Goal: Task Accomplishment & Management: Manage account settings

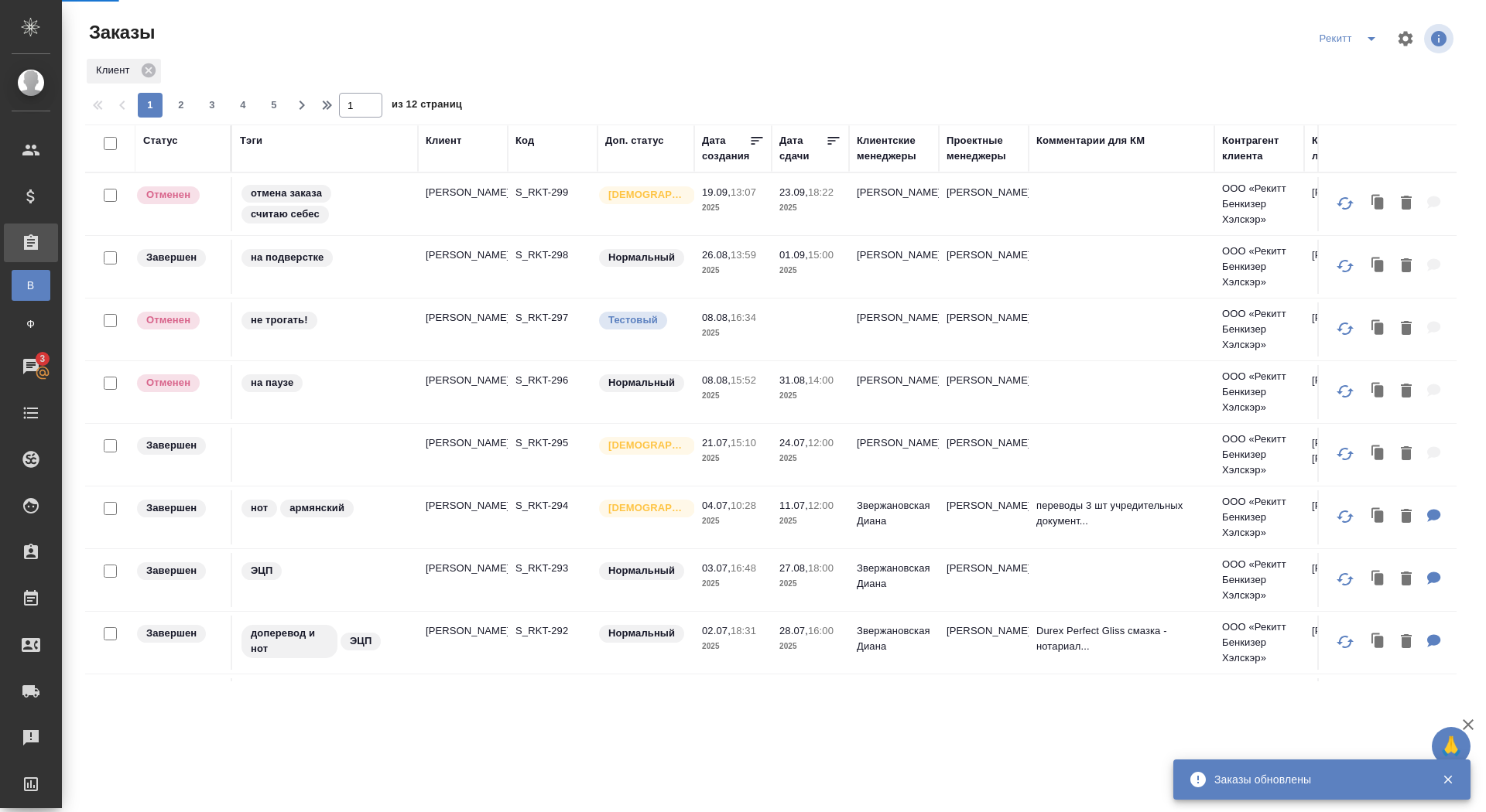
scroll to position [1051, 0]
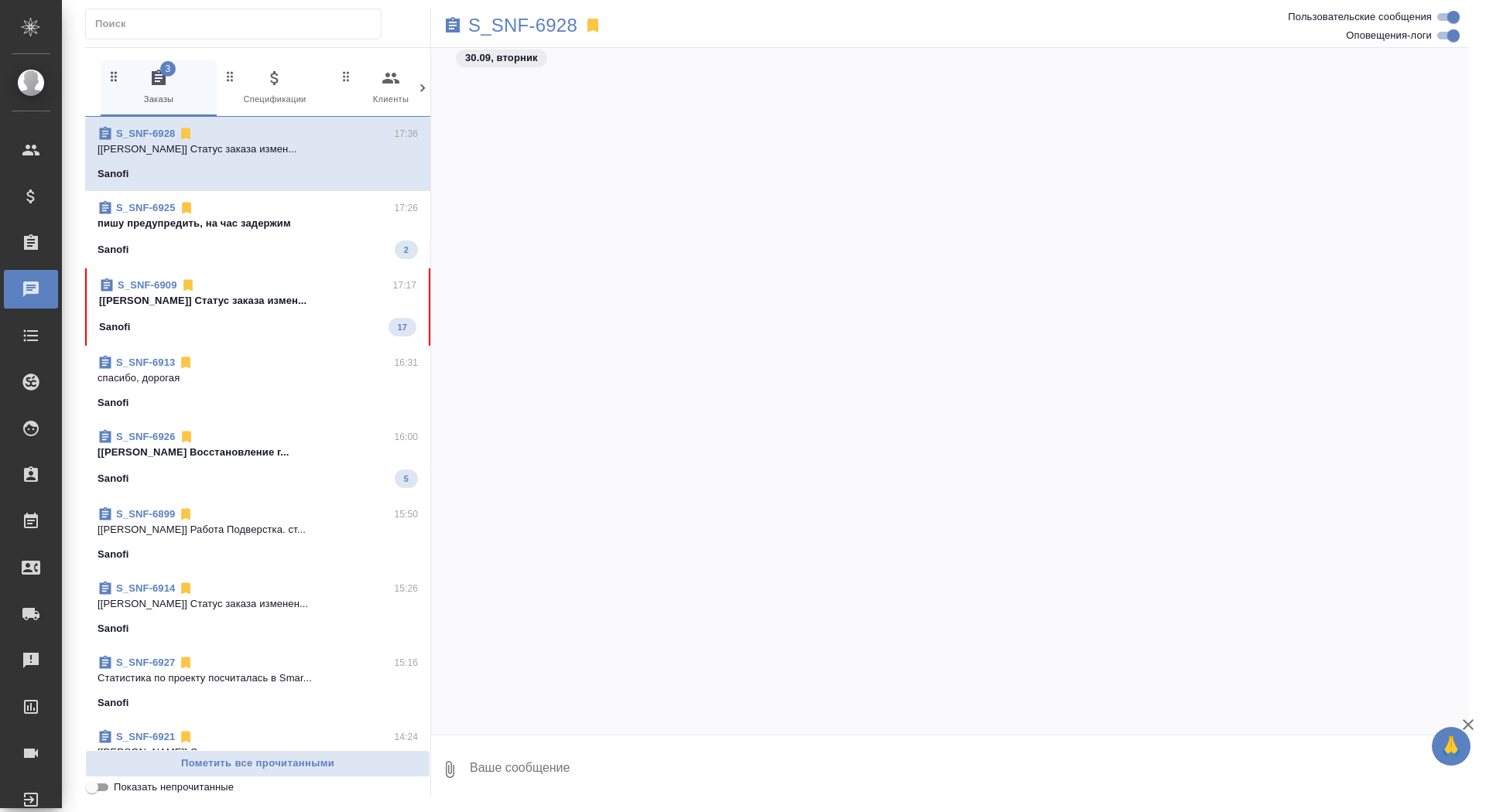
scroll to position [16224, 0]
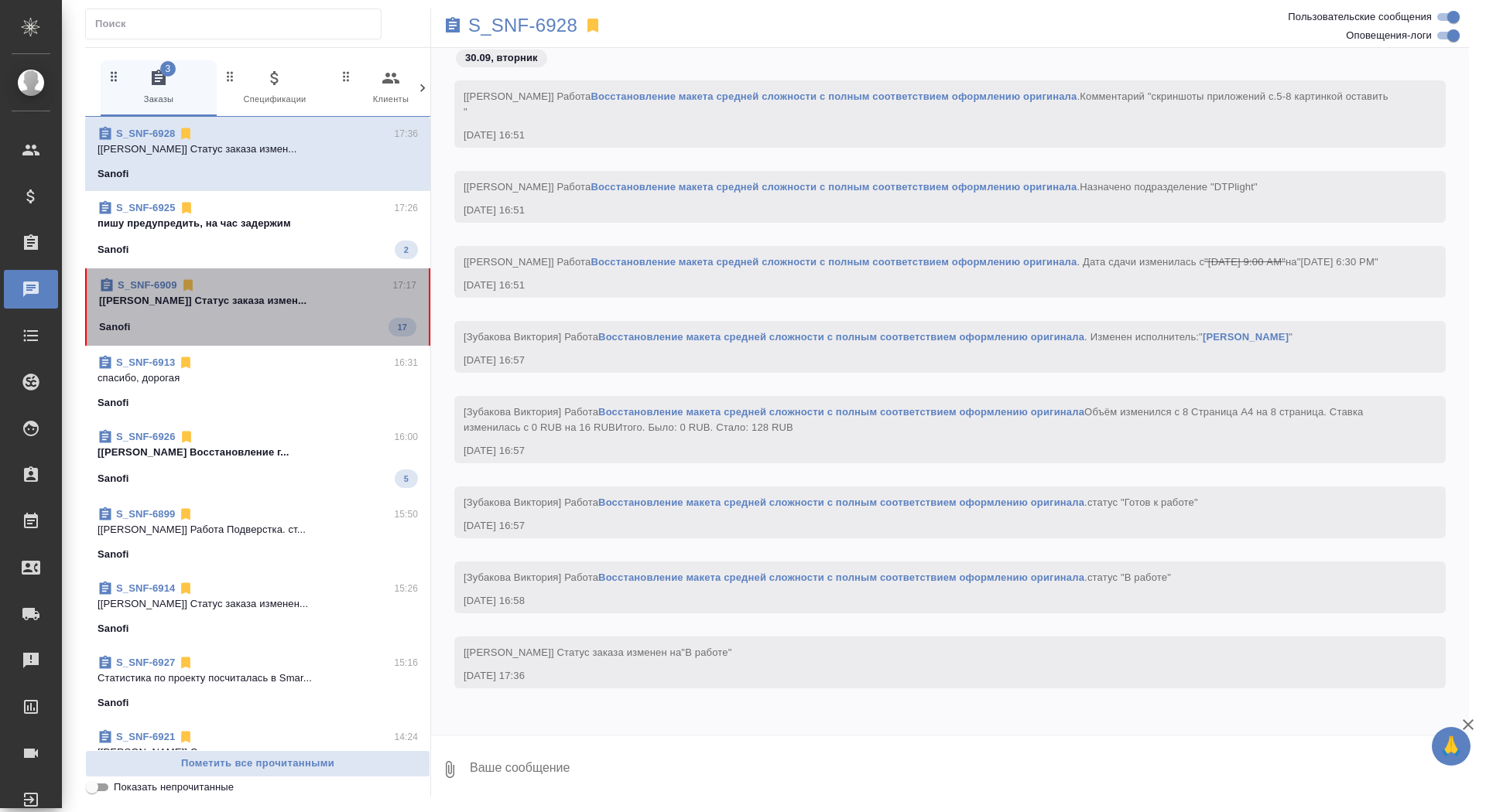
click at [254, 310] on span "S_SNF-6909 17:17 [Горшкова Валентина] Статус заказа измен... Sanofi 17" at bounding box center [257, 307] width 318 height 59
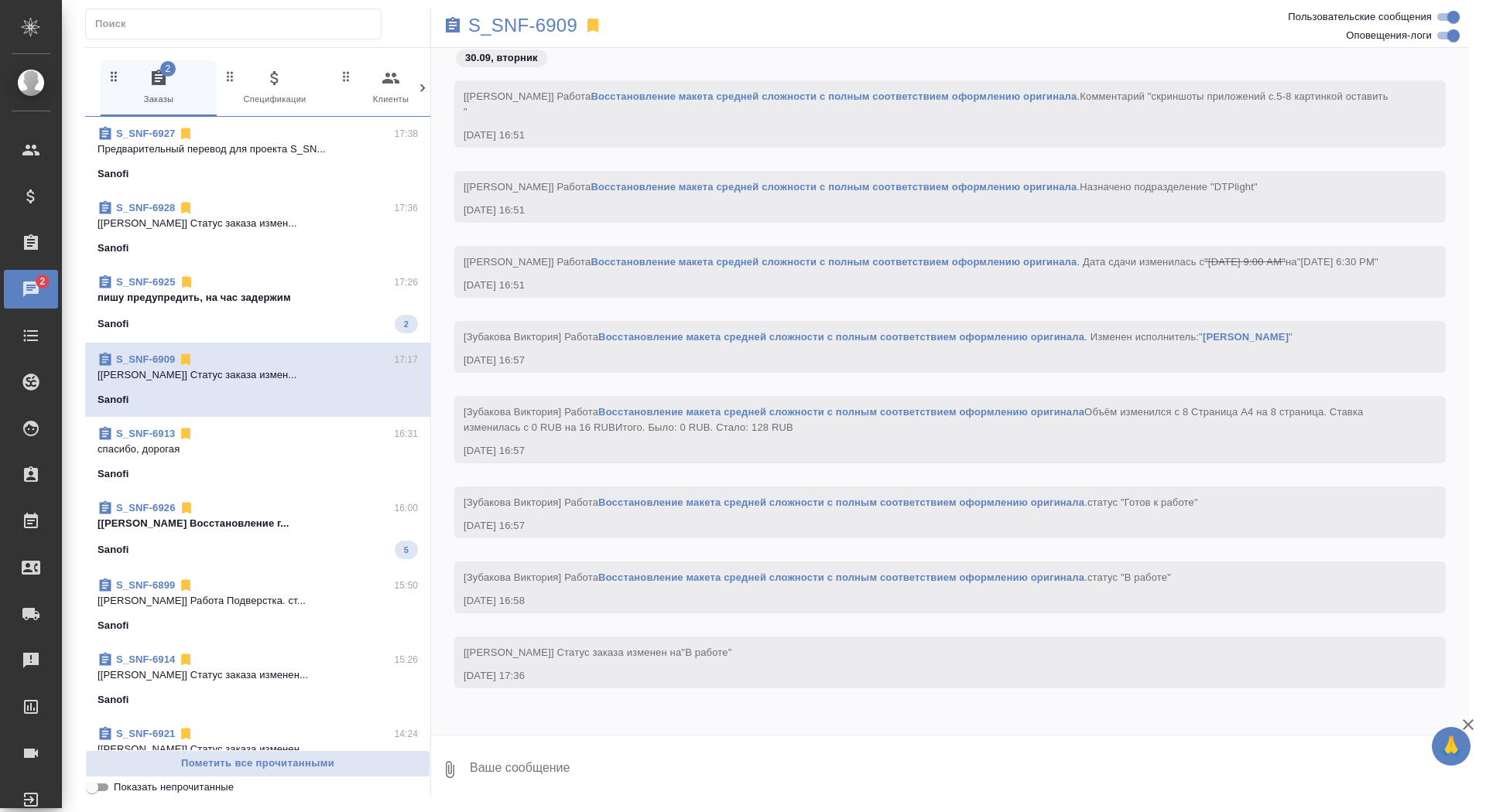
click at [608, 759] on textarea at bounding box center [968, 770] width 1000 height 53
type textarea "забрала, спасибо!"
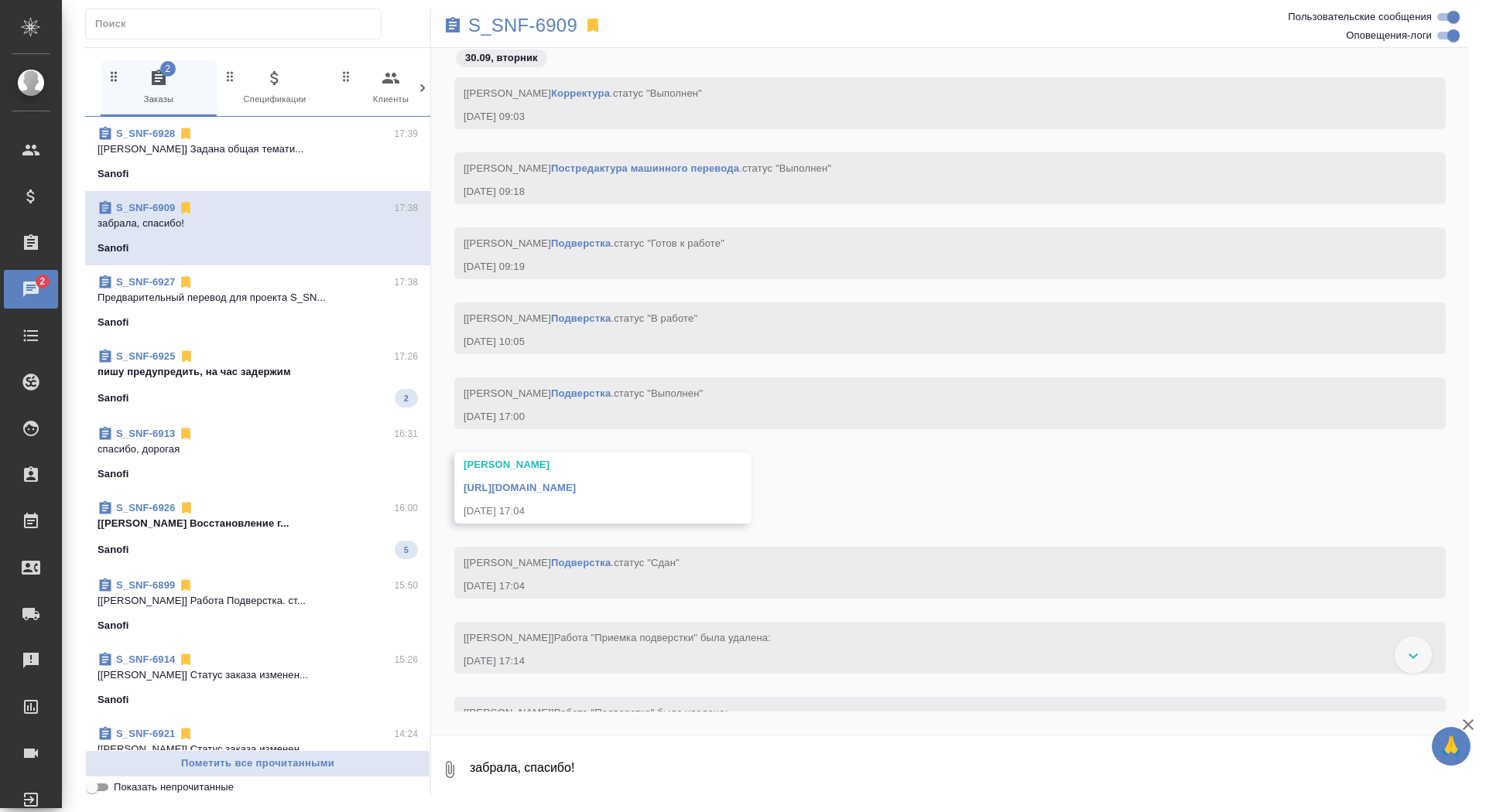
scroll to position [61992, 0]
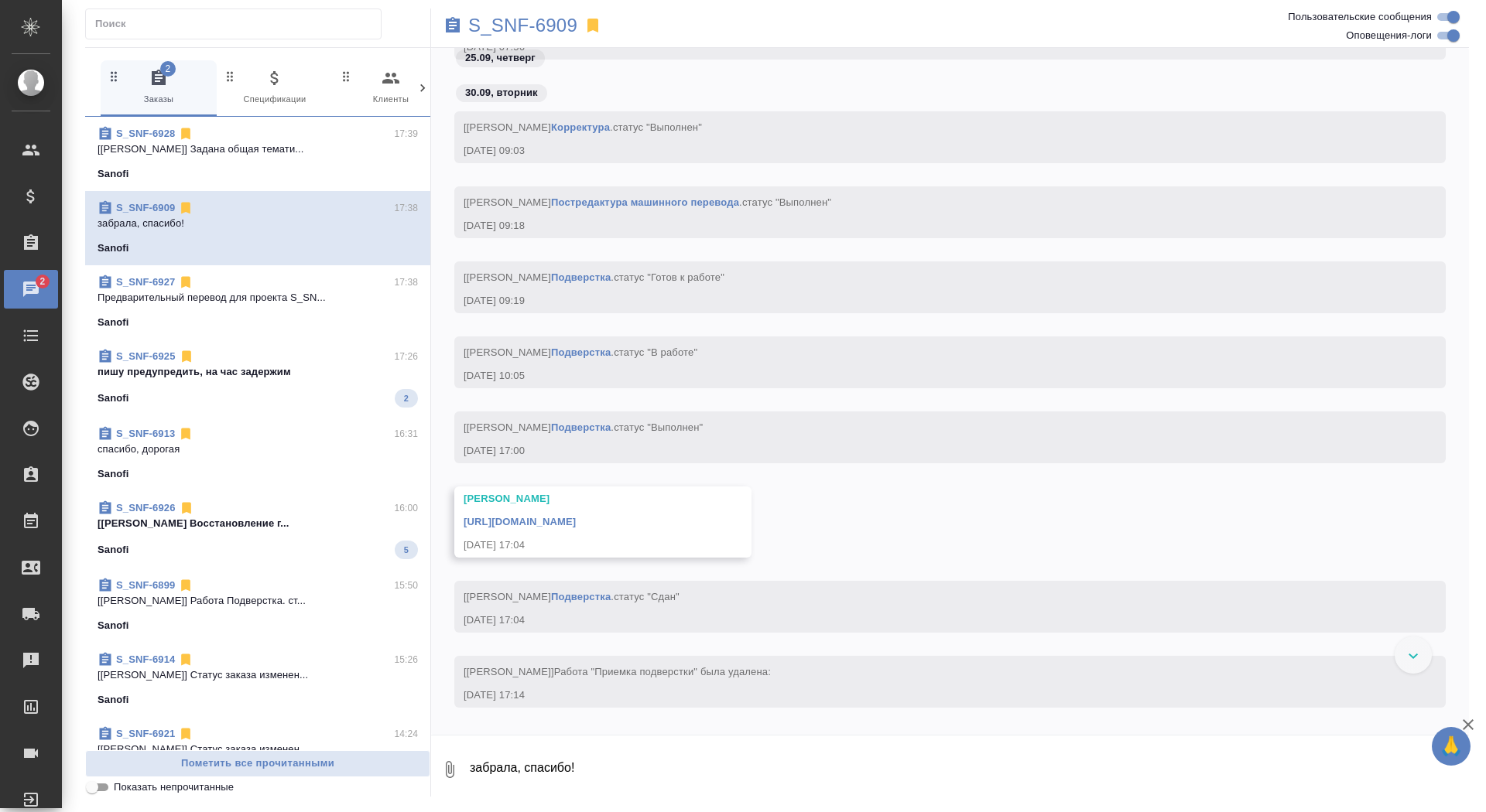
click at [576, 524] on link "https://drive.awatera.com/apps/files/files/10450159?dir=/Shares/Sanofi/Orders/S…" at bounding box center [519, 522] width 112 height 12
click at [510, 31] on p "S_SNF-6909" at bounding box center [523, 25] width 109 height 16
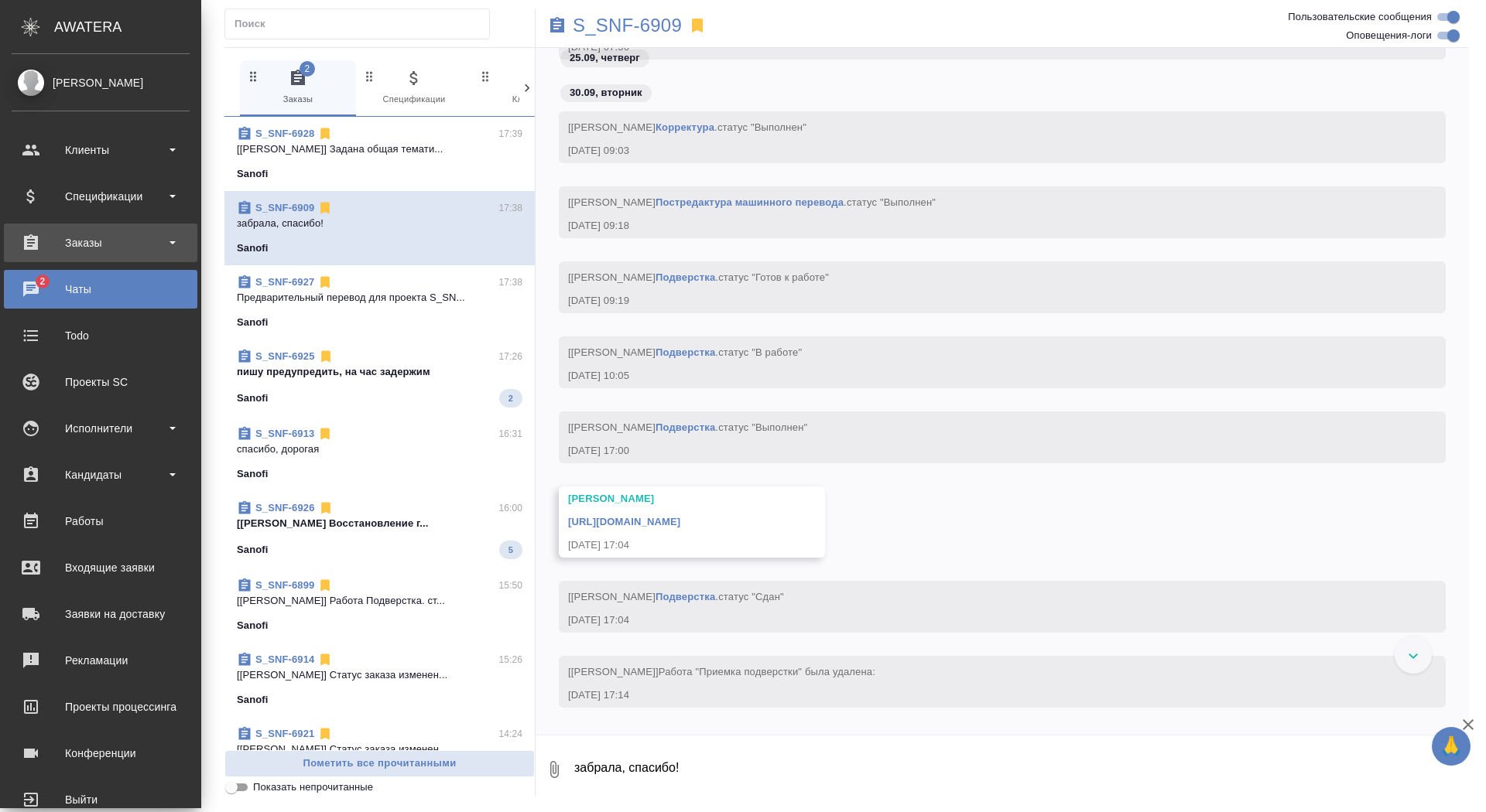
click at [45, 252] on div "Заказы" at bounding box center [101, 243] width 178 height 23
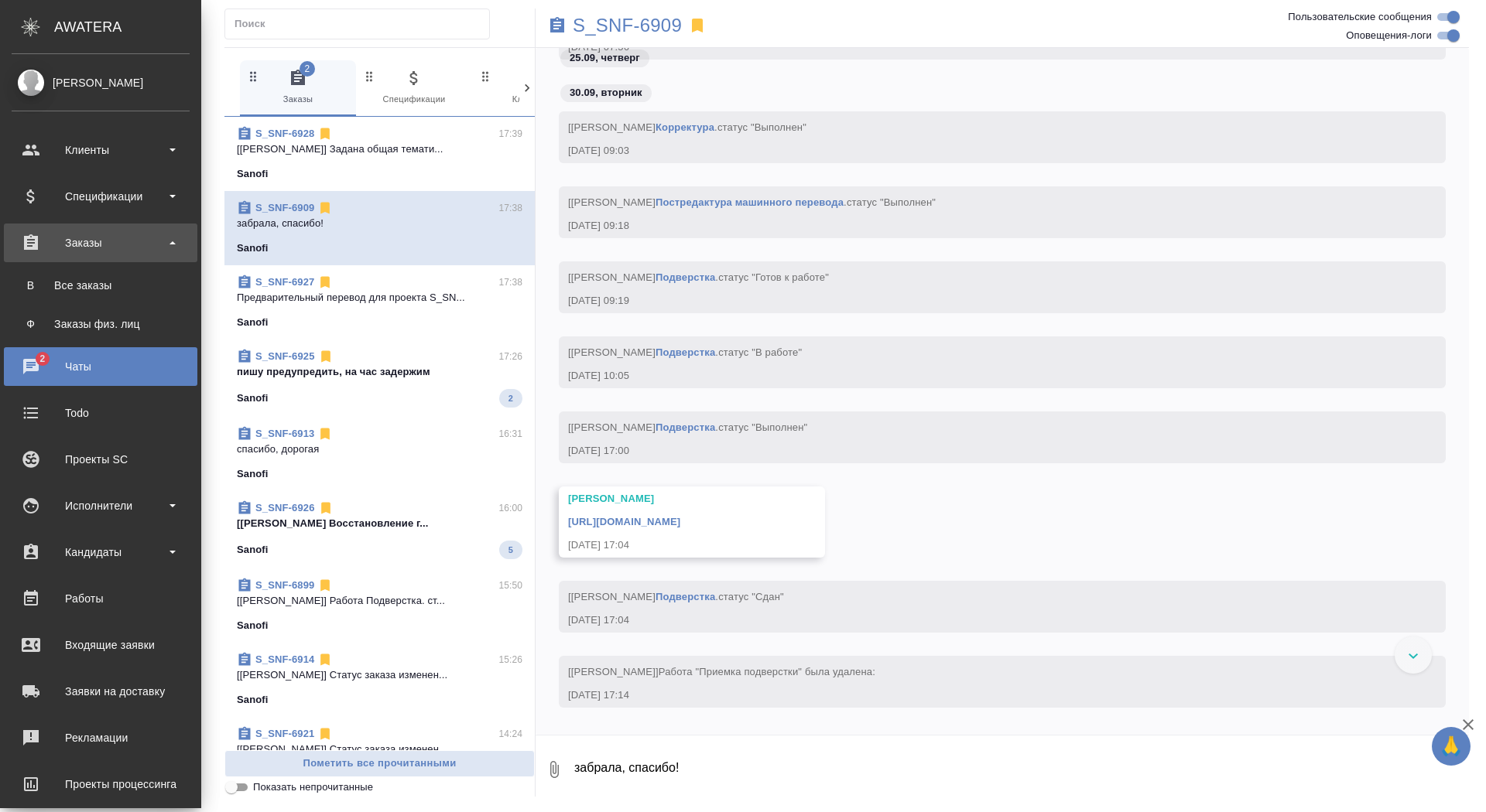
click at [46, 291] on div "Все заказы" at bounding box center [101, 285] width 162 height 16
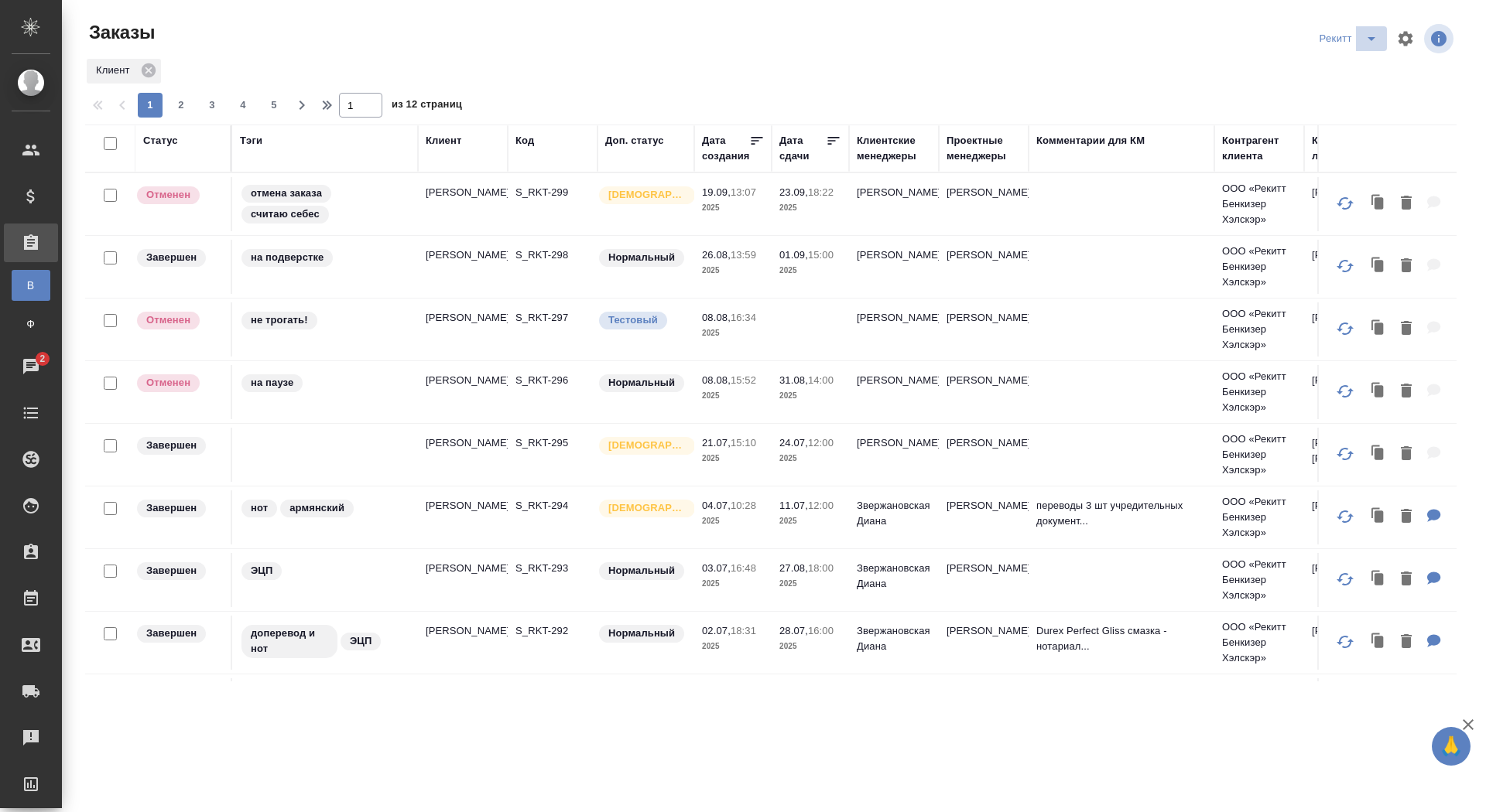
click at [1381, 35] on span "split button" at bounding box center [1372, 38] width 23 height 19
click at [1334, 93] on li "sanofi" at bounding box center [1348, 94] width 81 height 24
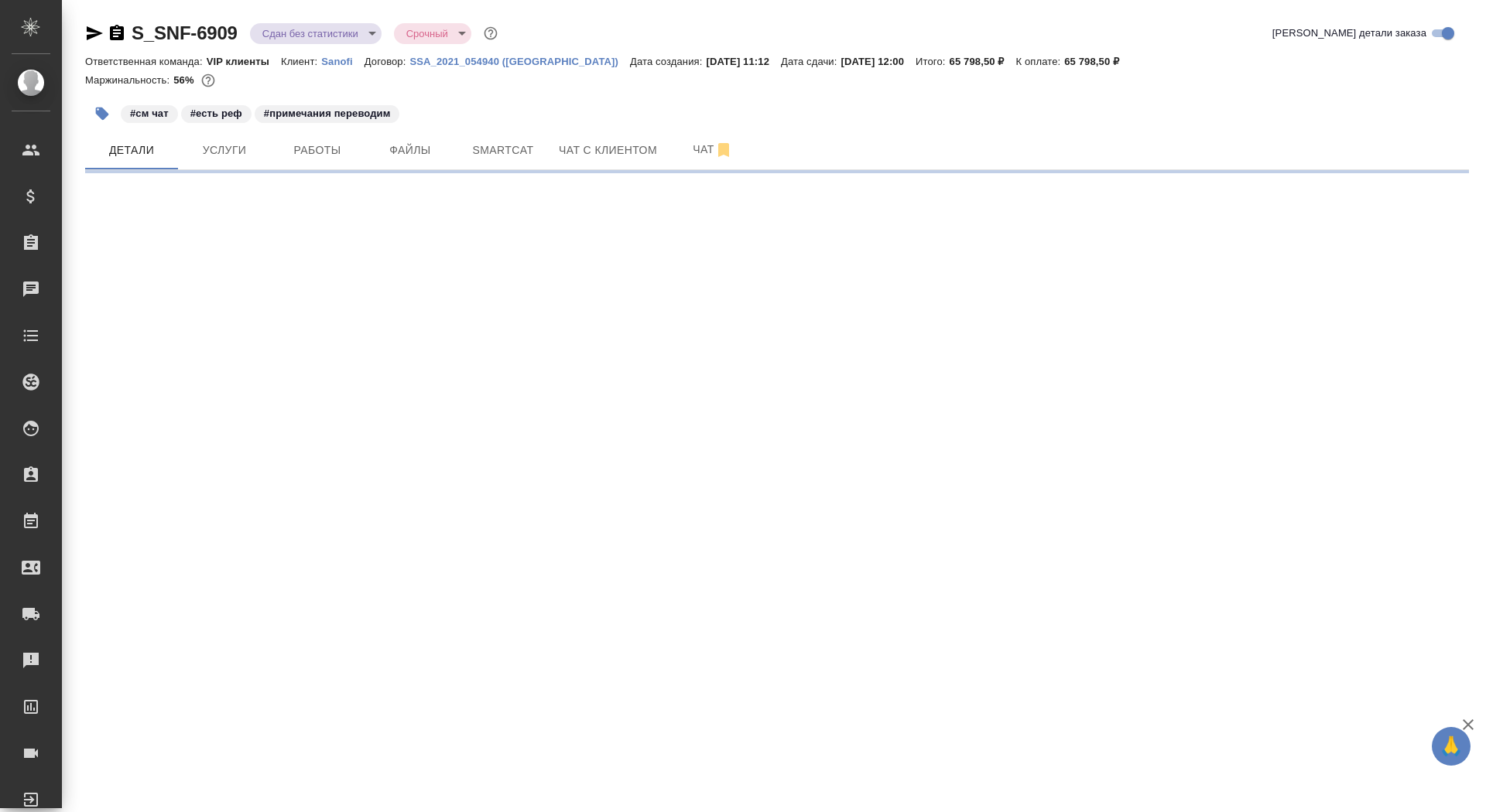
select select "RU"
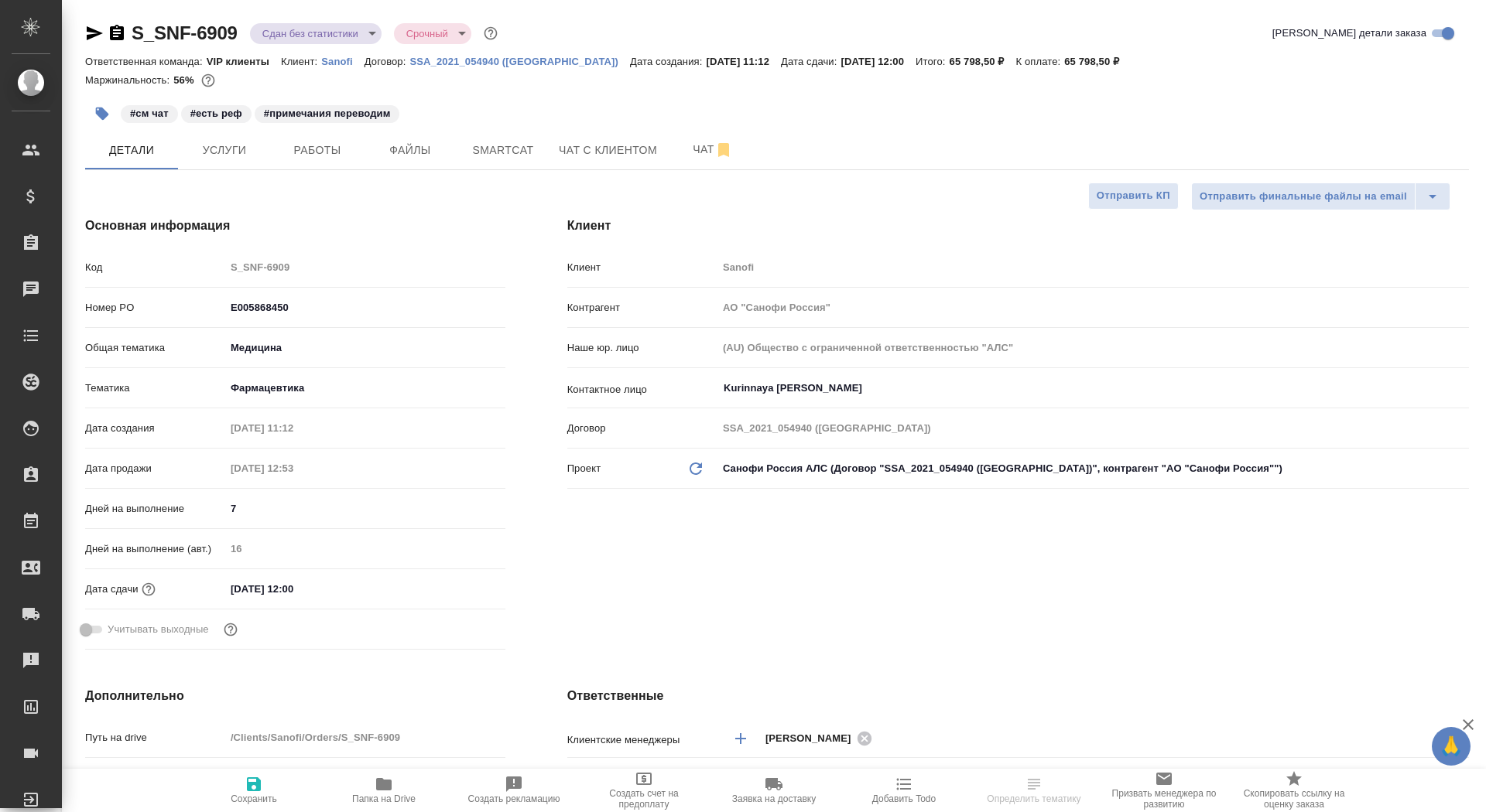
type textarea "x"
type input "[PERSON_NAME]"
type input "Комаров Роман"
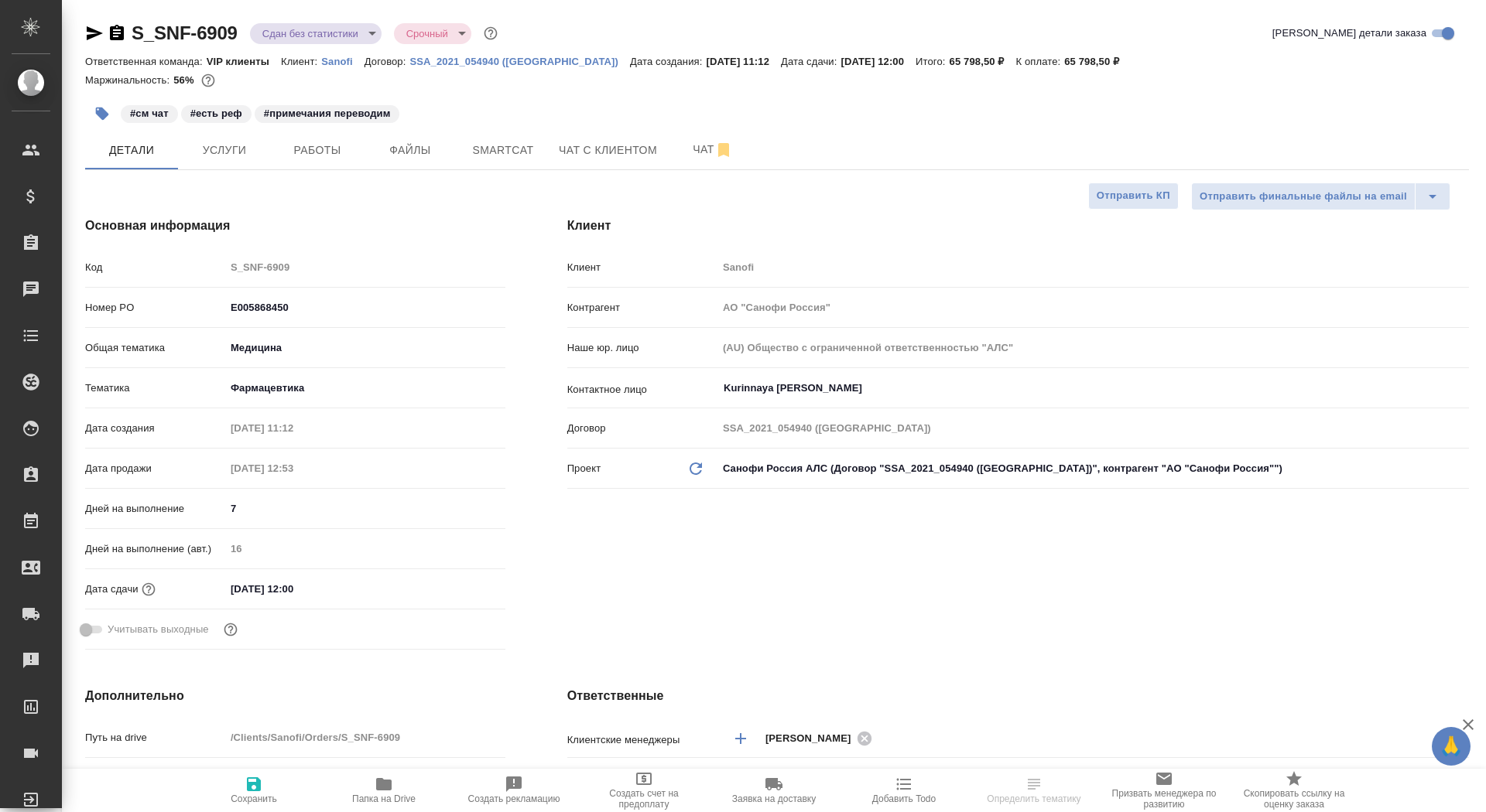
click at [116, 28] on icon "button" at bounding box center [116, 32] width 14 height 16
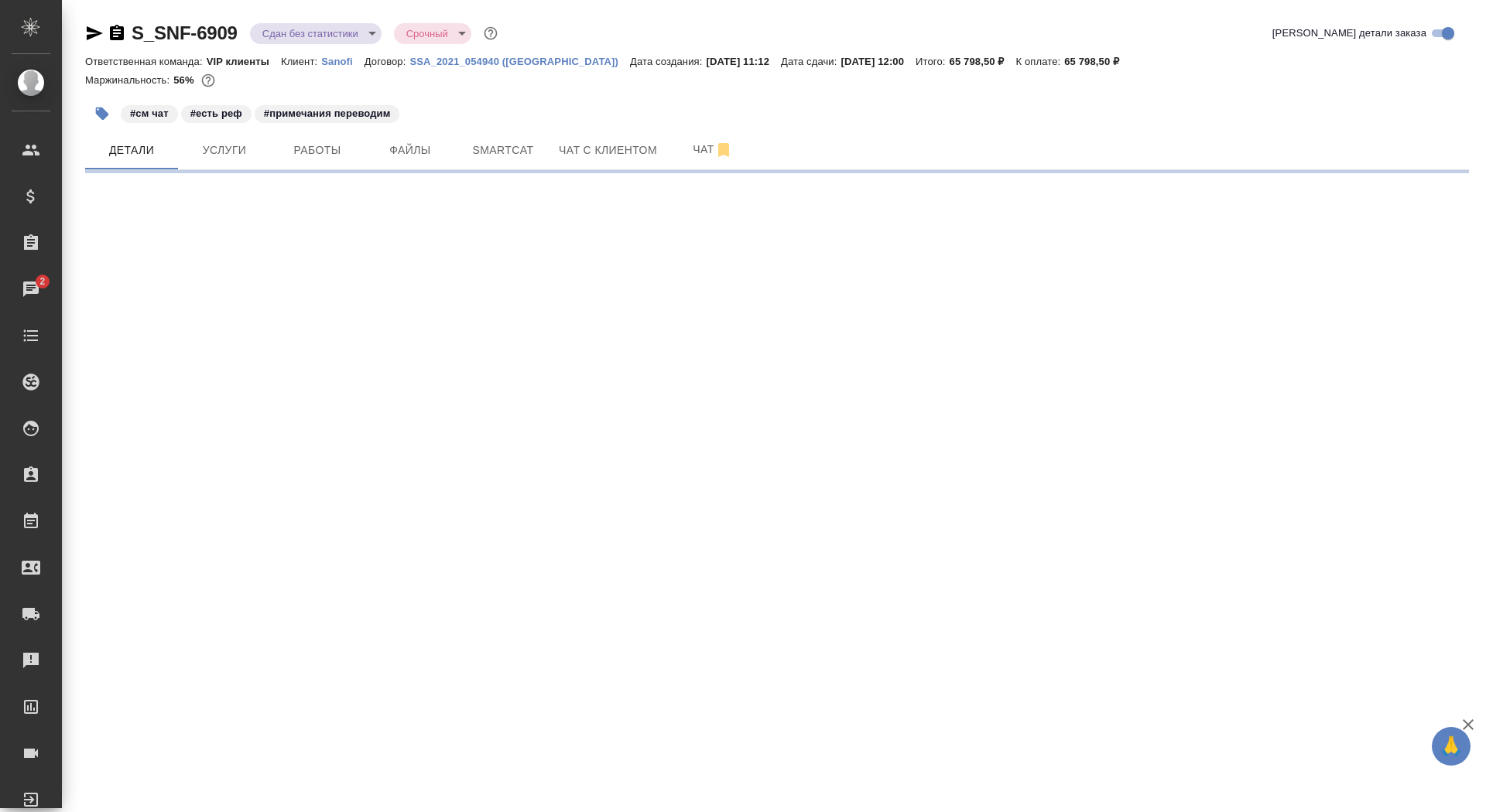
select select "RU"
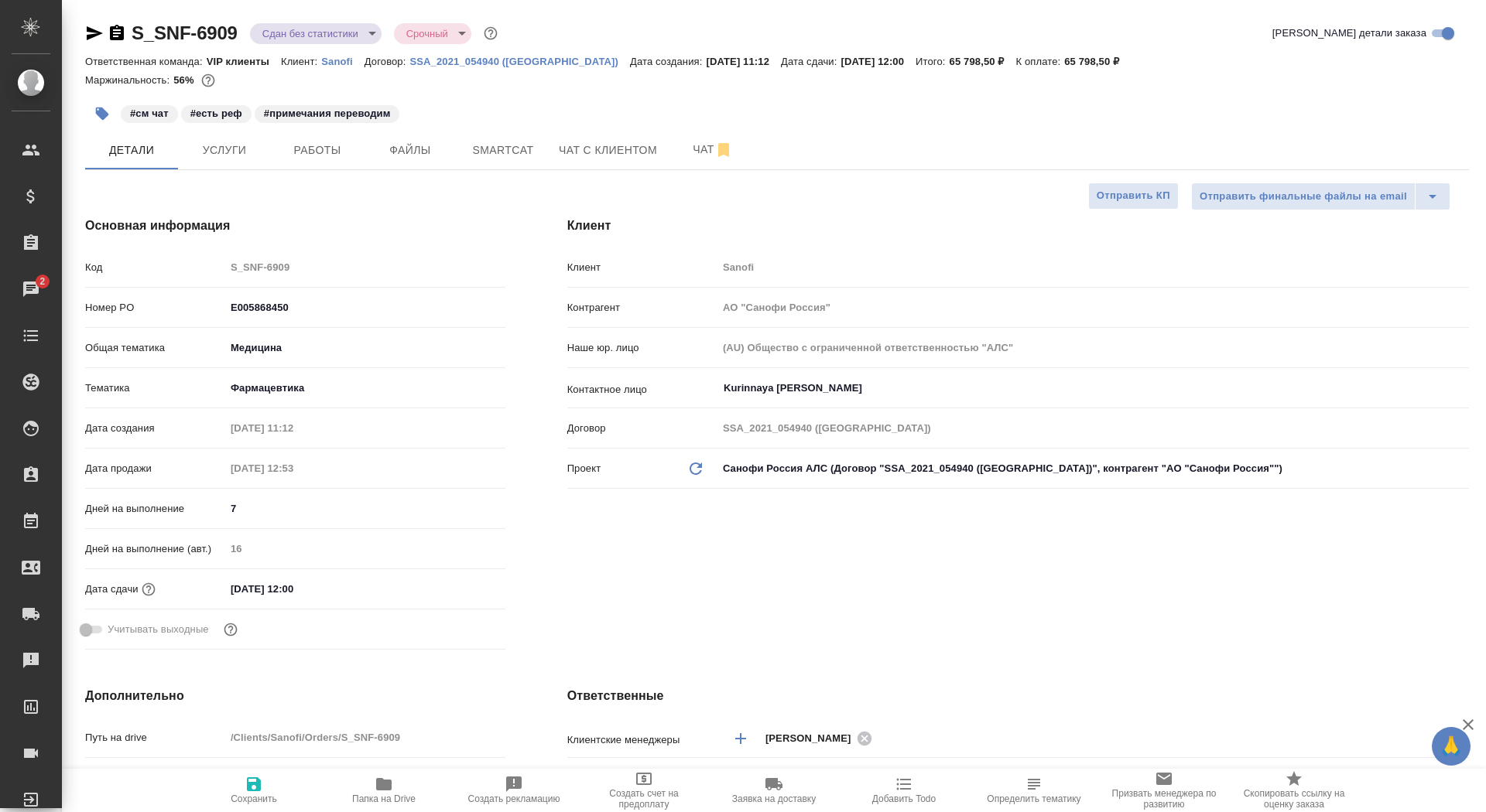
type textarea "x"
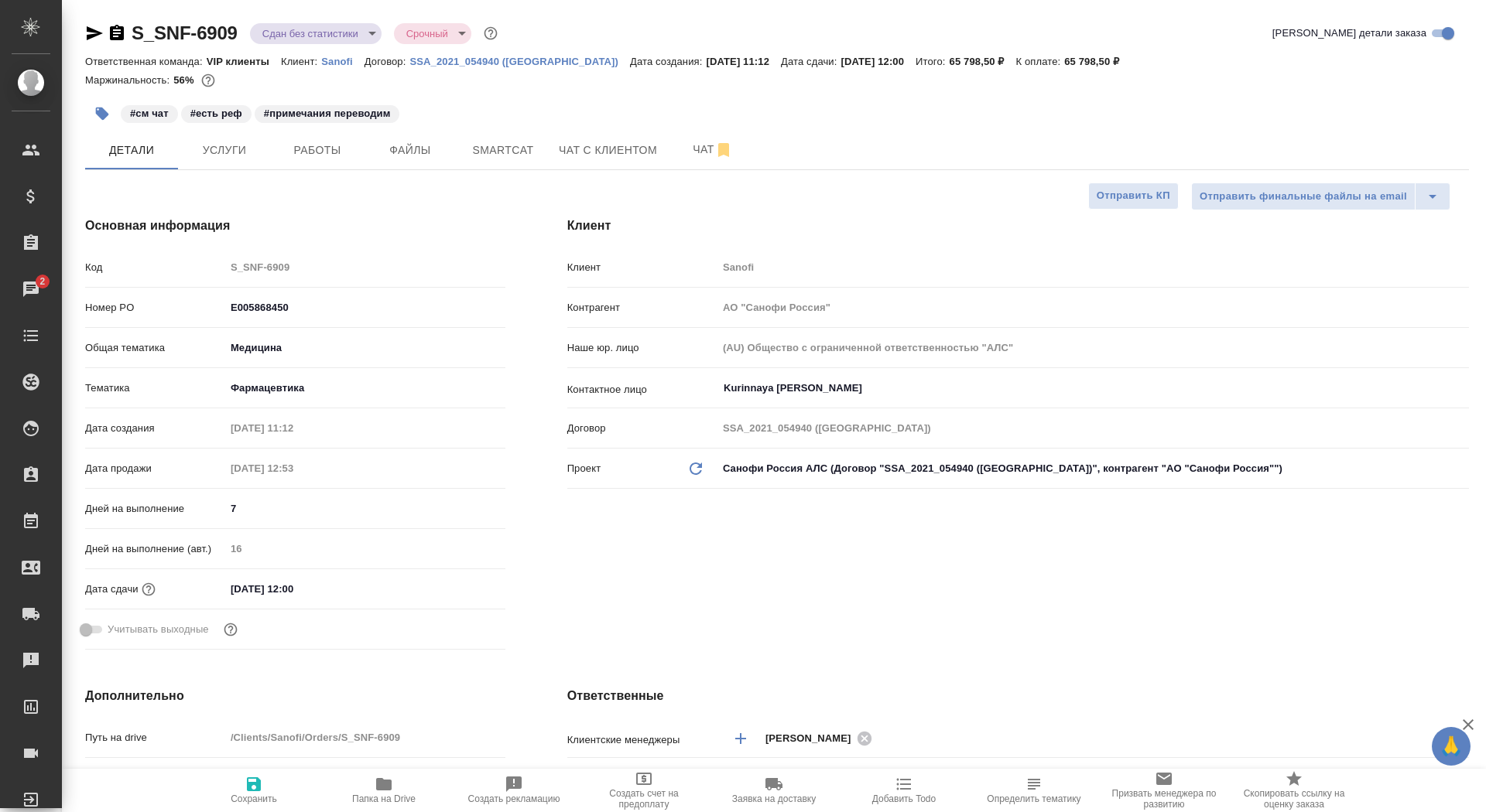
type textarea "x"
click at [406, 148] on span "Файлы" at bounding box center [410, 150] width 74 height 20
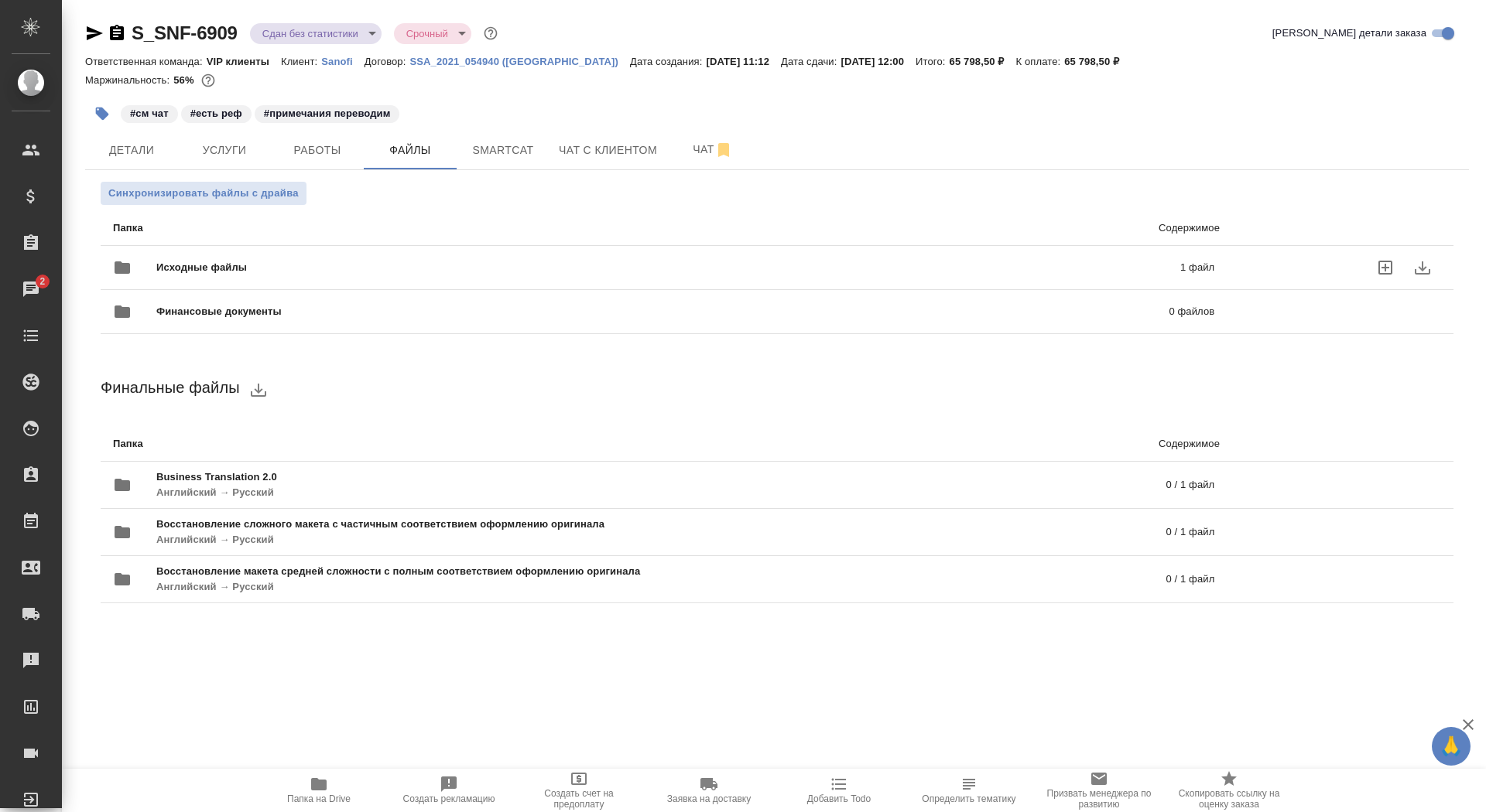
click at [380, 254] on div "Исходные файлы 1 файл" at bounding box center [664, 268] width 1101 height 37
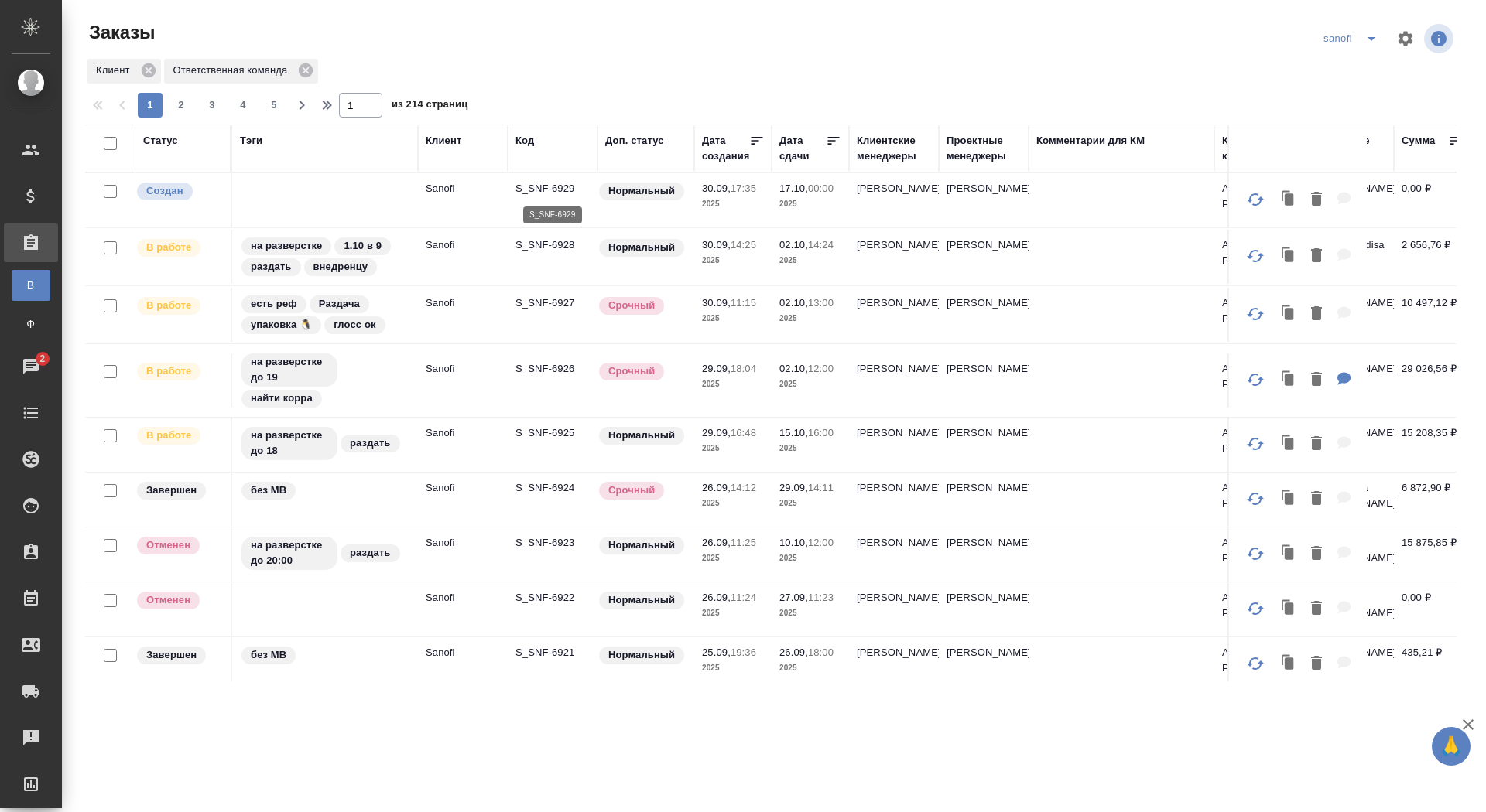
click at [552, 189] on p "S_SNF-6929" at bounding box center [552, 189] width 74 height 16
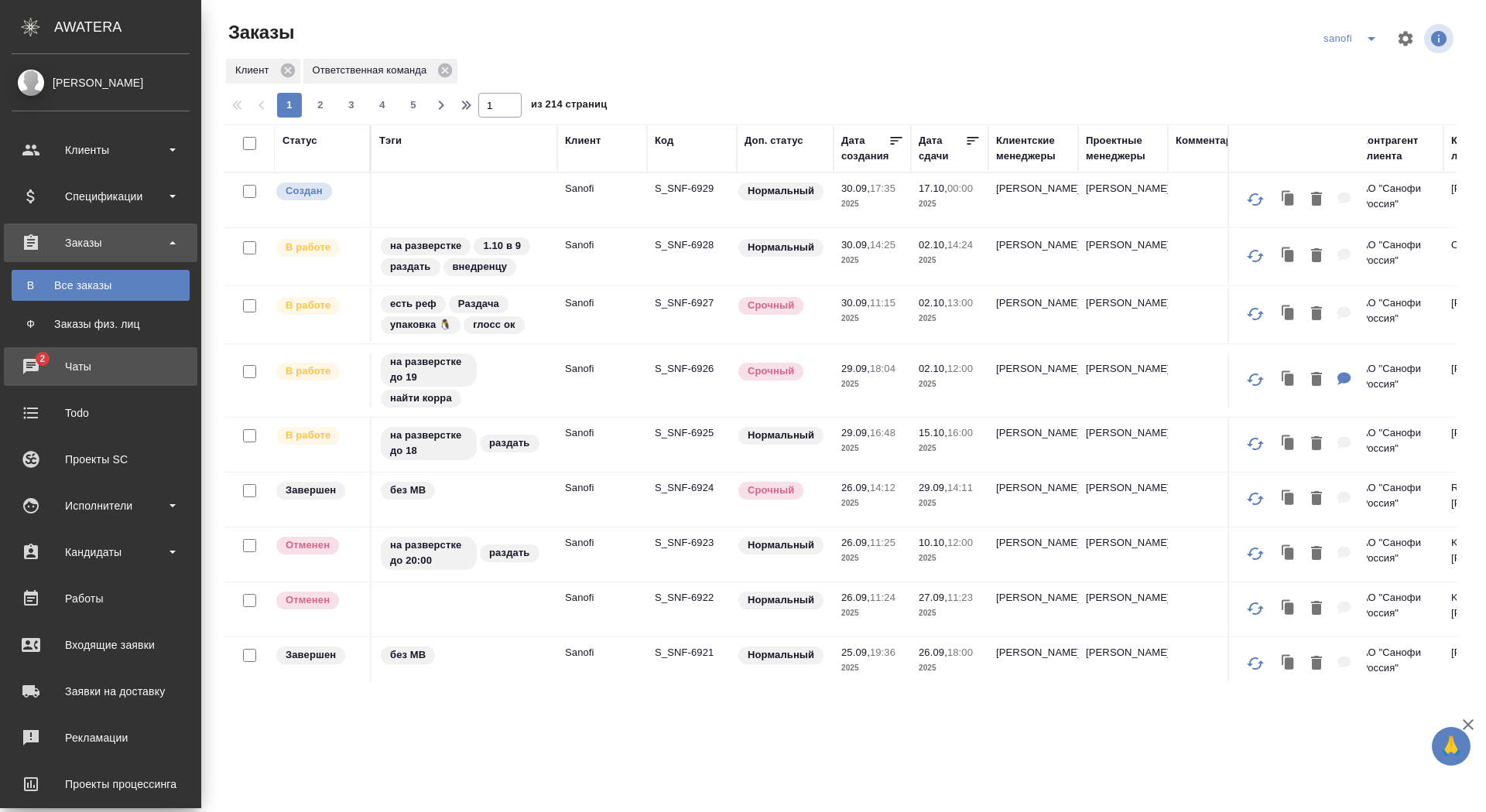
click at [19, 367] on div "Чаты" at bounding box center [101, 366] width 178 height 23
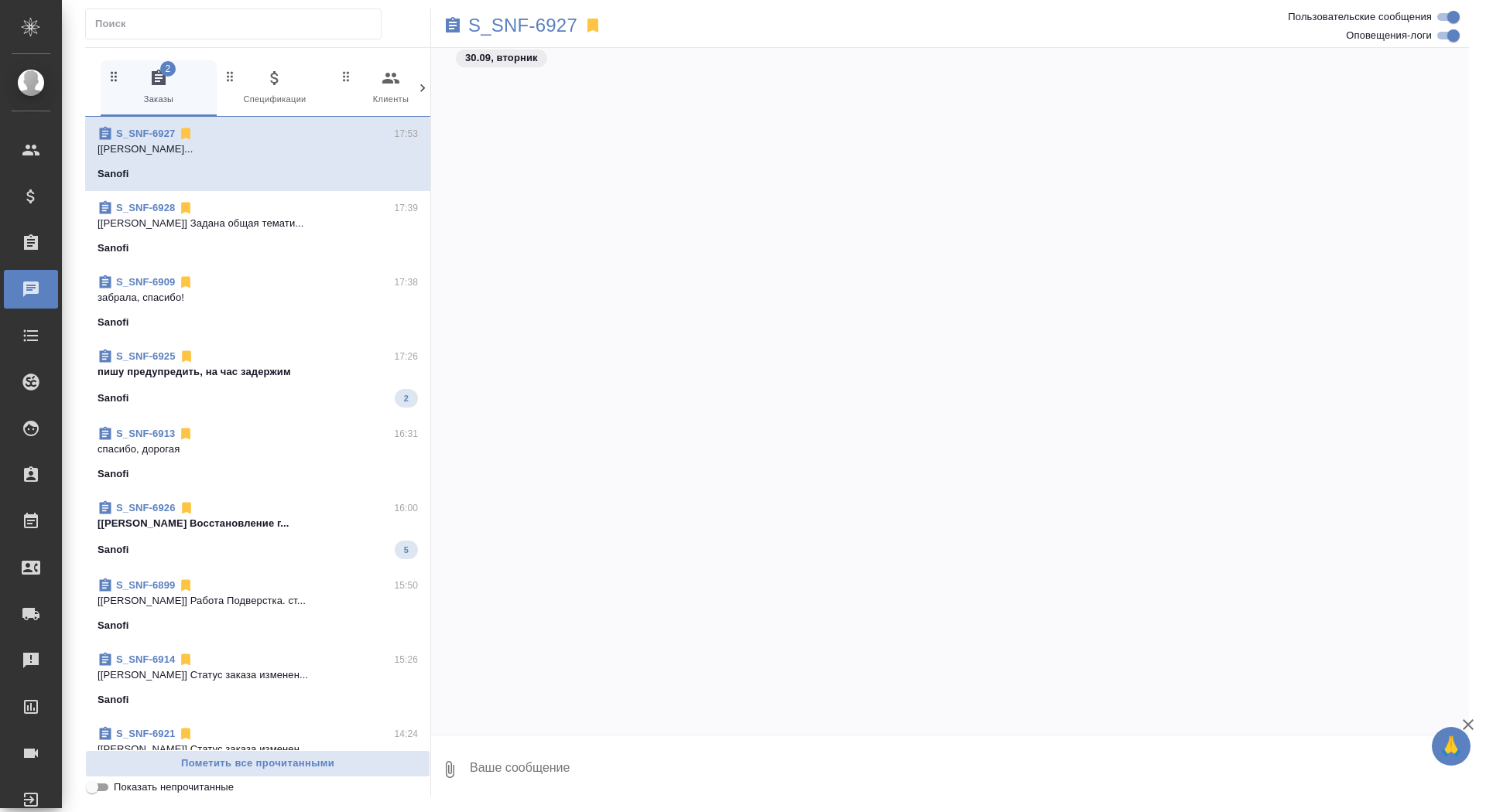
scroll to position [62193, 0]
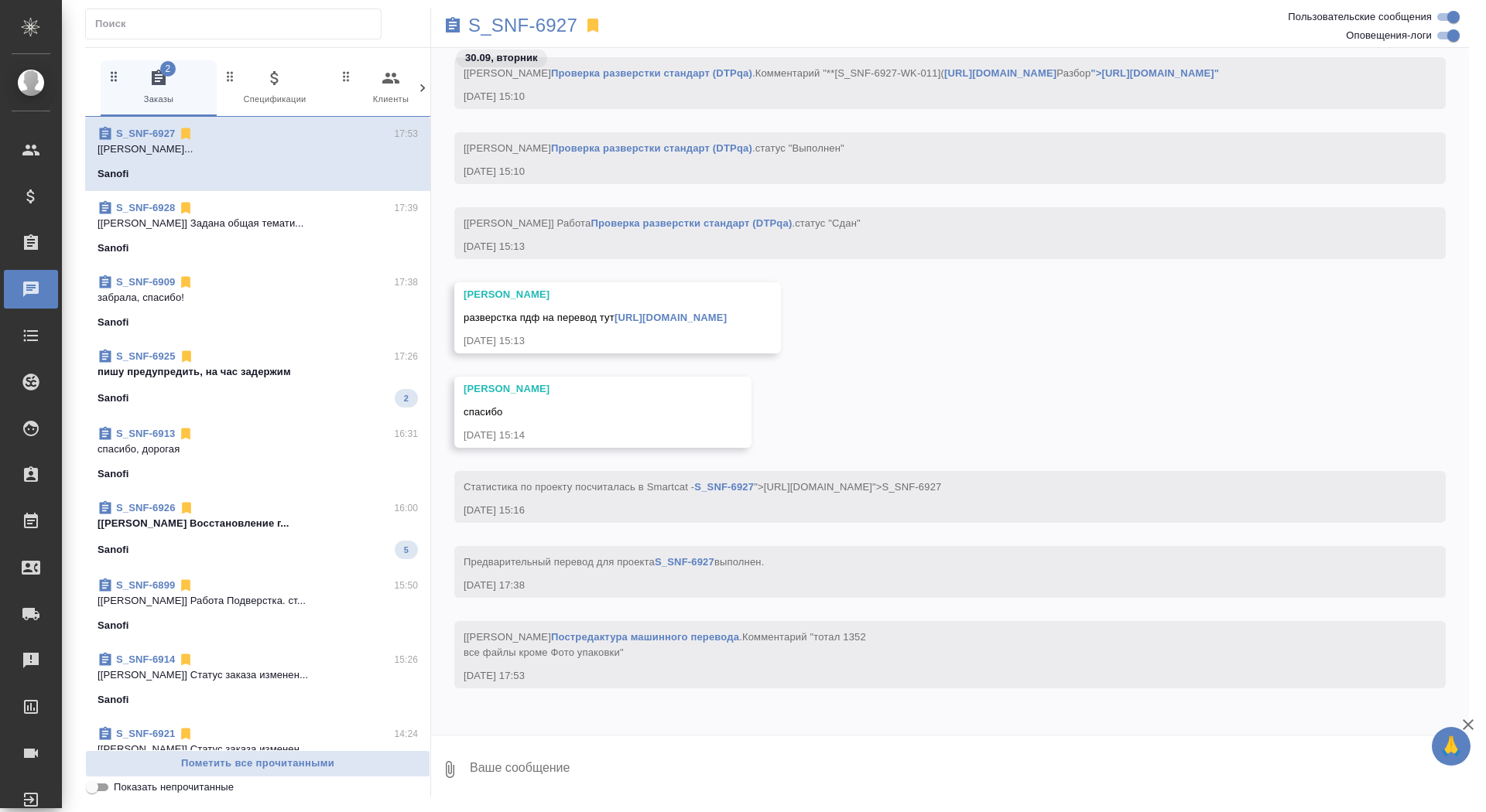
click at [327, 363] on span "S_SNF-6925 17:26 пишу предупредить, на час задержим Sanofi 2" at bounding box center [258, 378] width 321 height 59
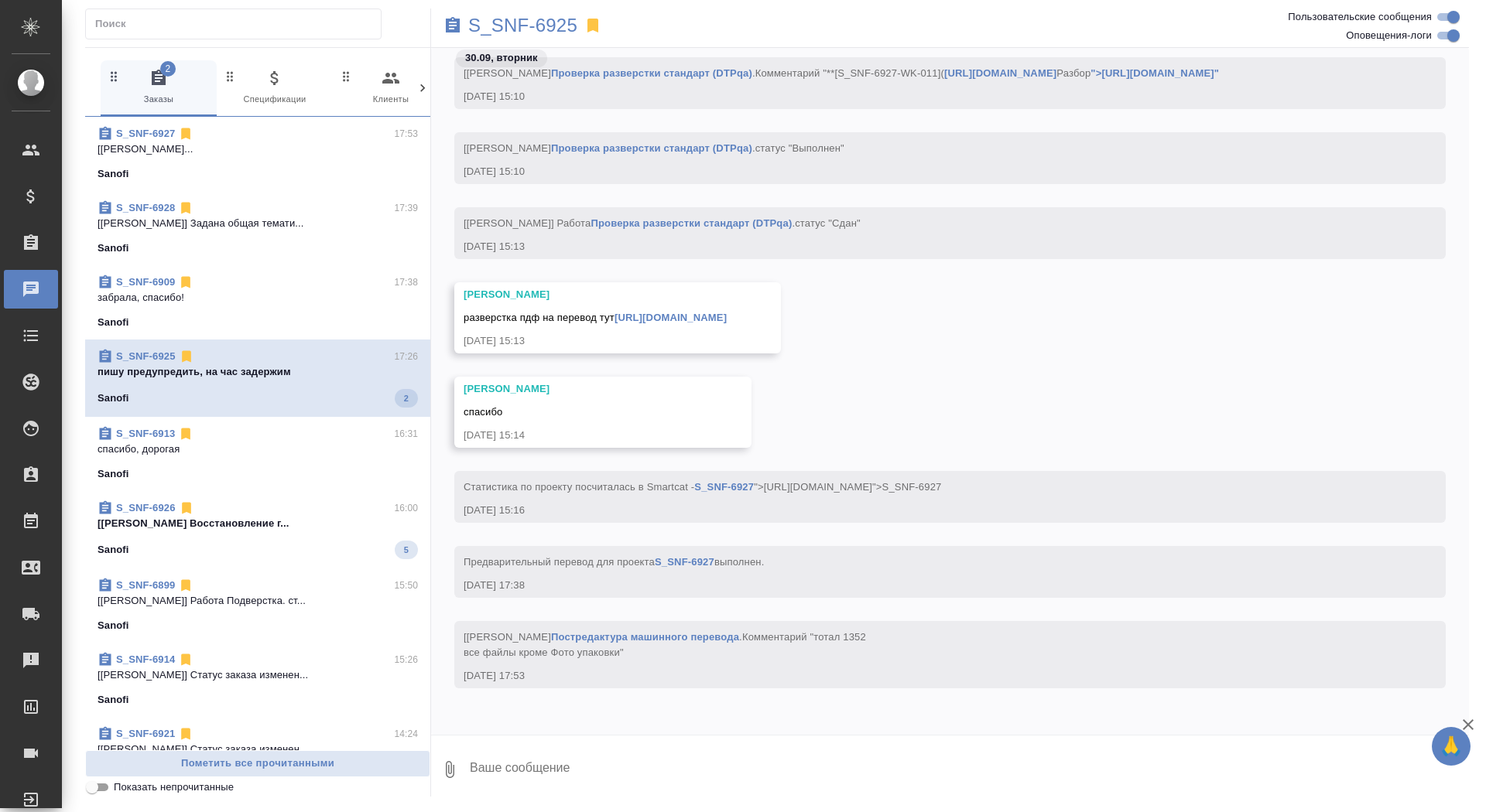
scroll to position [27291, 0]
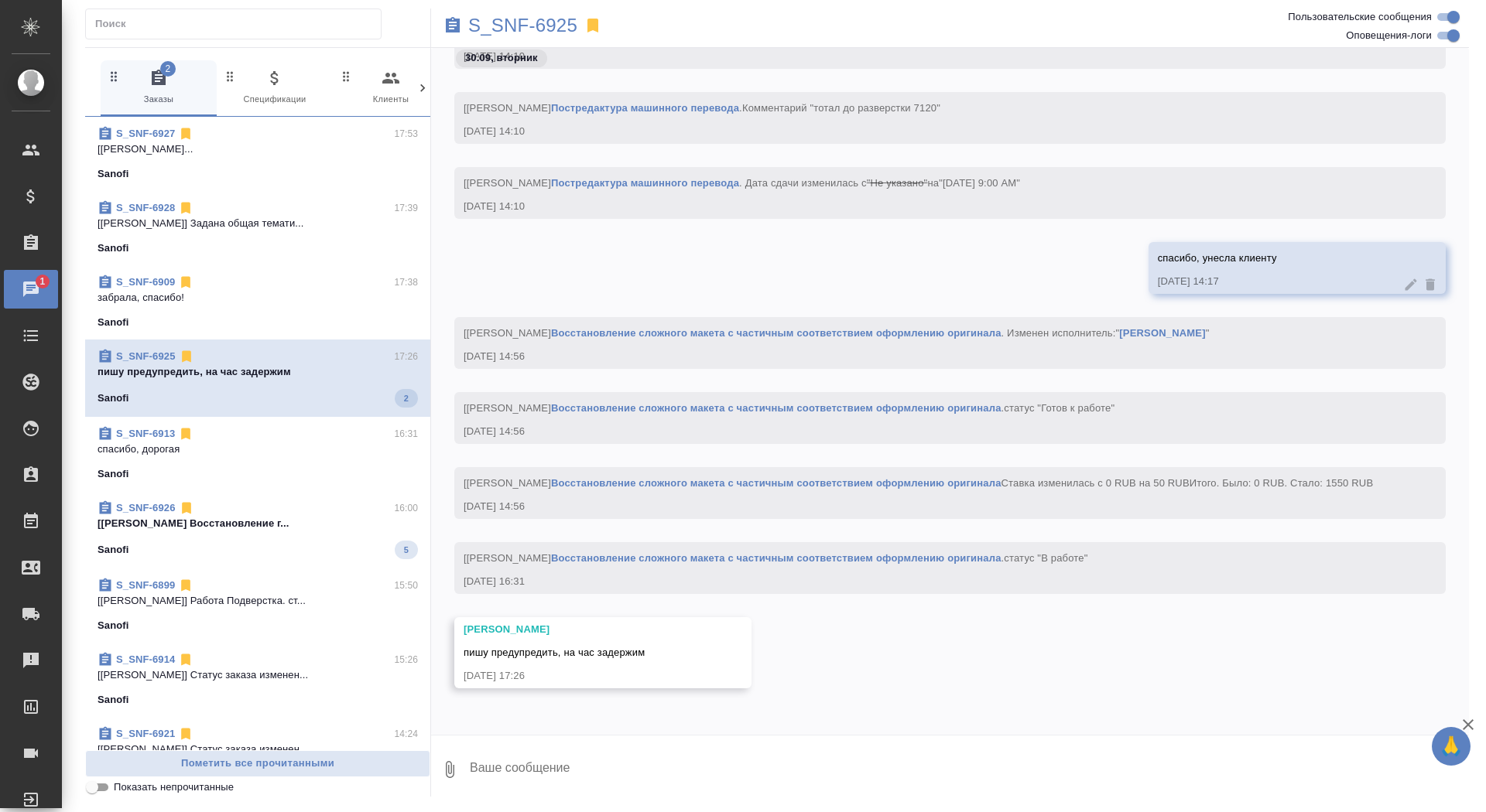
click at [742, 740] on div at bounding box center [949, 740] width 1037 height 8
click at [506, 18] on p "S_SNF-6925" at bounding box center [523, 25] width 109 height 16
click at [644, 781] on textarea at bounding box center [968, 770] width 1000 height 53
type textarea "футы нуты, я думала, это мне)))"
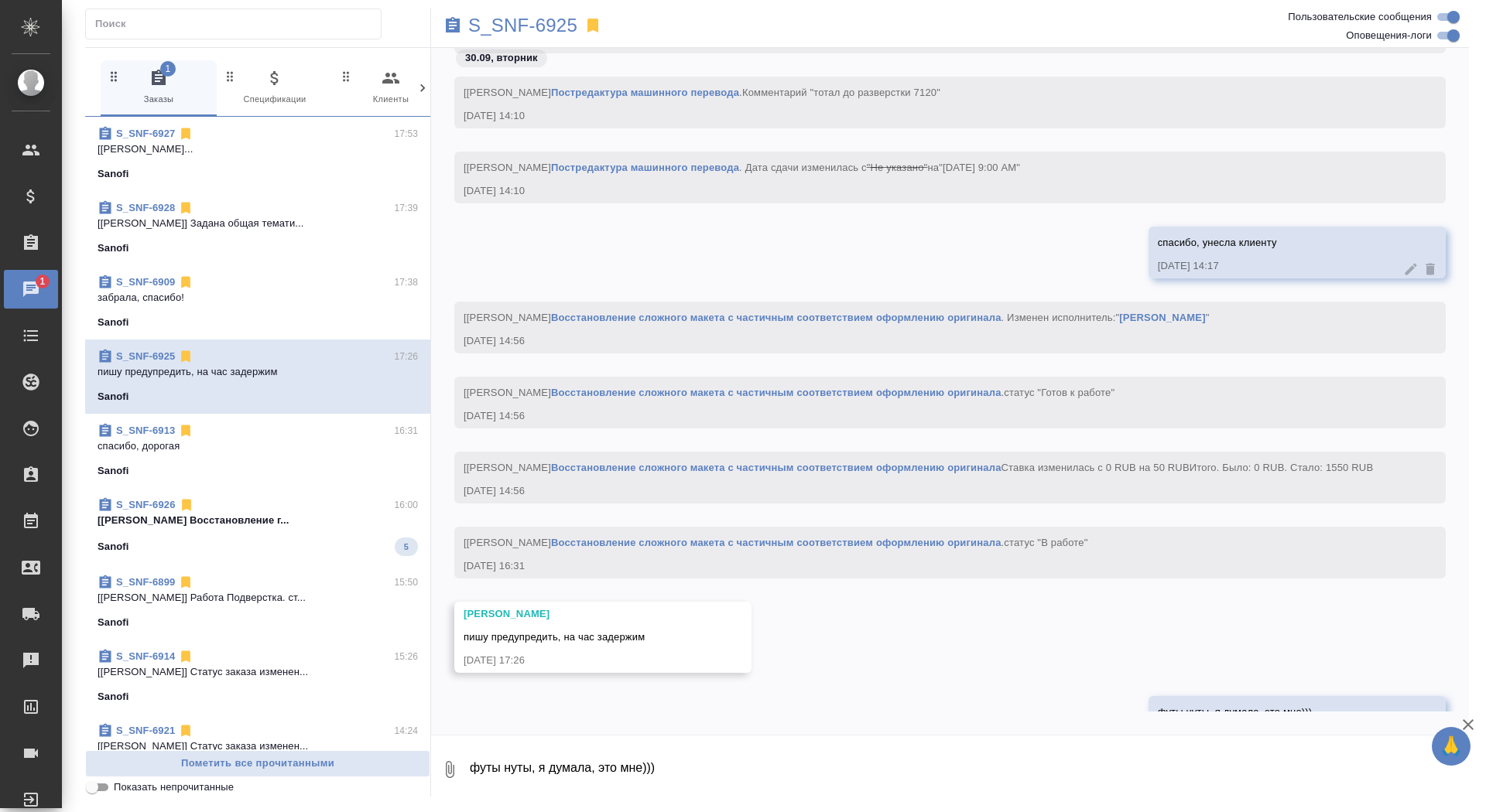
scroll to position [27366, 0]
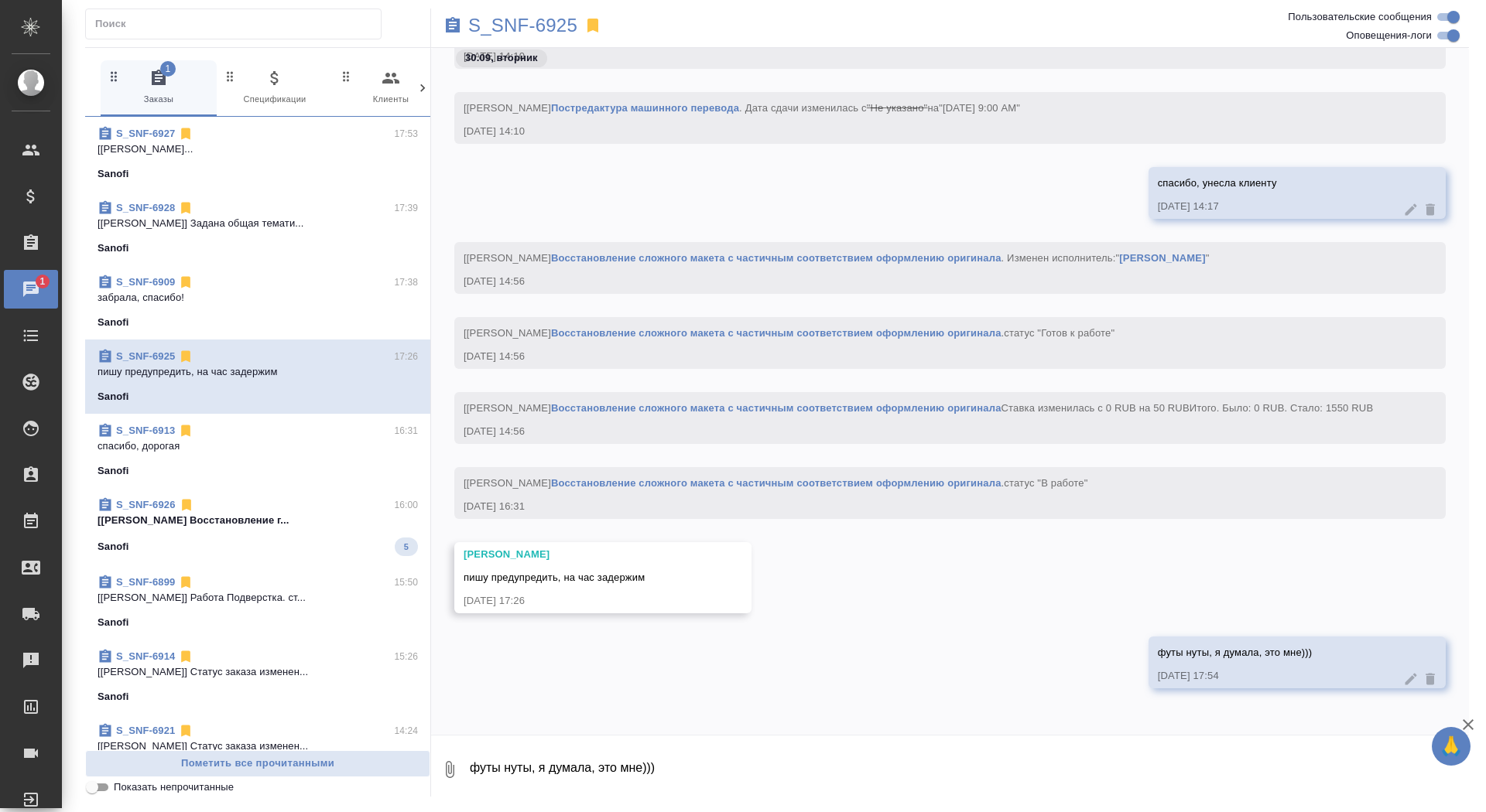
click at [237, 562] on div "S_SNF-6926 16:00 [Арсеньева Вера] Работа Восстановление г... Sanofi 5" at bounding box center [257, 526] width 345 height 77
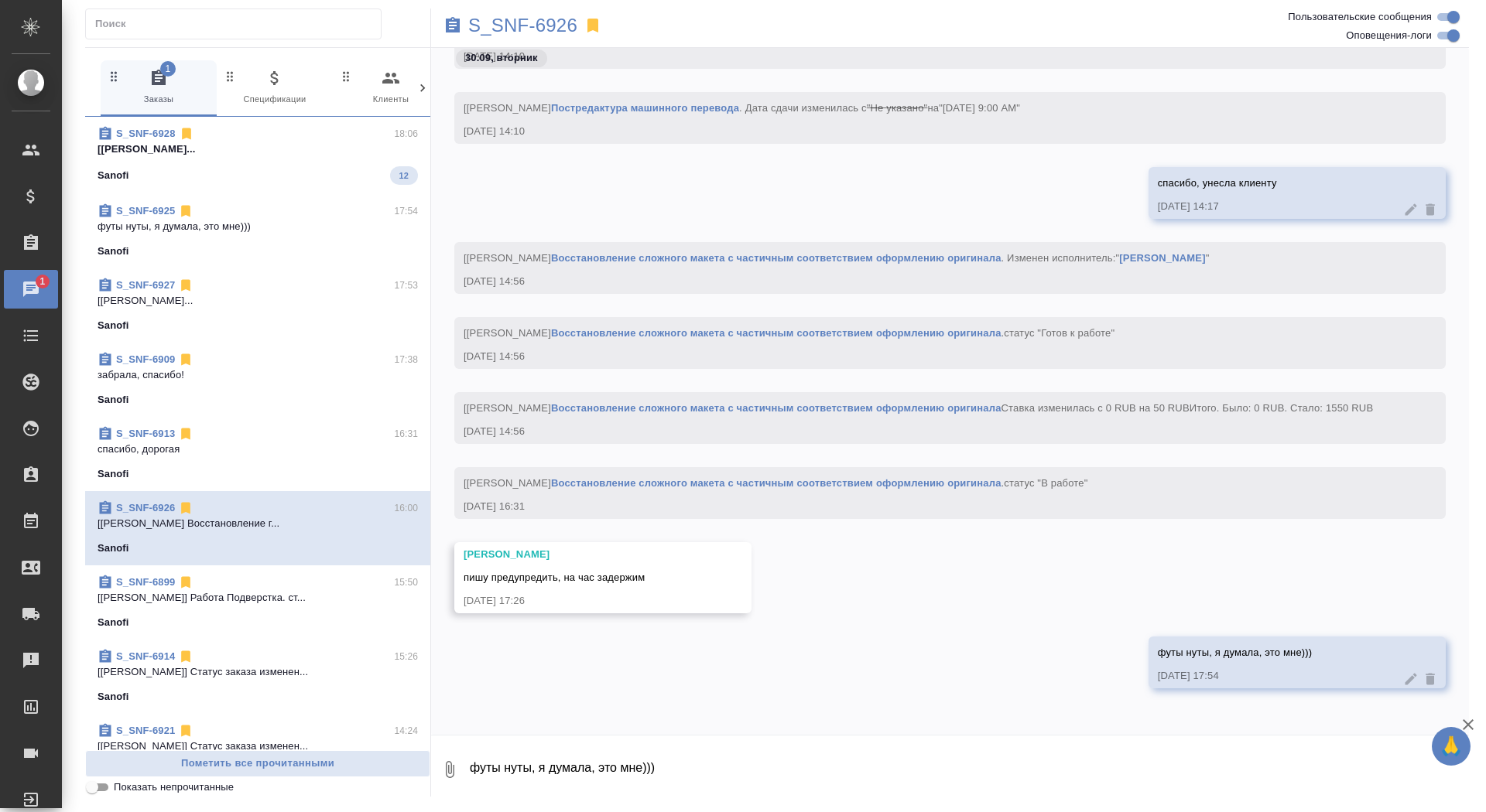
click at [240, 188] on div "S_SNF-6928 18:06 [Горшкова Валентина] Работа Постредактур... Sanofi 12" at bounding box center [257, 155] width 345 height 77
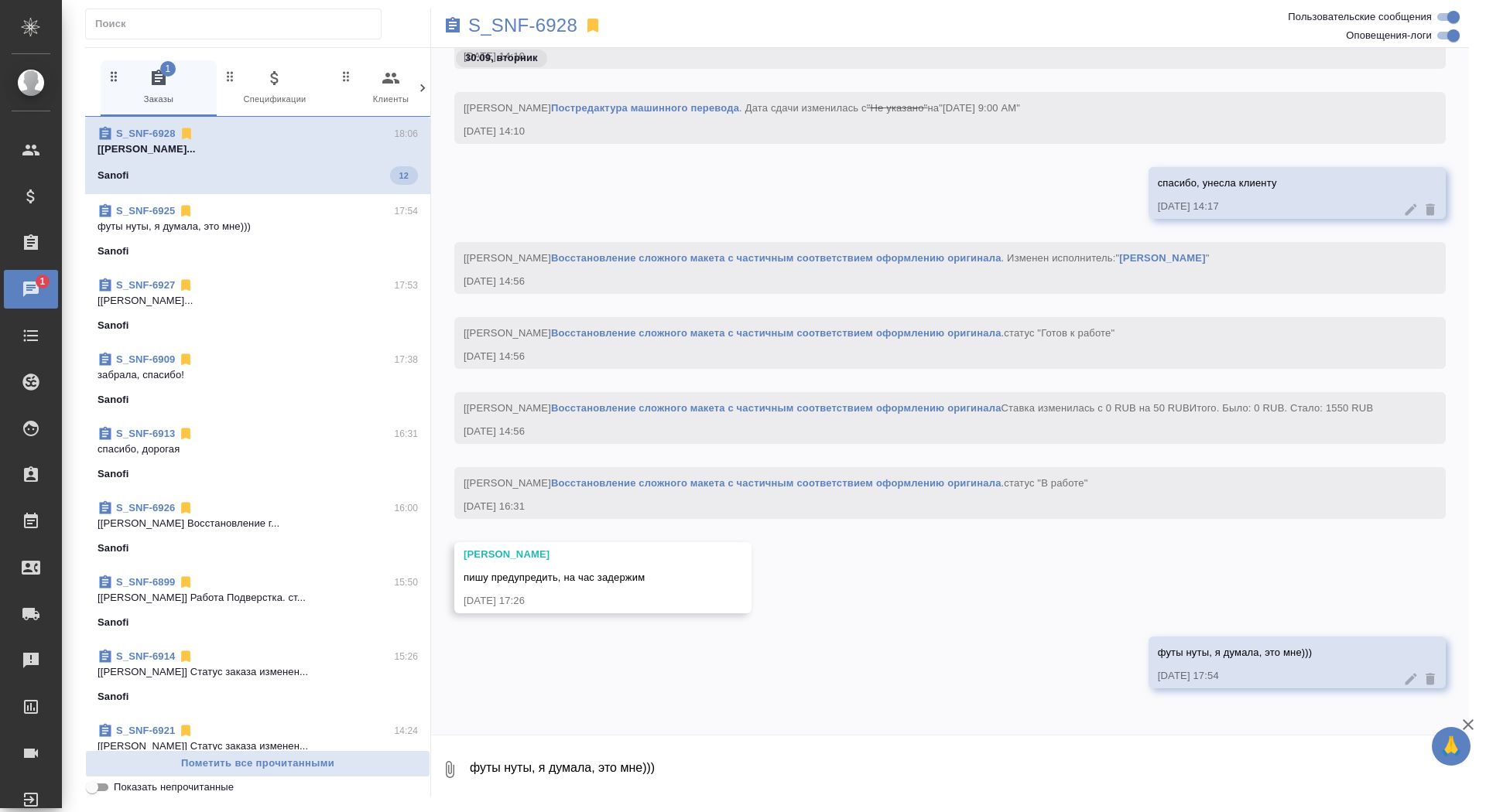
scroll to position [24078, 0]
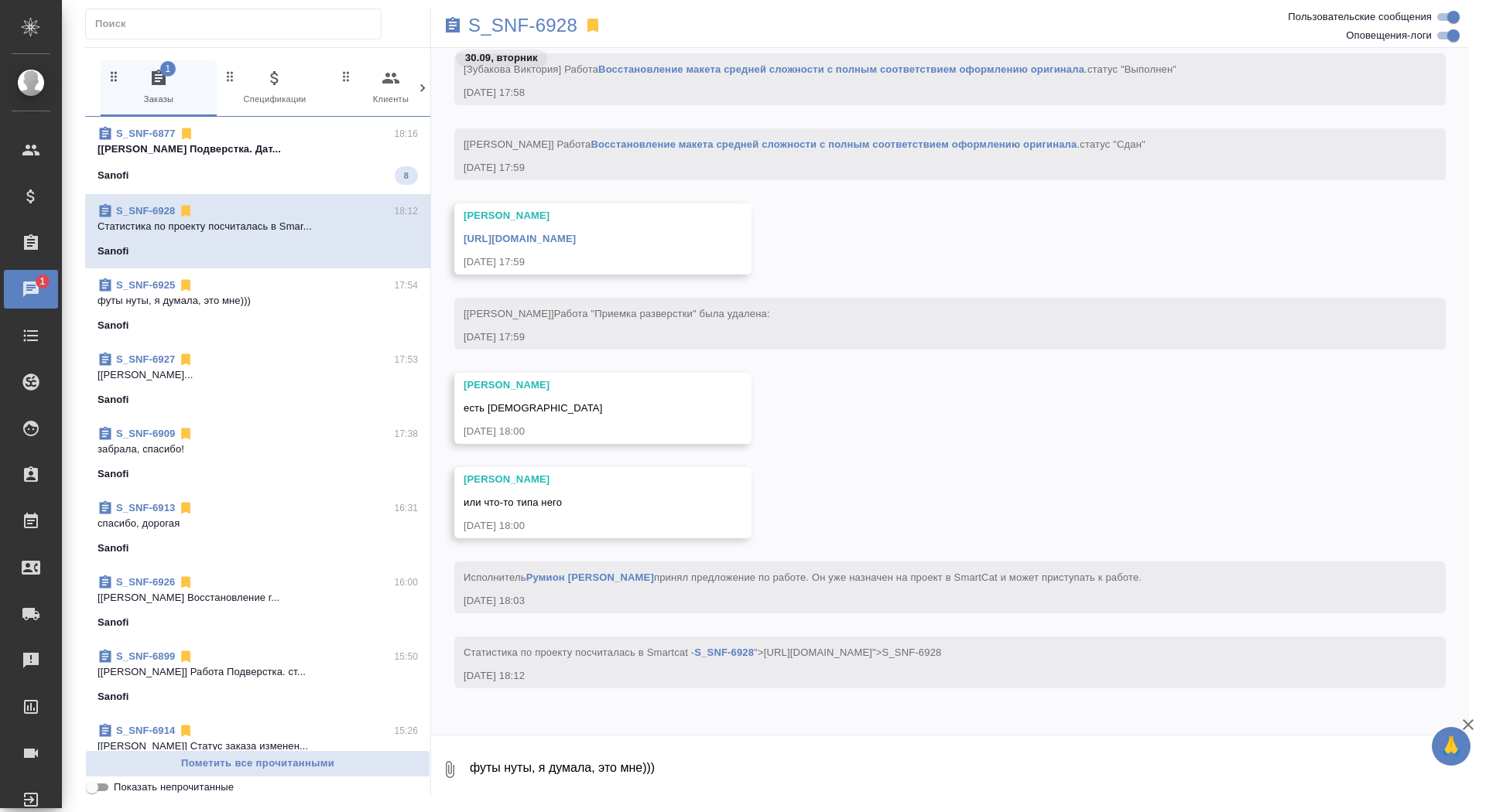
click at [359, 158] on span "S_SNF-6877 18:16 [Оксютович Ирина] Работа Подверстка. Дат... Sanofi 8" at bounding box center [258, 155] width 321 height 59
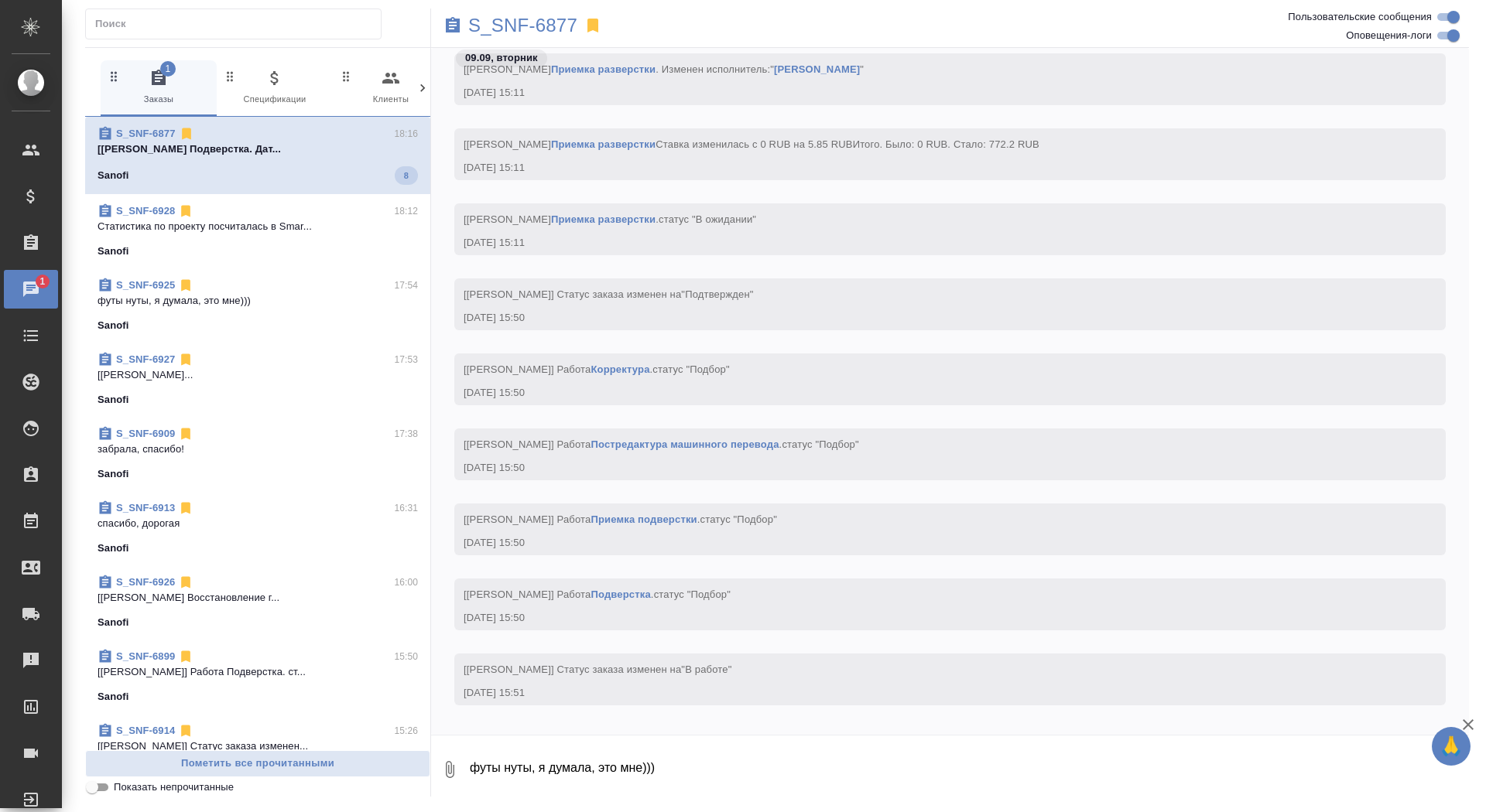
scroll to position [70153, 0]
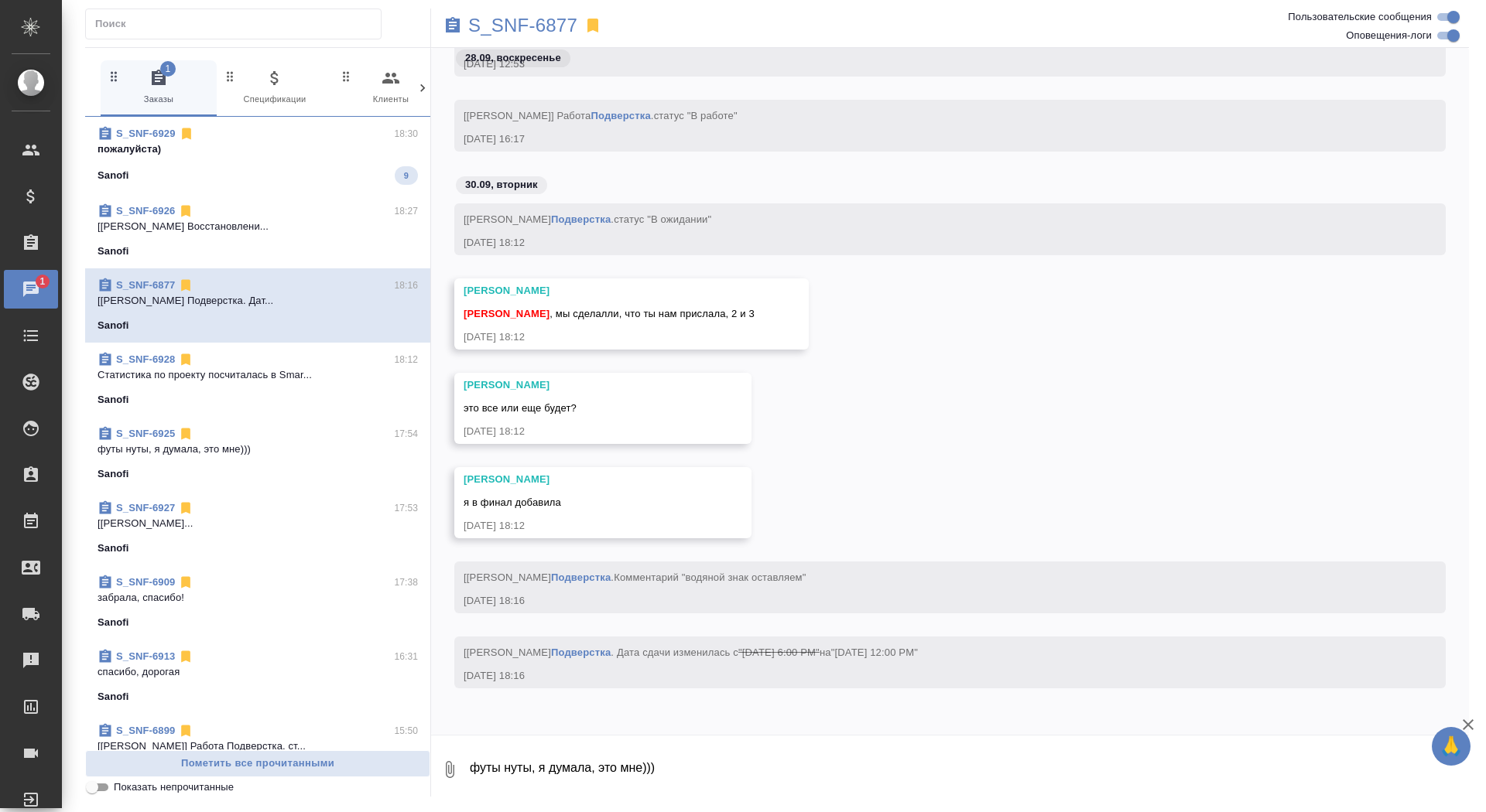
click at [322, 166] on div "Sanofi 9" at bounding box center [258, 175] width 321 height 19
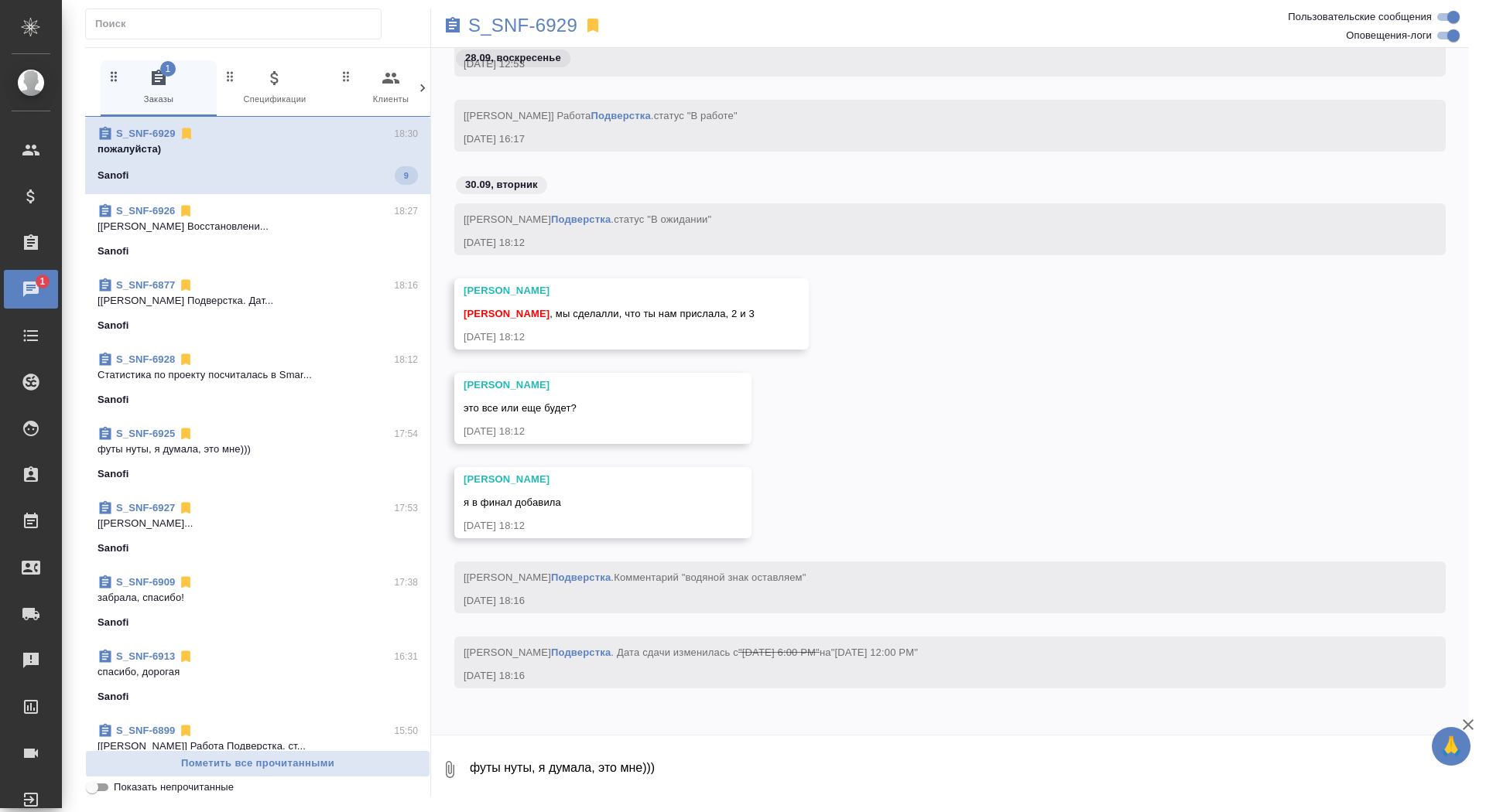
scroll to position [1977, 0]
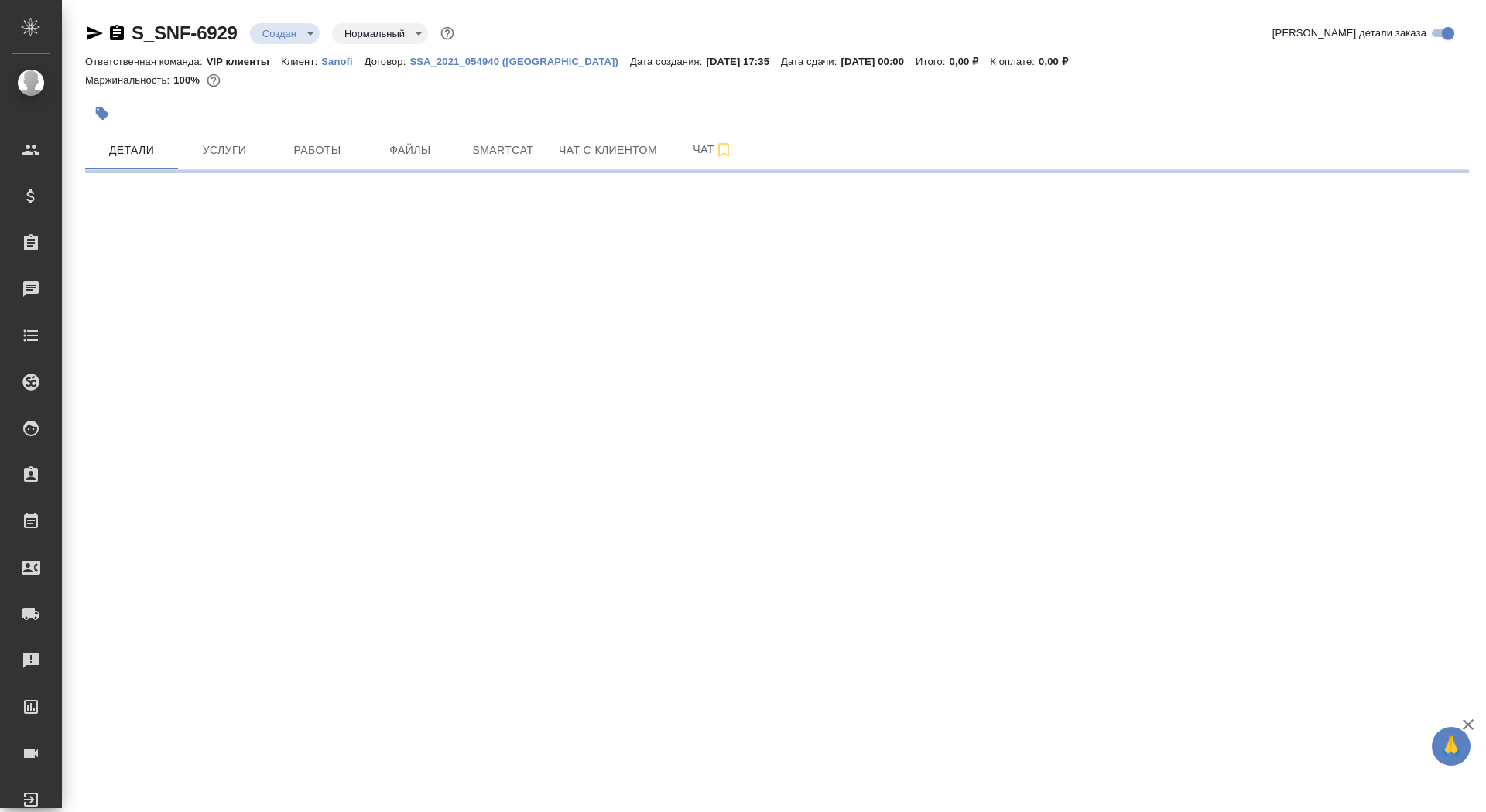
select select "RU"
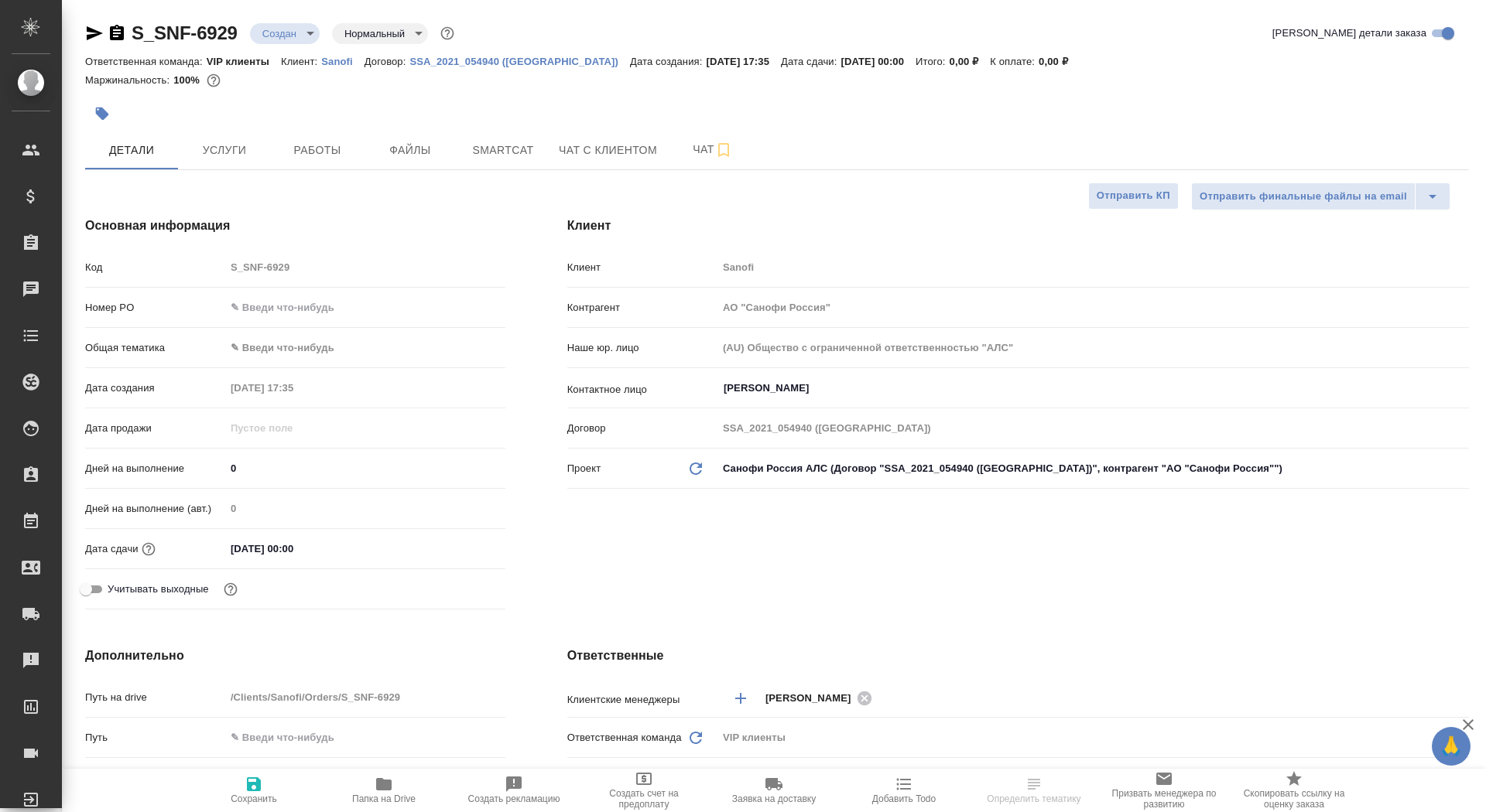
type textarea "x"
click at [246, 484] on div "Дней на выполнение 0" at bounding box center [295, 474] width 420 height 40
drag, startPoint x: 232, startPoint y: 461, endPoint x: 241, endPoint y: 464, distance: 9.5
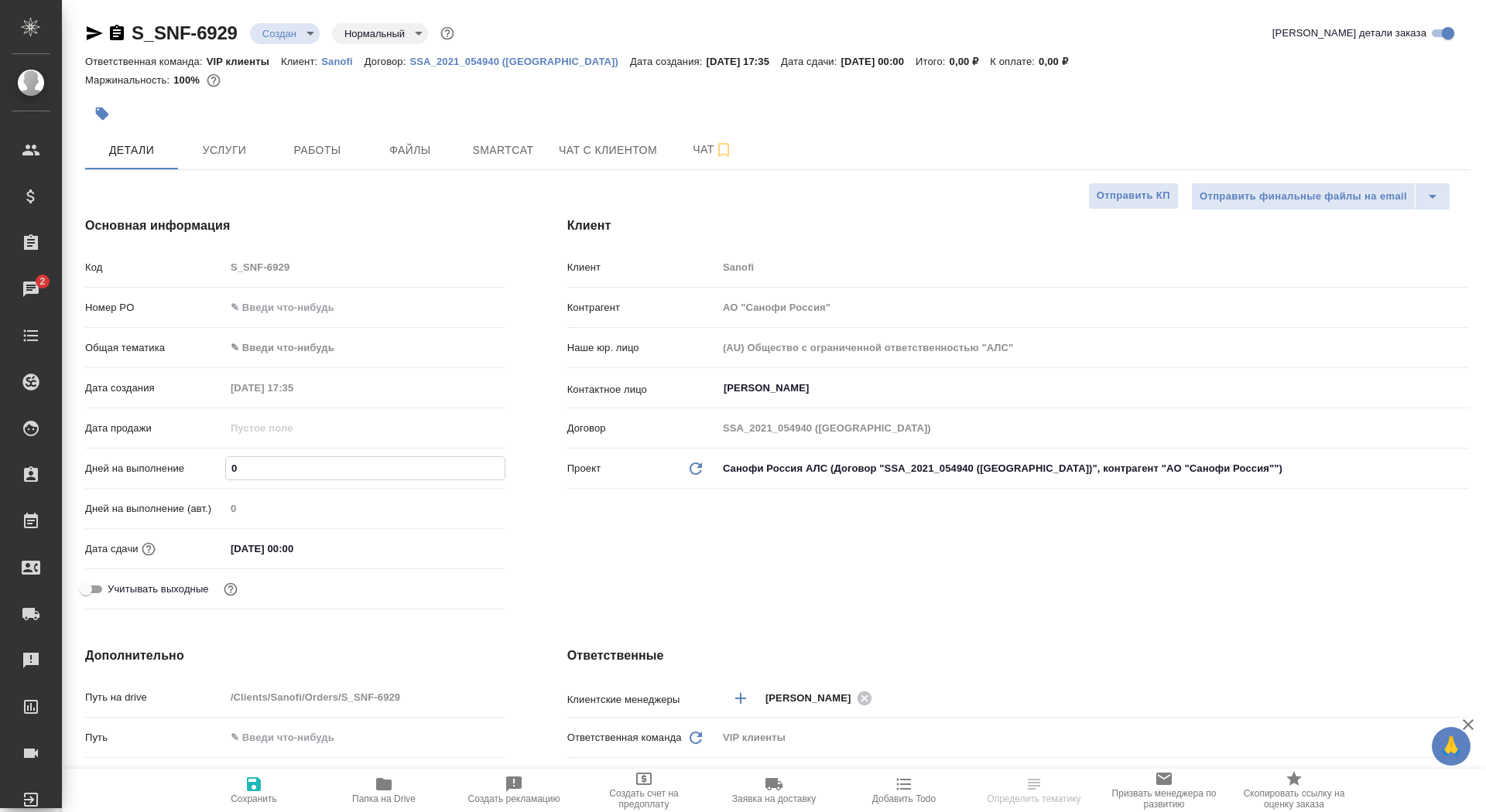
click at [243, 466] on input "0" at bounding box center [365, 468] width 279 height 22
type input "1"
type textarea "x"
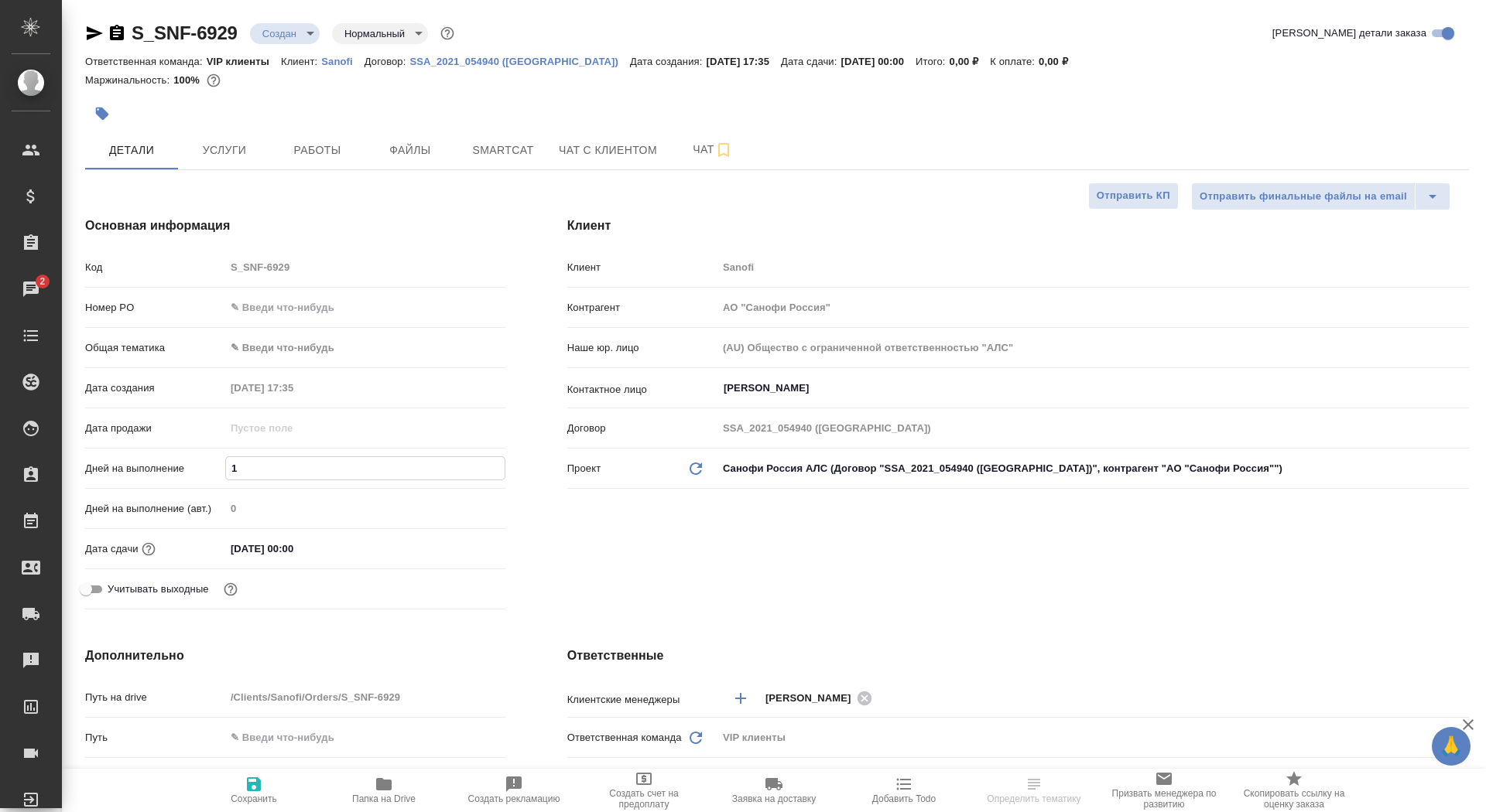
type input "17"
type textarea "x"
type input "17"
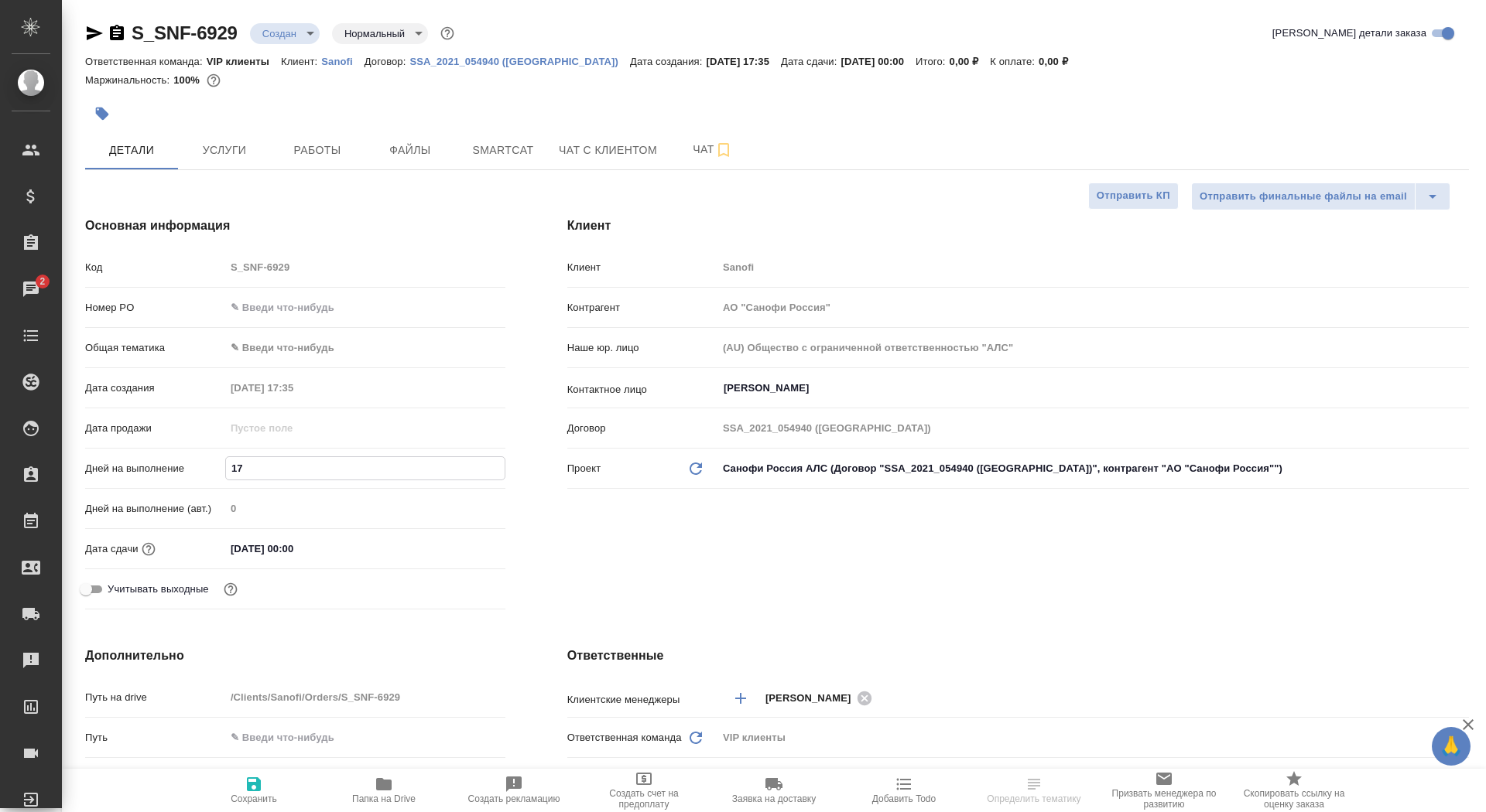
click at [280, 811] on button "Сохранить" at bounding box center [253, 791] width 130 height 43
type textarea "x"
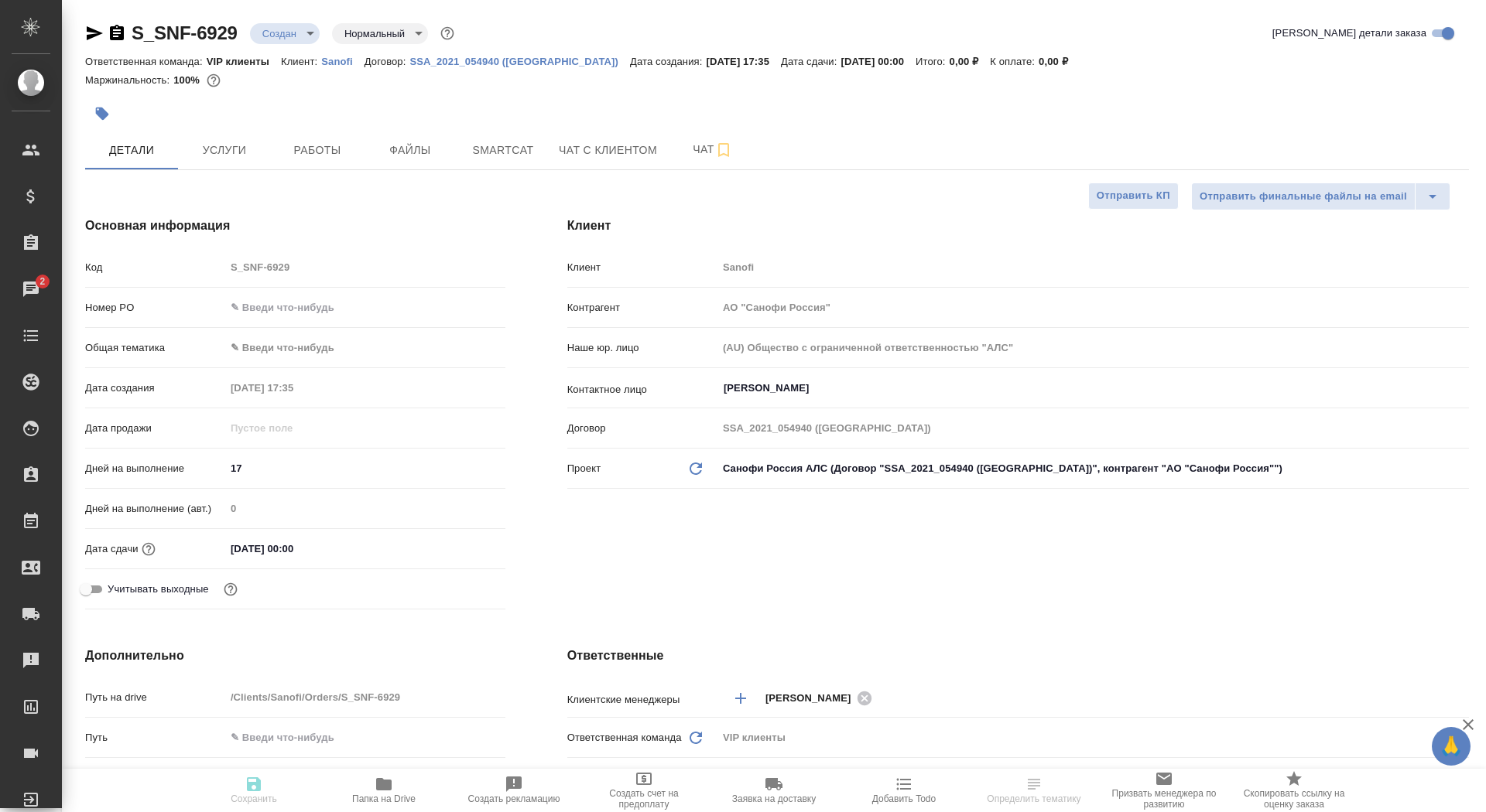
type textarea "x"
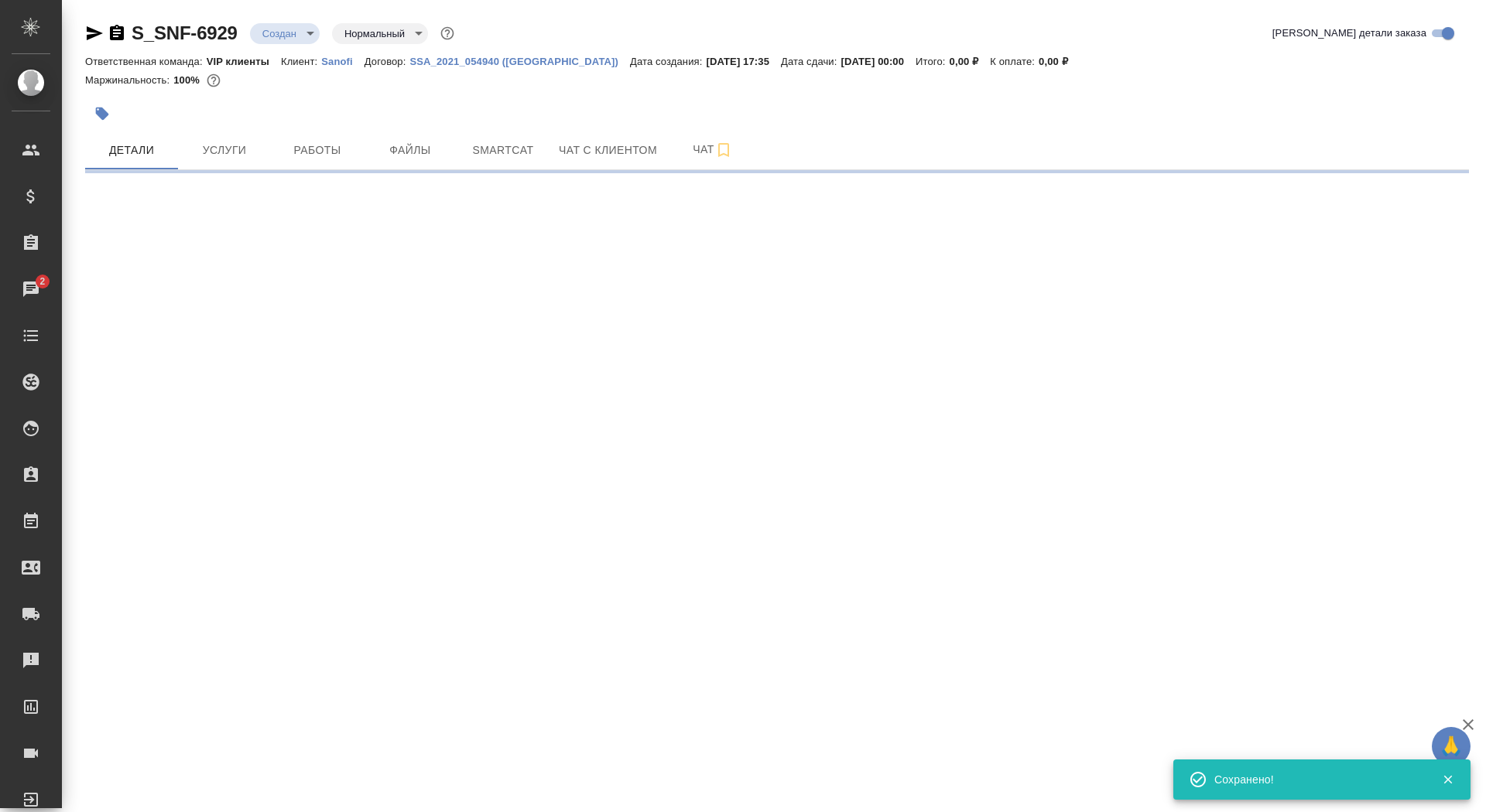
select select "RU"
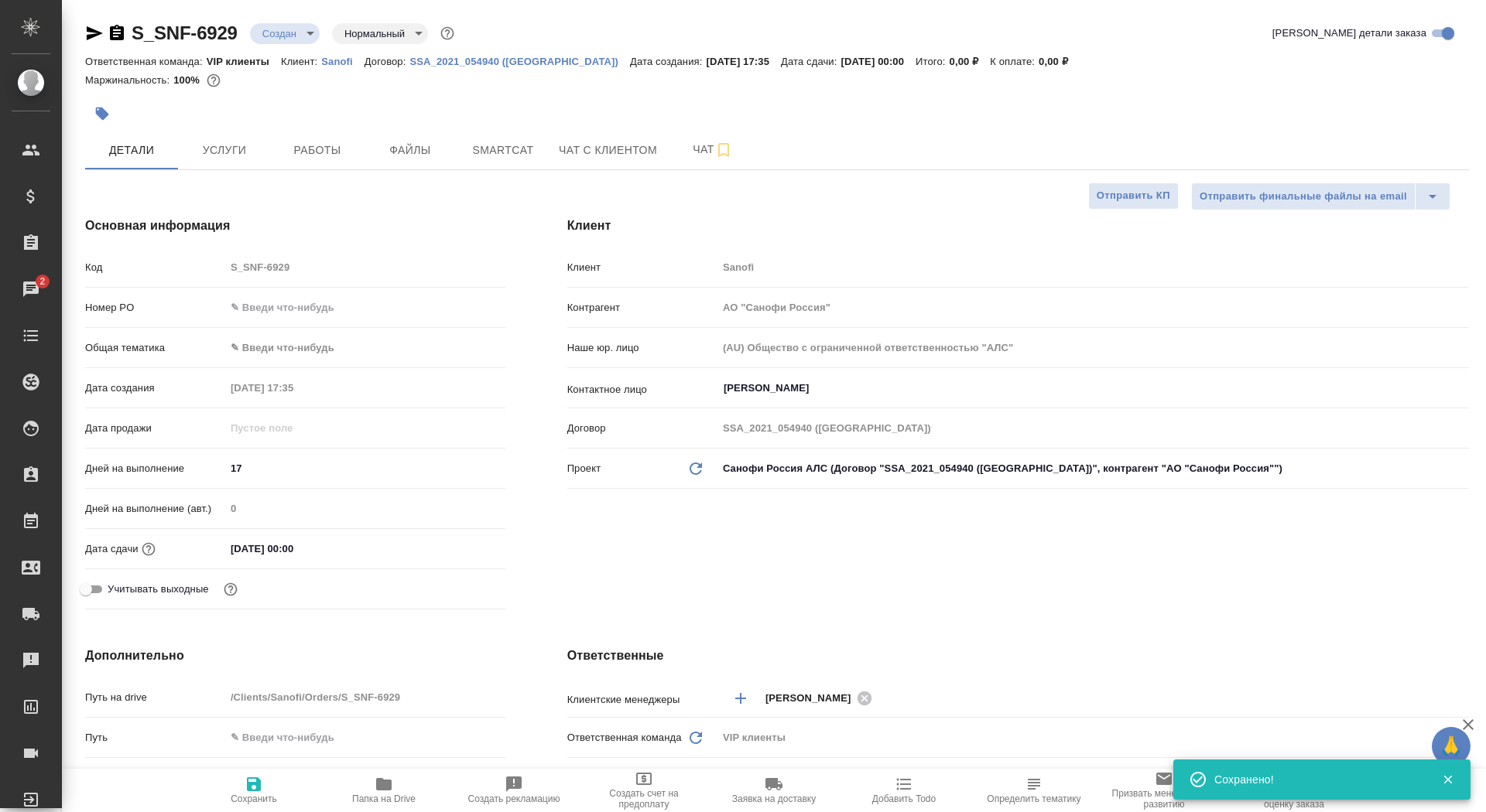
type textarea "x"
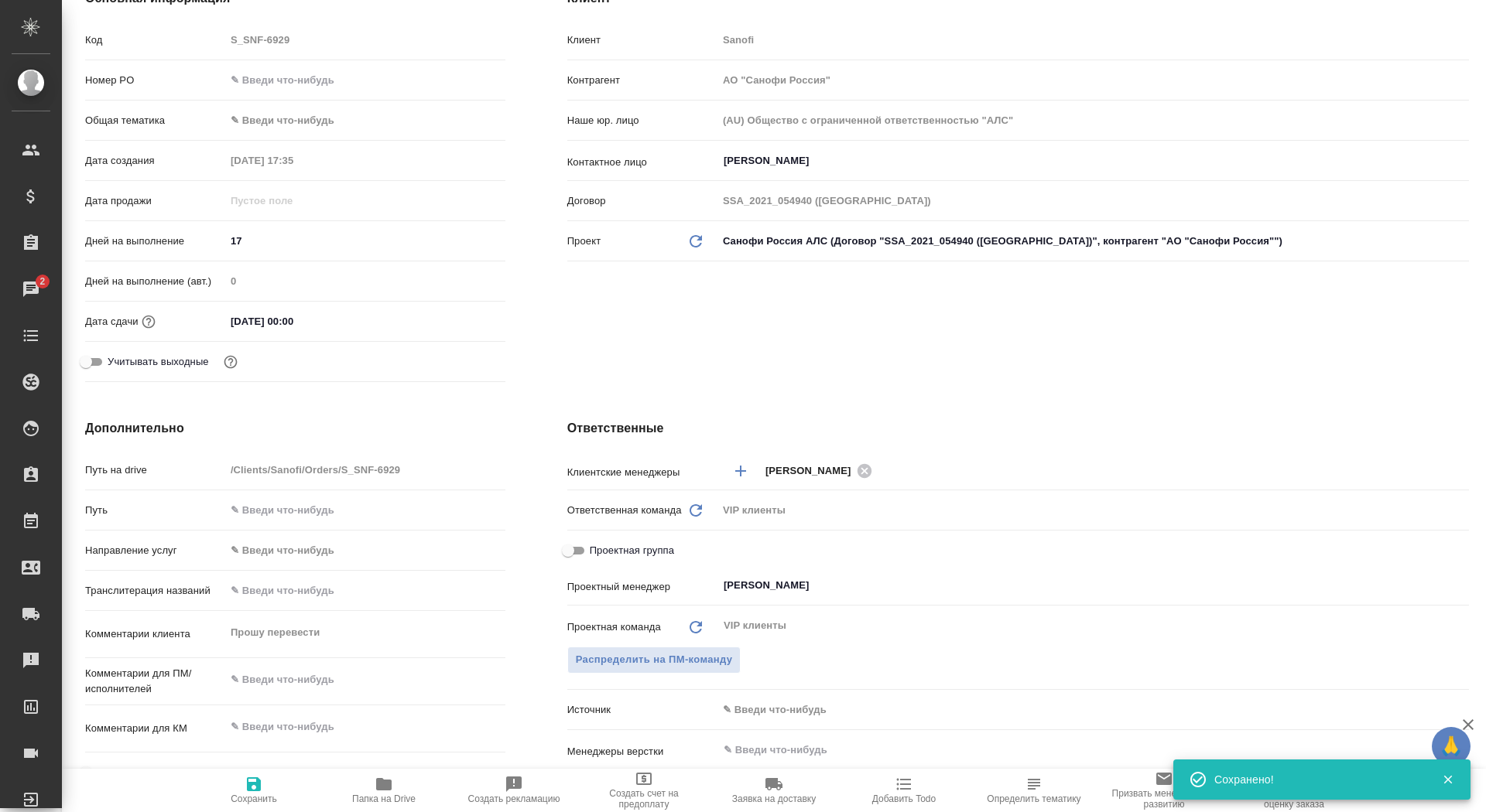
scroll to position [323, 0]
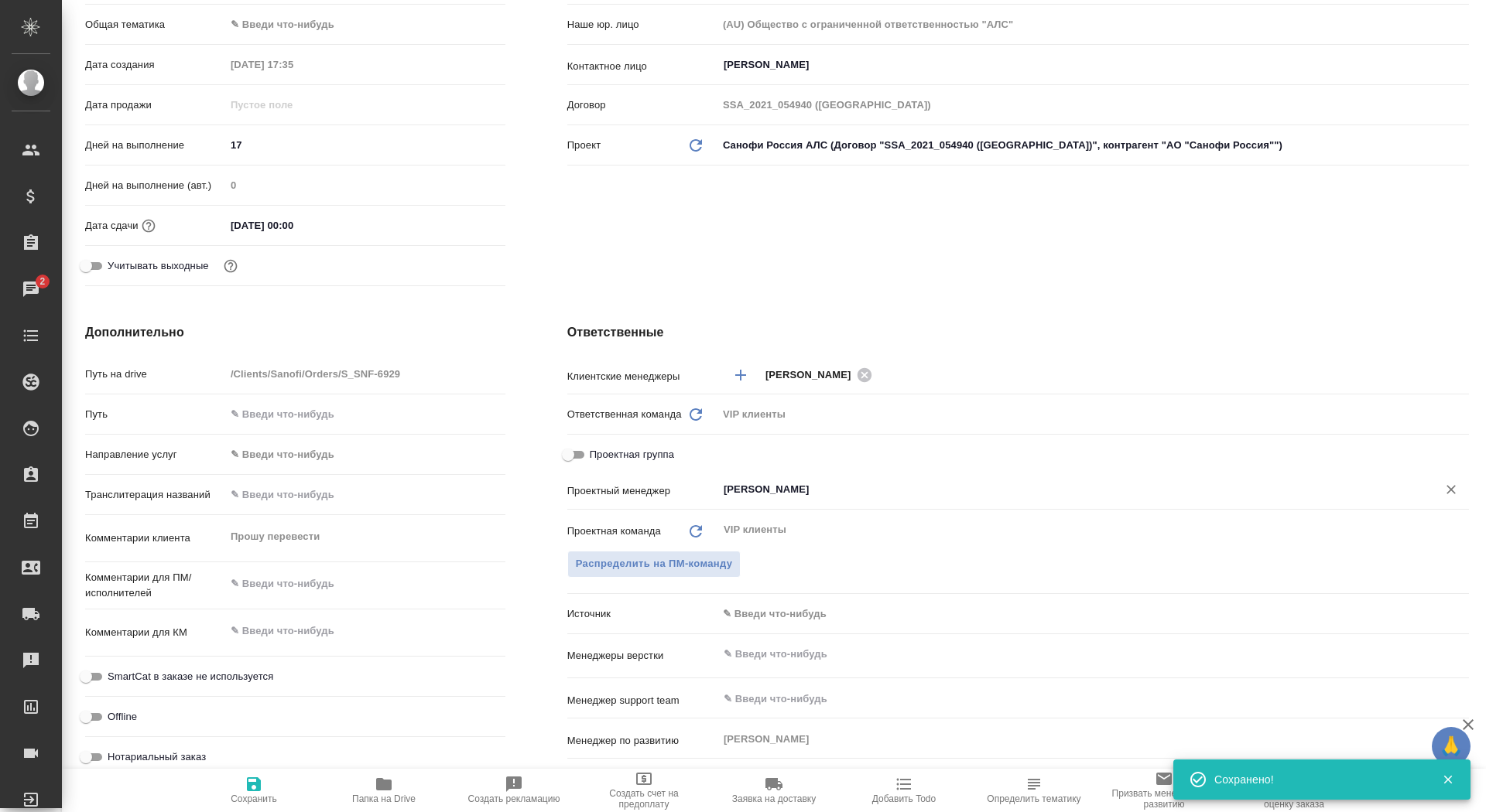
click at [763, 490] on input "Сайдашева Диляра" at bounding box center [1067, 490] width 690 height 19
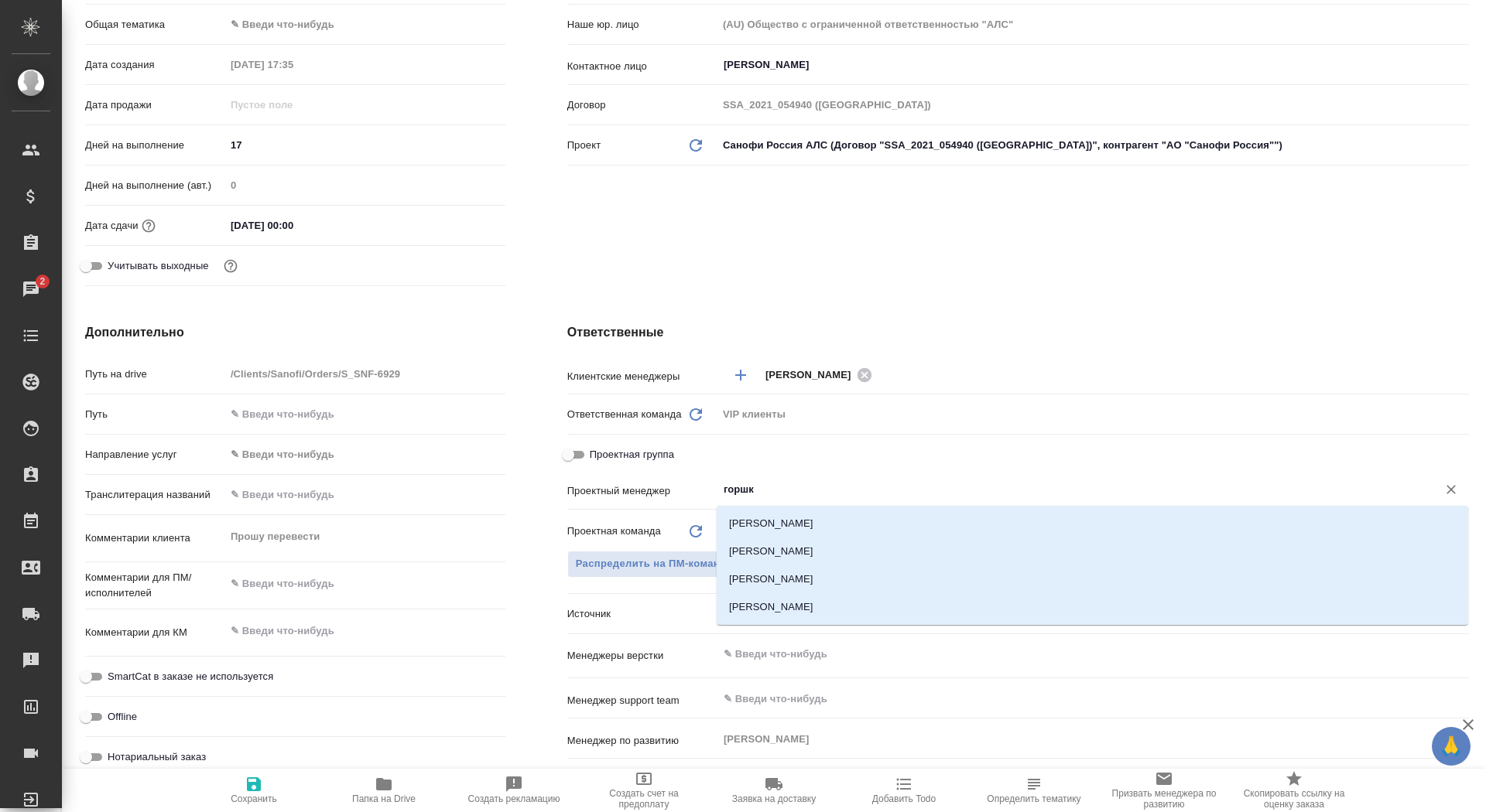
type input "горшко"
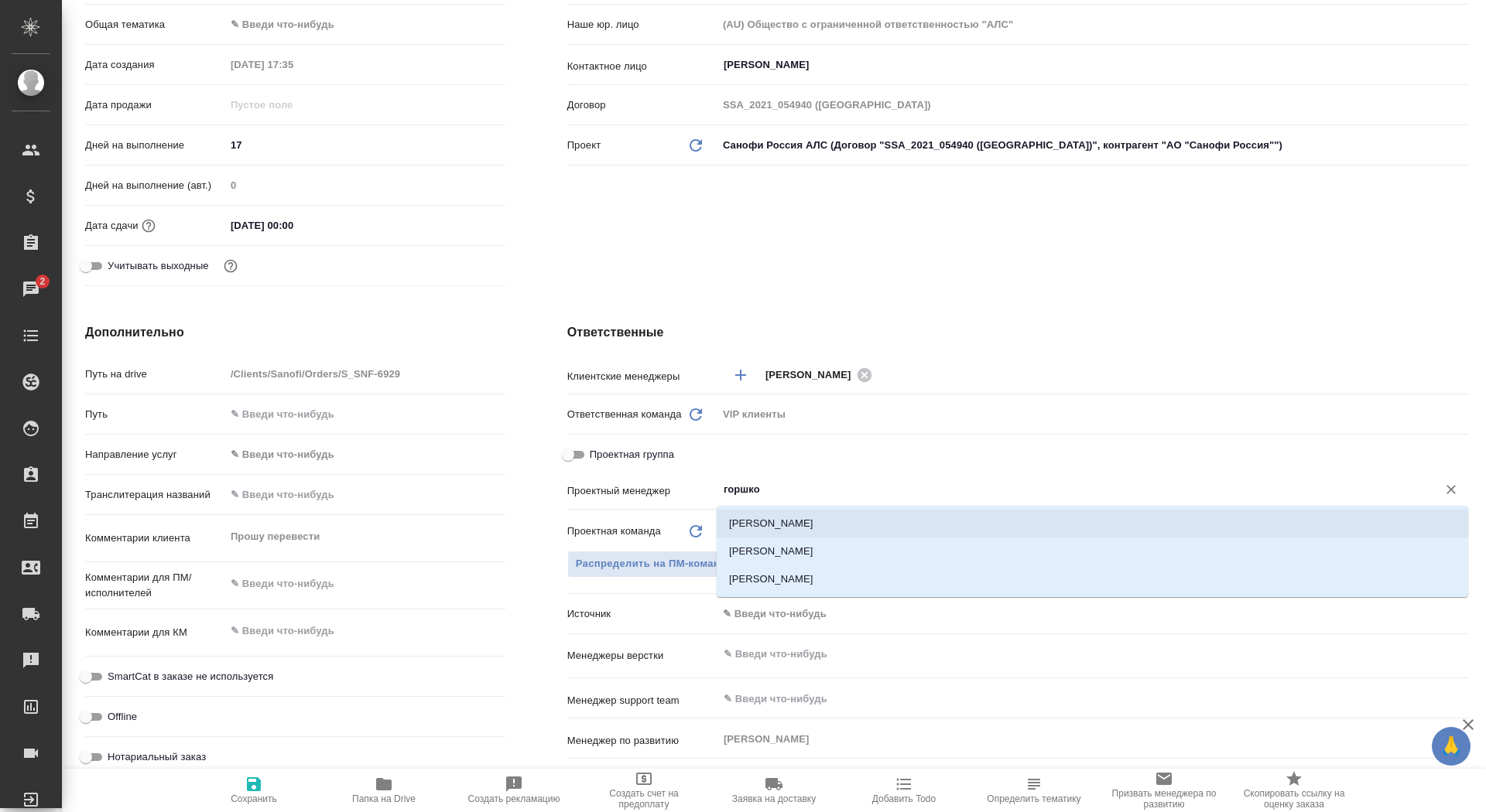
click at [835, 539] on li "Горшкова Валентина" at bounding box center [1092, 551] width 752 height 27
type textarea "x"
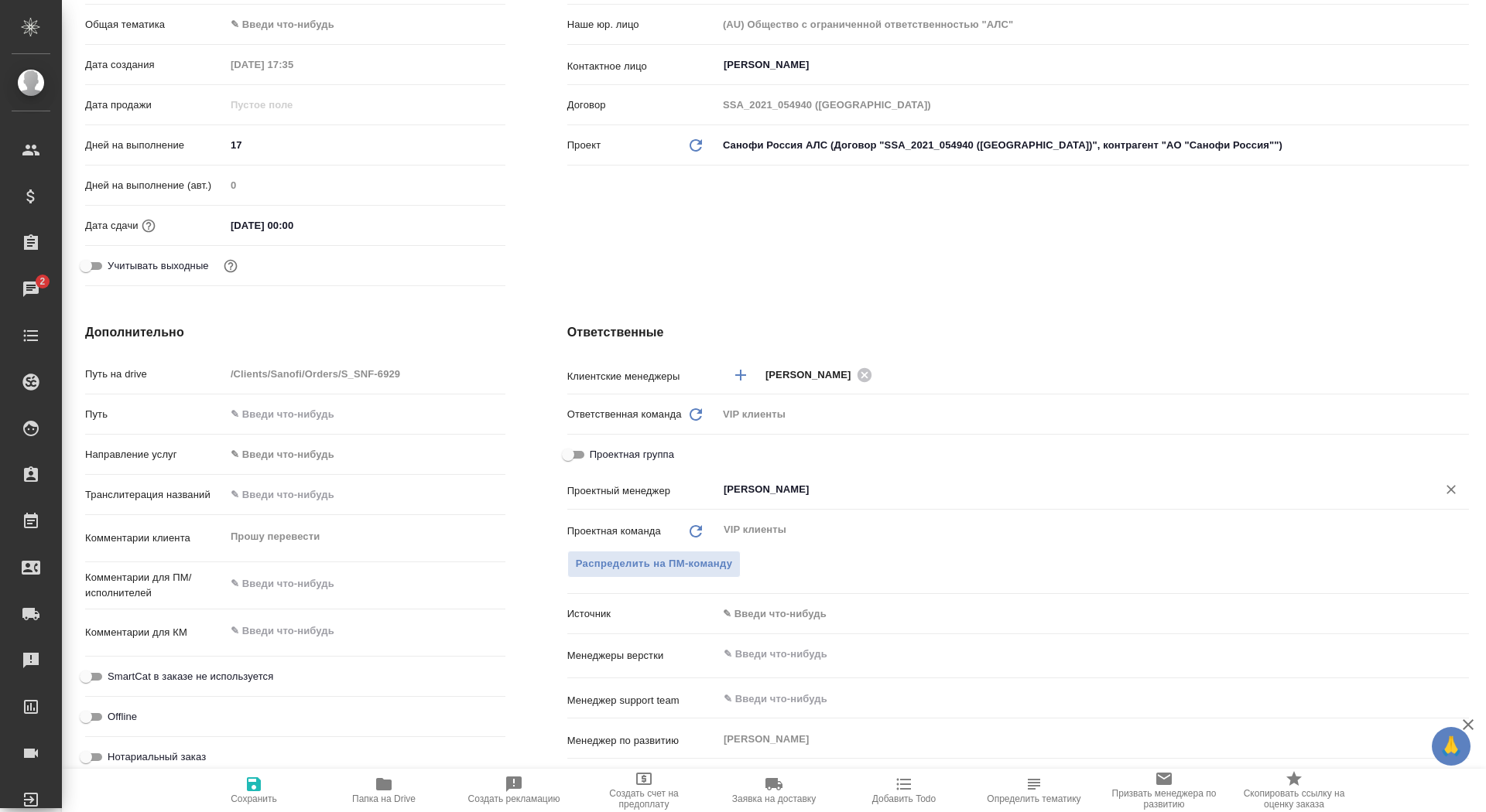
type input "Горшкова Валентина"
click at [244, 786] on icon "button" at bounding box center [253, 784] width 19 height 19
type textarea "x"
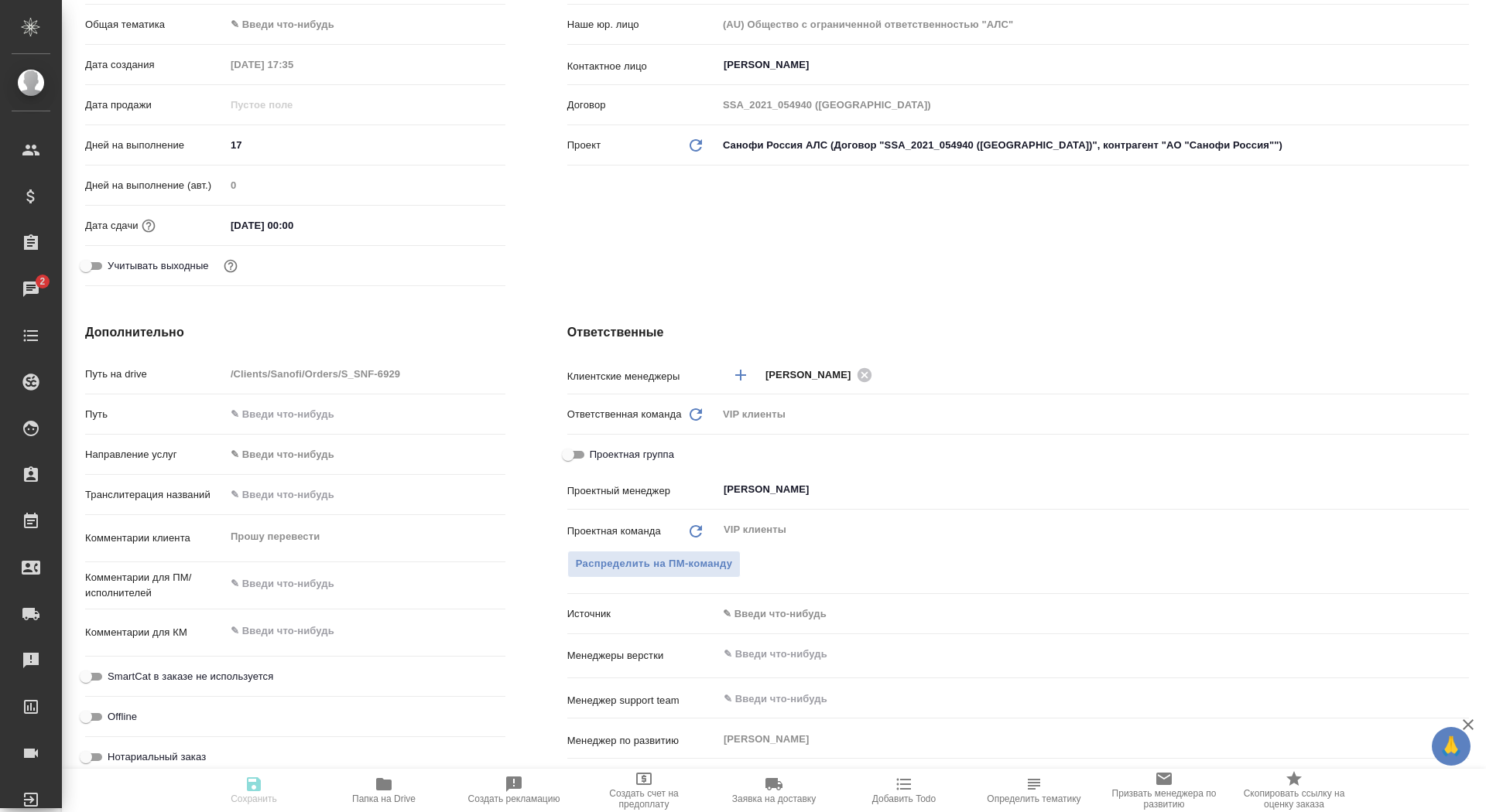
type textarea "x"
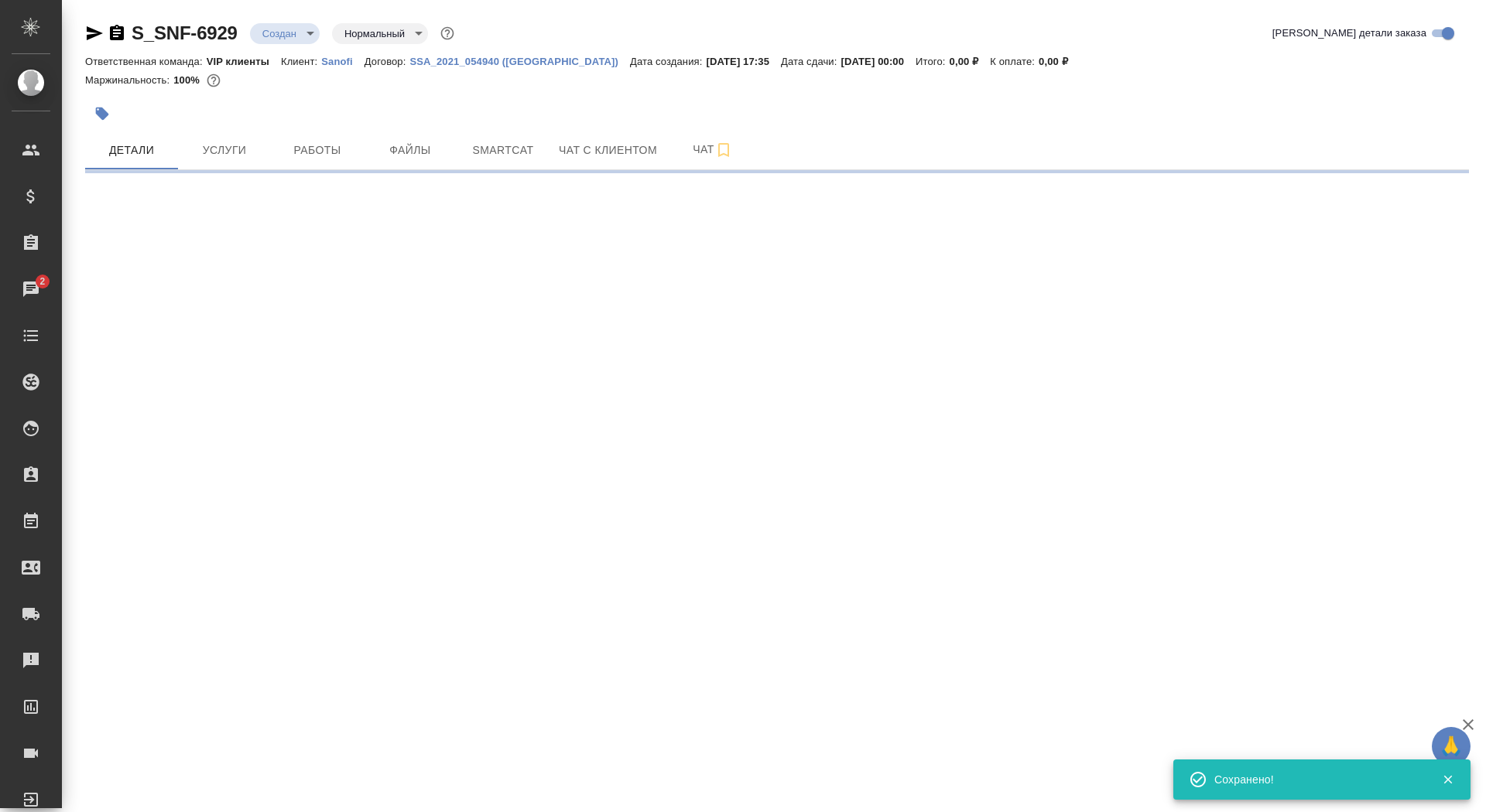
scroll to position [0, 0]
select select "RU"
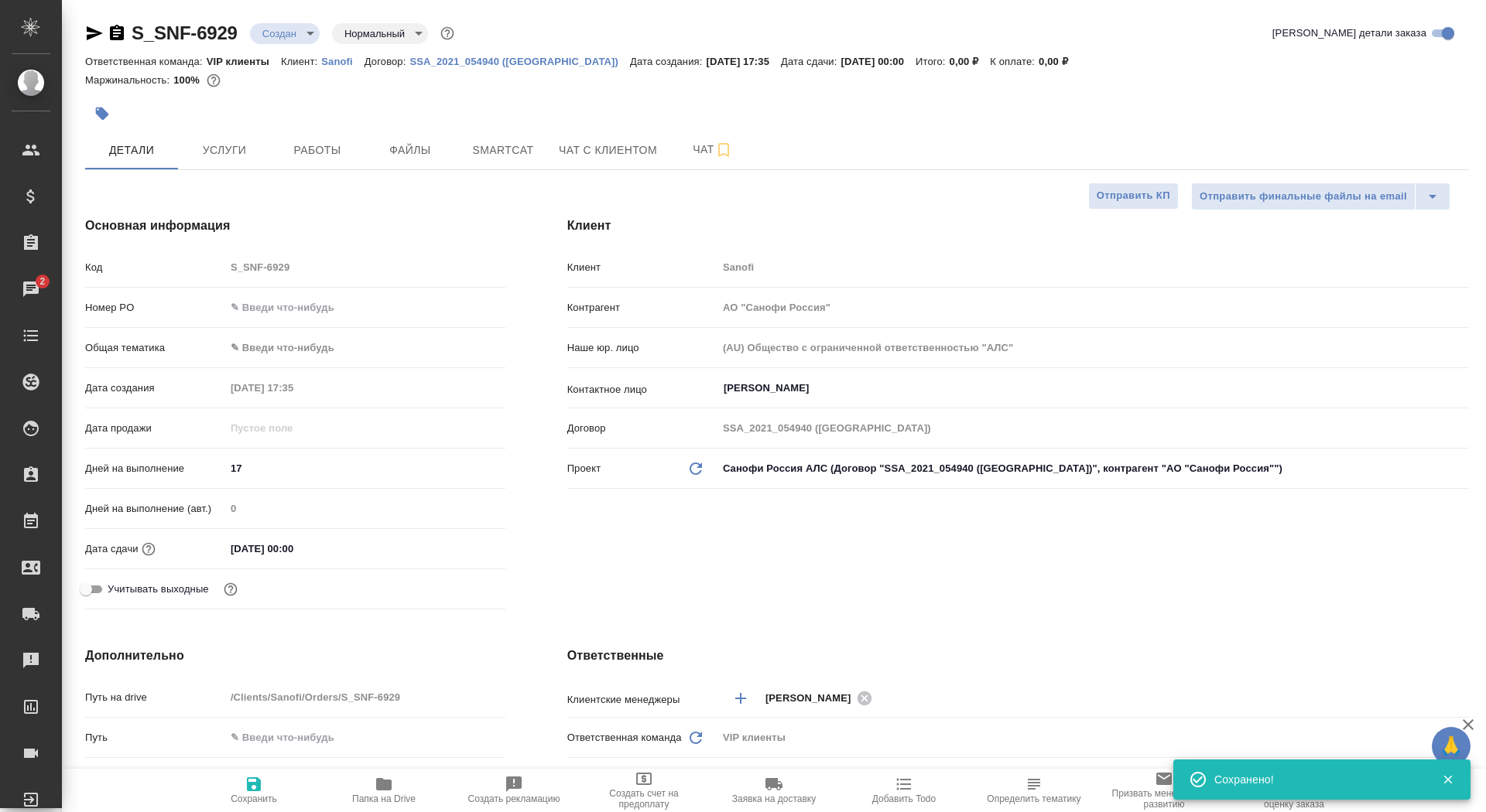
type textarea "x"
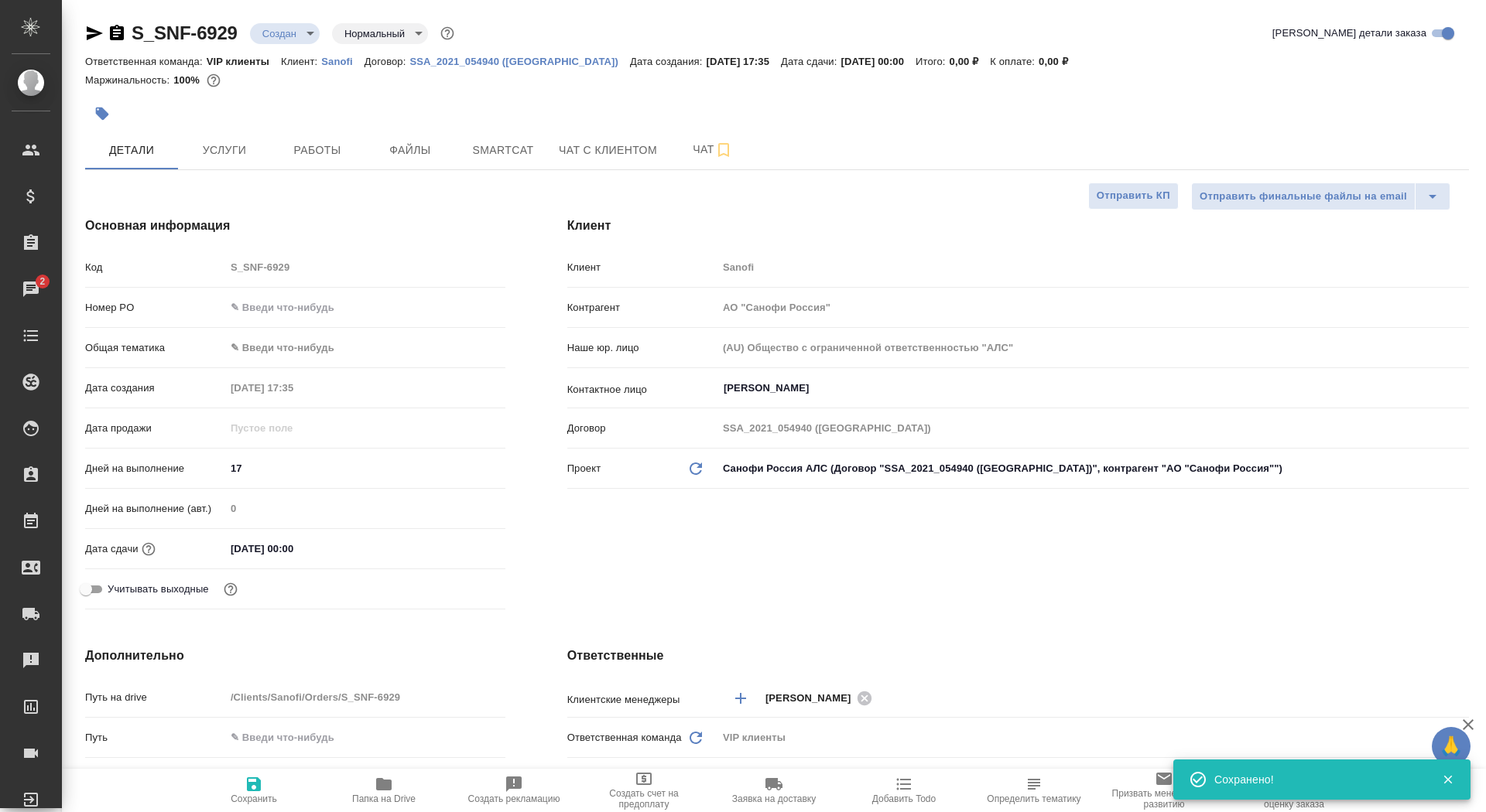
type textarea "x"
click at [366, 791] on span "Папка на Drive" at bounding box center [384, 790] width 111 height 29
type textarea "x"
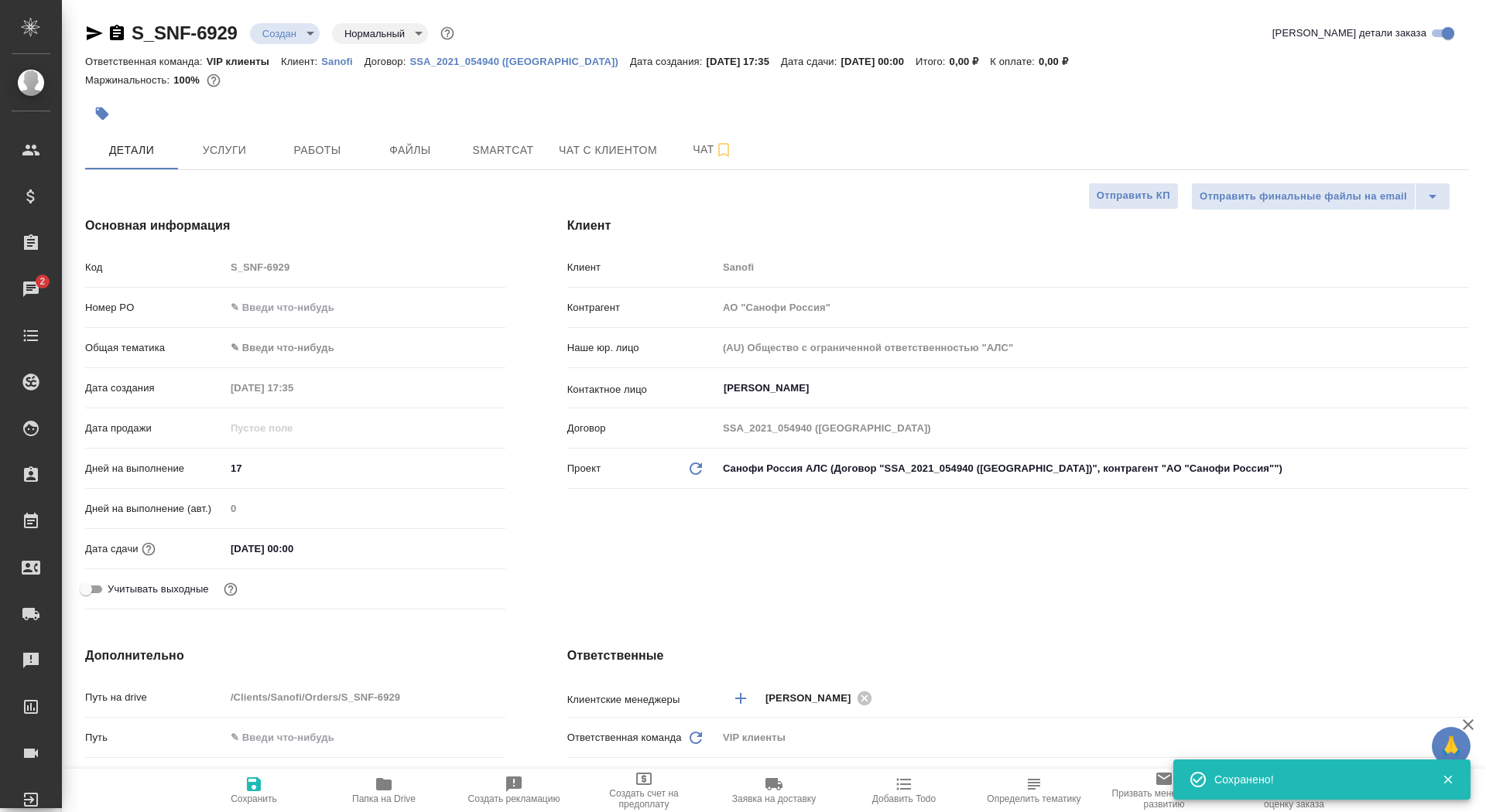
type textarea "x"
click at [116, 29] on icon "button" at bounding box center [116, 33] width 19 height 19
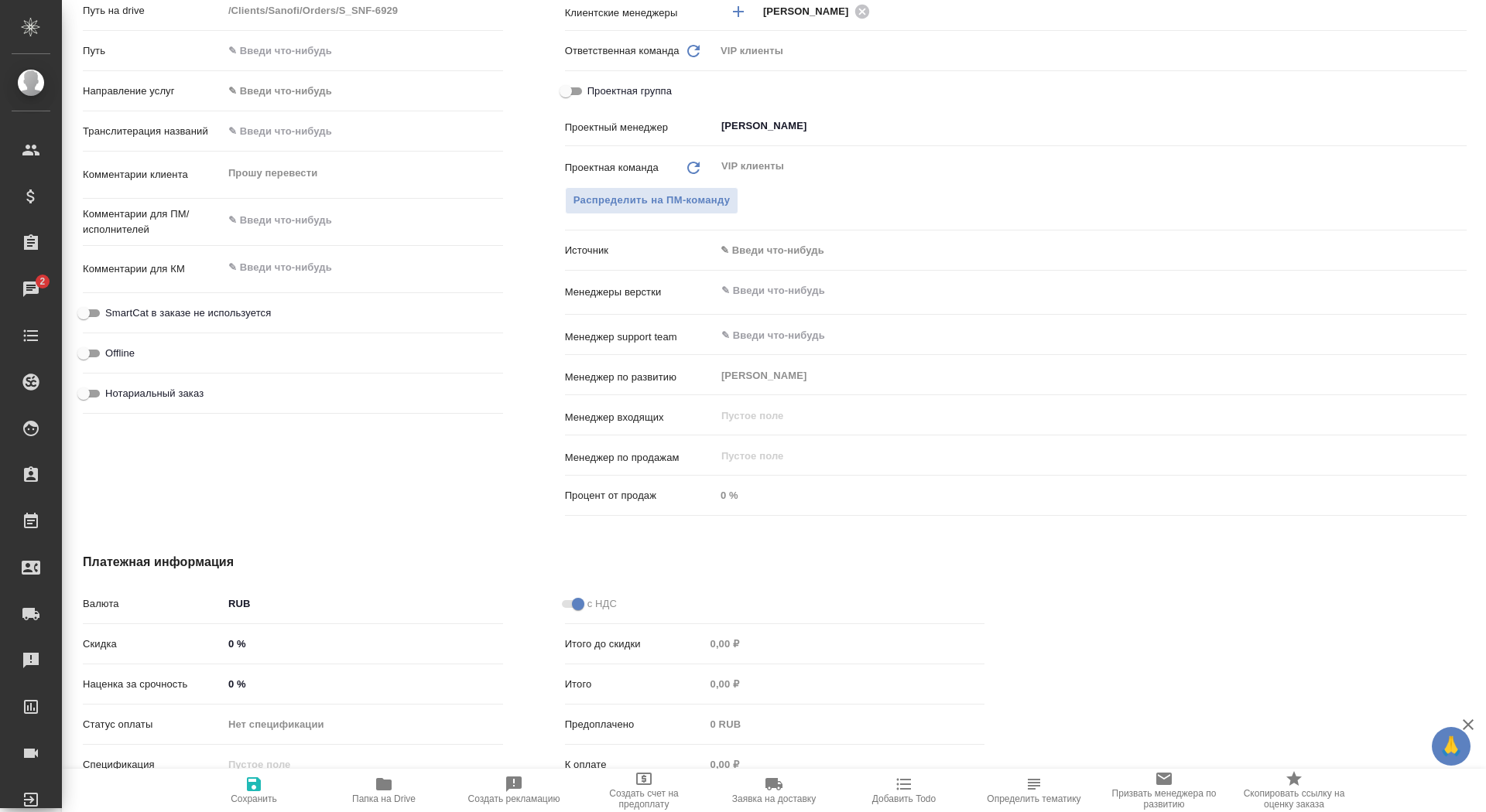
scroll to position [0, 2]
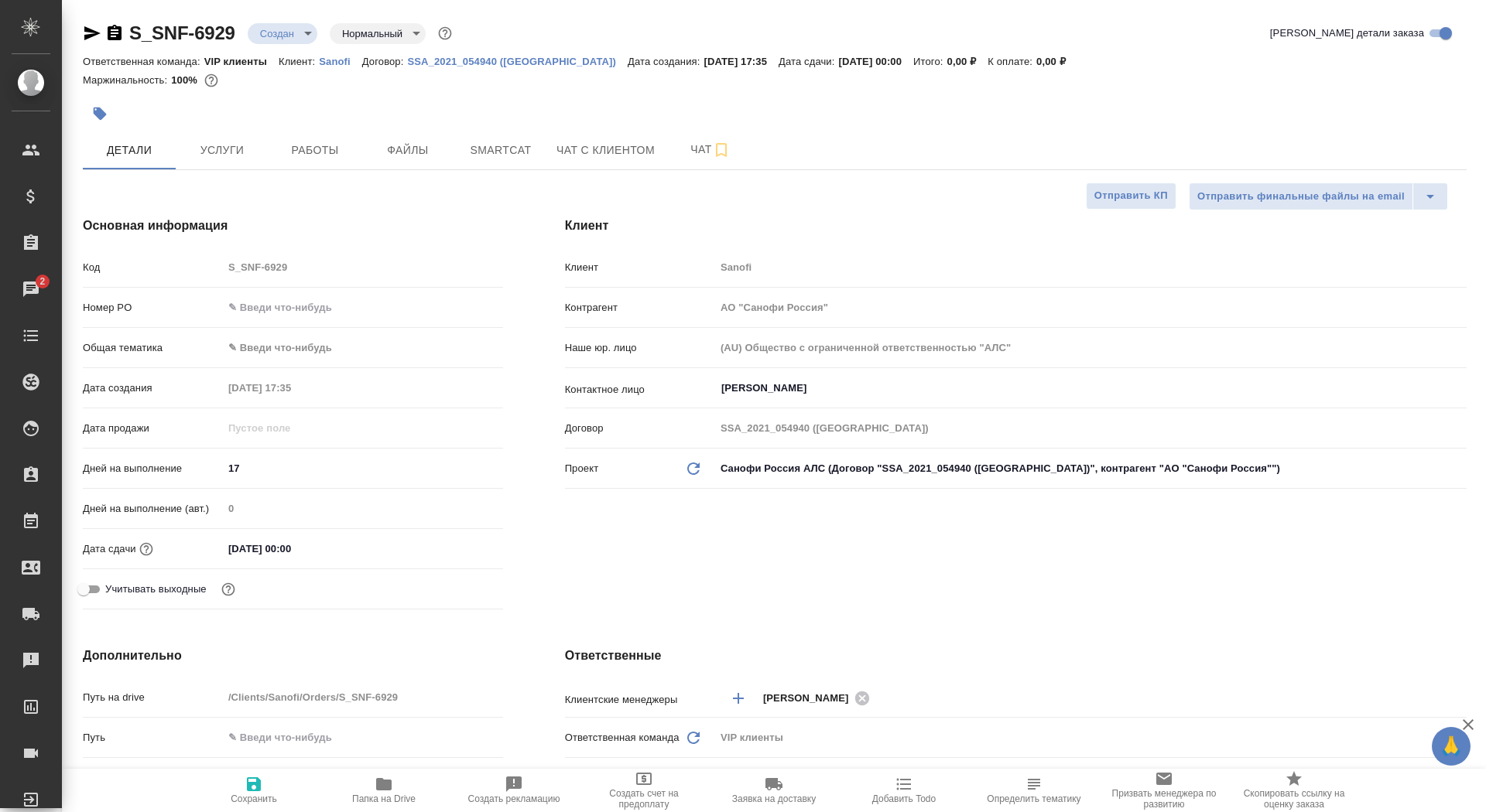
type textarea "x"
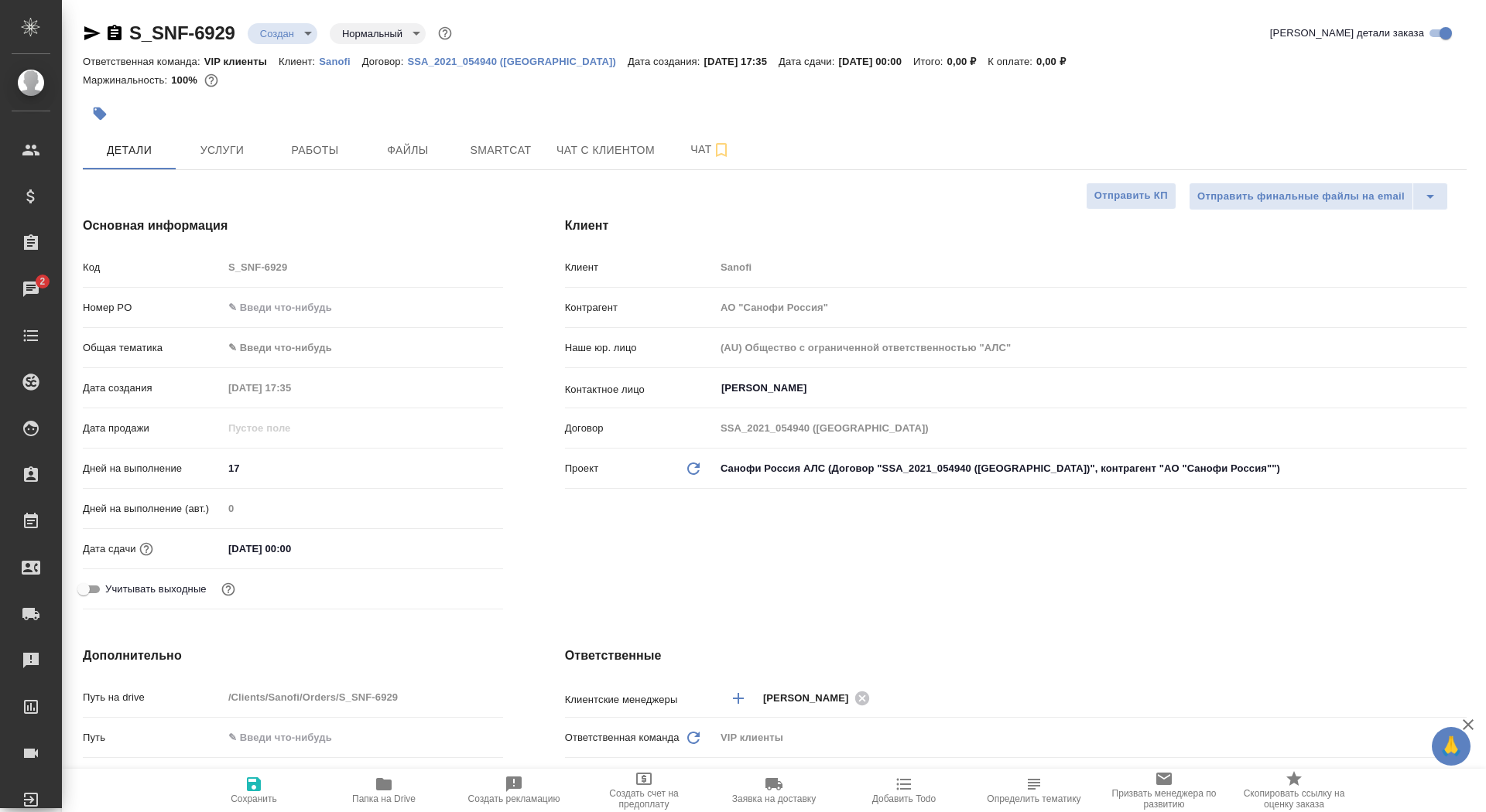
type textarea "x"
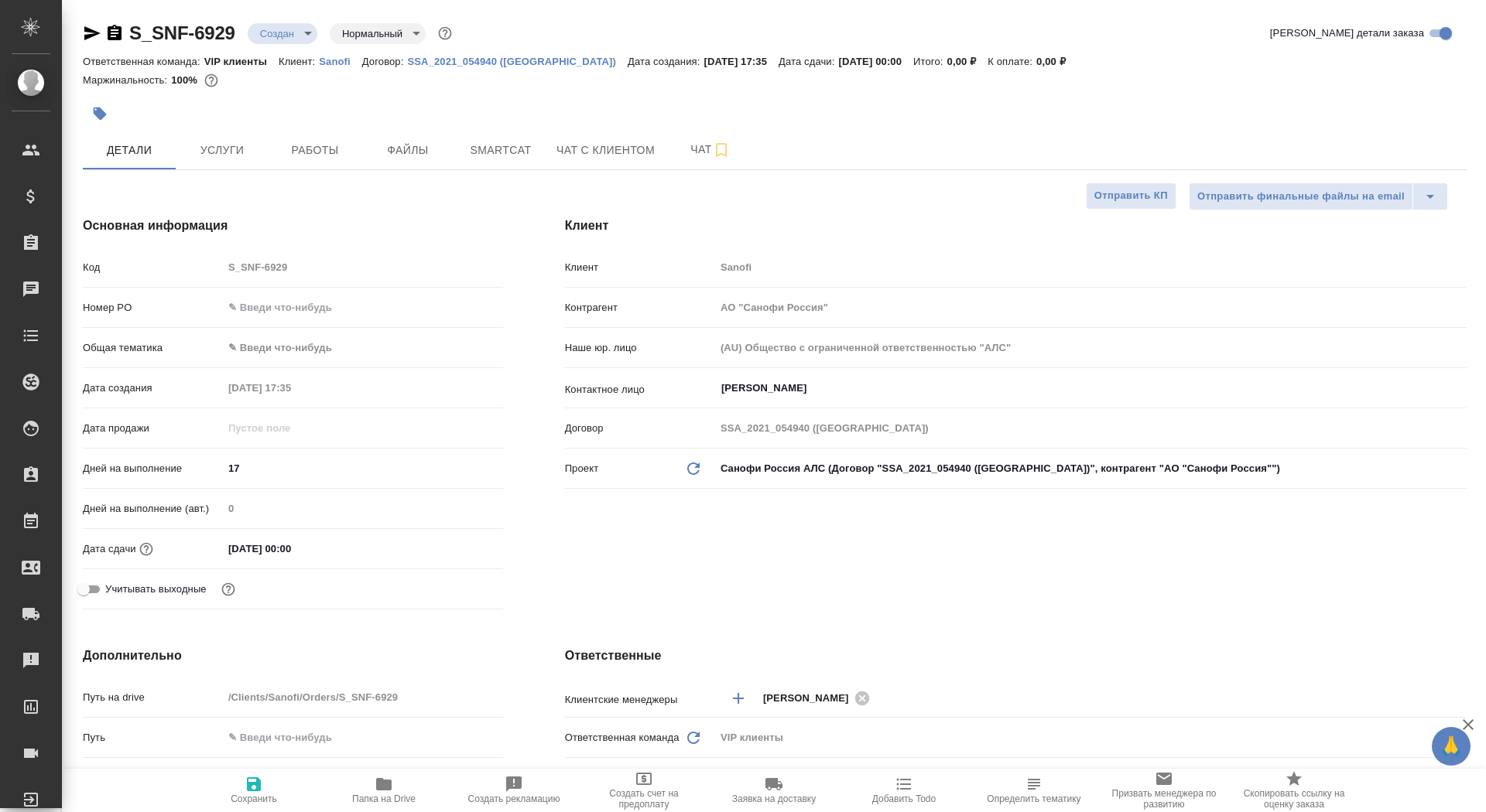
type textarea "x"
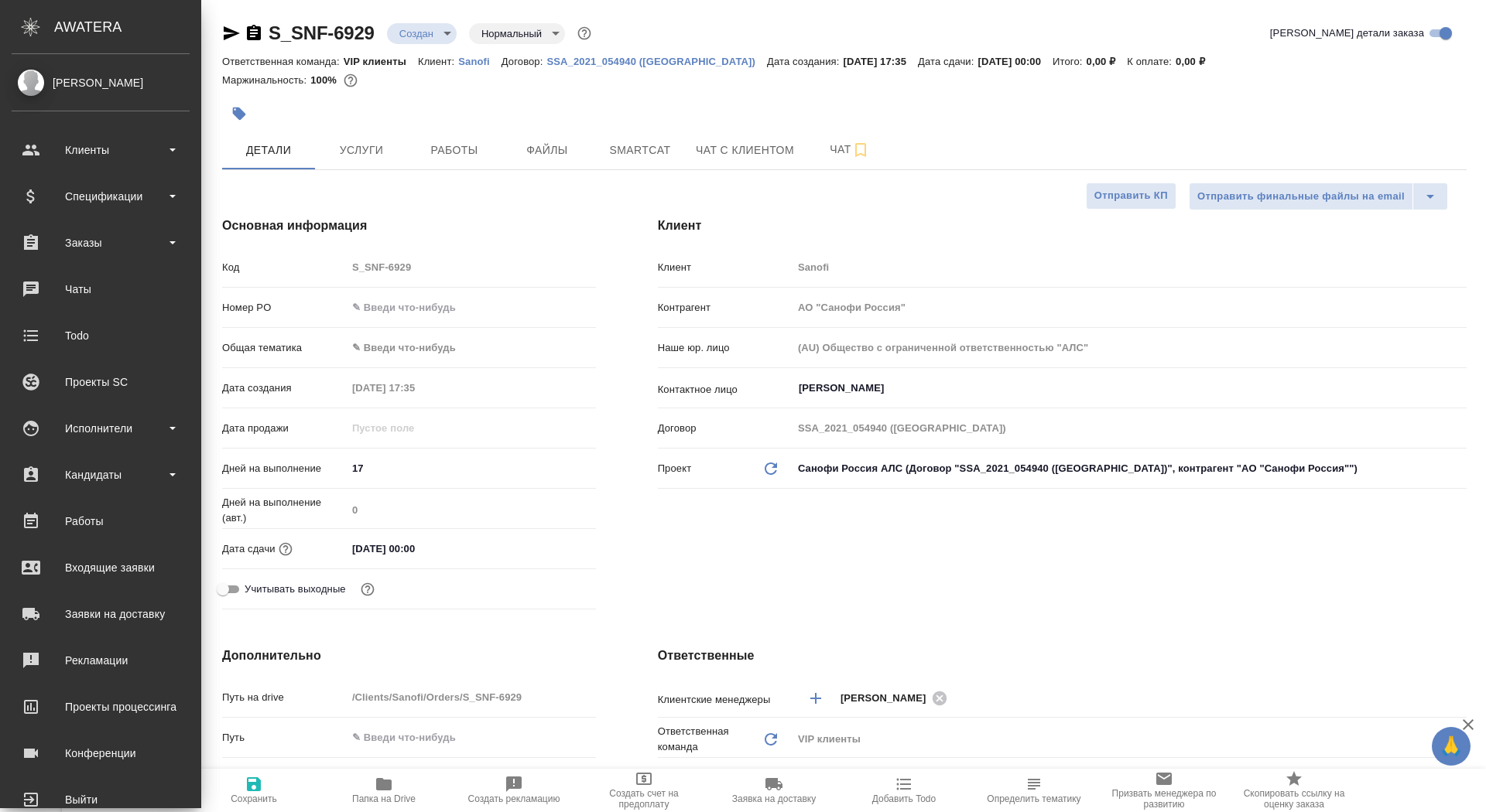
type textarea "x"
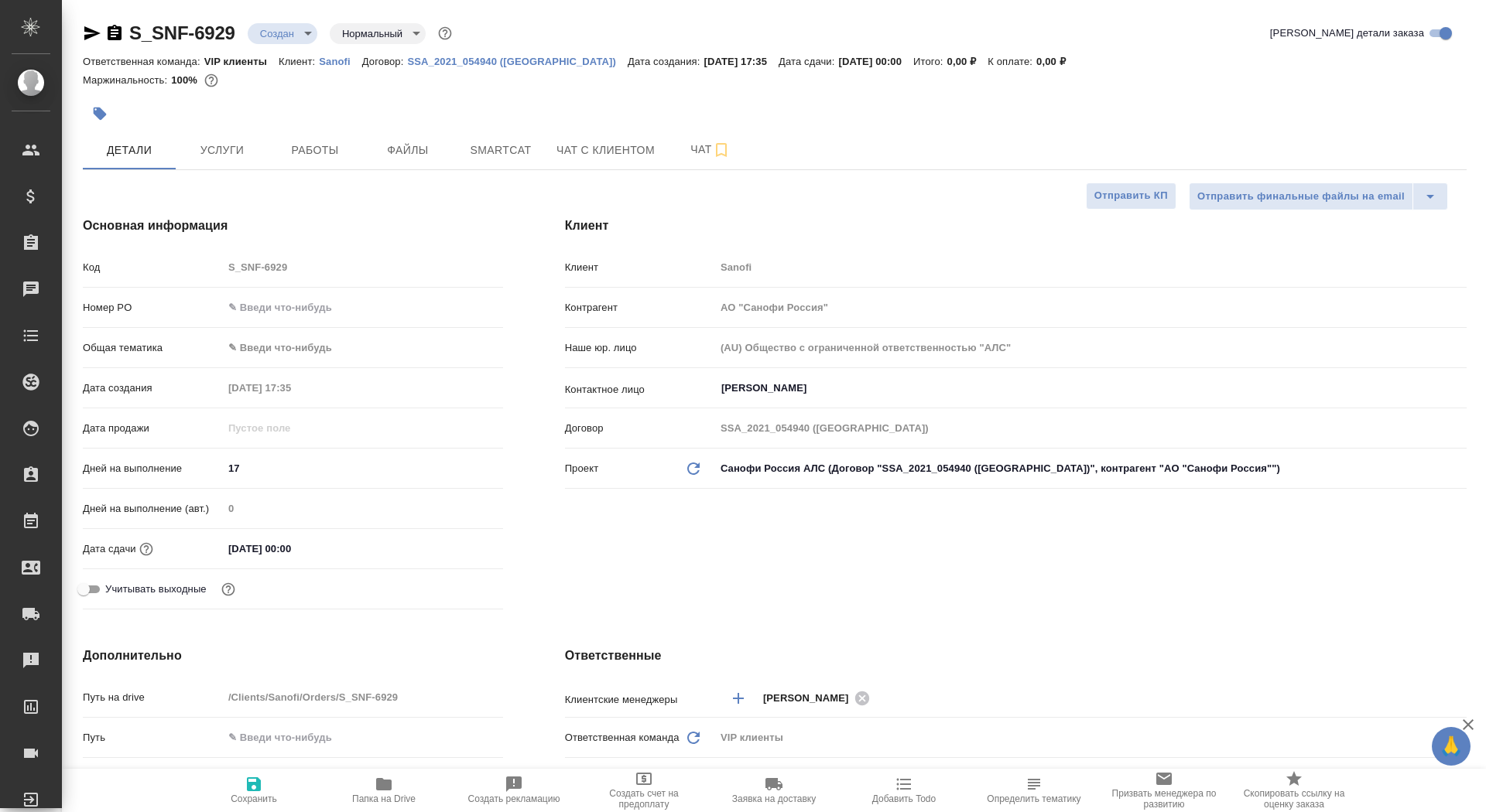
type textarea "x"
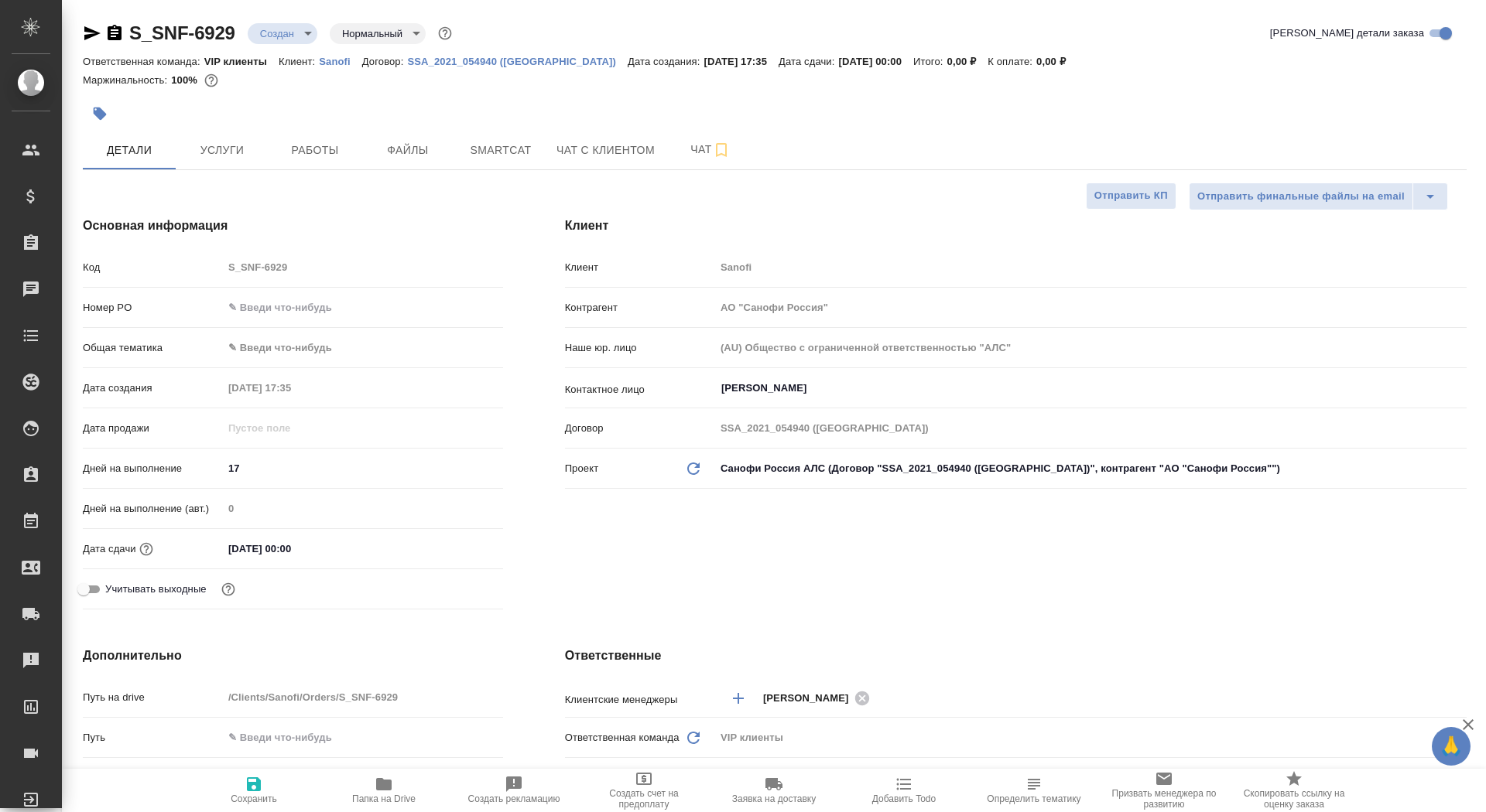
type textarea "x"
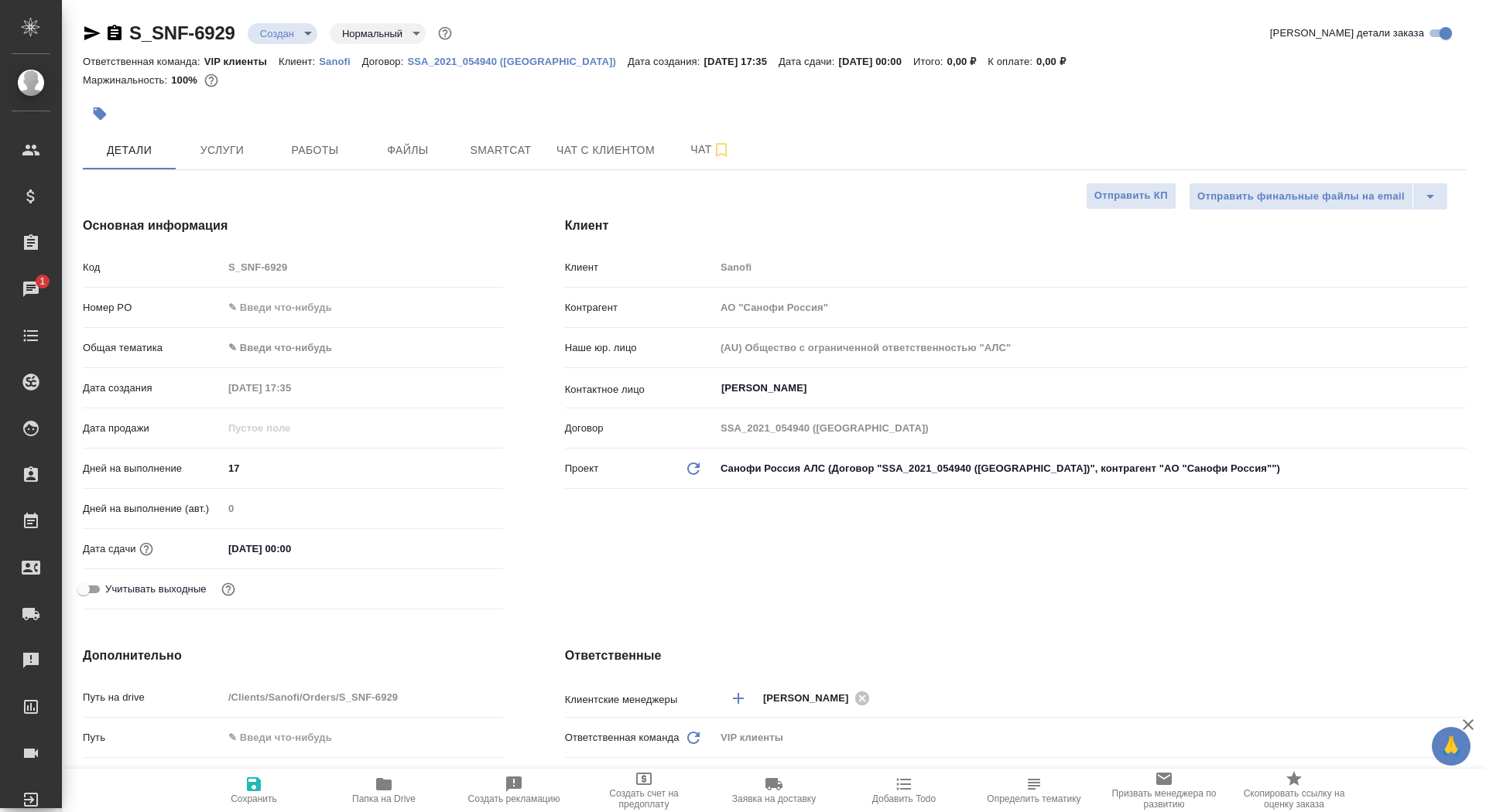
type textarea "x"
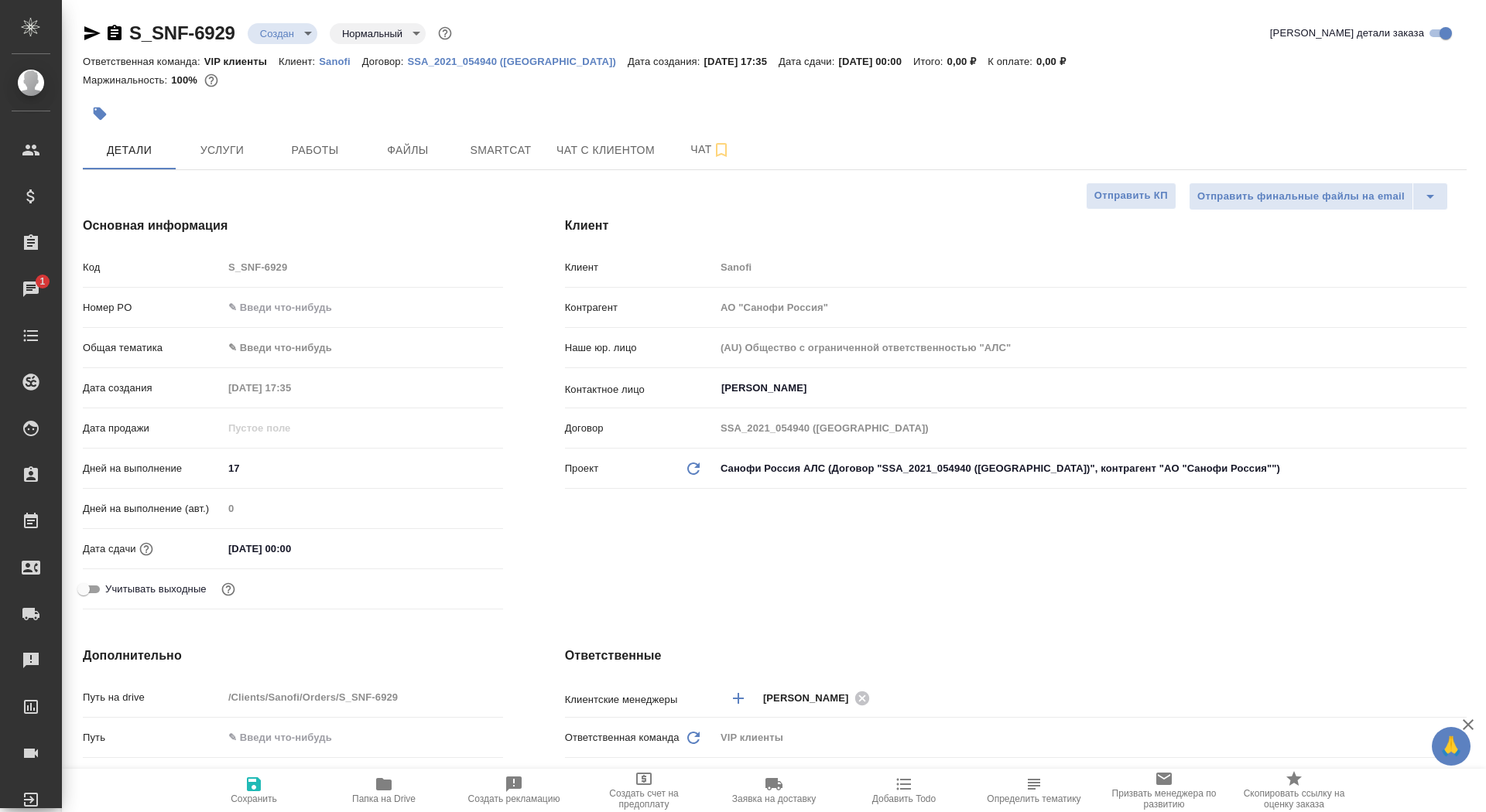
type textarea "x"
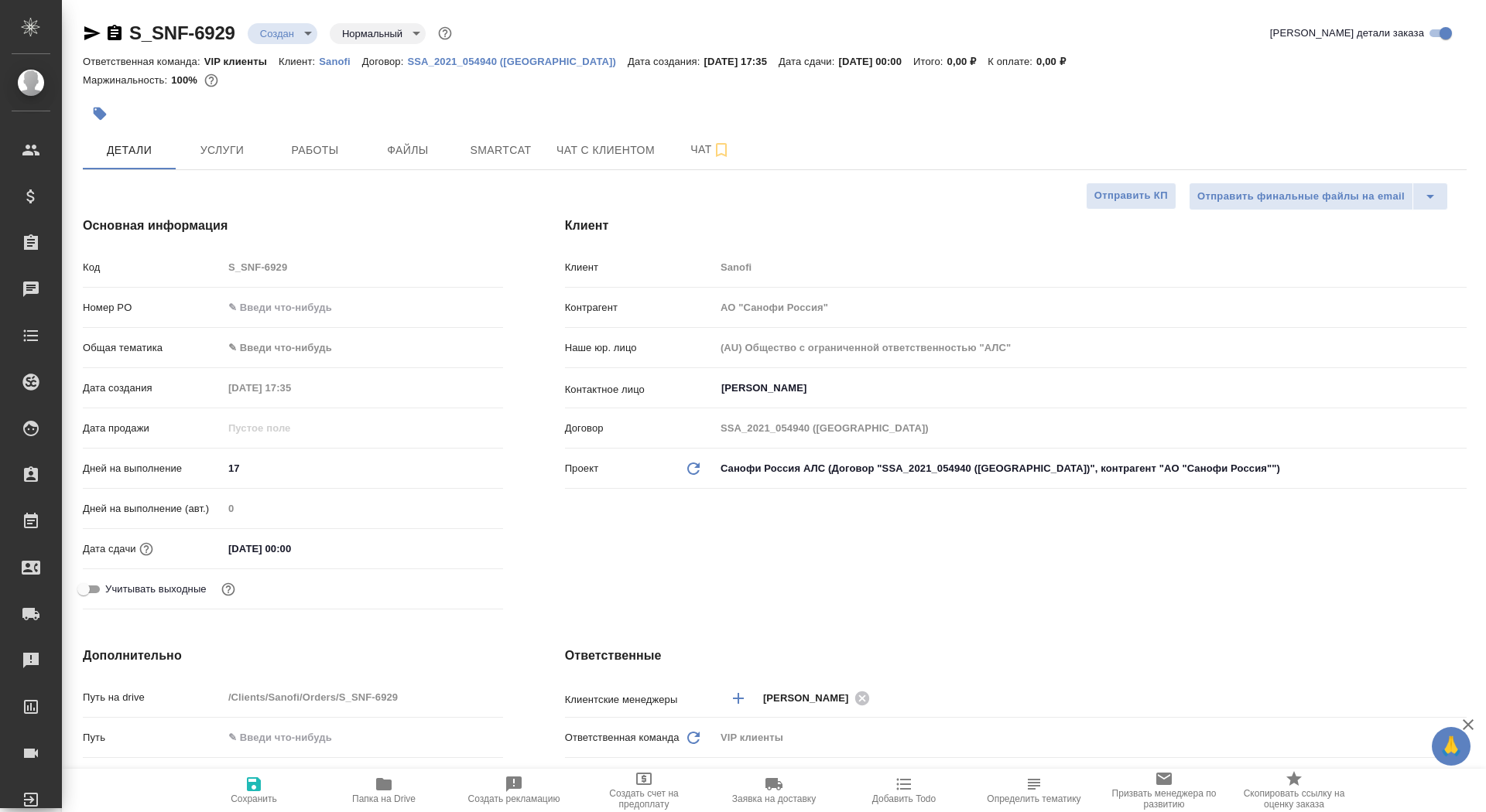
type textarea "x"
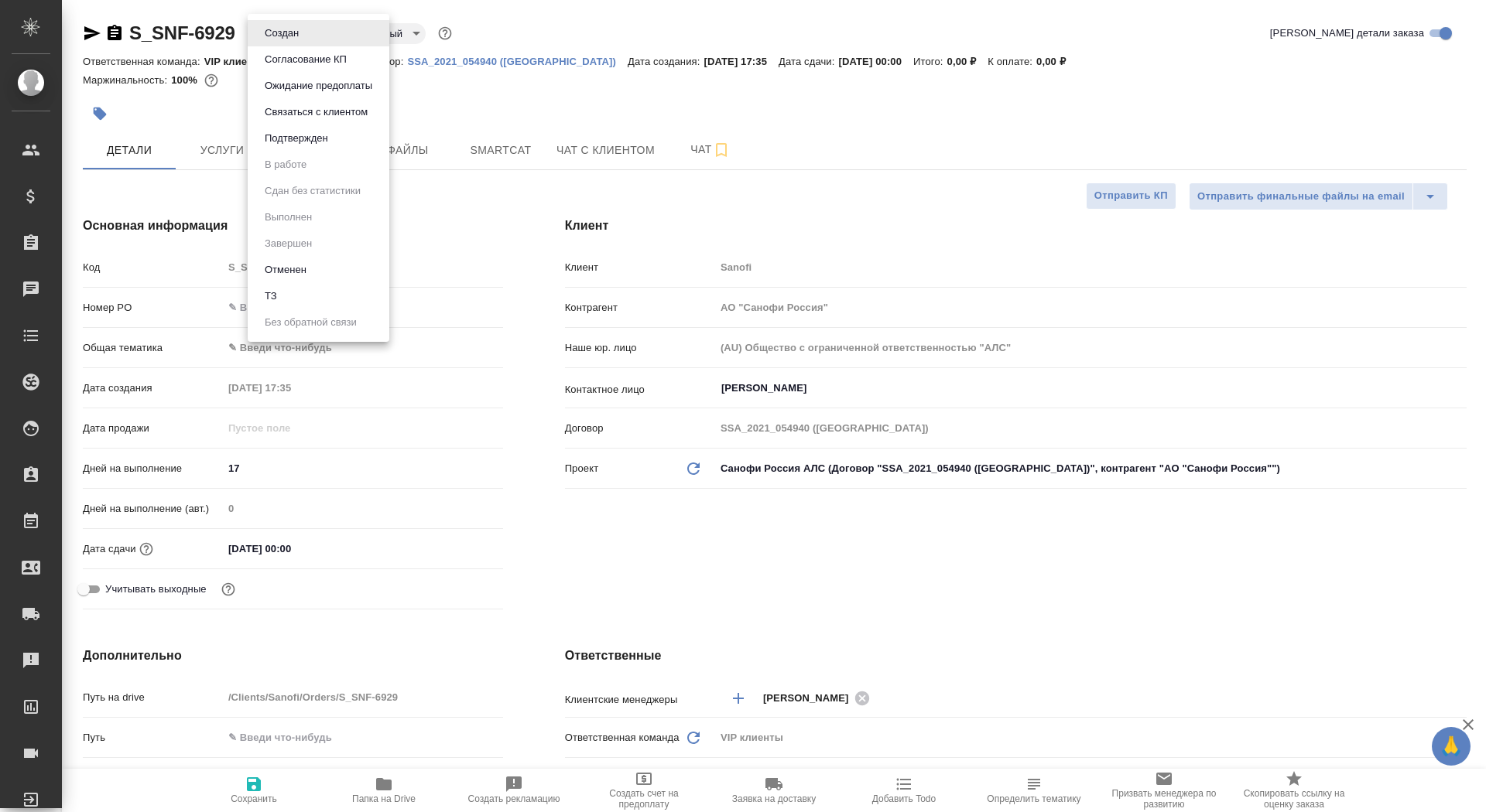
click at [250, 31] on body "🙏 .cls-1 fill:#fff; AWATERA Saydasheva Dilyara Клиенты Спецификации Заказы 0 Ча…" at bounding box center [743, 406] width 1486 height 812
click at [348, 295] on li "ТЗ" at bounding box center [318, 296] width 142 height 26
type textarea "x"
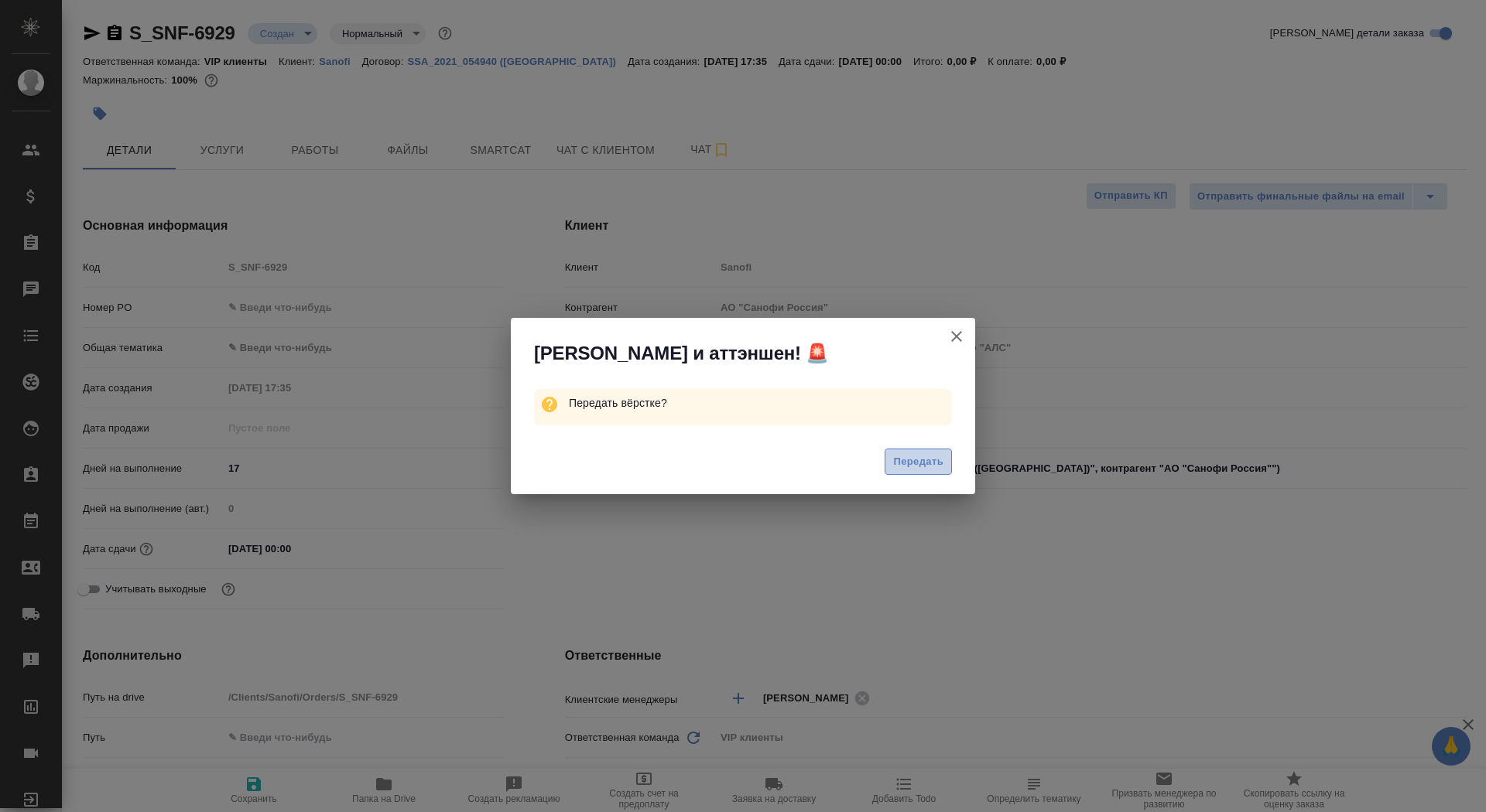
click at [888, 462] on button "Передать" at bounding box center [918, 462] width 67 height 27
type textarea "x"
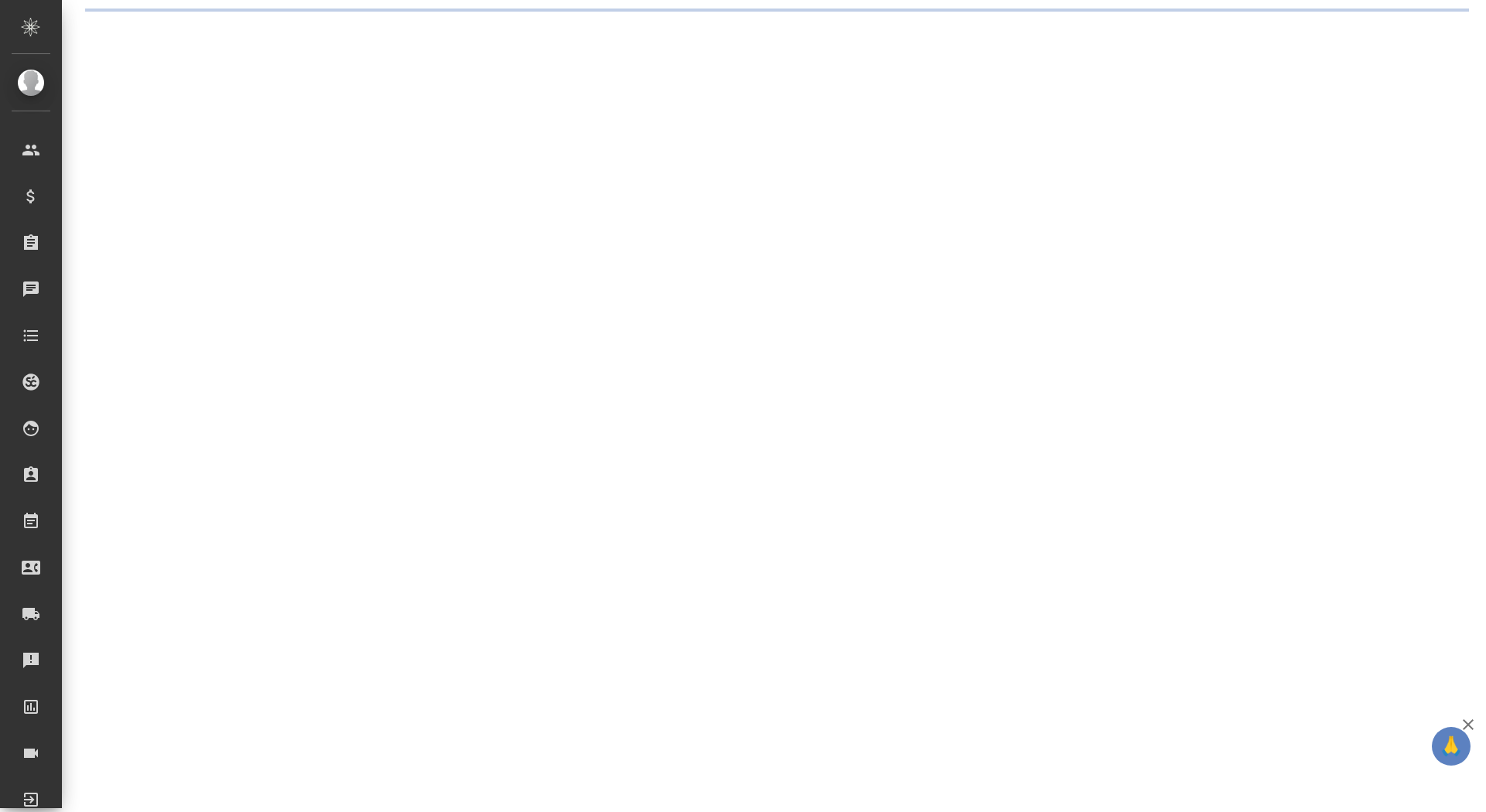
scroll to position [0, 0]
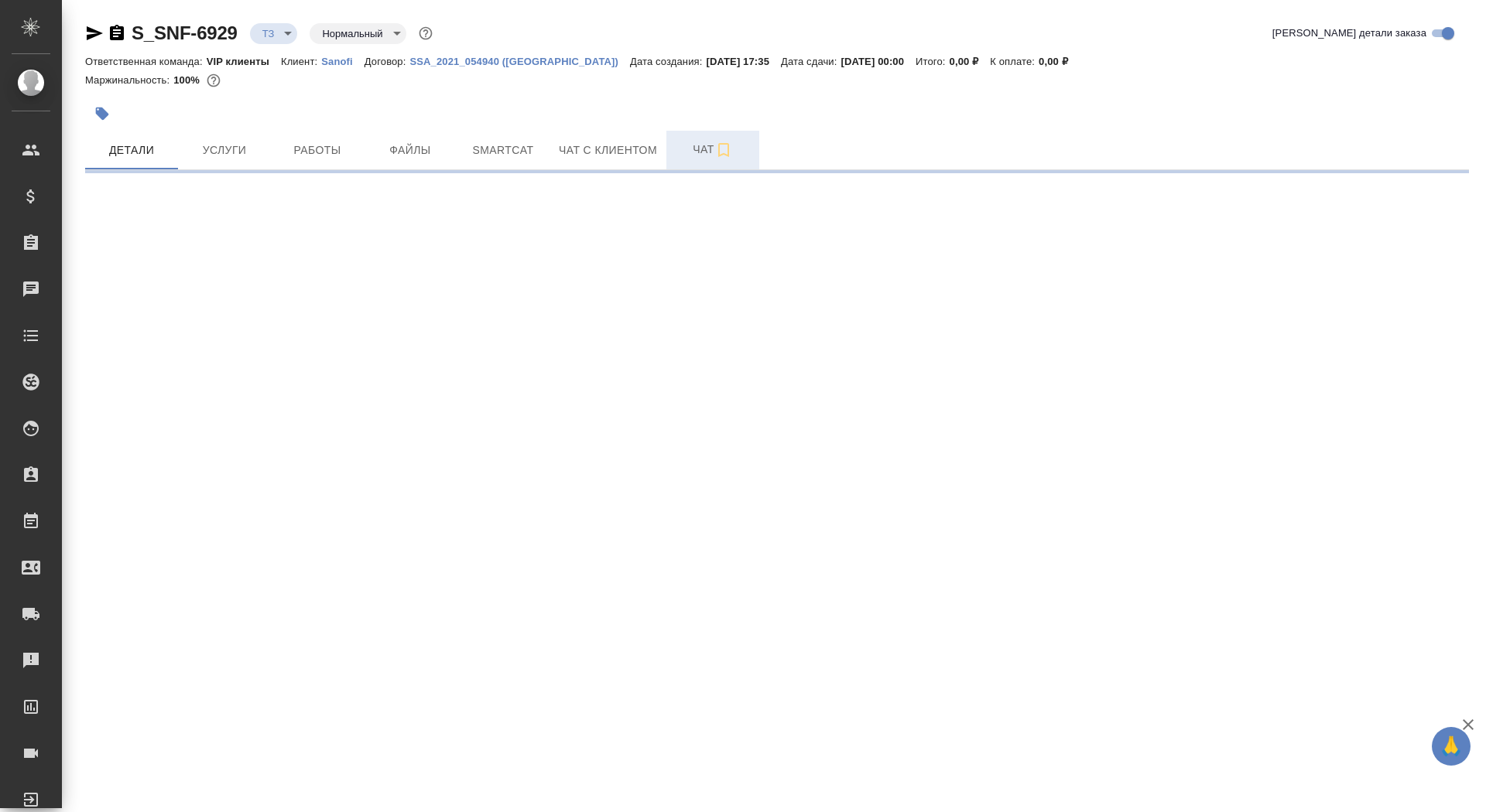
select select "RU"
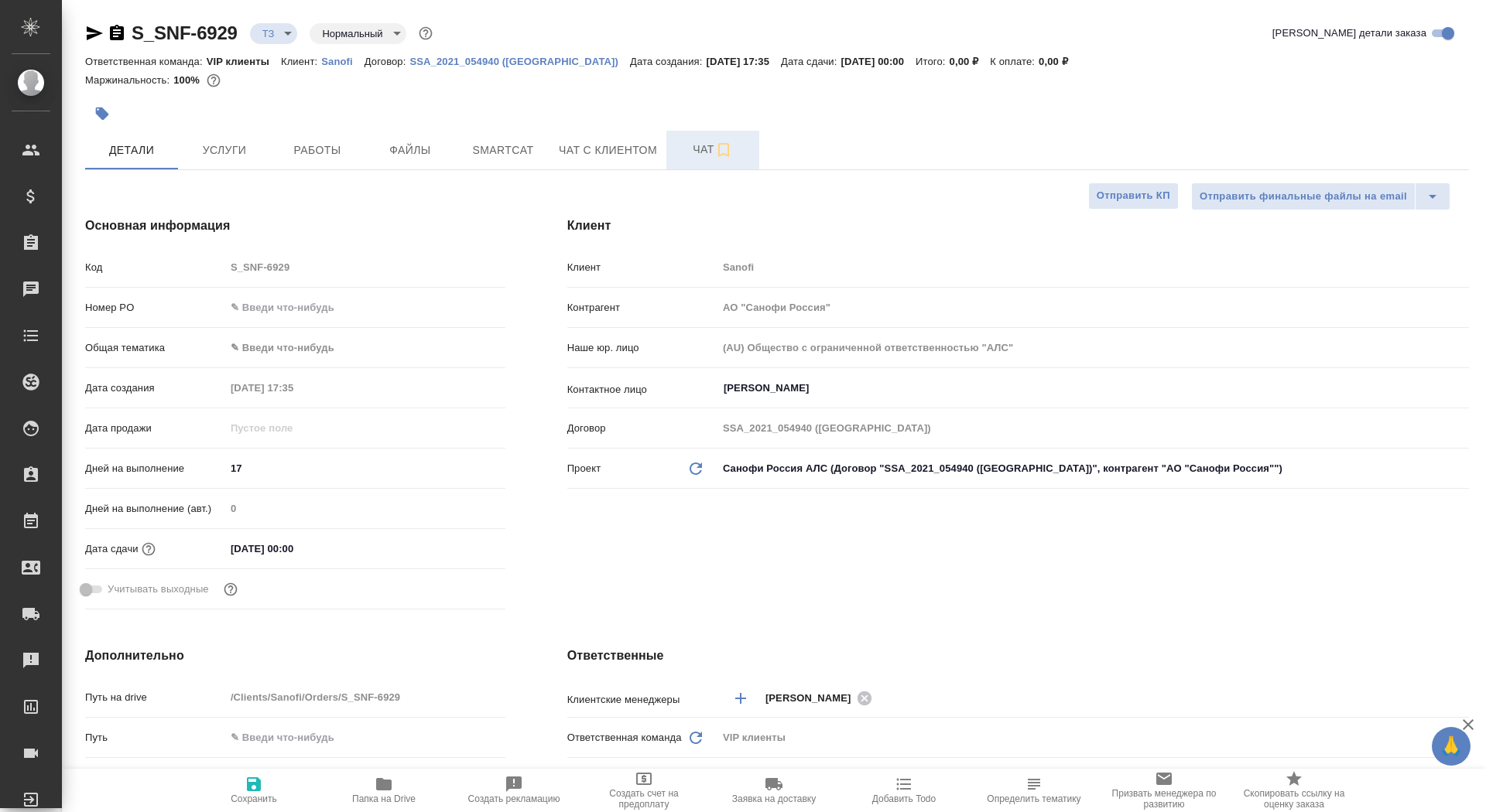
type textarea "x"
click at [686, 158] on span "Чат" at bounding box center [713, 150] width 74 height 20
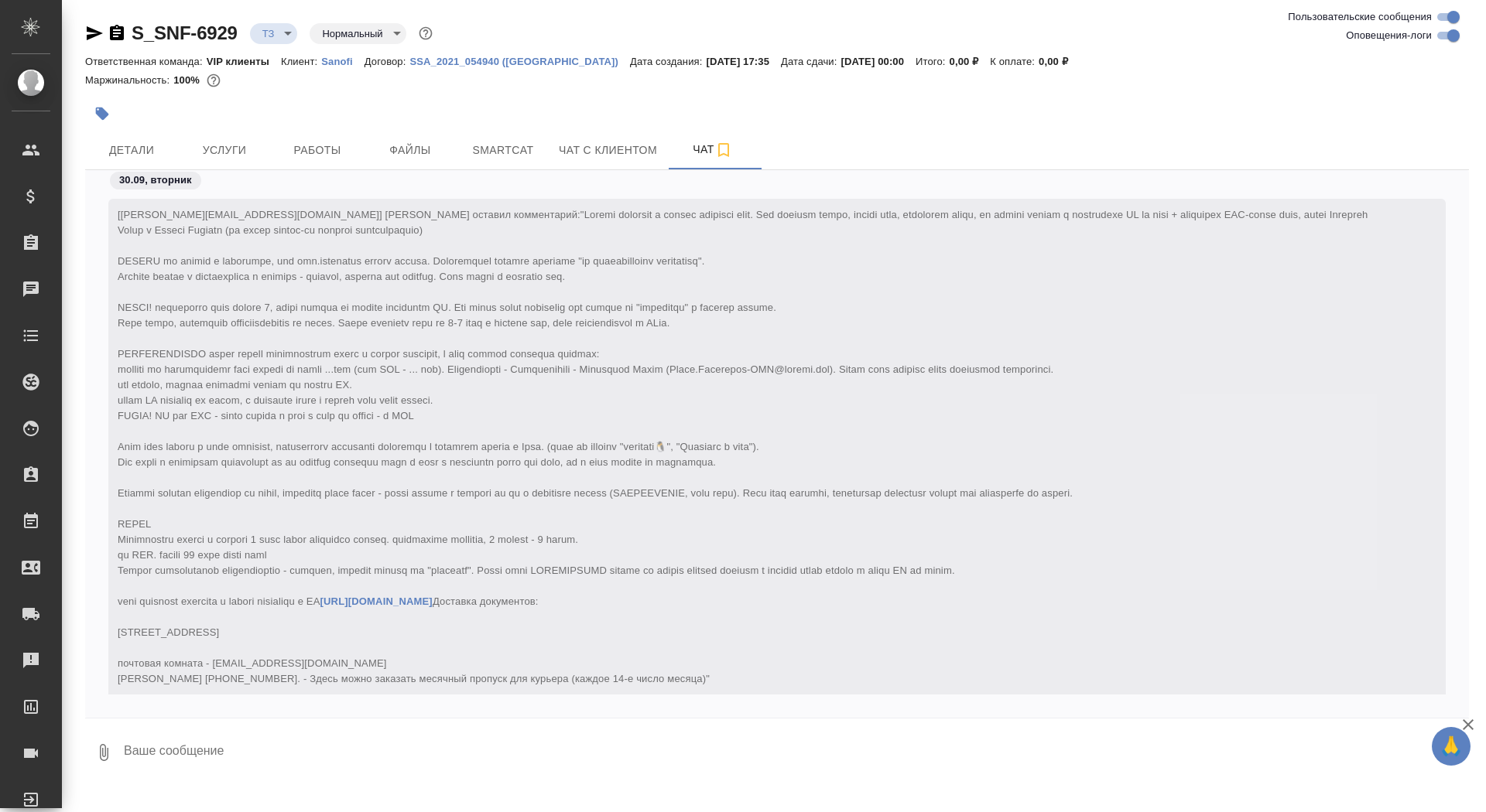
scroll to position [180, 0]
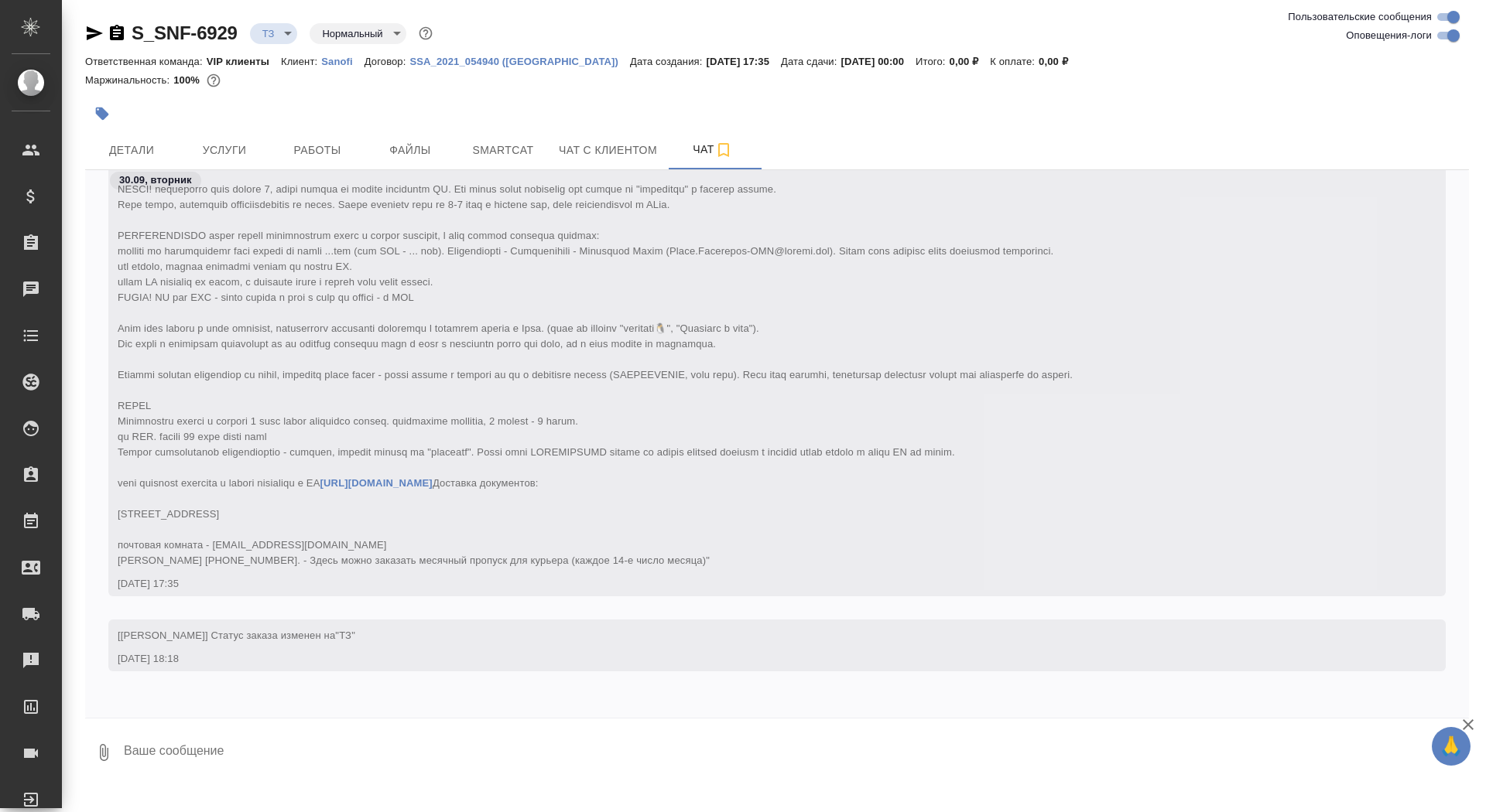
click at [431, 749] on textarea at bounding box center [795, 752] width 1346 height 53
type textarea "коллеги, по возможности переводим всё-всё что не читается, оставляем под заливк…"
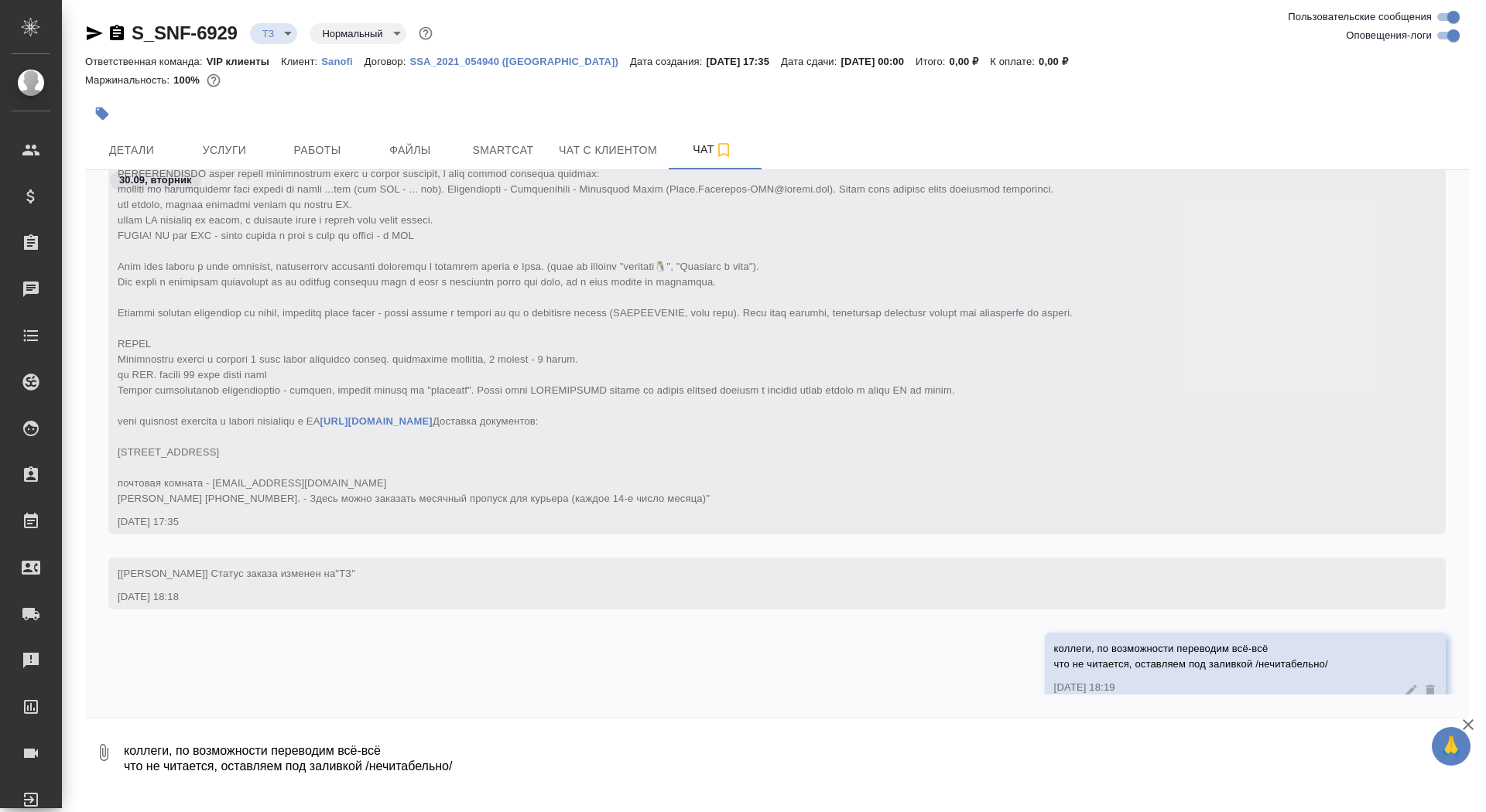
scroll to position [271, 0]
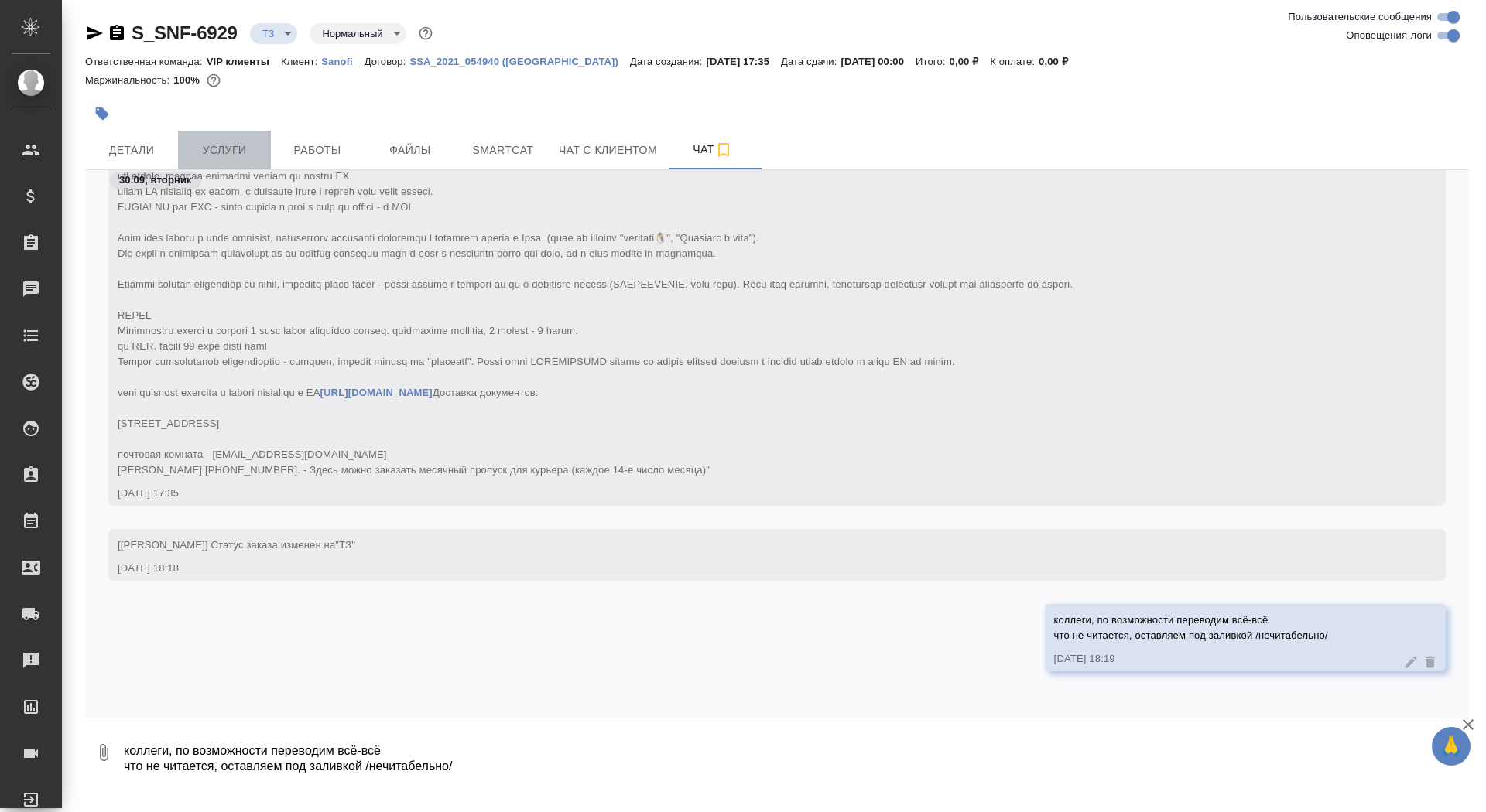
click at [238, 163] on button "Услуги" at bounding box center [224, 150] width 93 height 39
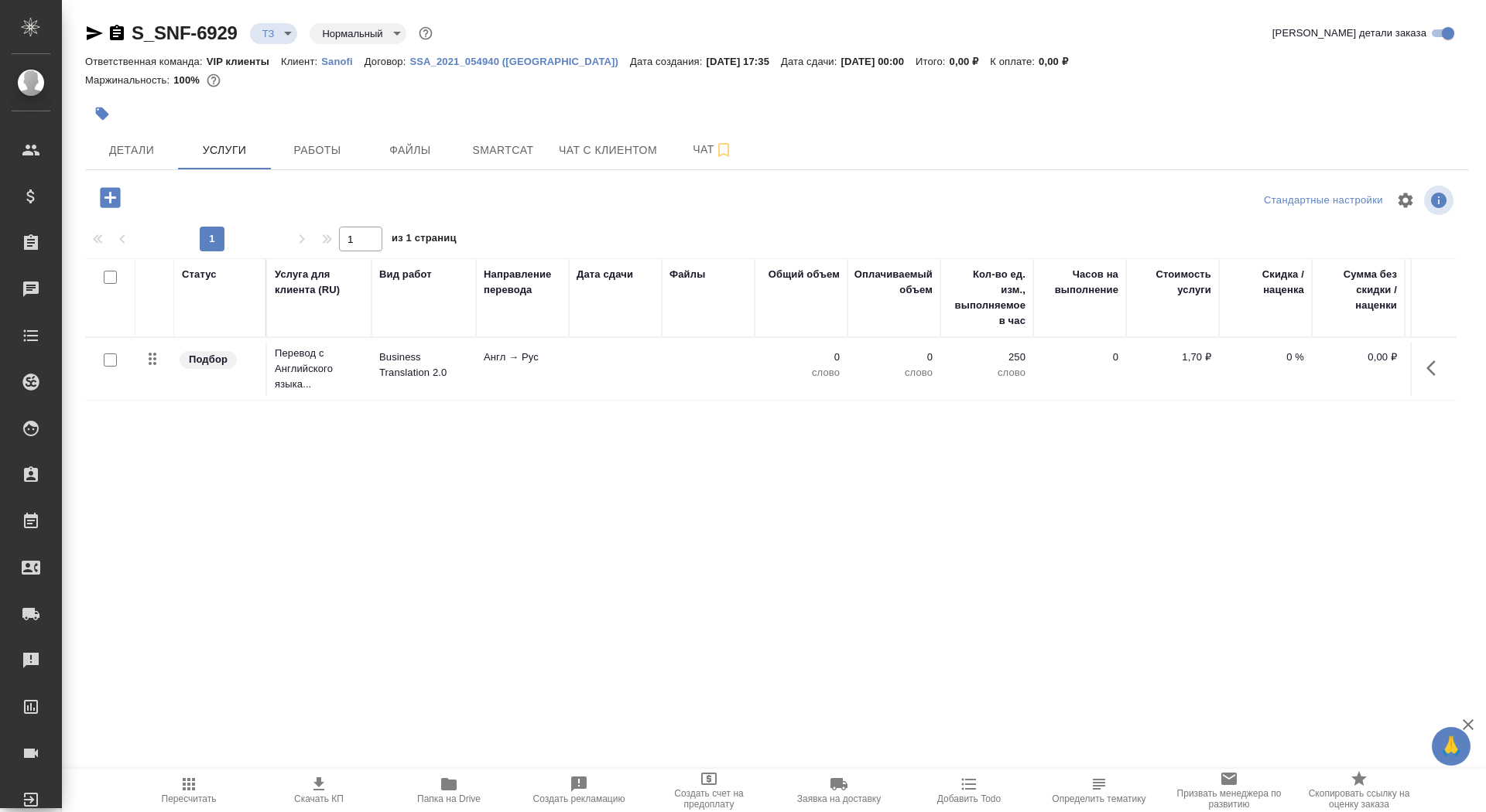
click at [648, 356] on td at bounding box center [615, 368] width 93 height 54
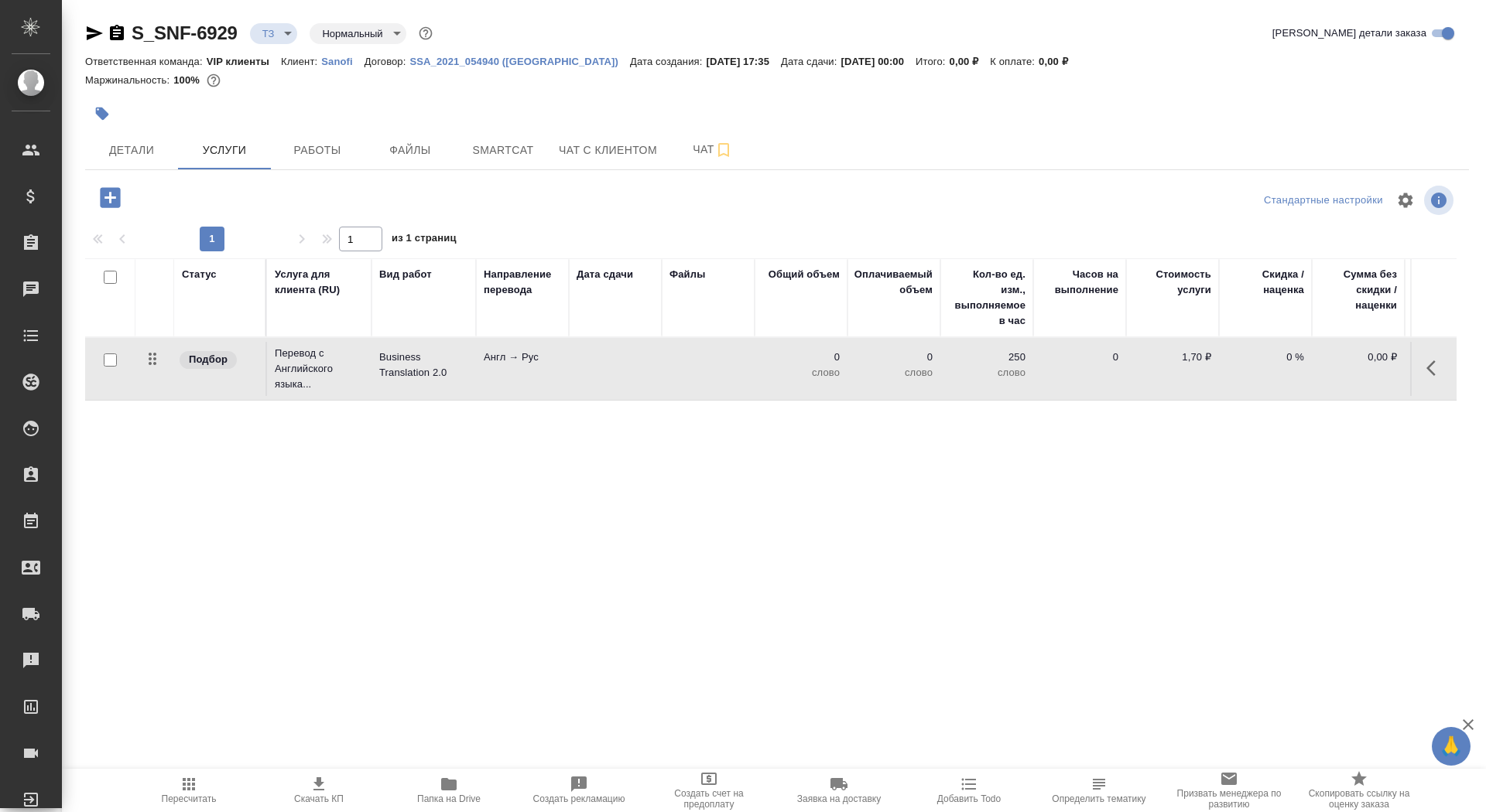
click at [648, 356] on td at bounding box center [615, 368] width 93 height 54
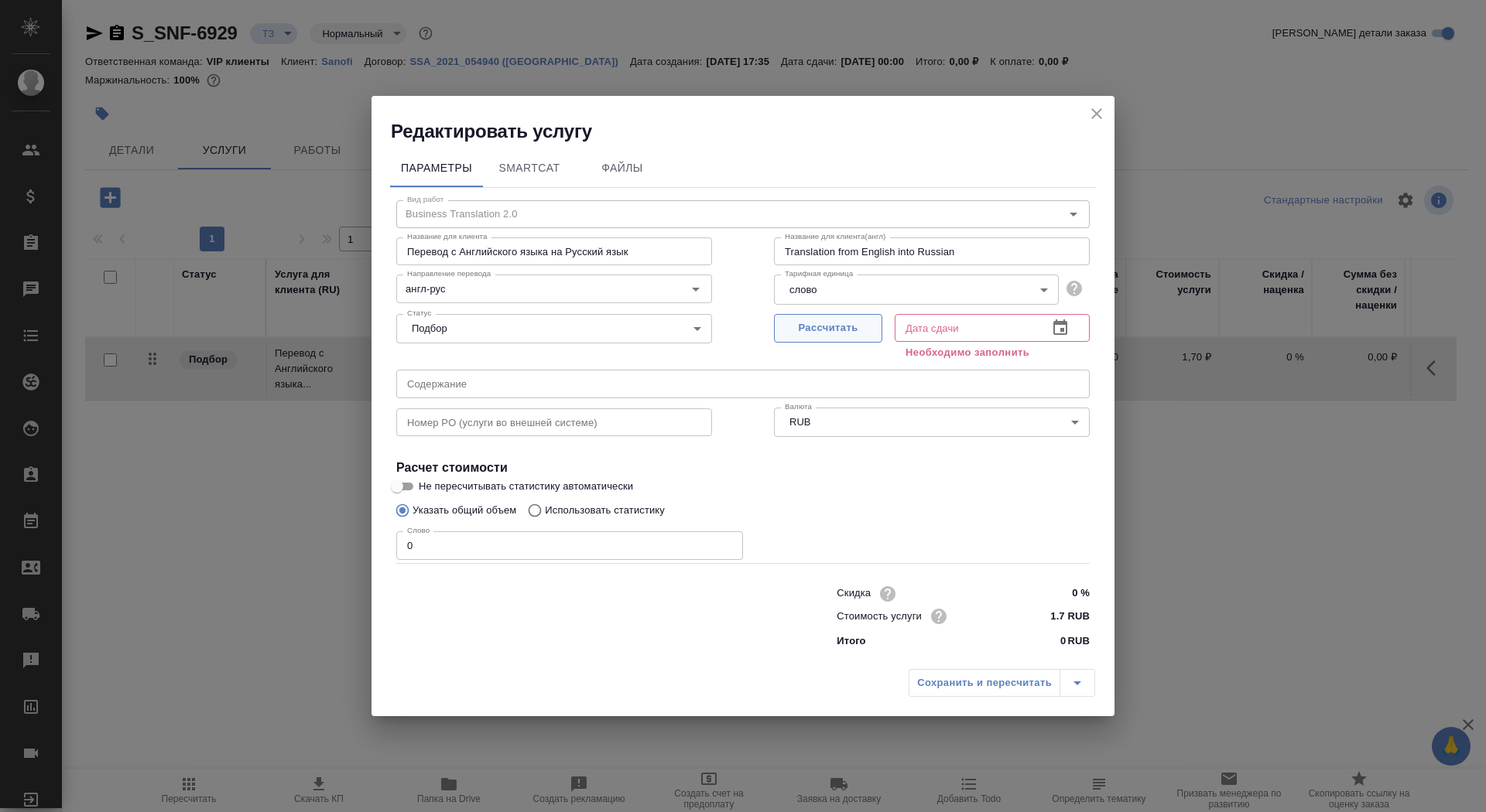
click at [811, 324] on span "Рассчитать" at bounding box center [827, 328] width 91 height 18
type input "17.10.2025 00:00"
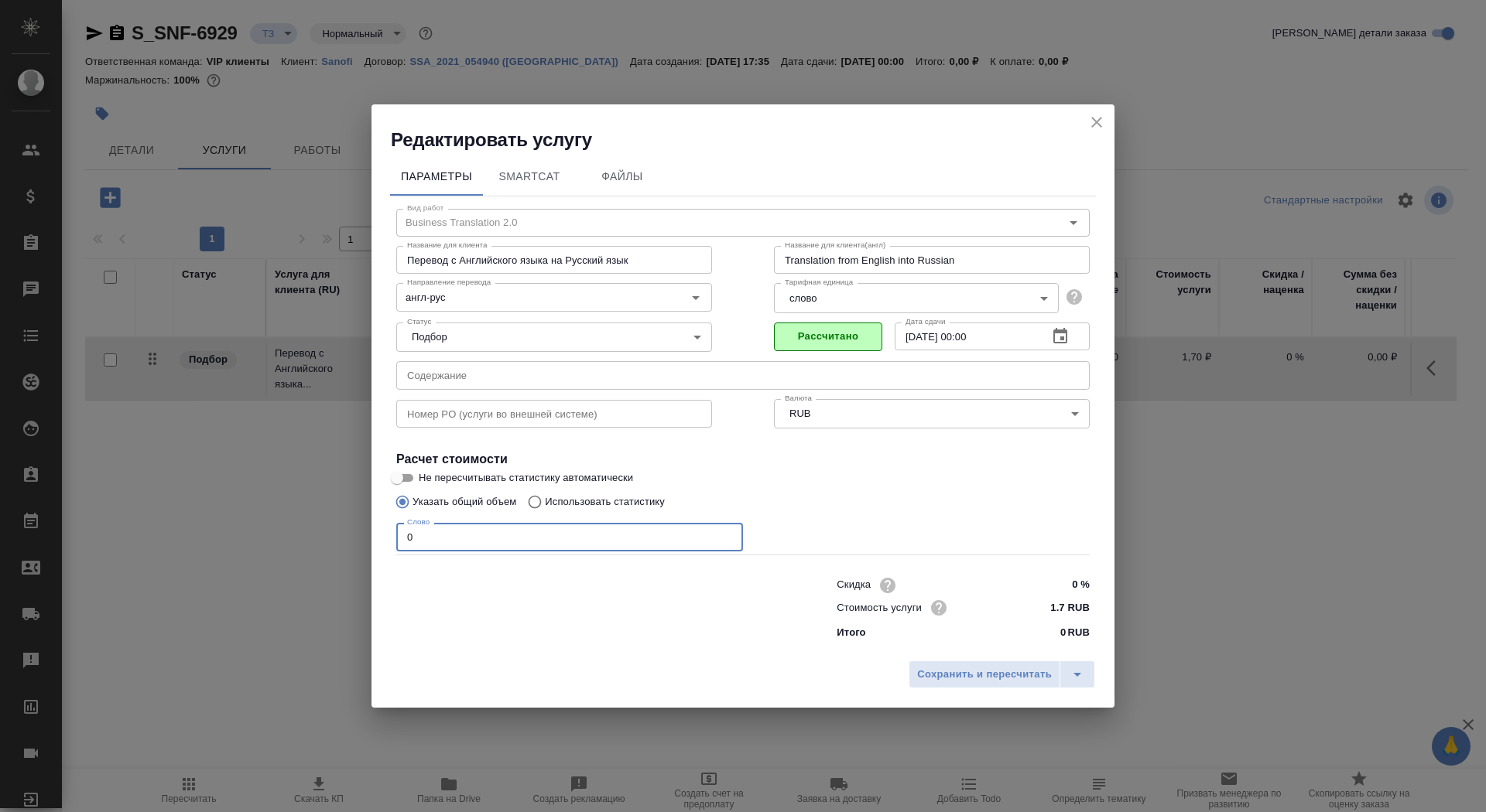
click at [448, 546] on input "0" at bounding box center [569, 536] width 347 height 27
type input "01"
click at [397, 484] on input "Не пересчитывать статистику автоматически" at bounding box center [397, 478] width 56 height 19
checkbox input "true"
click at [983, 678] on span "Сохранить и пересчитать" at bounding box center [984, 674] width 135 height 18
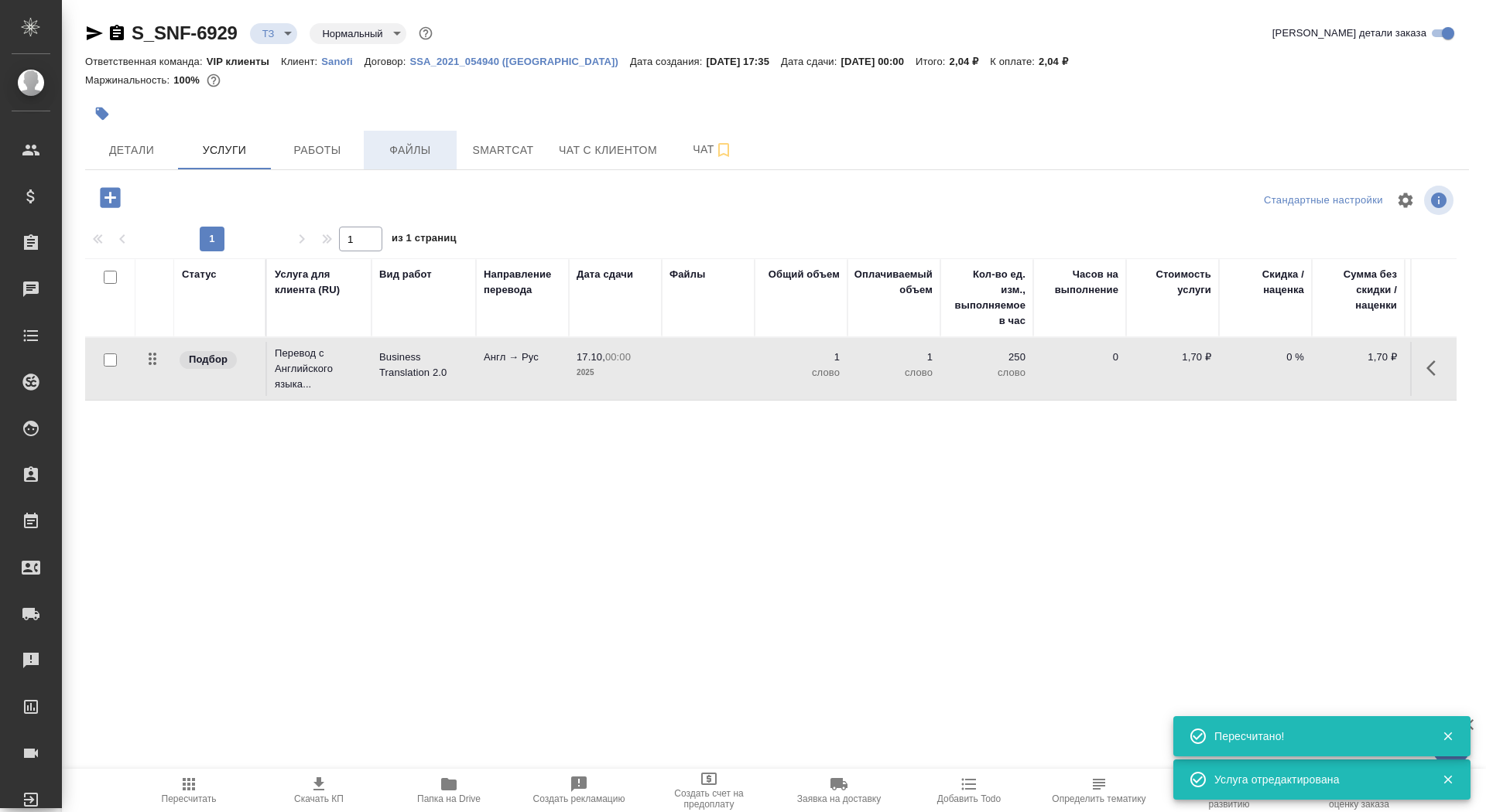
click at [402, 165] on button "Файлы" at bounding box center [410, 150] width 93 height 39
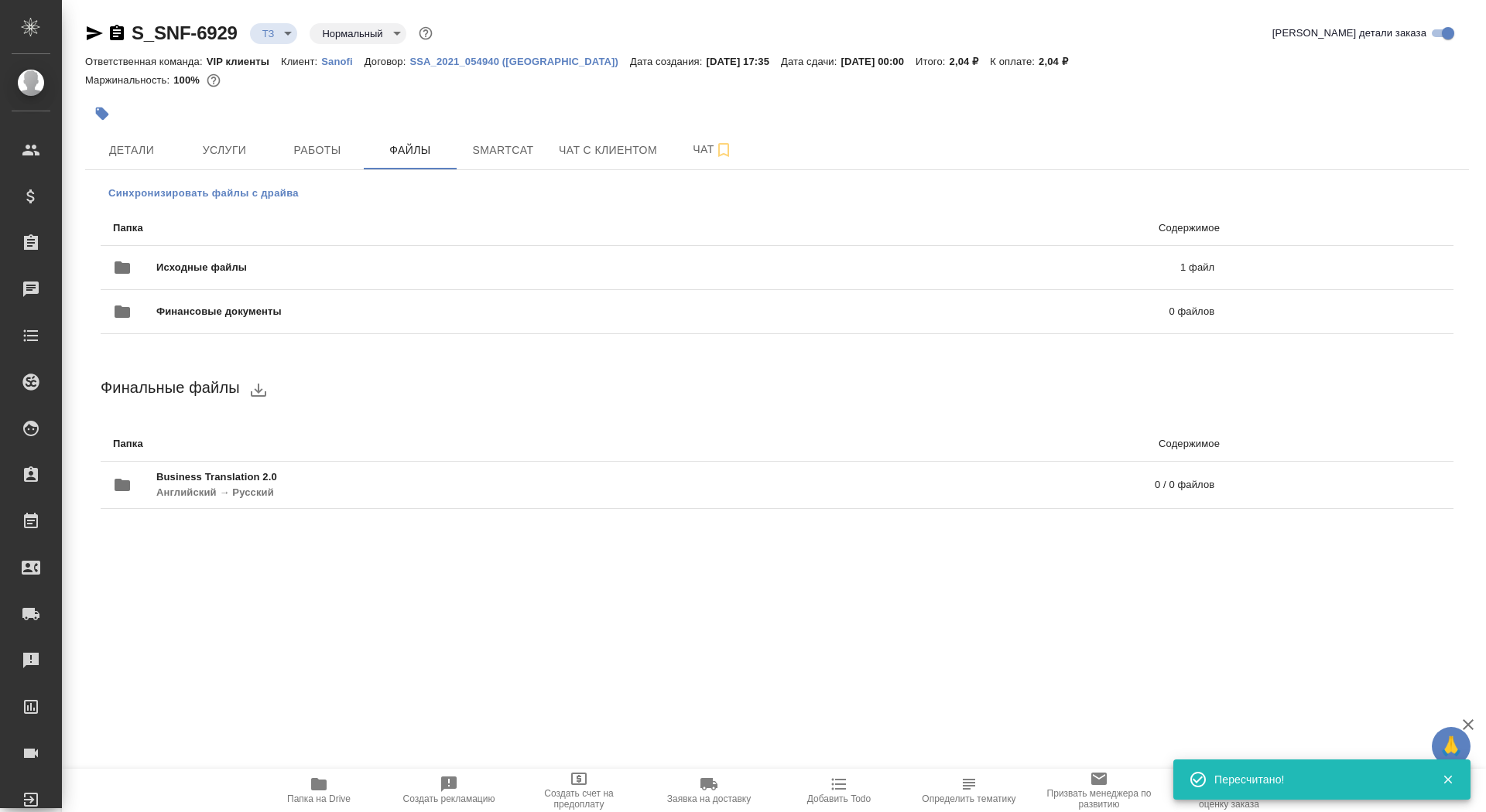
click at [243, 192] on span "Синхронизировать файлы с драйва" at bounding box center [203, 193] width 191 height 16
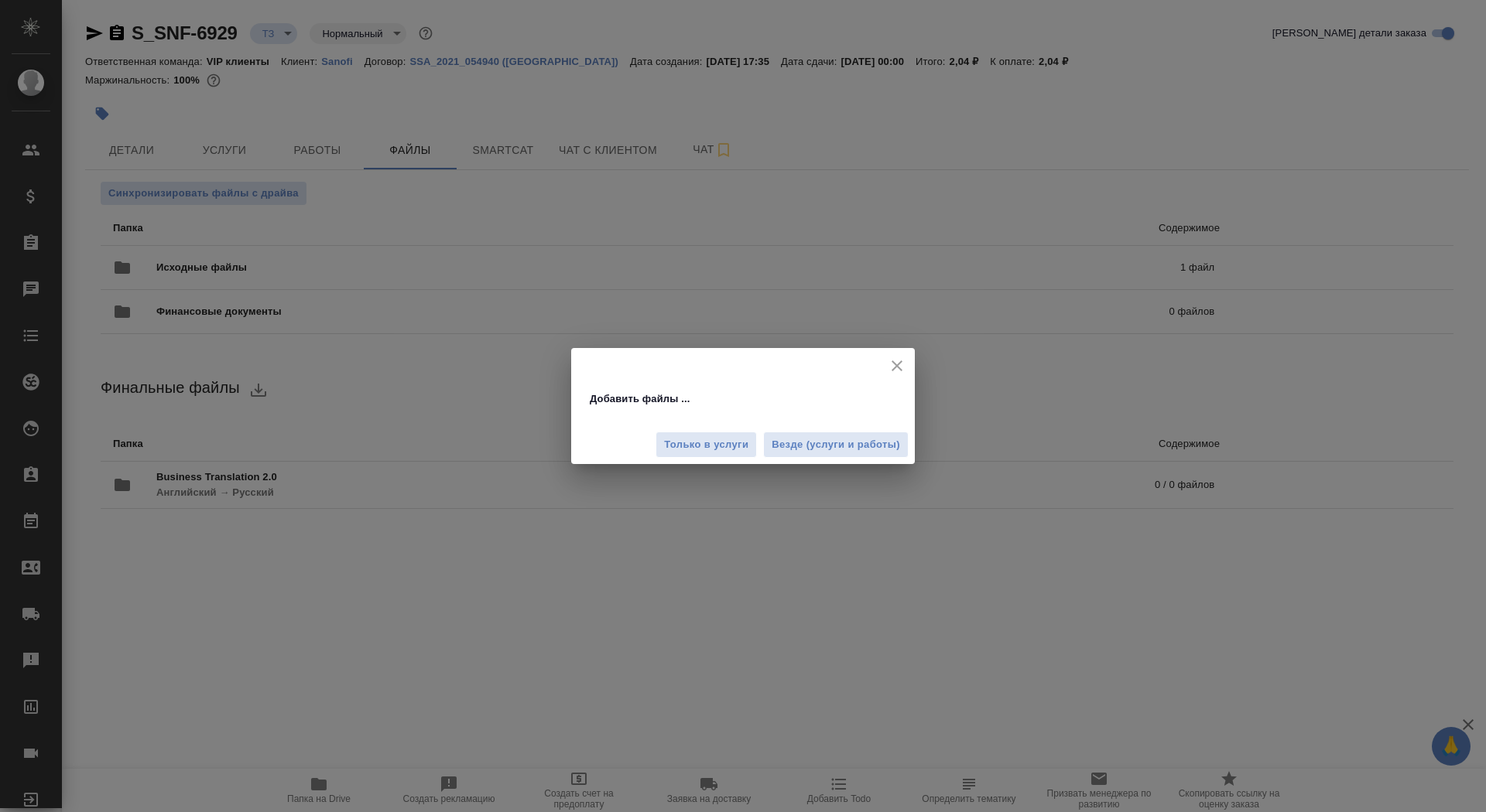
click at [852, 426] on div "Только в услуги Везде (услуги и работы)" at bounding box center [742, 439] width 343 height 52
click at [852, 443] on span "Везде (услуги и работы)" at bounding box center [835, 445] width 128 height 18
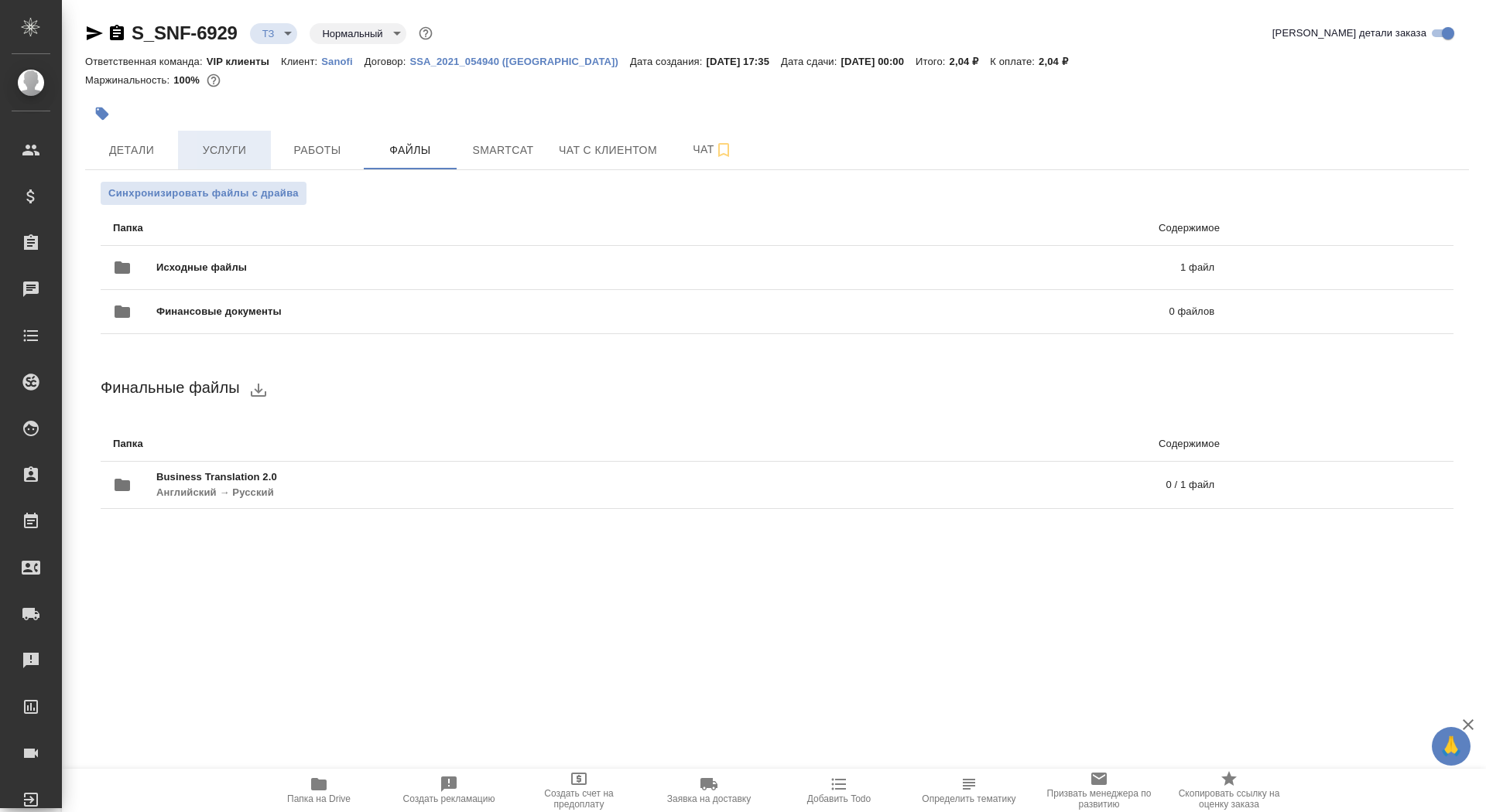
click at [204, 151] on span "Услуги" at bounding box center [225, 150] width 74 height 20
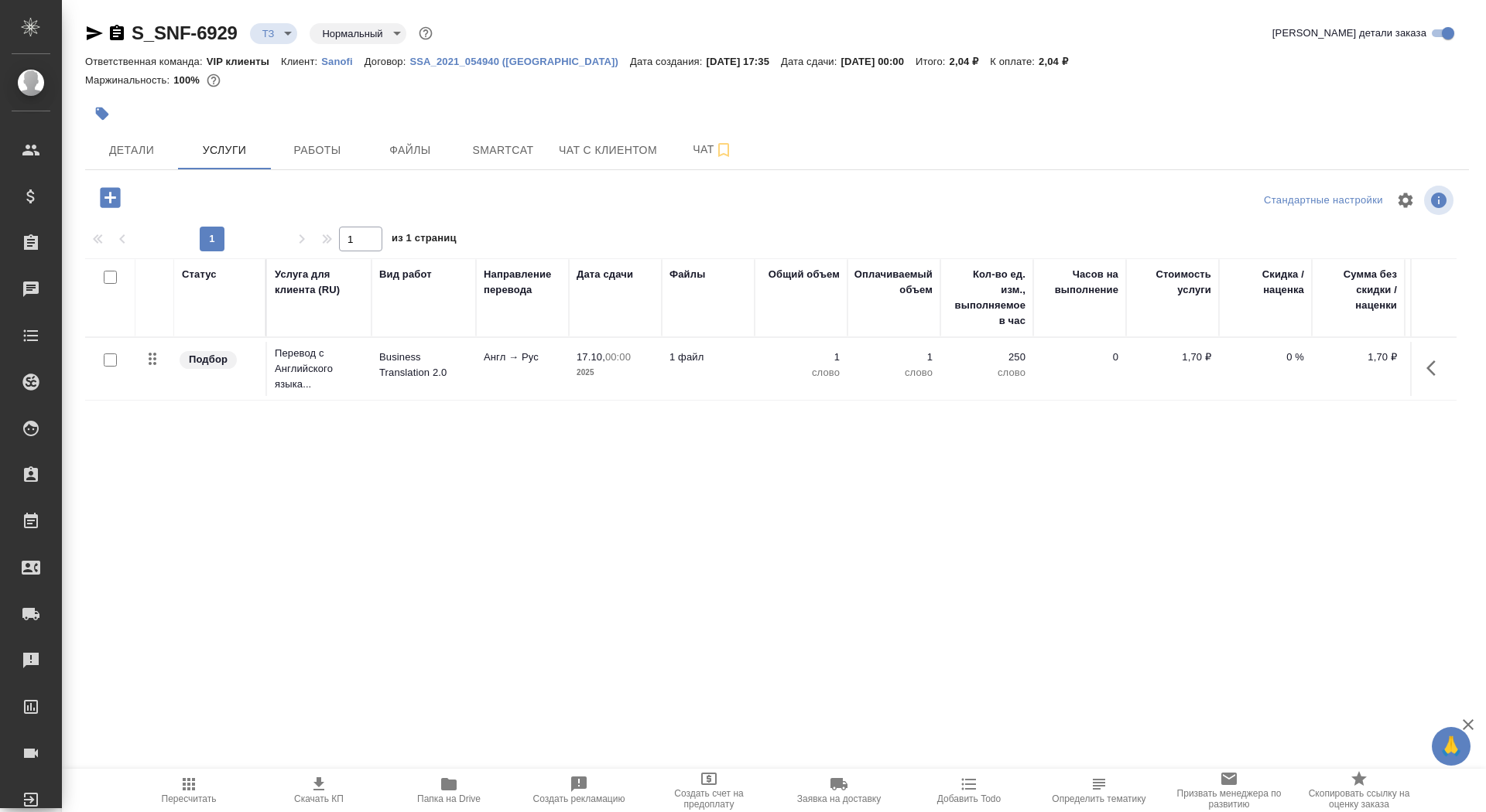
click at [107, 362] on input "checkbox" at bounding box center [109, 360] width 13 height 13
checkbox input "true"
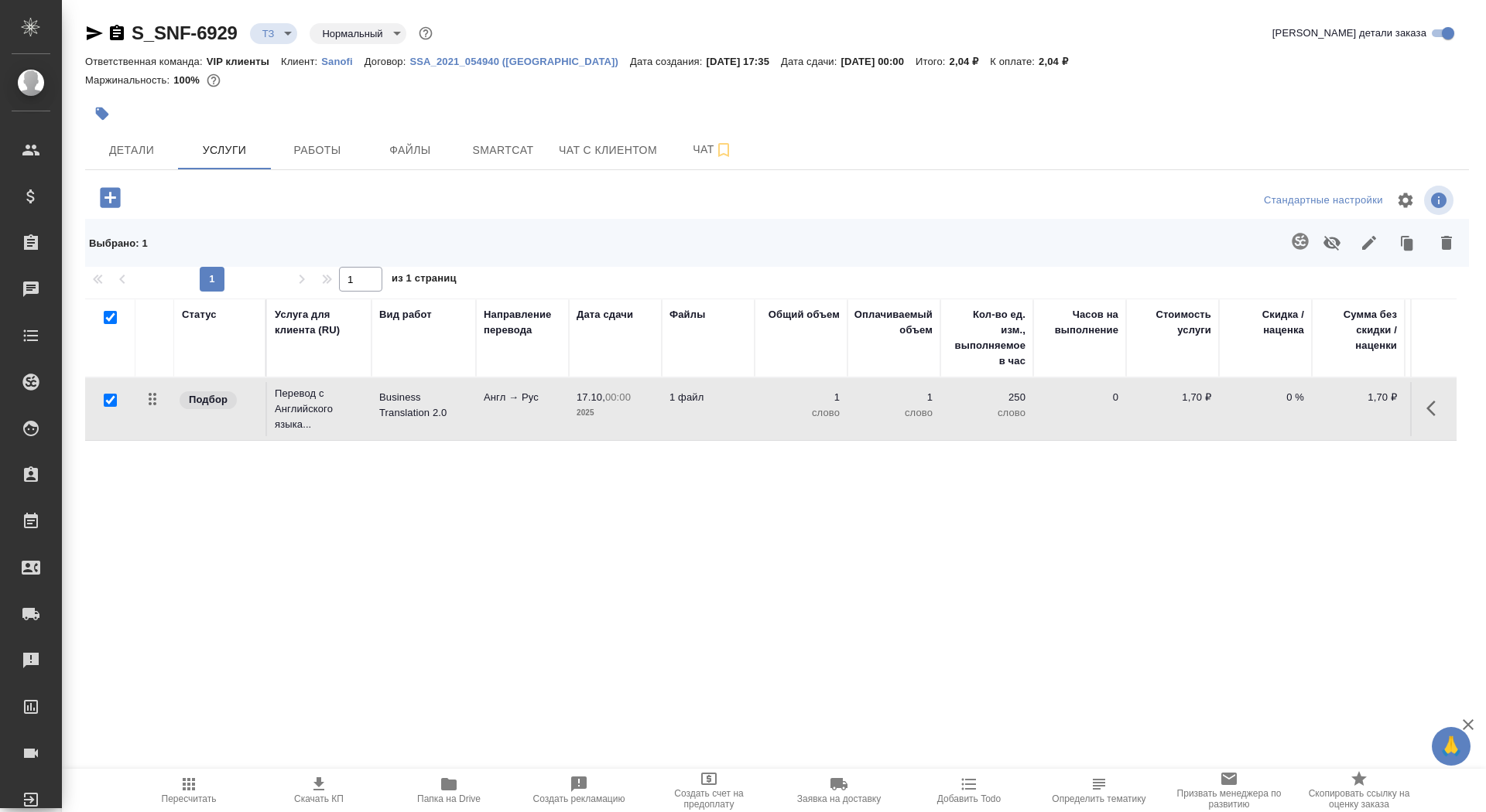
click at [1295, 239] on icon "button" at bounding box center [1299, 240] width 19 height 19
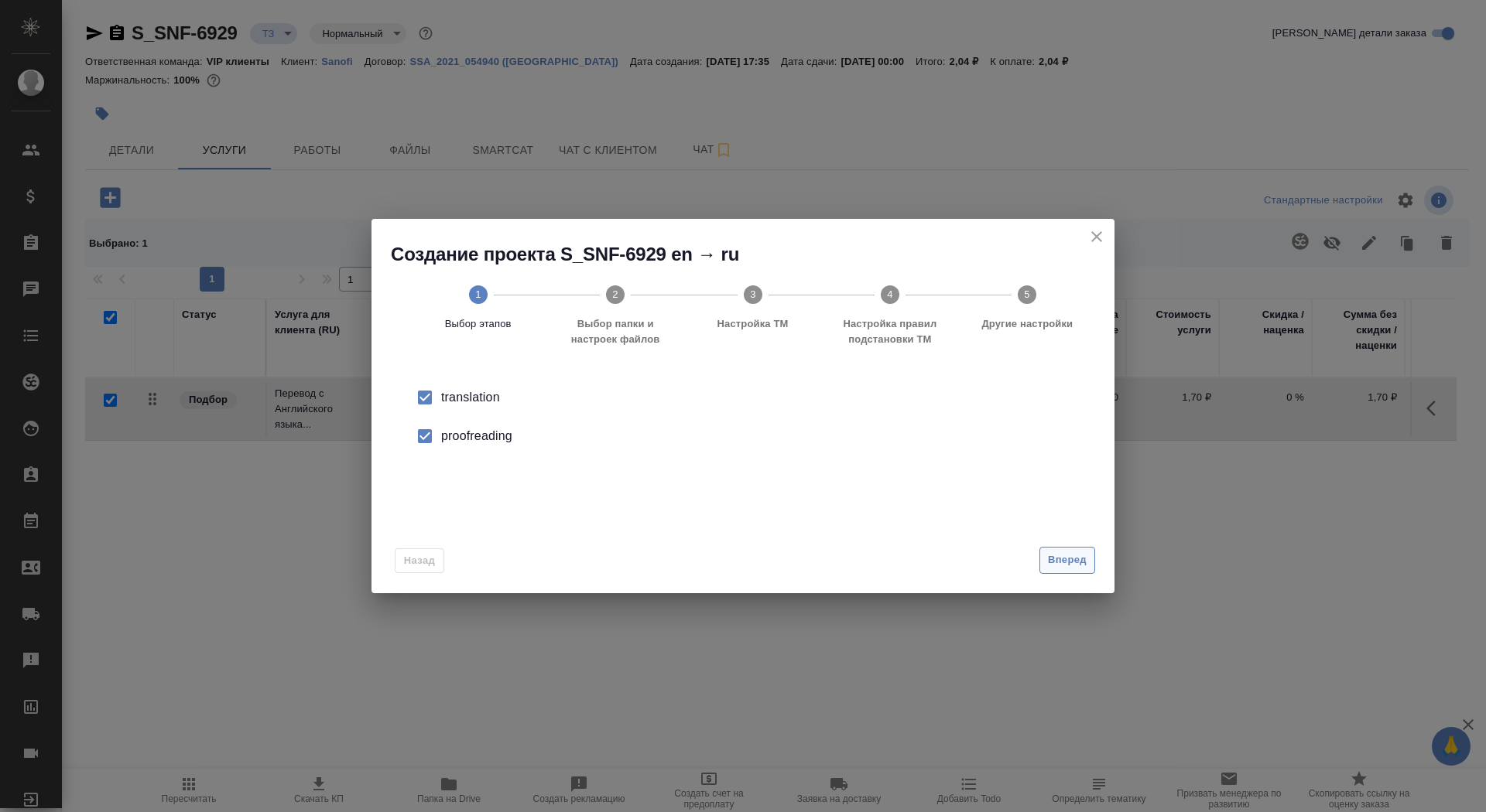
click at [1076, 564] on span "Вперед" at bounding box center [1068, 560] width 39 height 18
click at [901, 406] on input "Папка с файлами для перевода" at bounding box center [718, 406] width 644 height 19
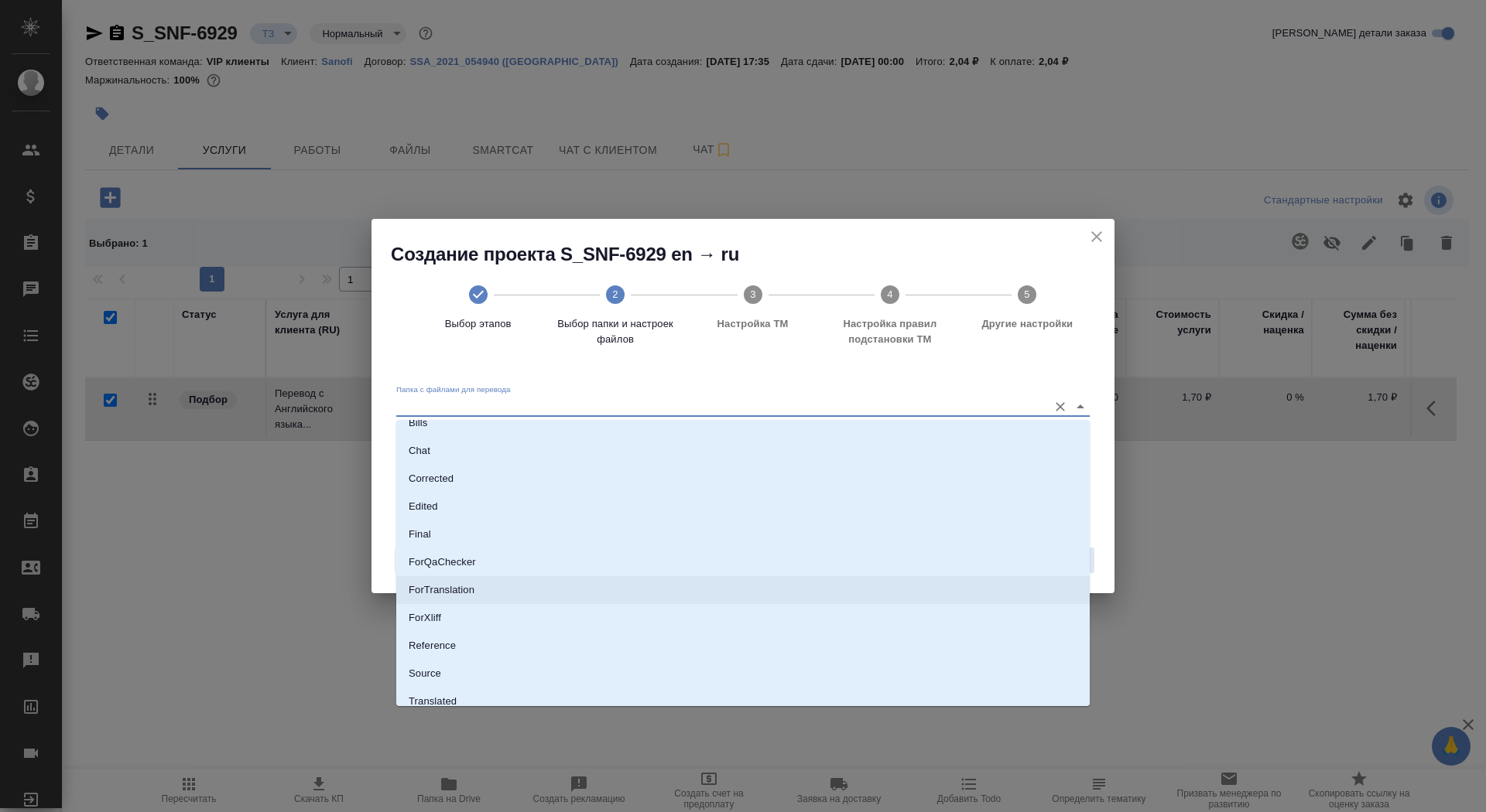
scroll to position [80, 0]
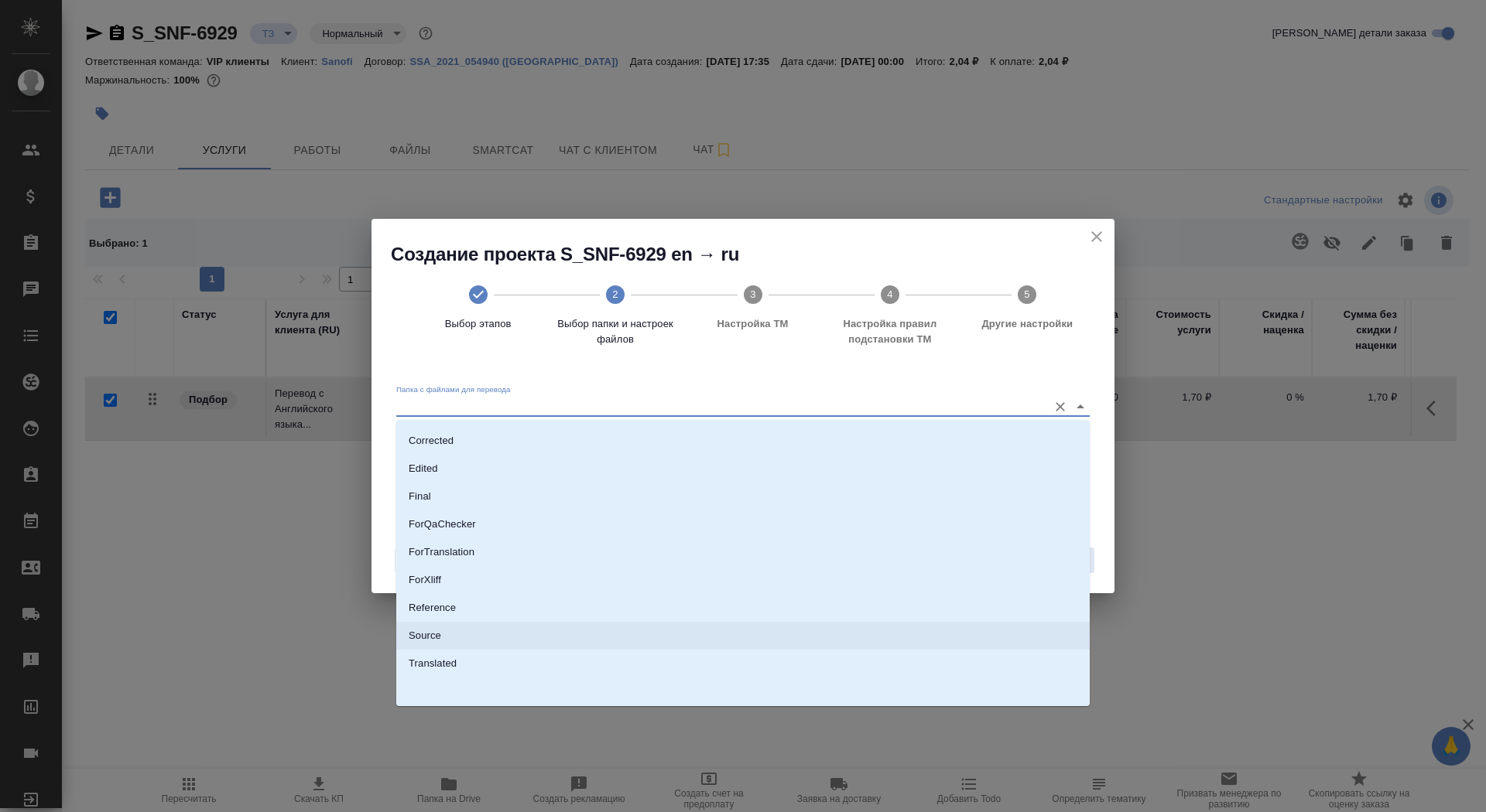
click at [792, 640] on li "Source" at bounding box center [742, 635] width 693 height 27
type input "Source"
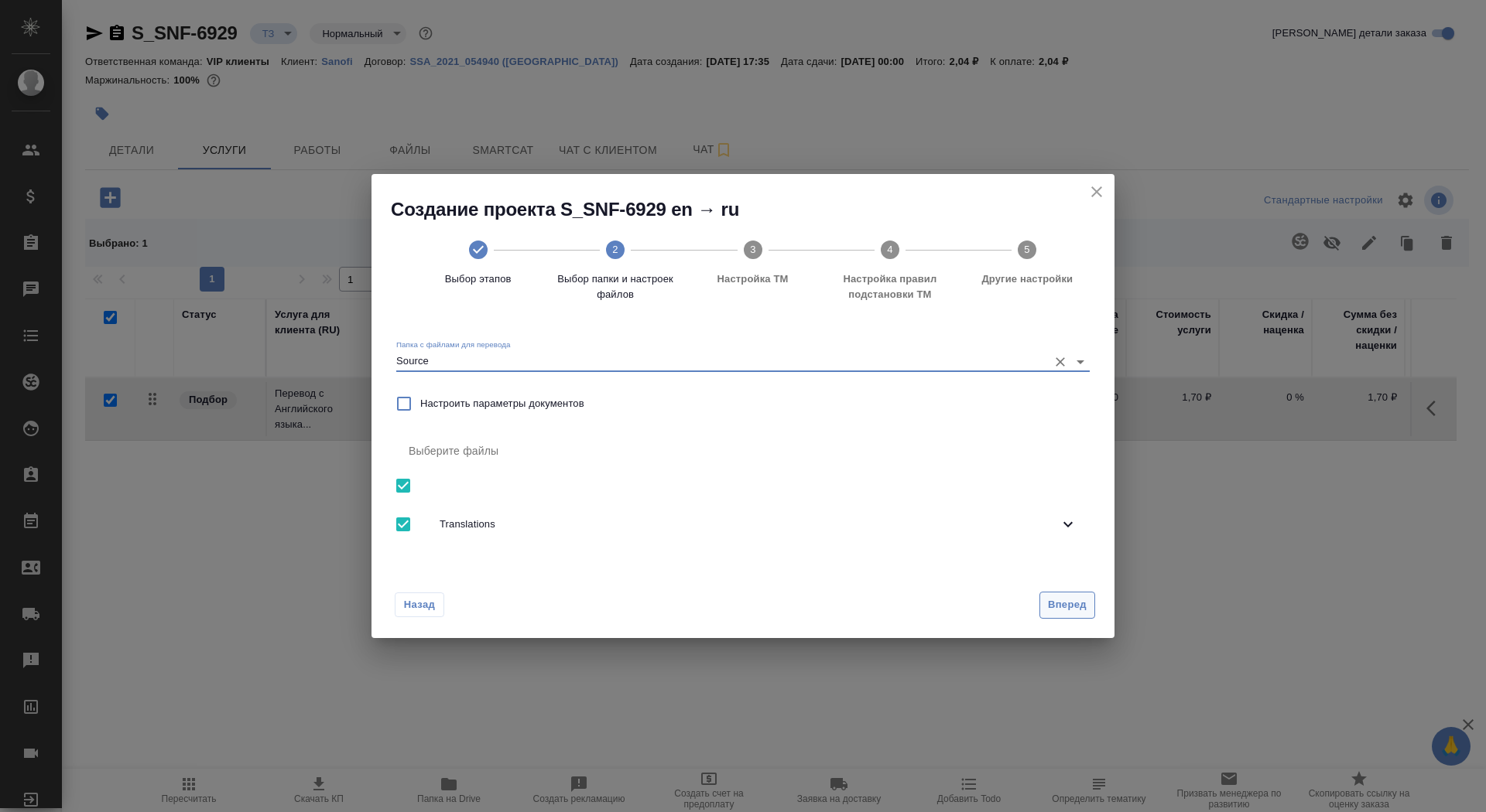
click at [1064, 591] on button "Вперед" at bounding box center [1067, 605] width 56 height 27
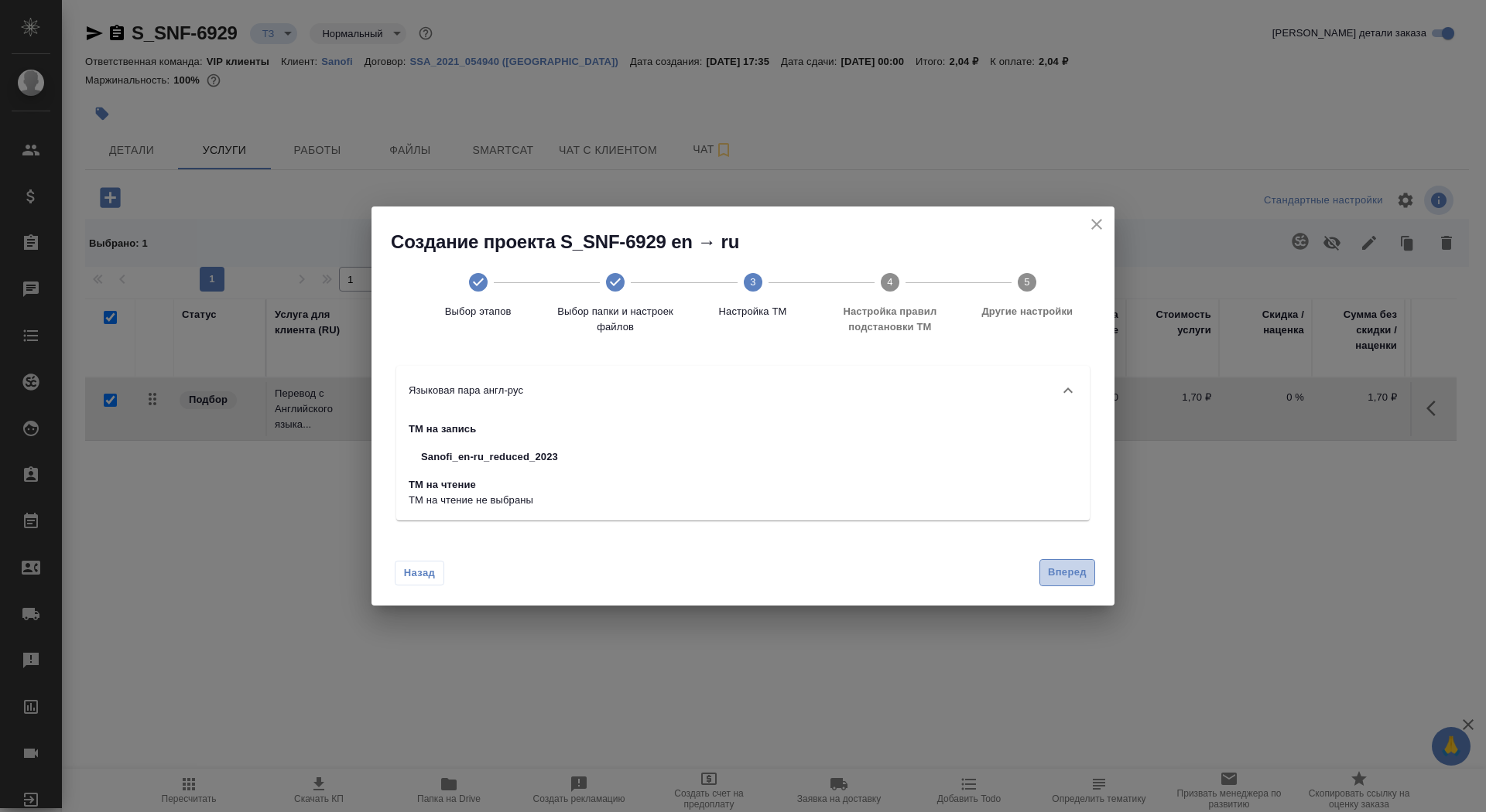
click at [1058, 568] on span "Вперед" at bounding box center [1068, 573] width 39 height 18
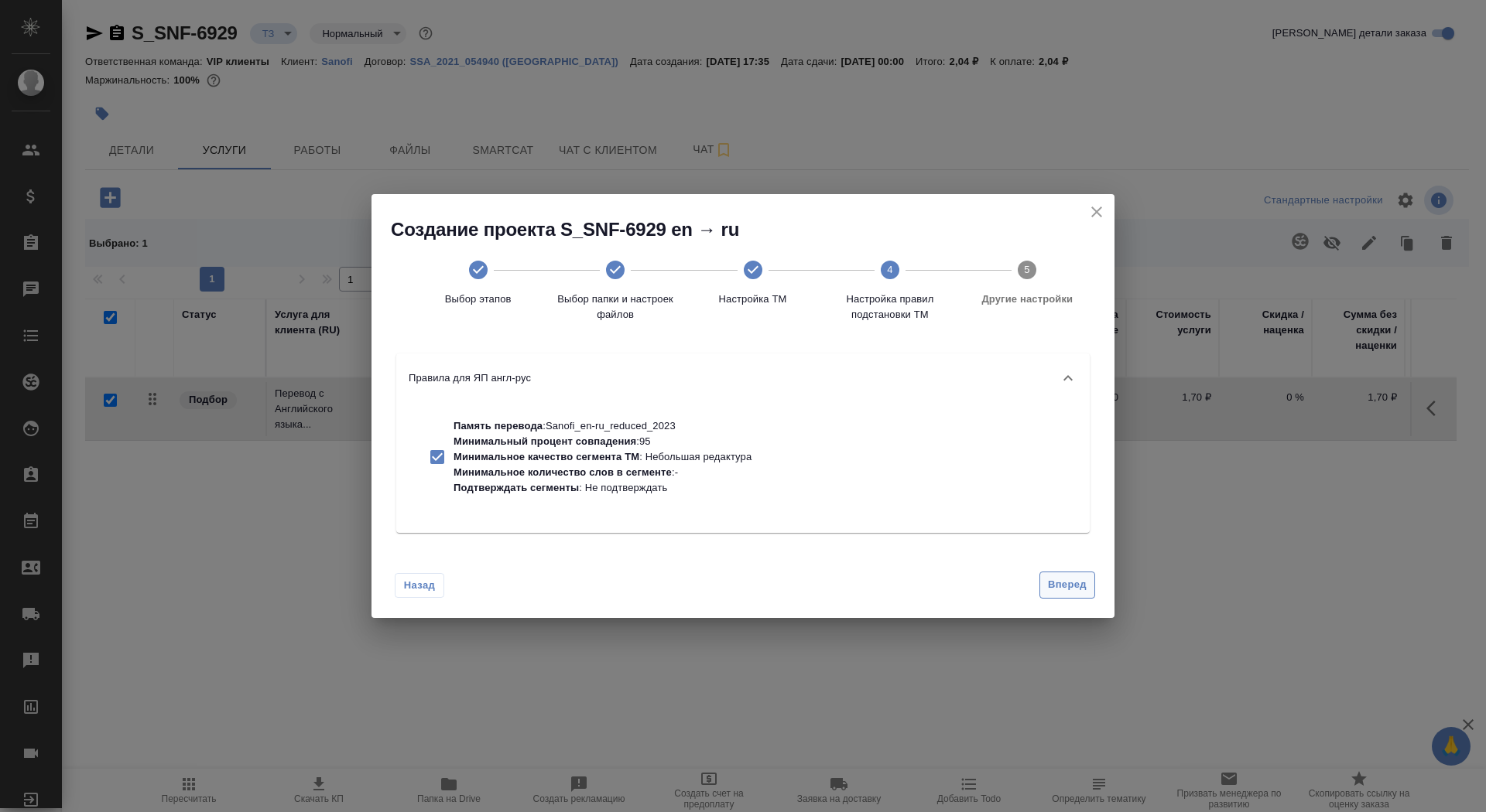
click at [1060, 583] on span "Вперед" at bounding box center [1068, 585] width 39 height 18
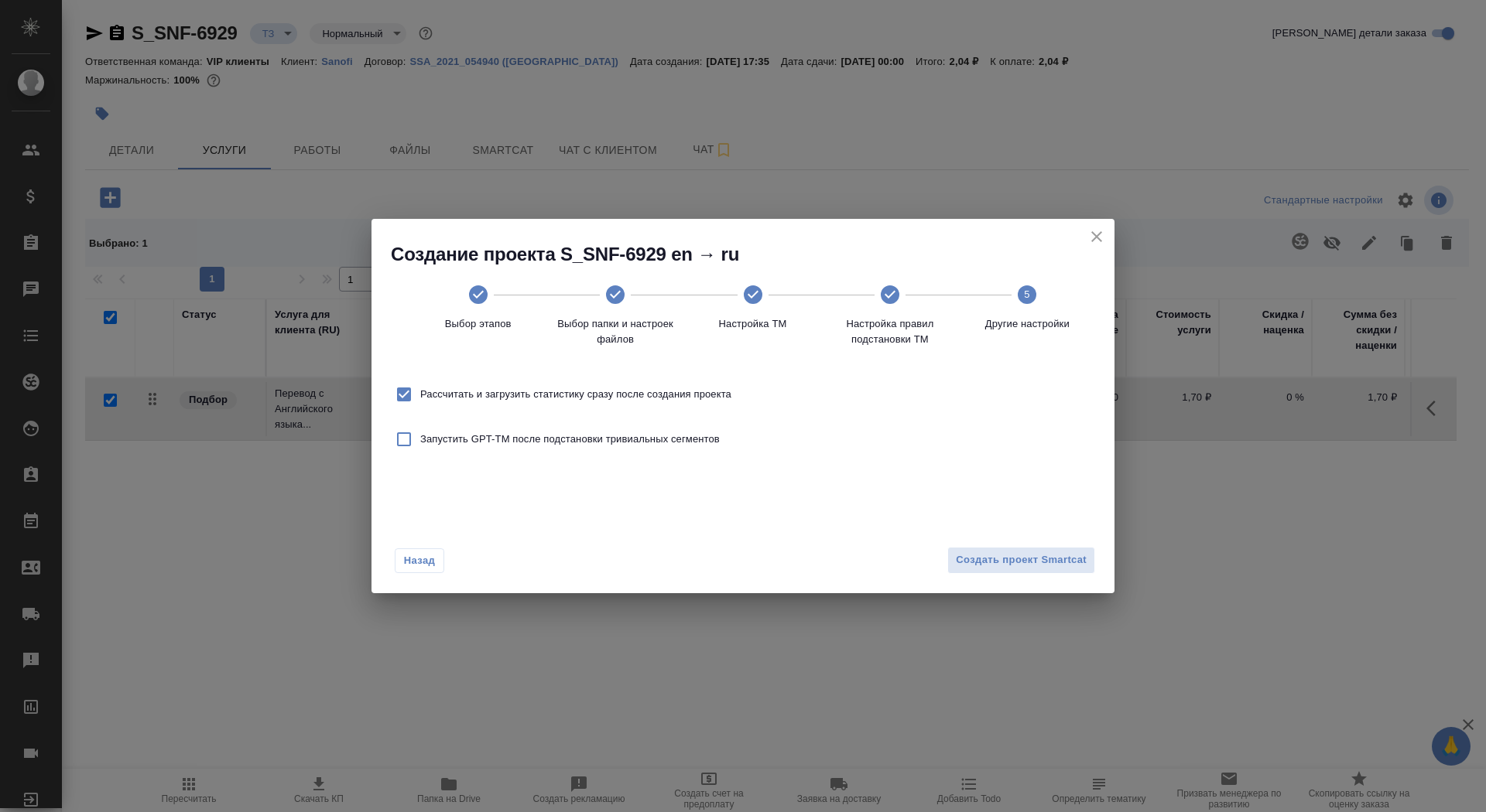
click at [1056, 580] on div "Назад Создать проект Smartcat" at bounding box center [743, 557] width 743 height 72
click at [1056, 570] on button "Создать проект Smartcat" at bounding box center [1021, 561] width 148 height 27
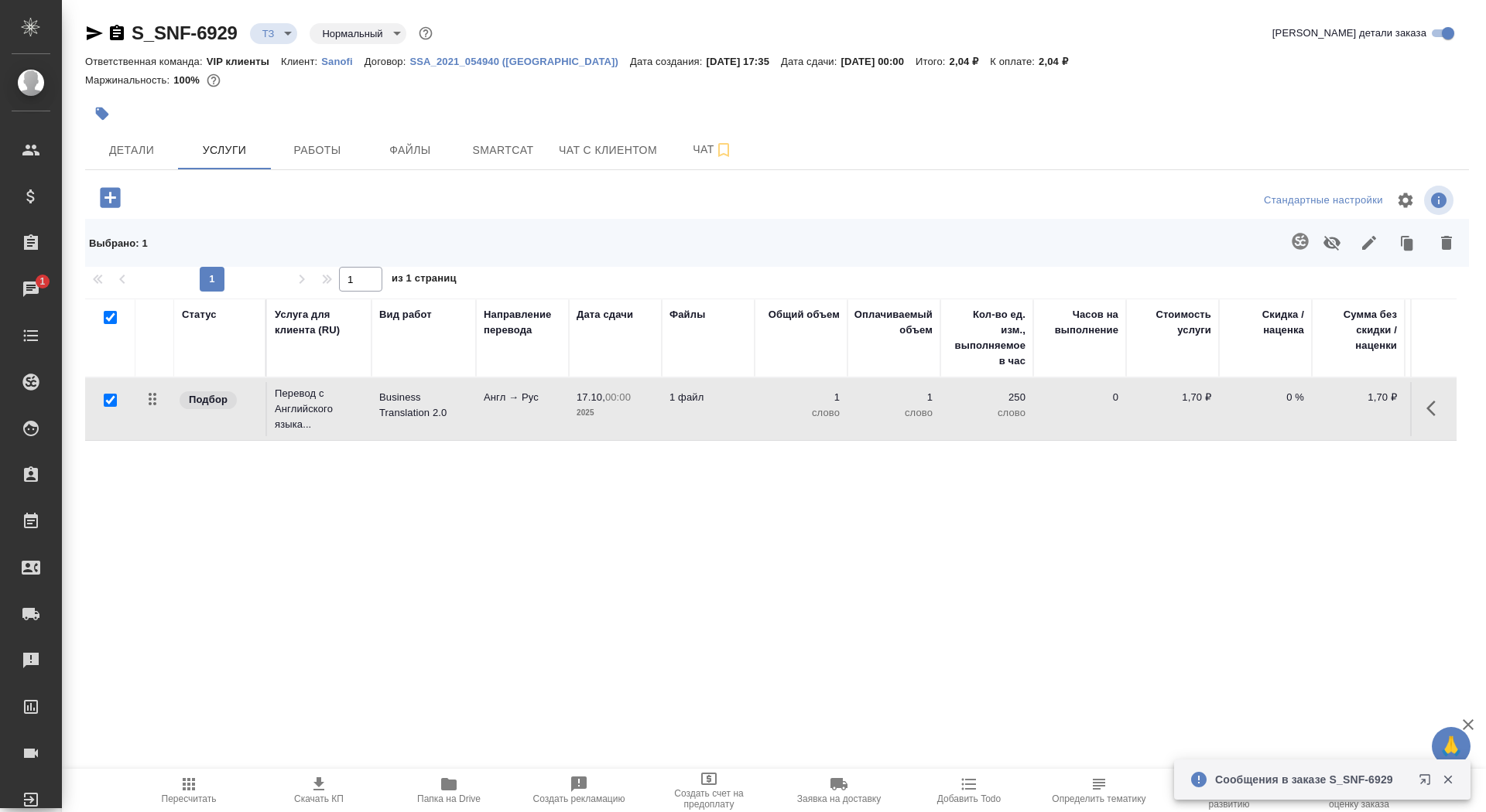
click at [415, 426] on td "Business Translation 2.0" at bounding box center [423, 408] width 105 height 54
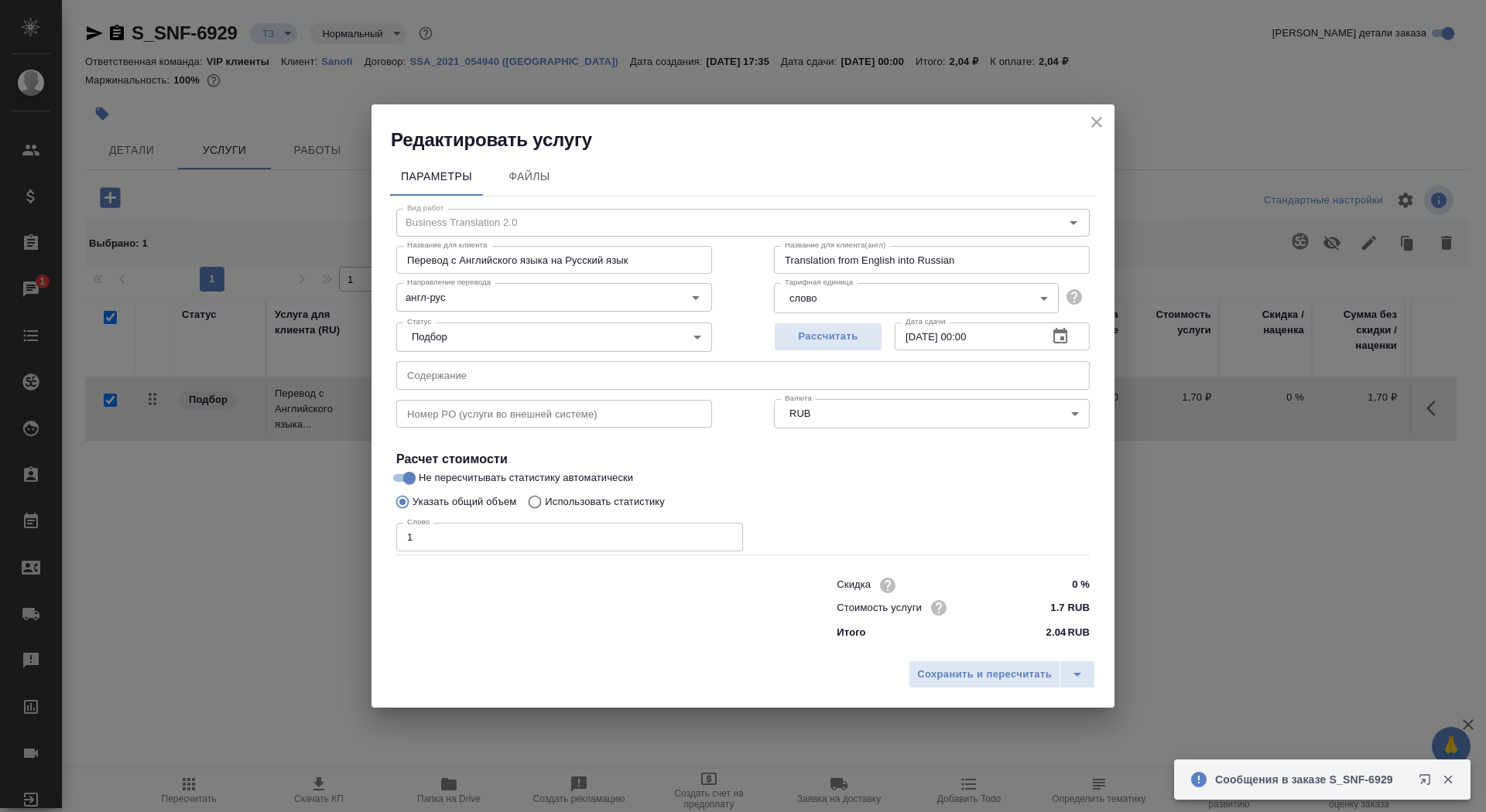
click at [636, 509] on p "Использовать статистику" at bounding box center [604, 502] width 120 height 16
click at [545, 509] on input "Использовать статистику" at bounding box center [532, 502] width 24 height 29
radio input "true"
radio input "false"
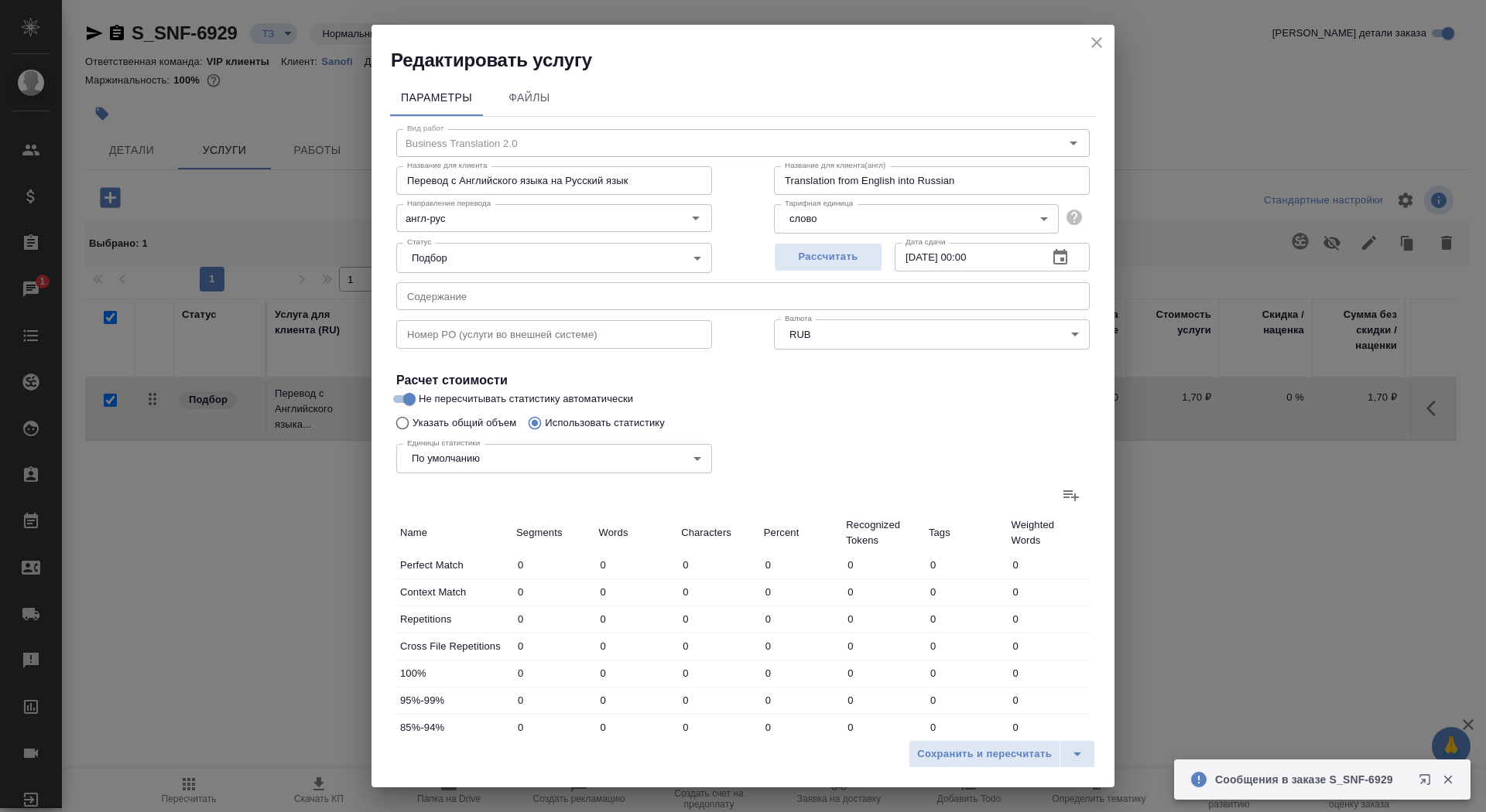
click at [1060, 486] on label at bounding box center [1071, 495] width 37 height 37
click at [0, 0] on input "file" at bounding box center [0, 0] width 0 height 0
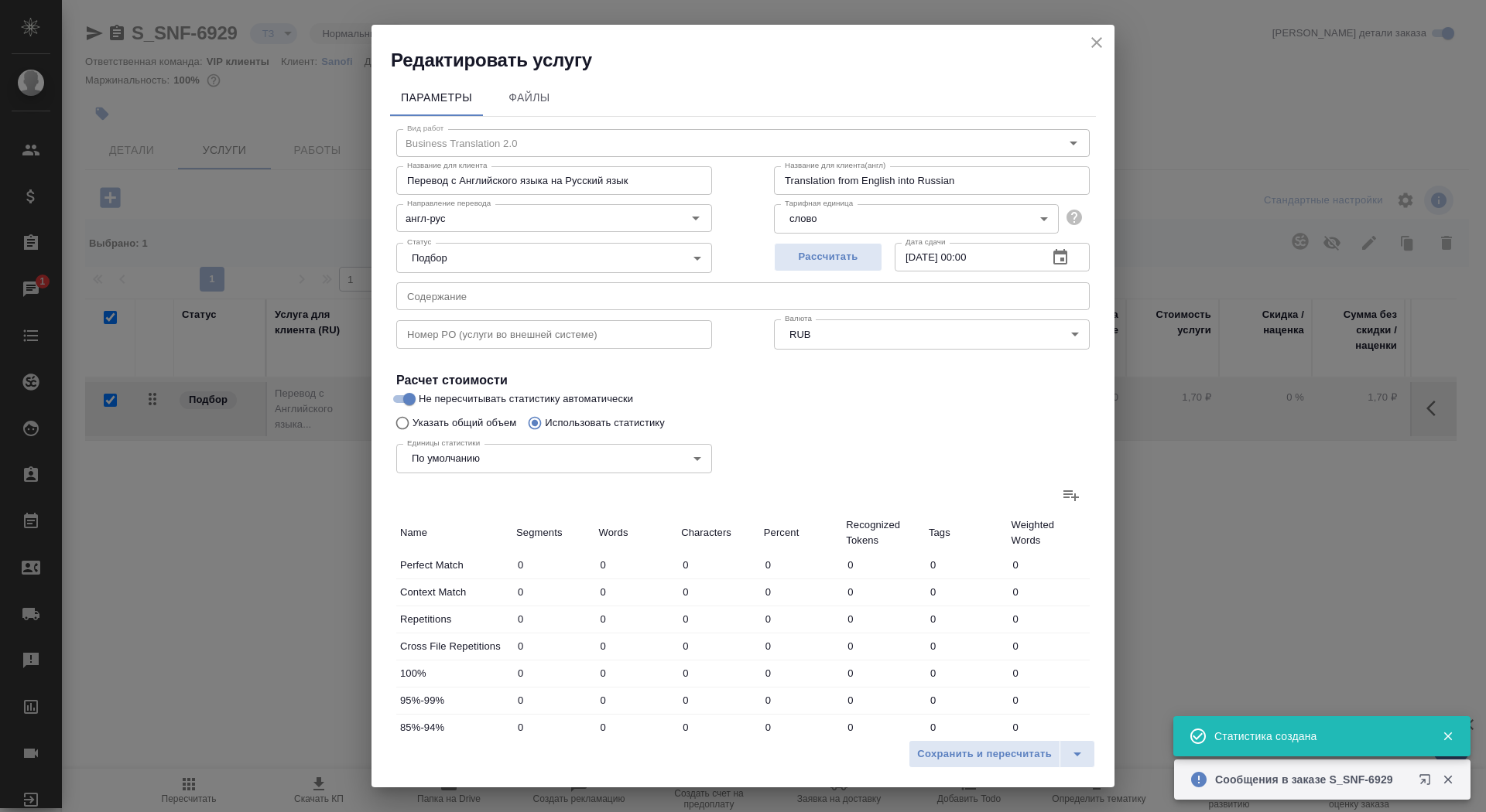
type input "106"
type input "371"
type input "2614"
type input "145"
type input "712"
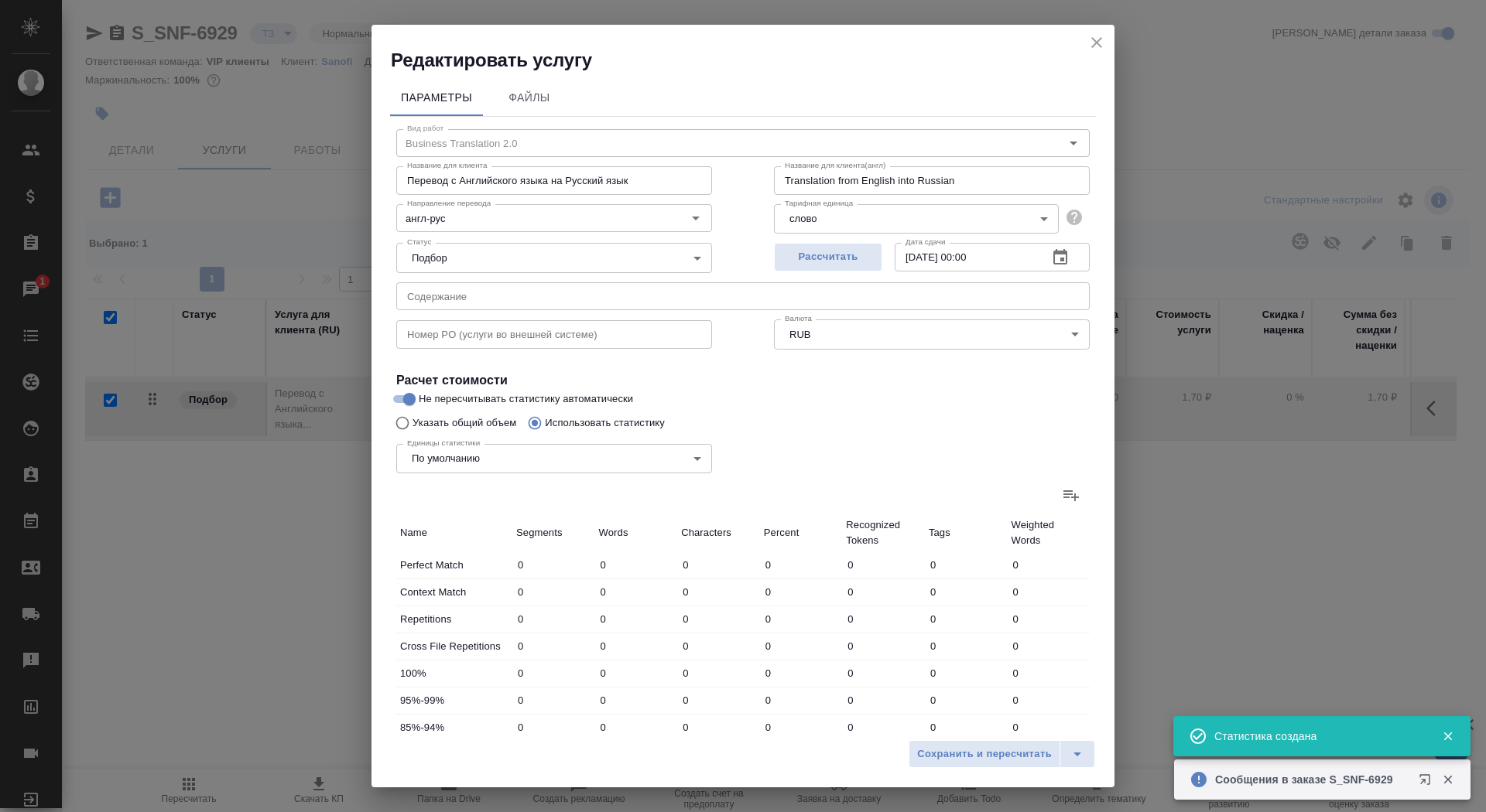
type input "4334"
type input "37"
type input "168"
type input "1130"
type input "206"
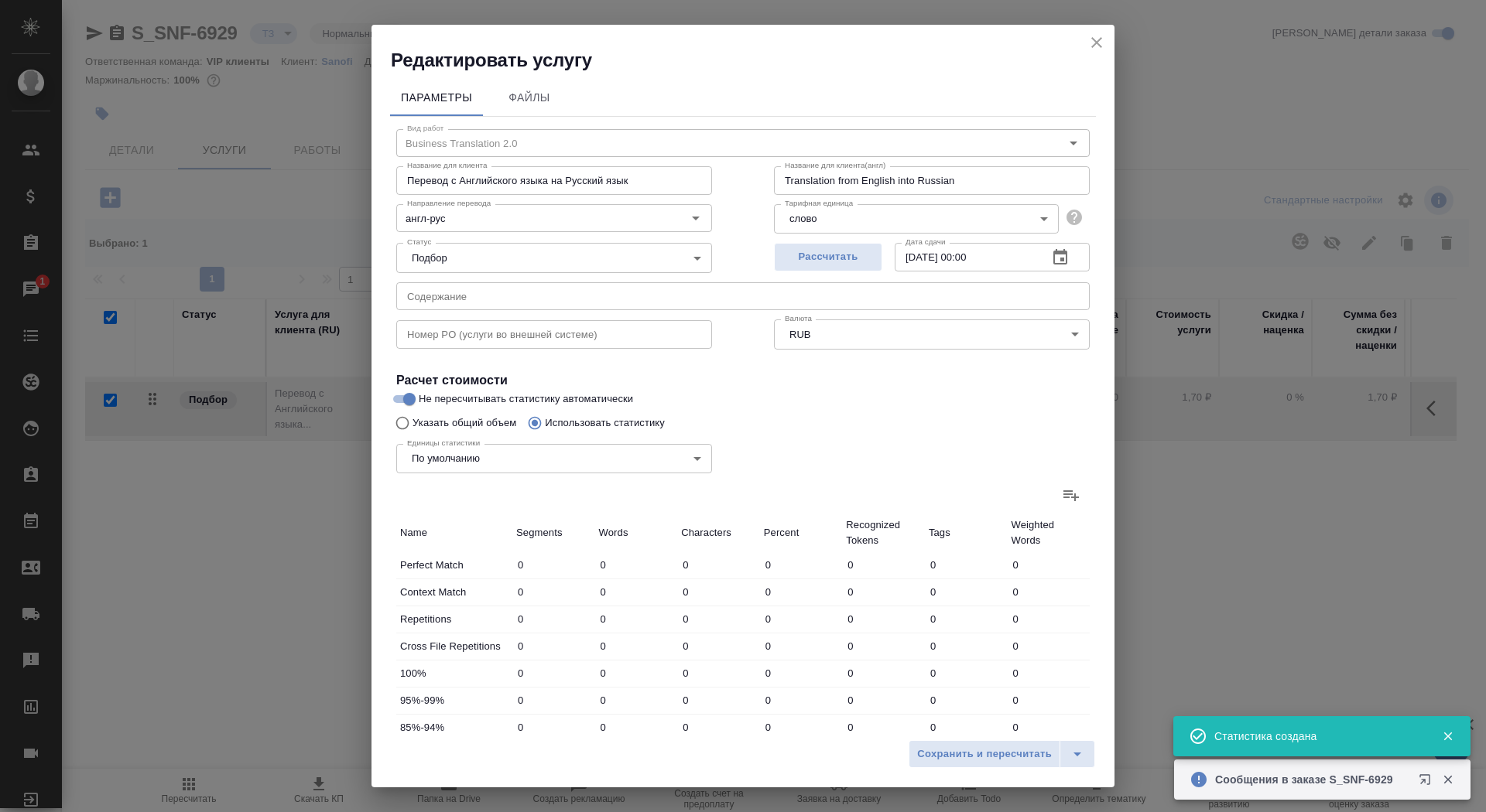
type input "513"
type input "3265"
type input "44"
type input "237"
type input "1412"
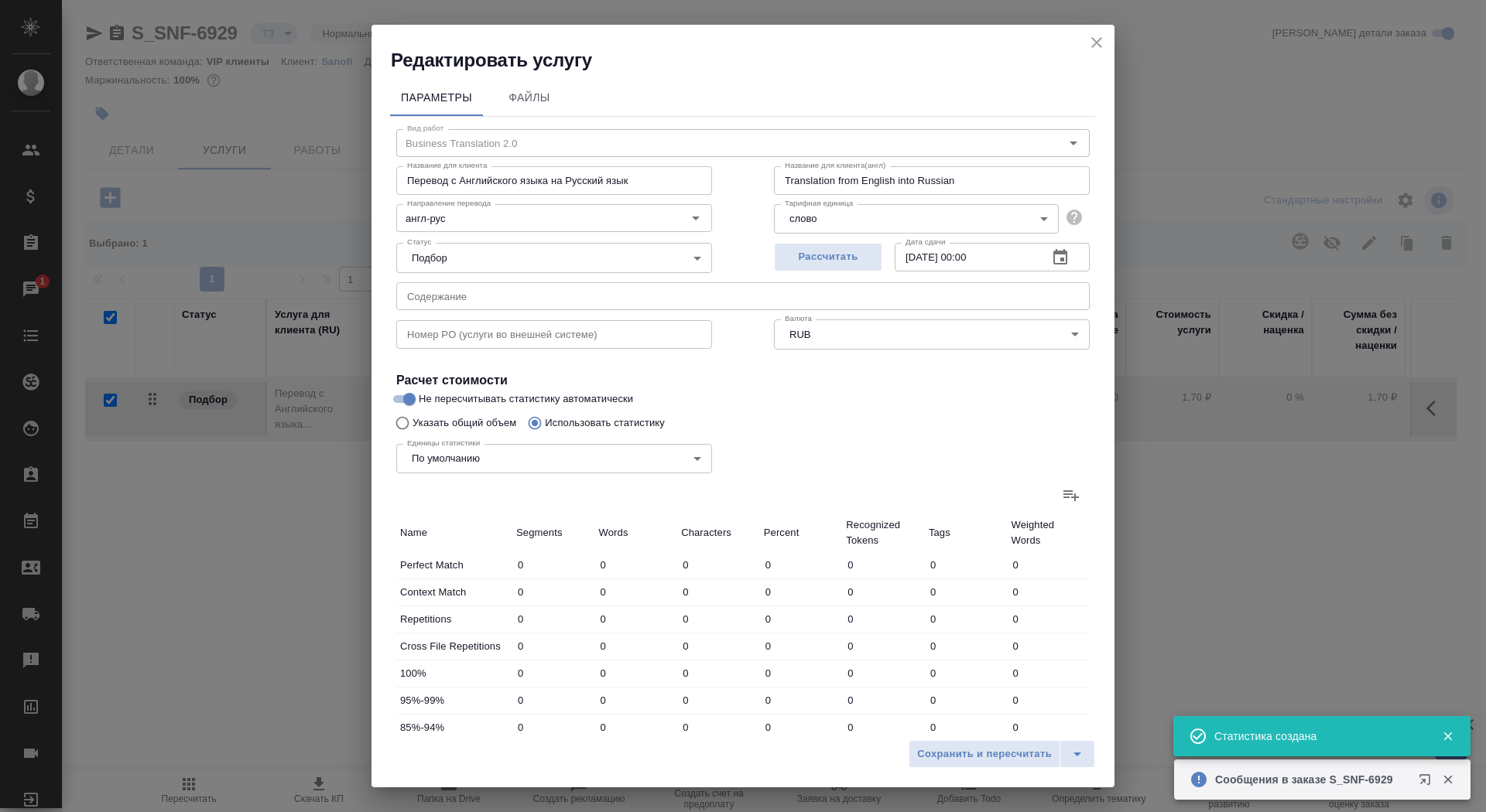
type input "14"
type input "117"
type input "695"
type input "38"
type input "168"
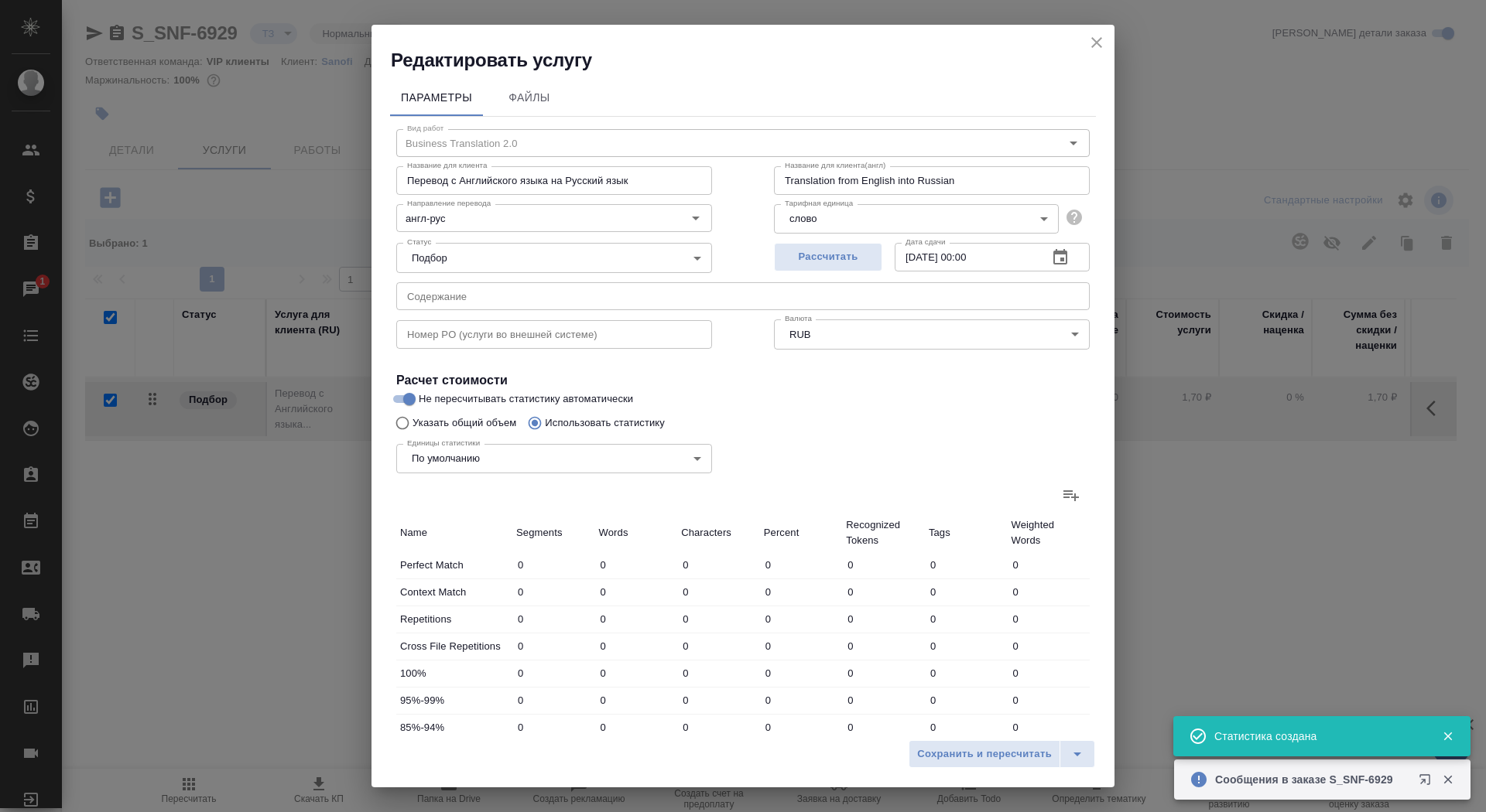
type input "1015"
type input "206"
type input "1886"
type input "11827"
type input "610"
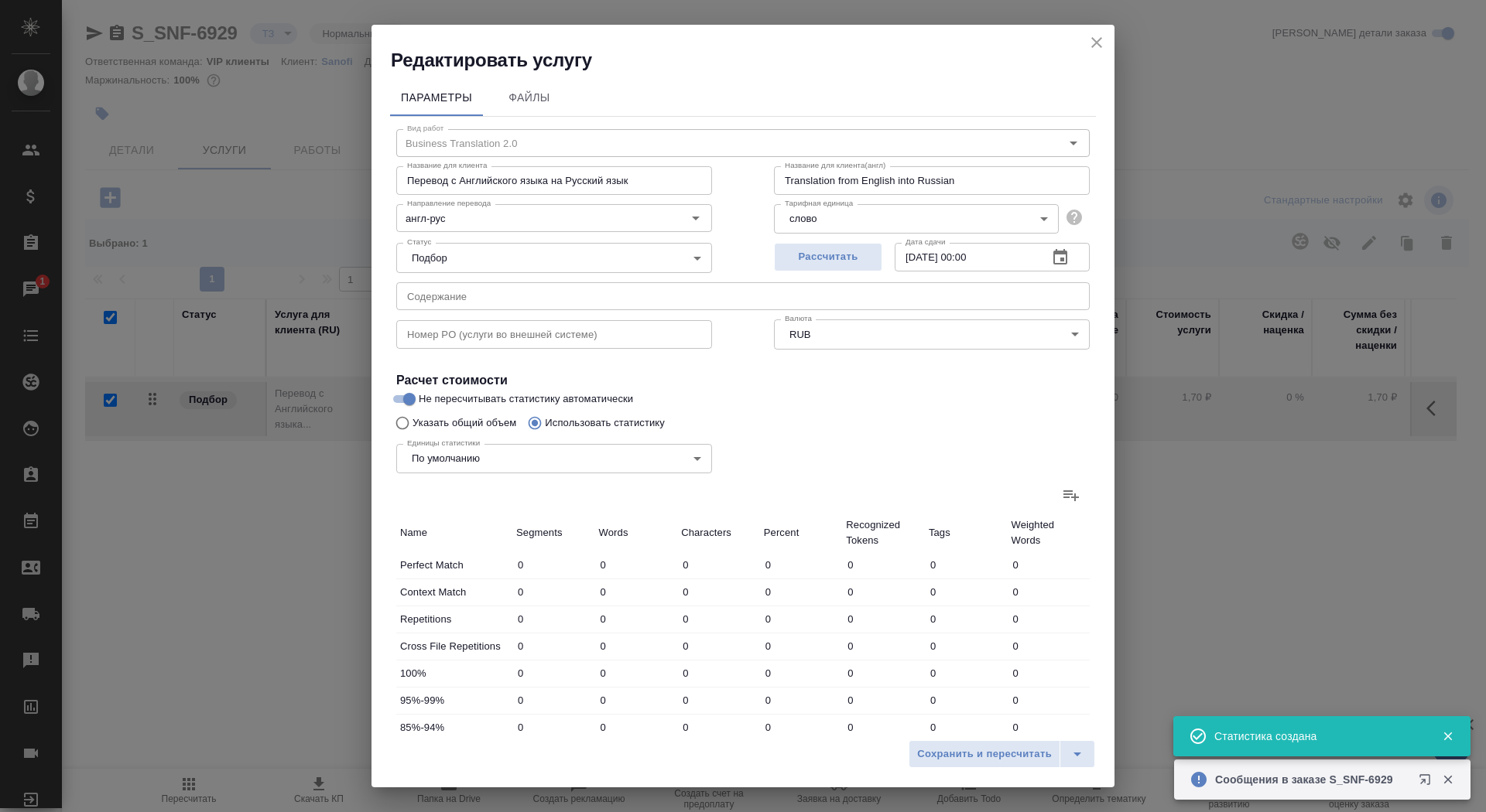
type input "3288"
type input "20824"
type input "792"
type input "4168"
type input "26288"
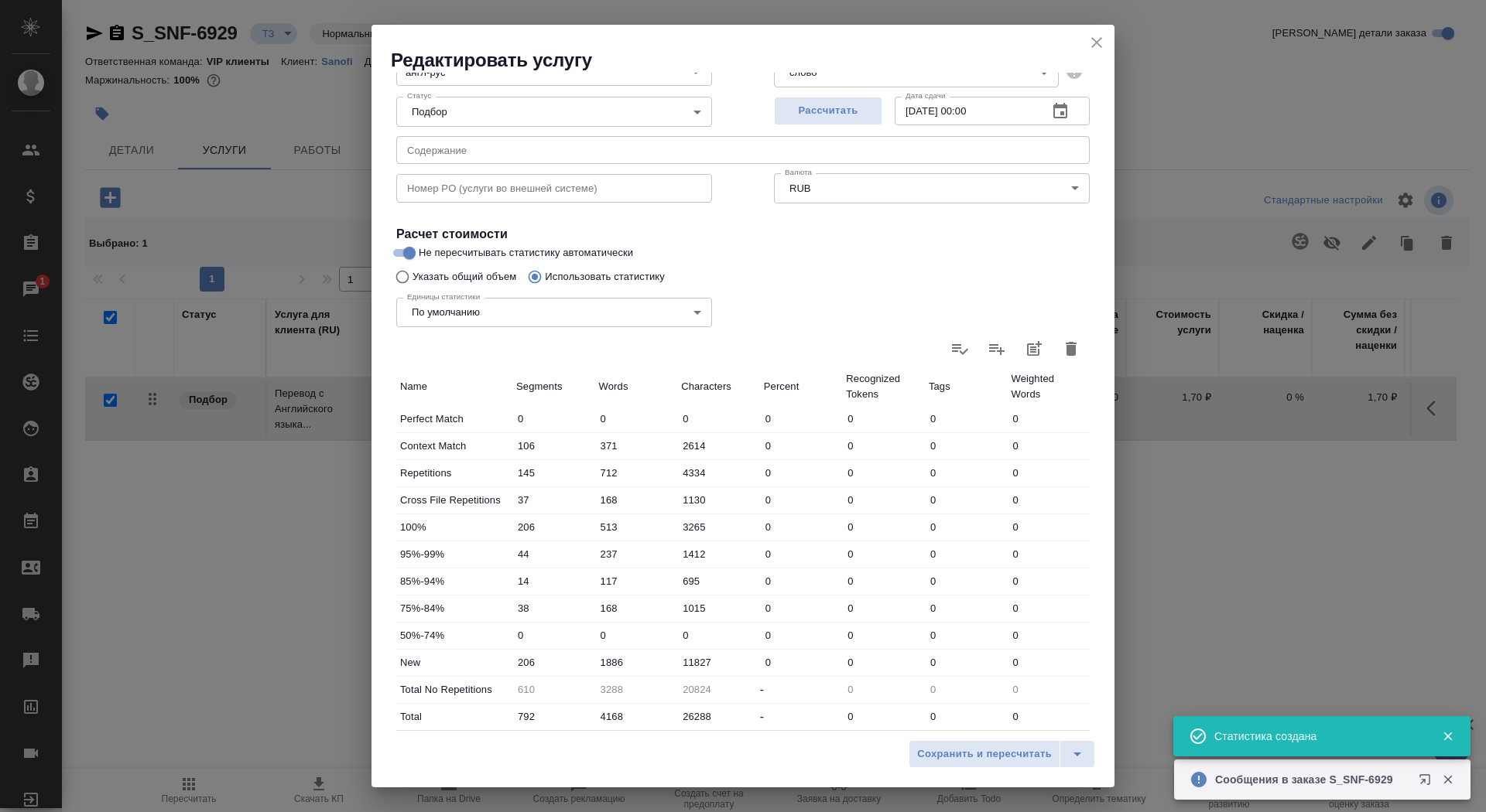
scroll to position [239, 0]
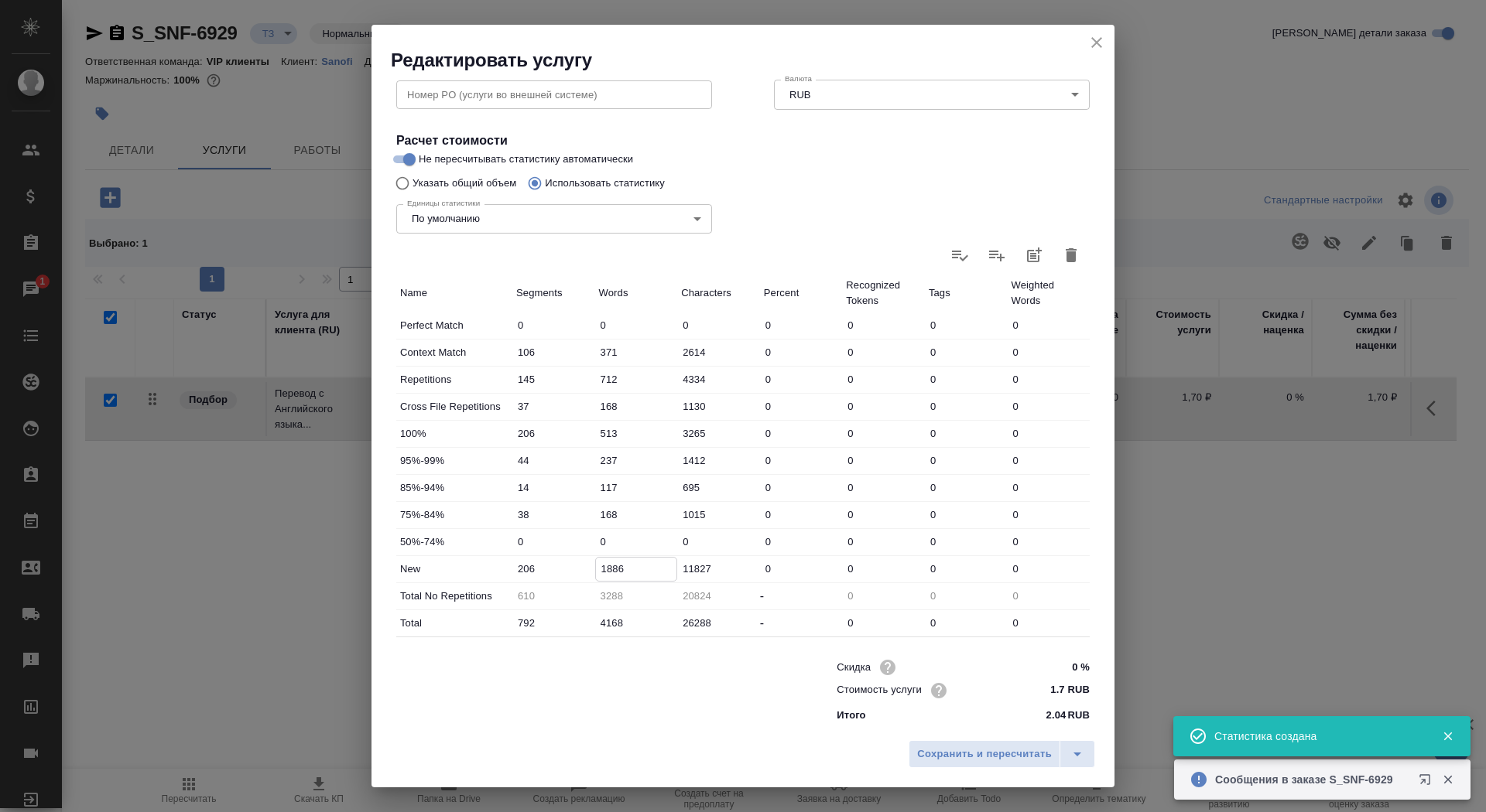
drag, startPoint x: 605, startPoint y: 568, endPoint x: 593, endPoint y: 565, distance: 12.4
click at [593, 566] on div "New 206 1886 11827 0 0 0 0" at bounding box center [742, 569] width 693 height 26
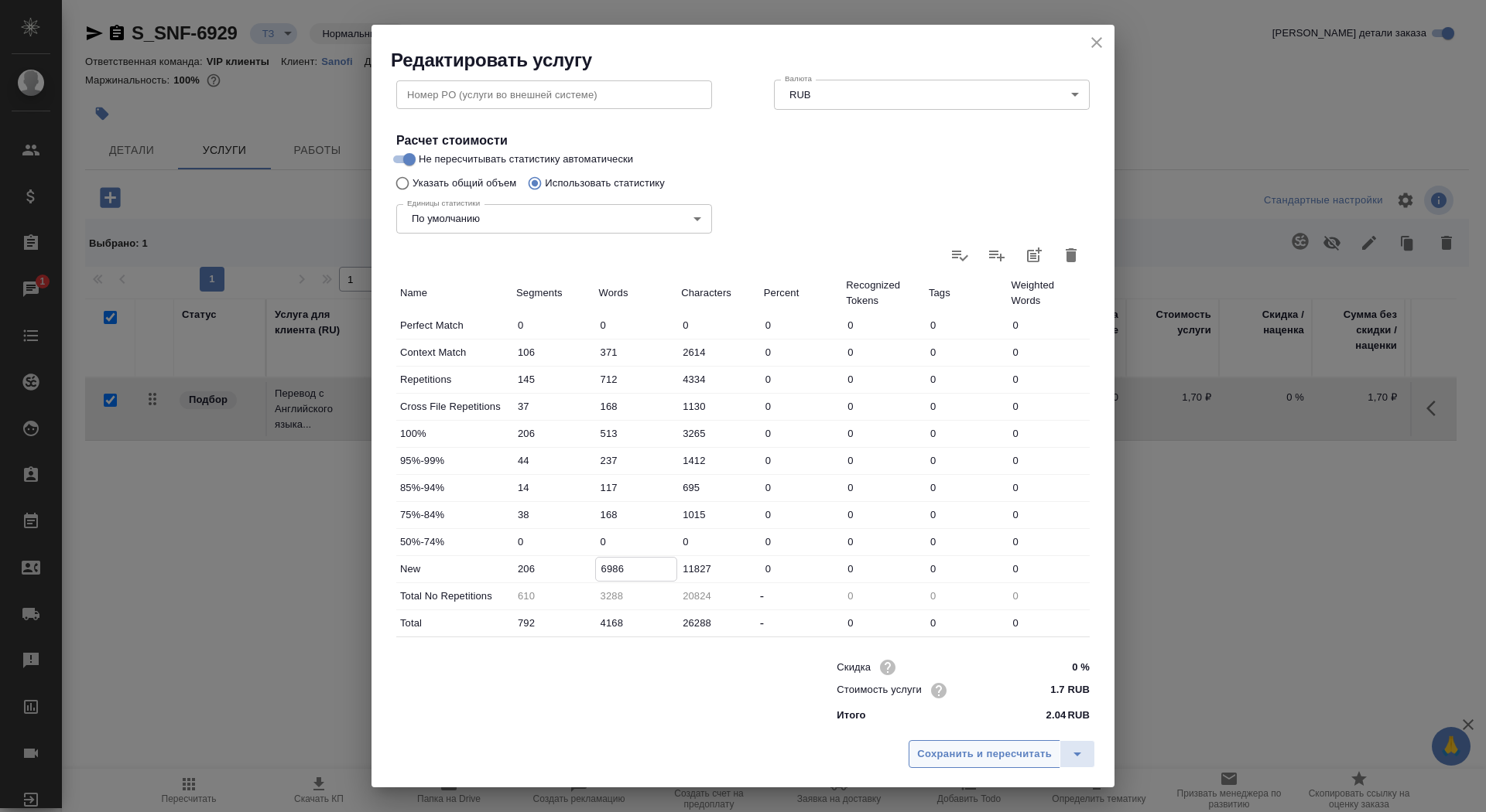
type input "6986"
click at [974, 745] on button "Сохранить и пересчитать" at bounding box center [983, 753] width 152 height 27
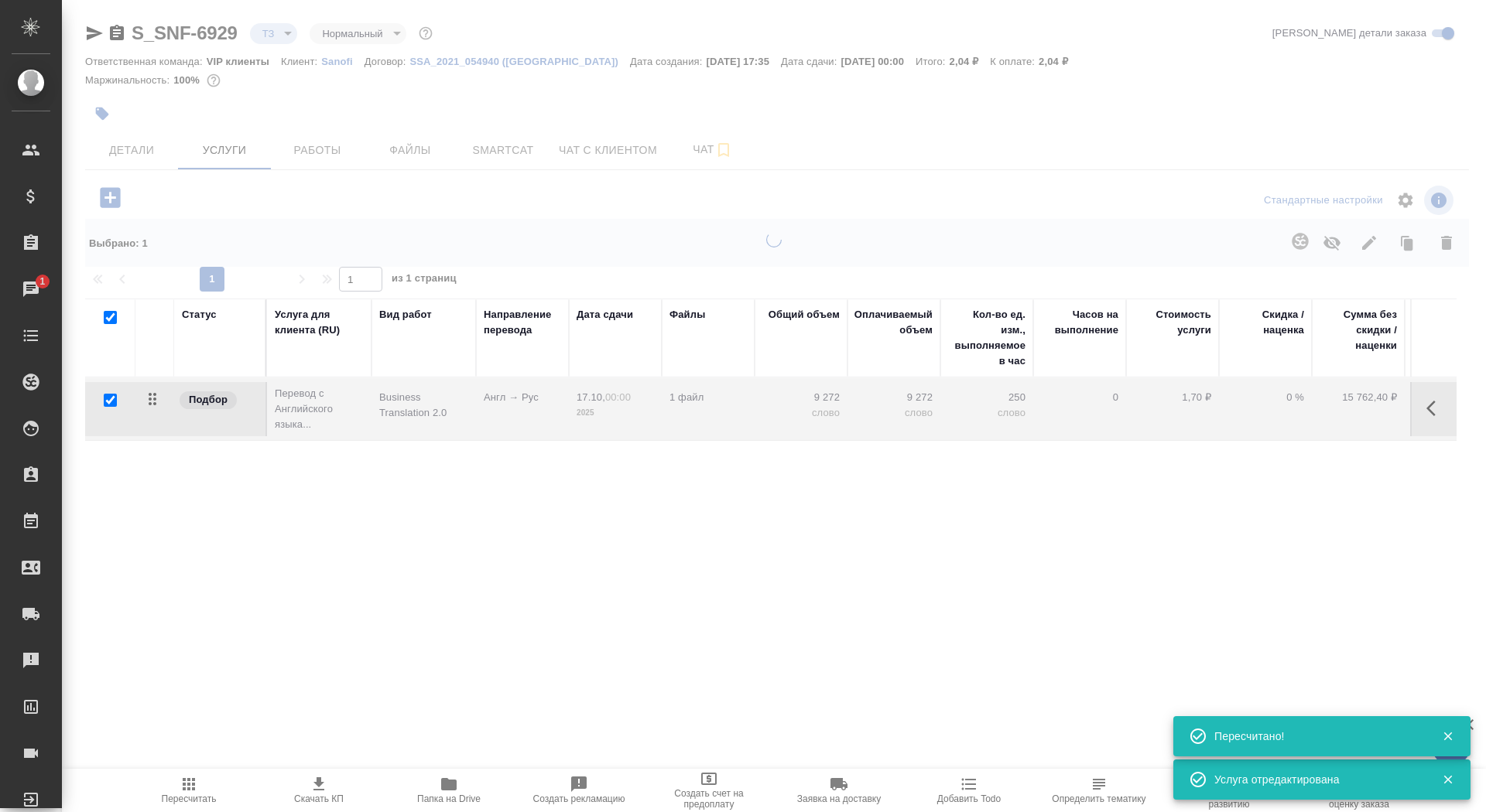
type input "new"
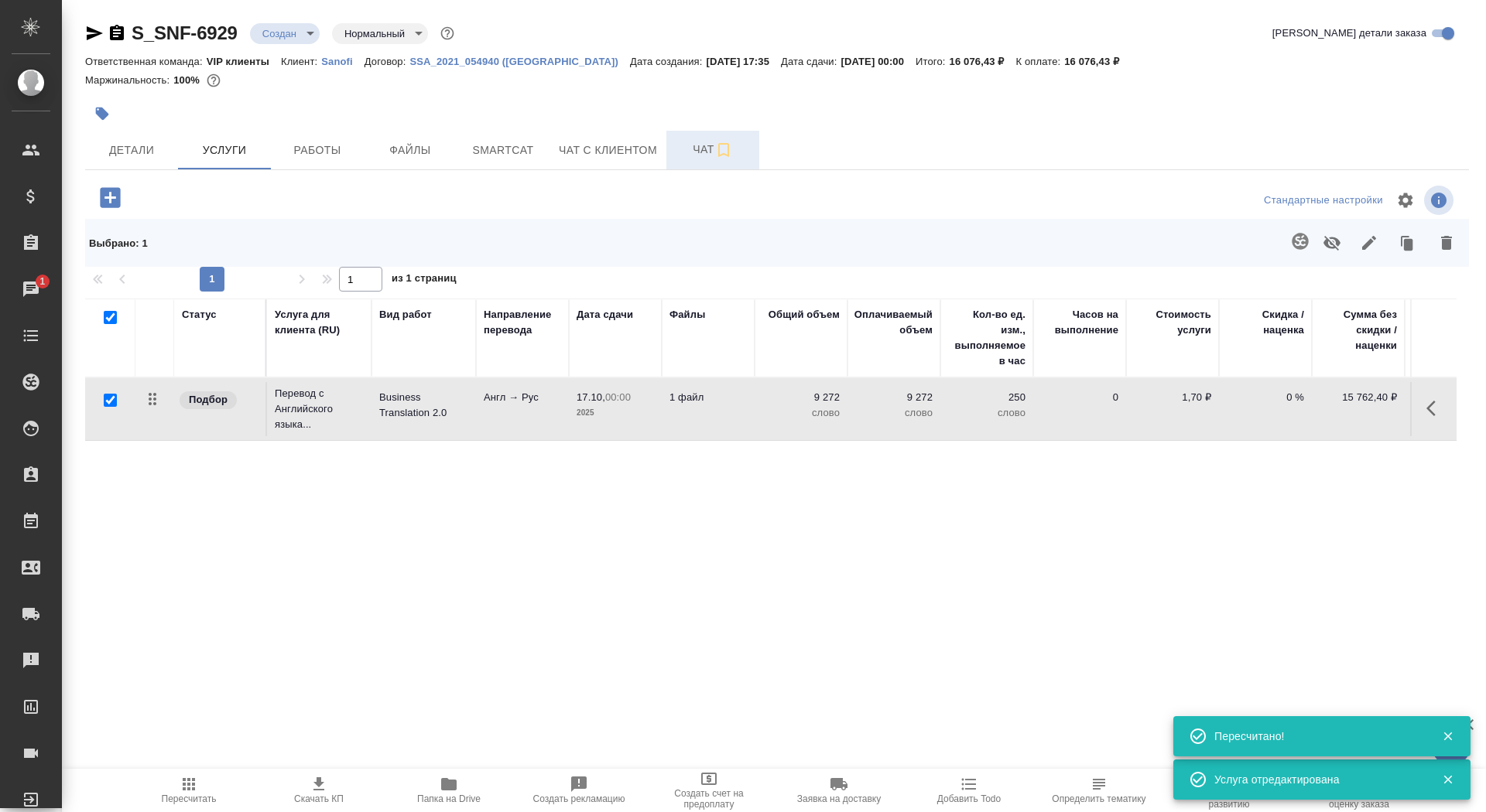
click at [694, 158] on button "Чат" at bounding box center [712, 150] width 93 height 39
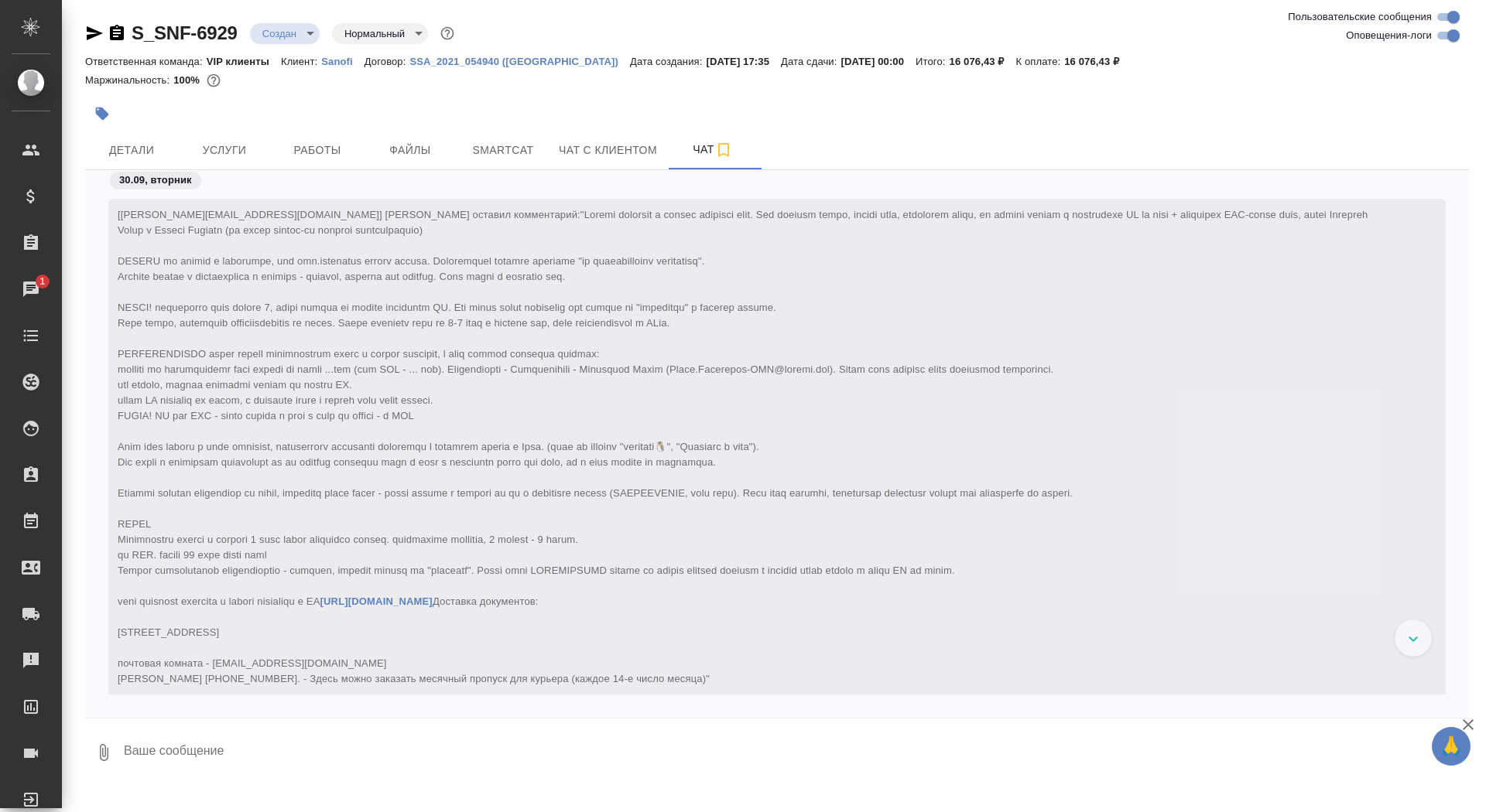
scroll to position [621, 0]
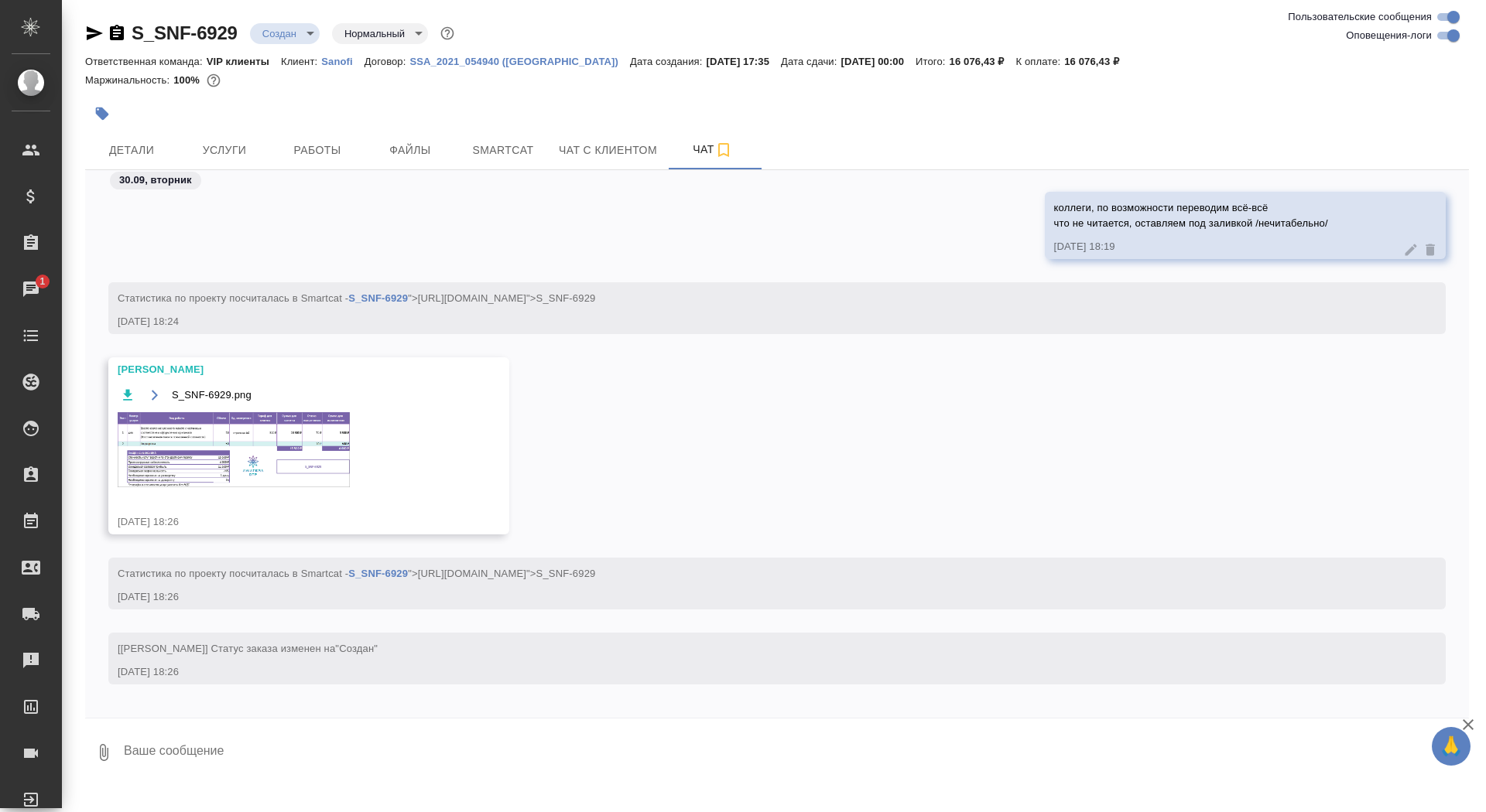
click at [287, 751] on textarea at bounding box center [795, 752] width 1346 height 53
type textarea "спасибки)"
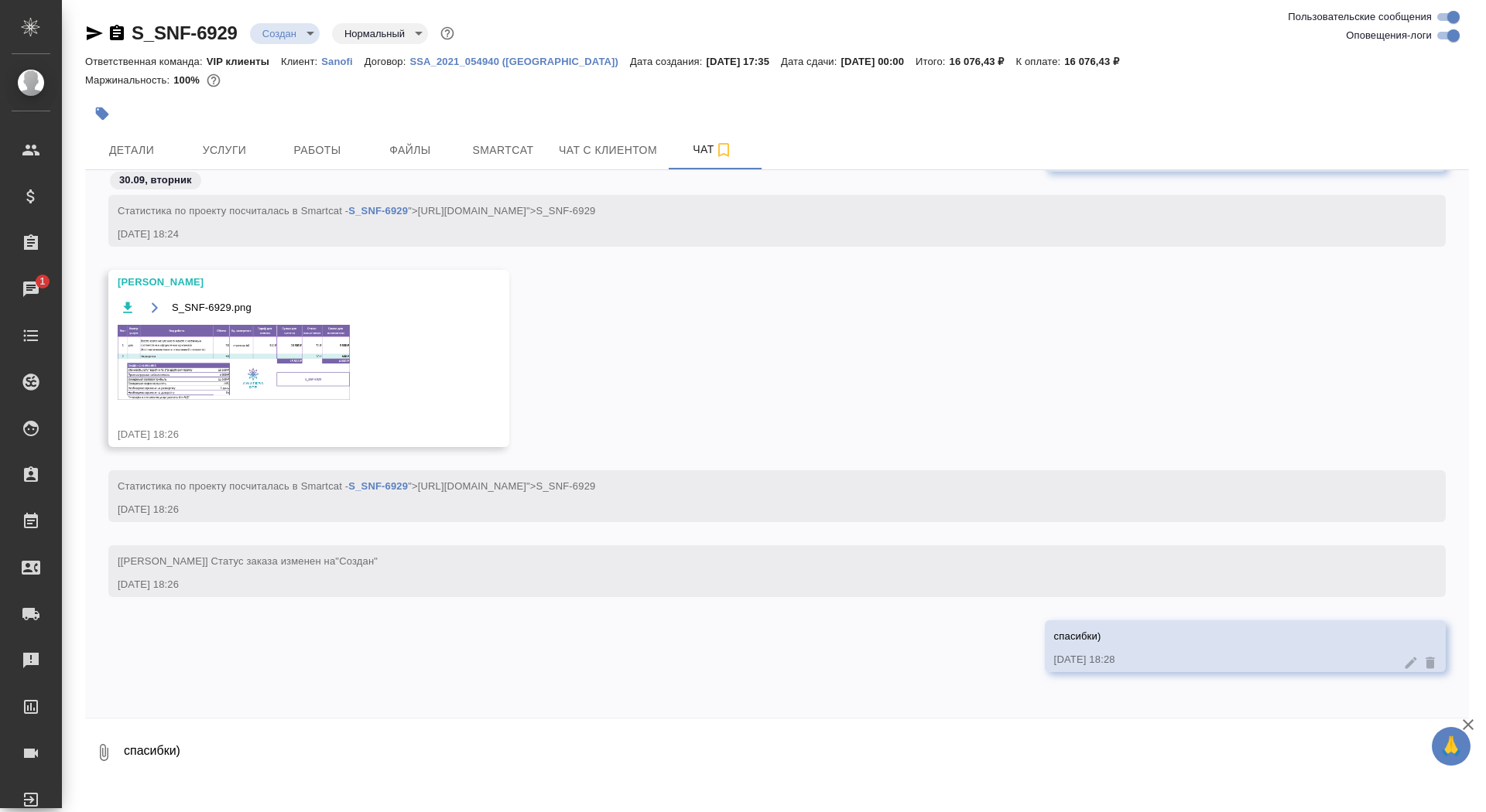
click at [284, 412] on div "S_SNF-6929.png" at bounding box center [285, 359] width 337 height 121
click at [281, 369] on img at bounding box center [233, 362] width 232 height 75
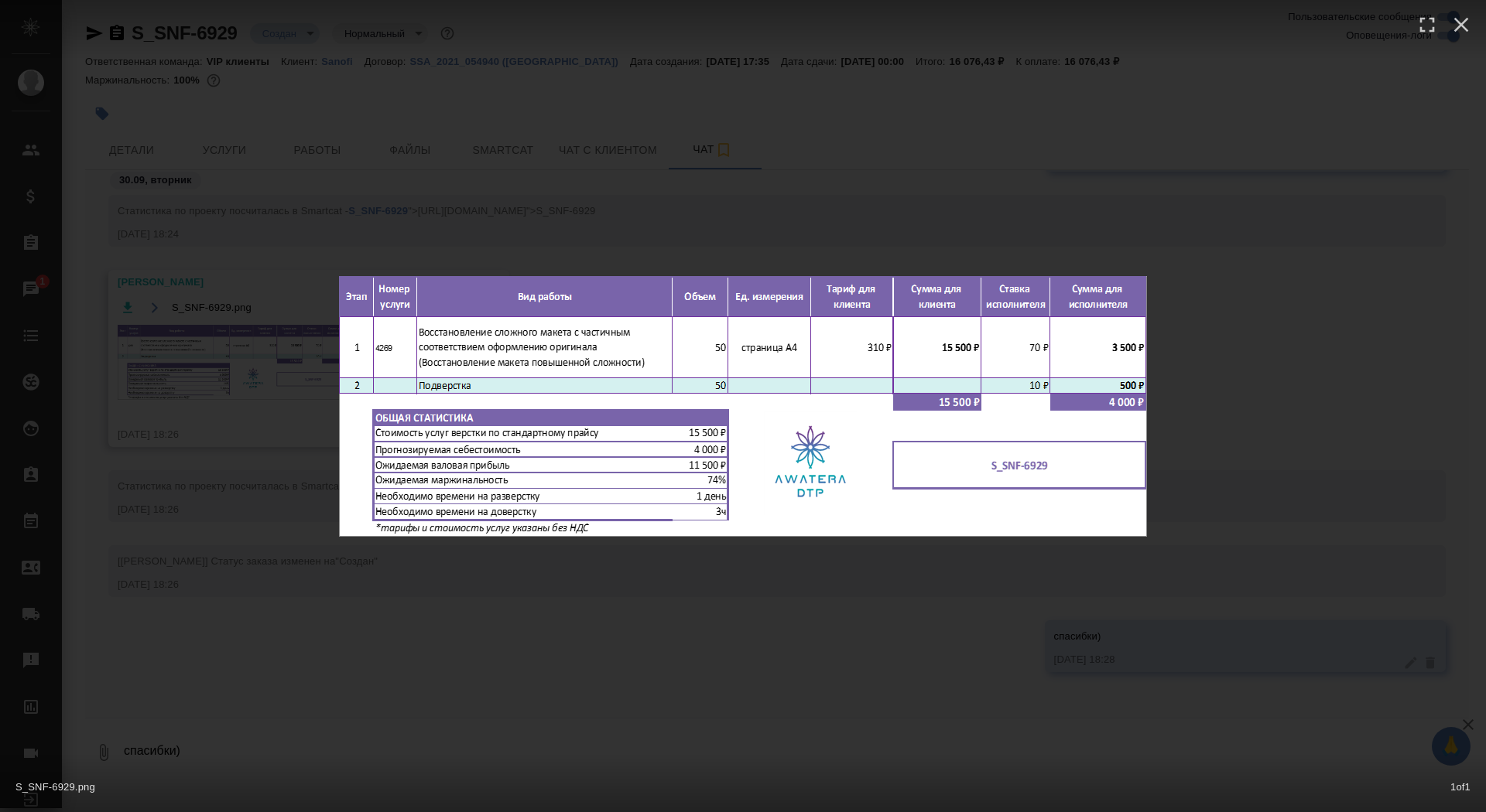
click at [234, 390] on div "S_SNF-6929.png 1 of 1" at bounding box center [743, 406] width 1486 height 812
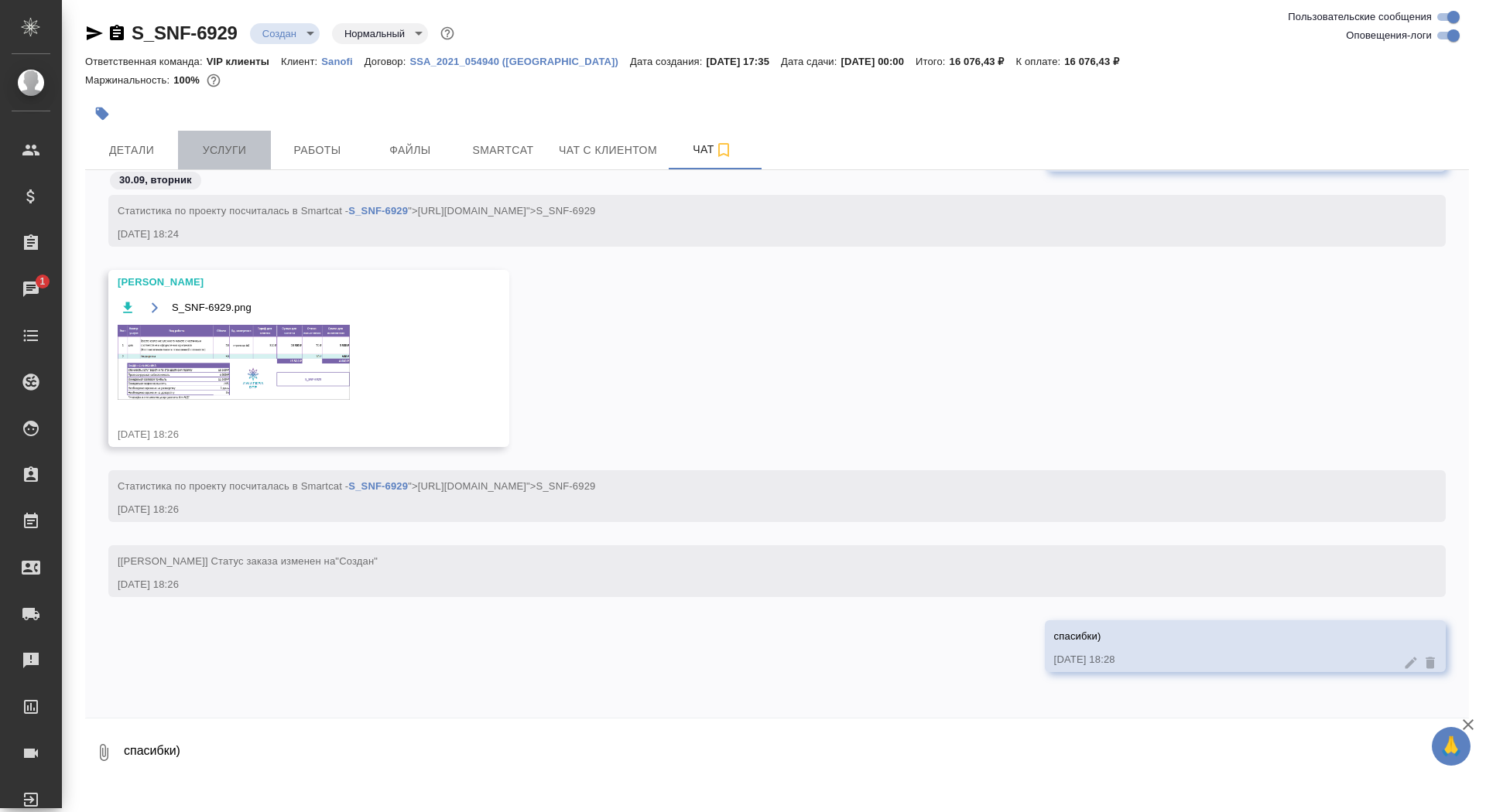
click at [231, 146] on span "Услуги" at bounding box center [225, 150] width 74 height 20
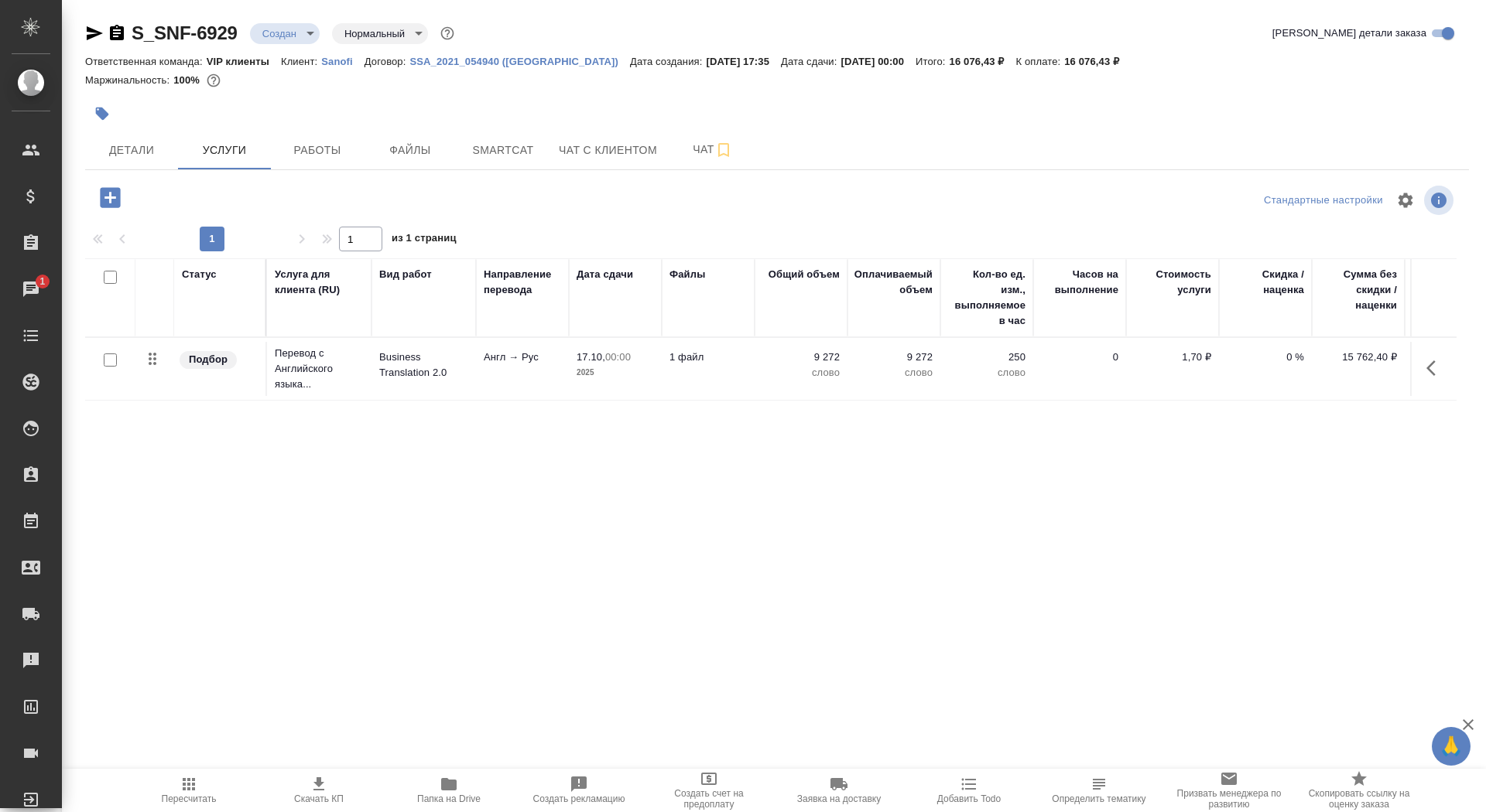
click at [109, 194] on icon "button" at bounding box center [110, 197] width 27 height 27
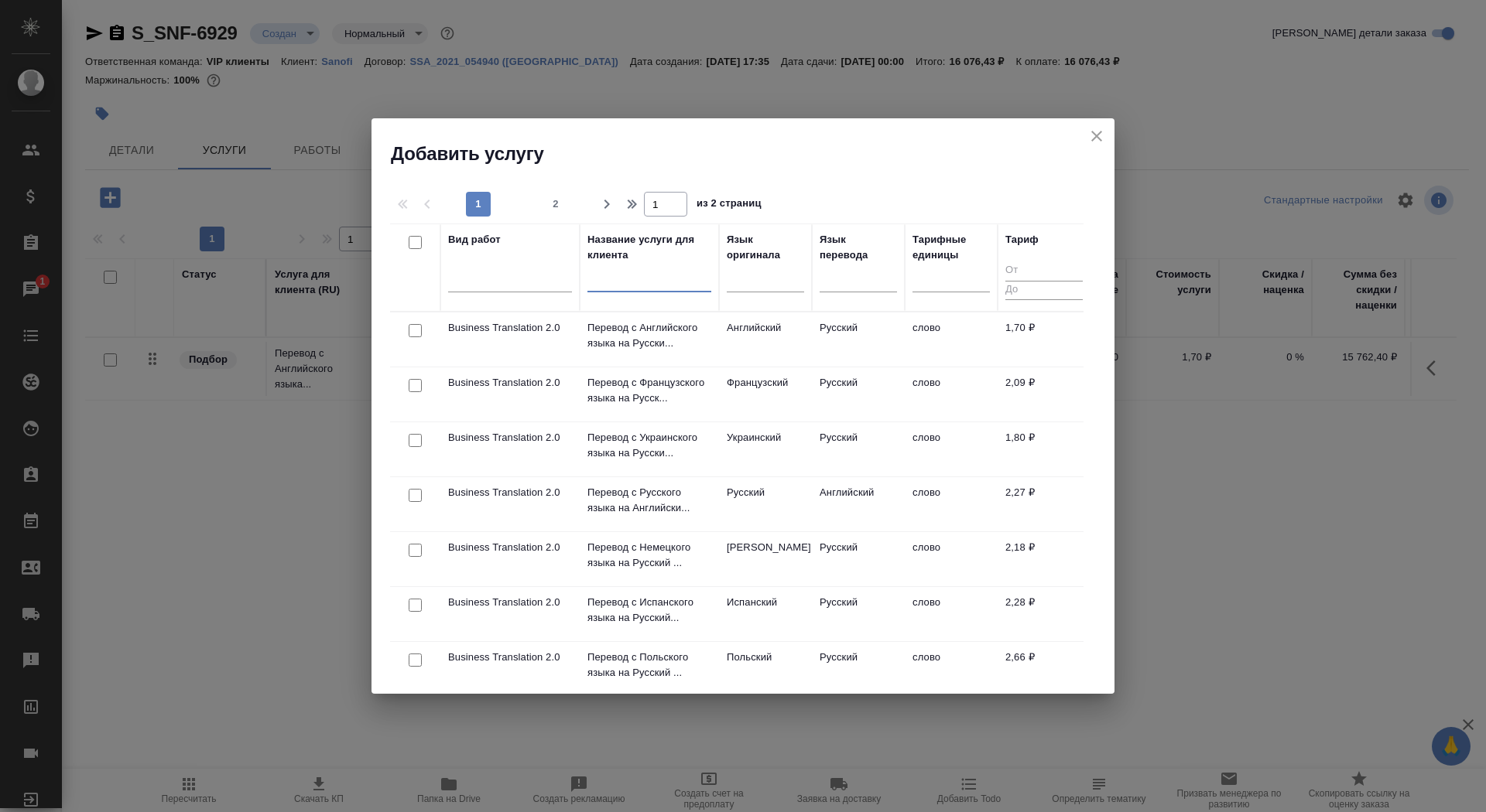
click at [629, 283] on input "text" at bounding box center [649, 282] width 124 height 20
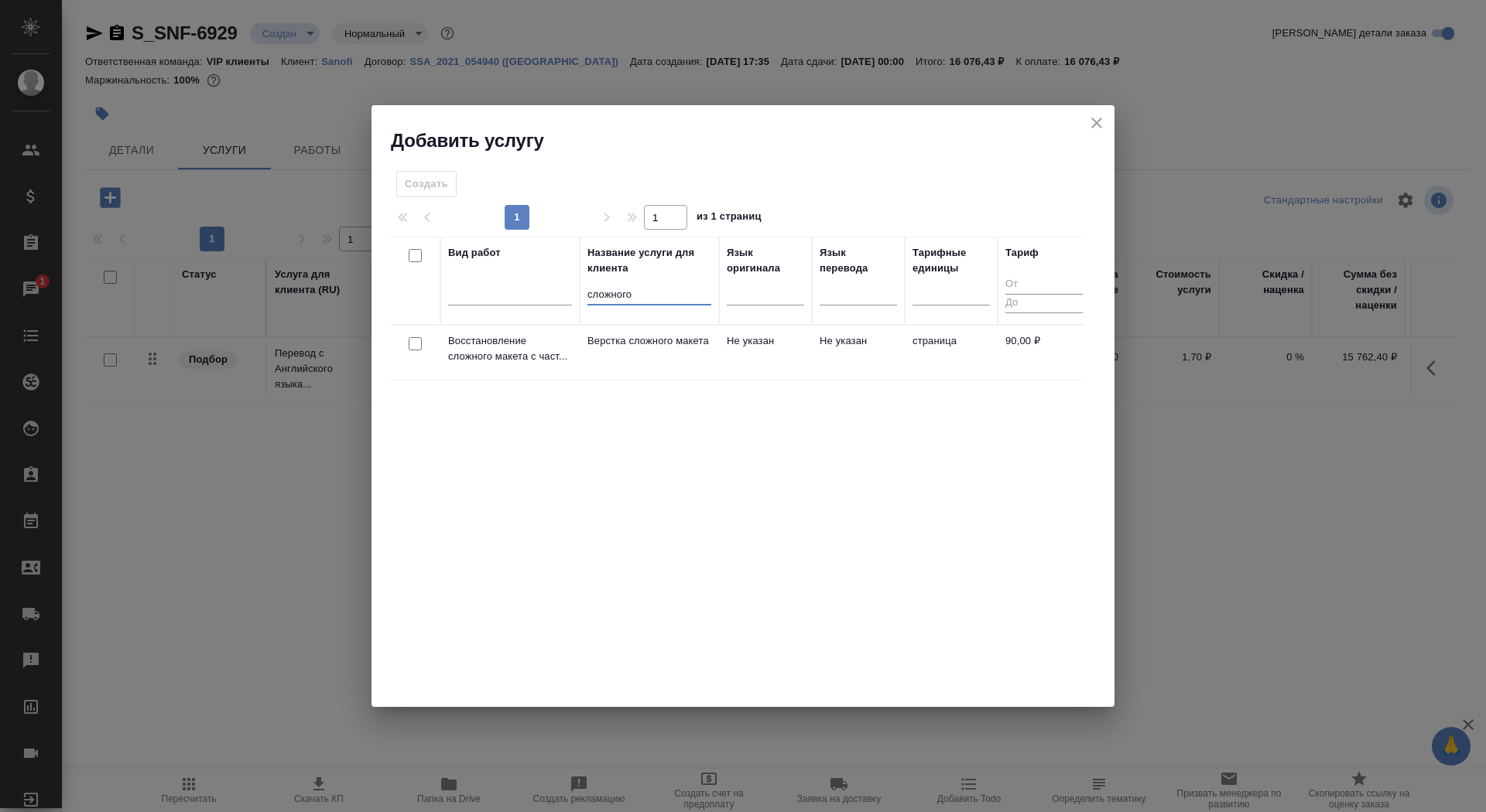
type input "сложного"
click at [662, 349] on p "Верстка сложного макета" at bounding box center [649, 341] width 124 height 16
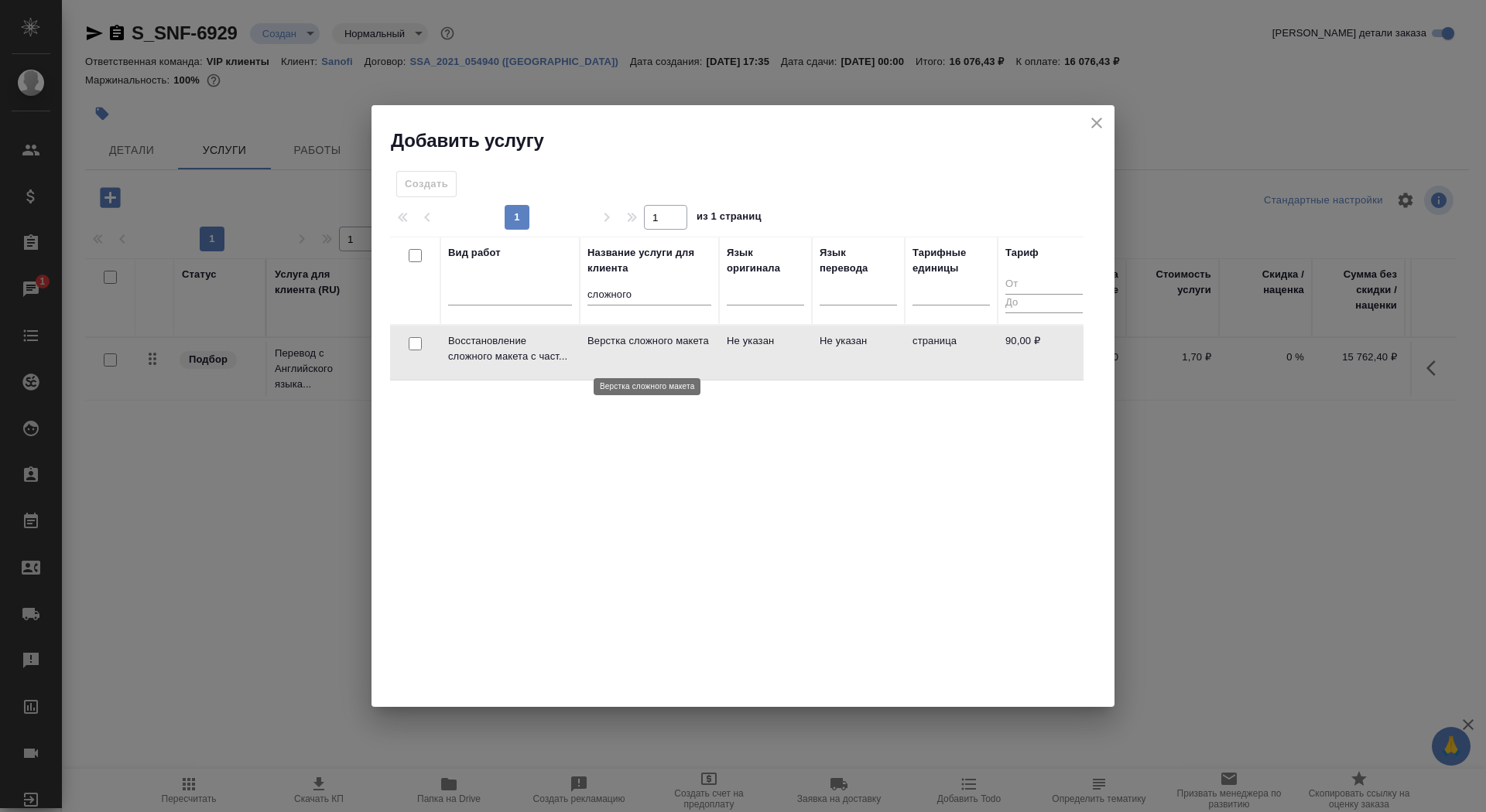
click at [662, 349] on p "Верстка сложного макета" at bounding box center [649, 341] width 124 height 16
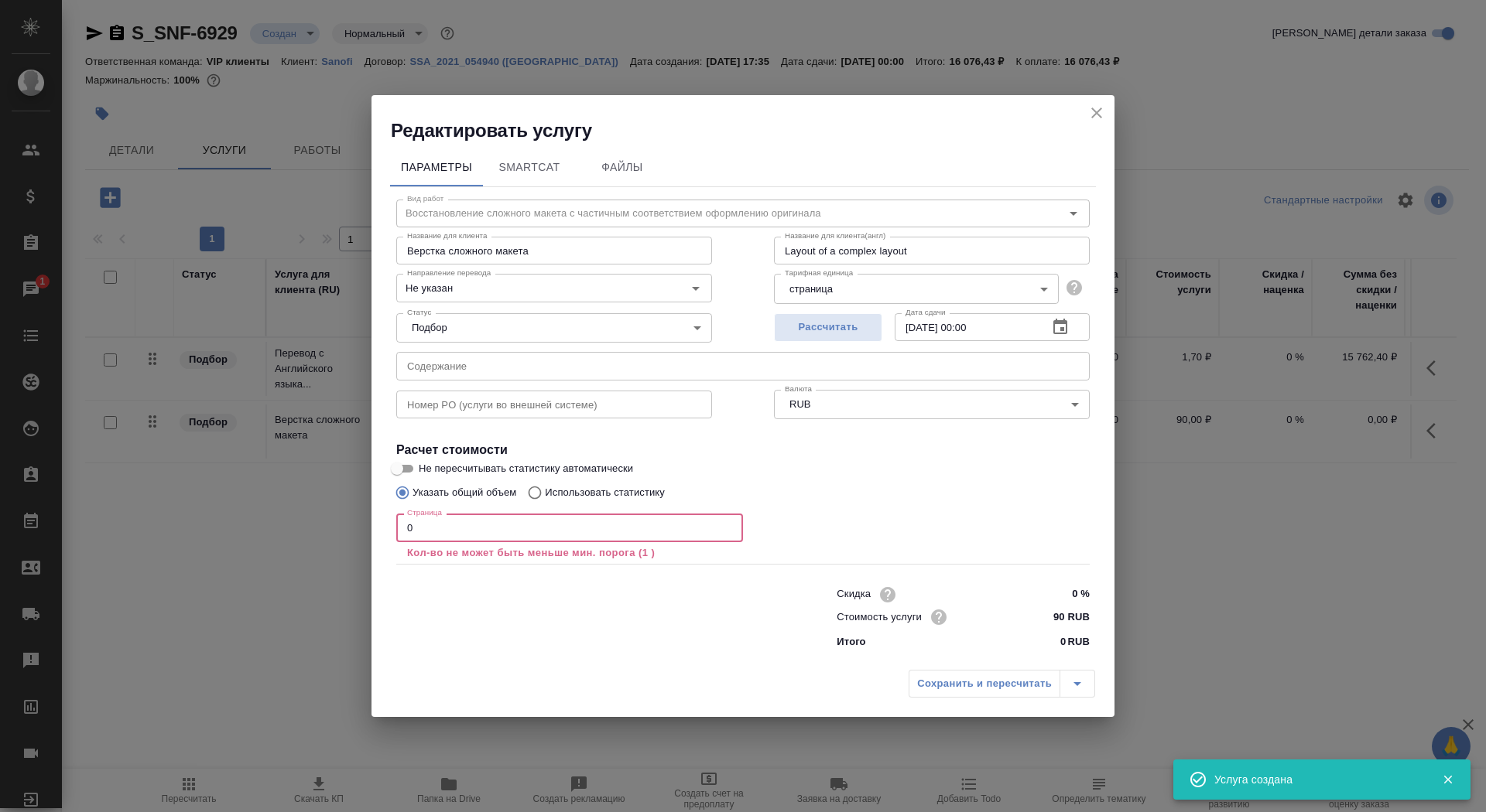
click at [528, 540] on input "0" at bounding box center [569, 528] width 347 height 27
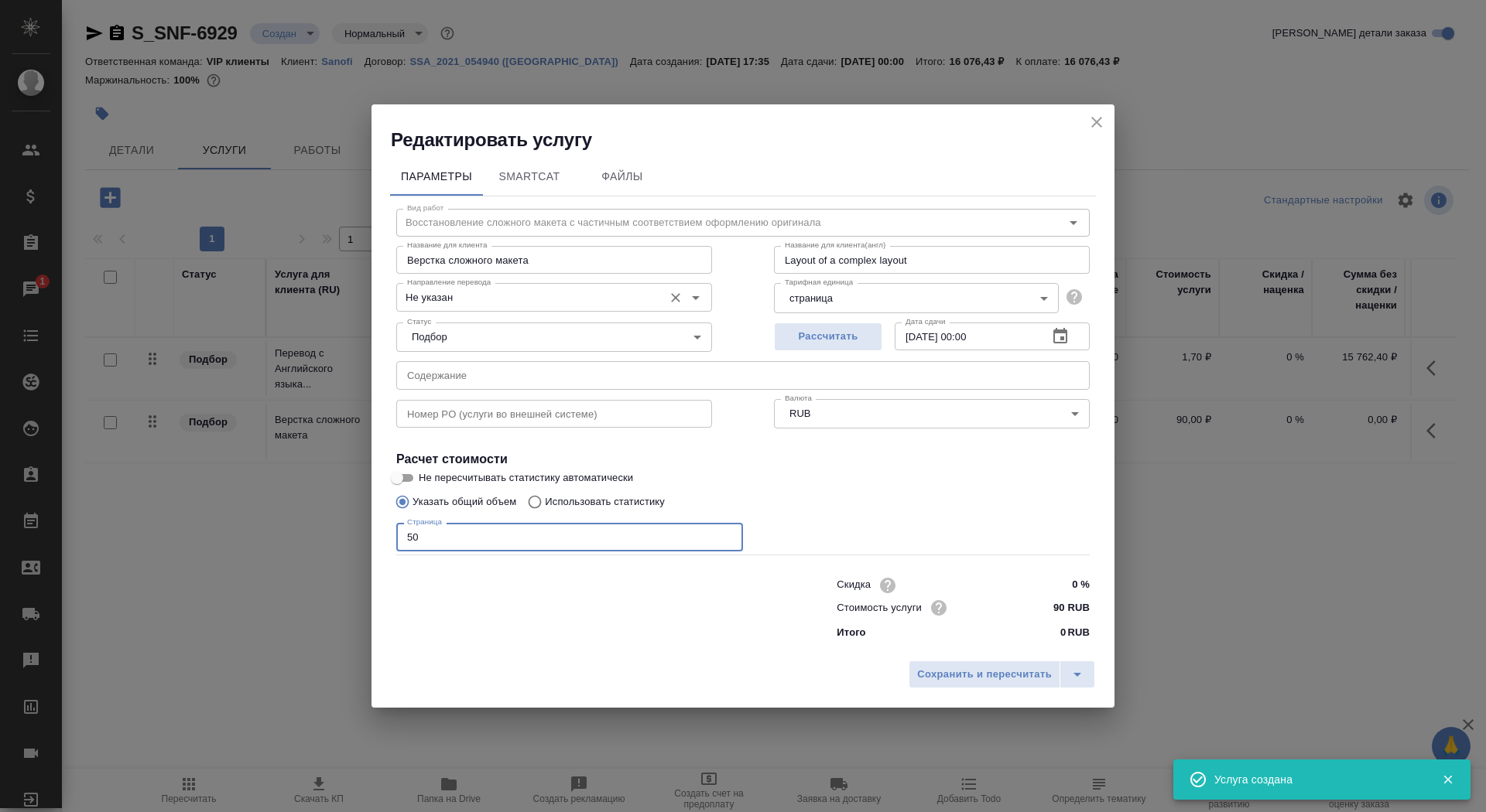
type input "50"
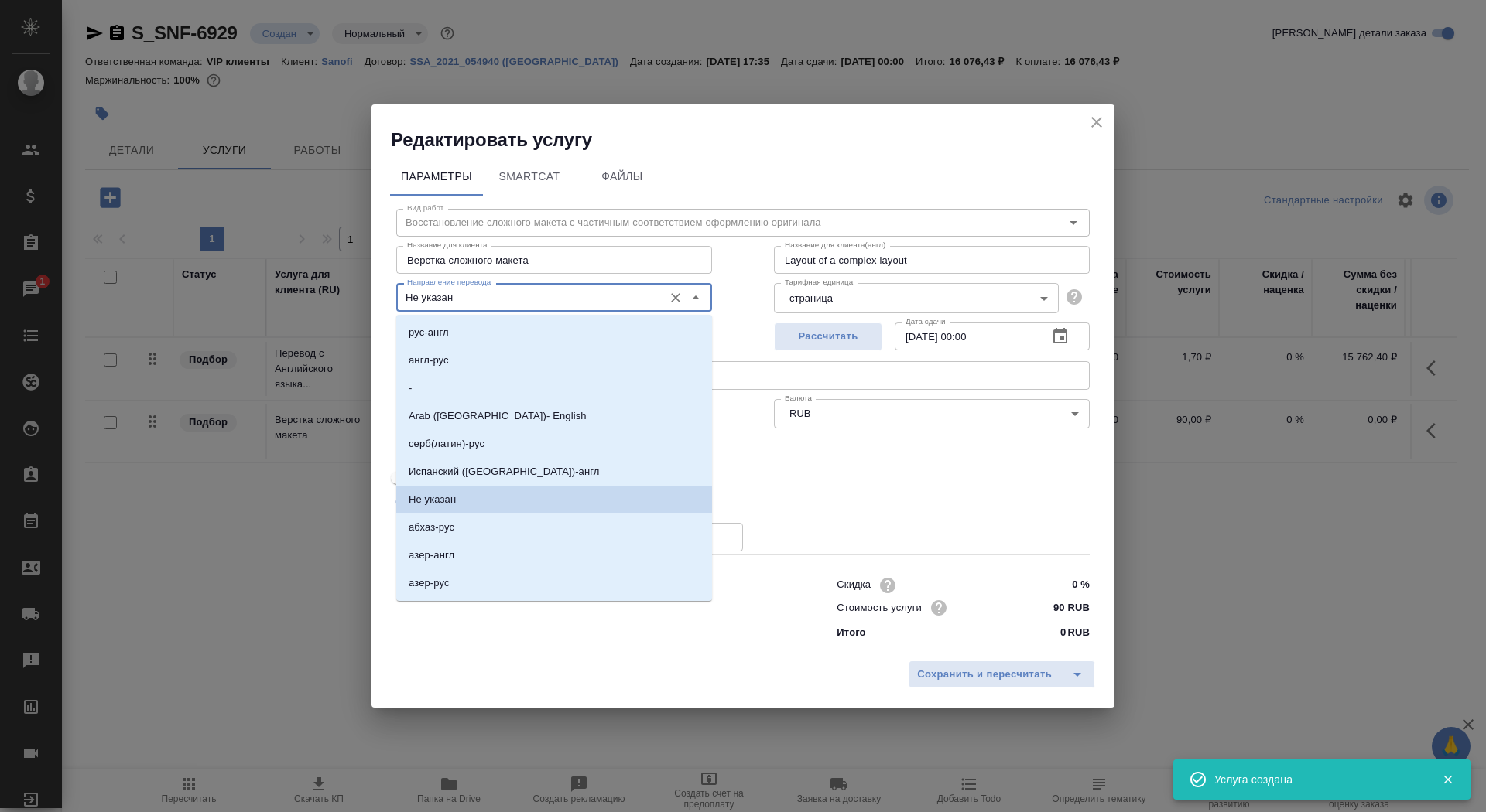
click at [581, 298] on input "Не указан" at bounding box center [528, 296] width 254 height 19
click at [552, 364] on li "англ-рус" at bounding box center [553, 361] width 316 height 27
type input "англ-рус"
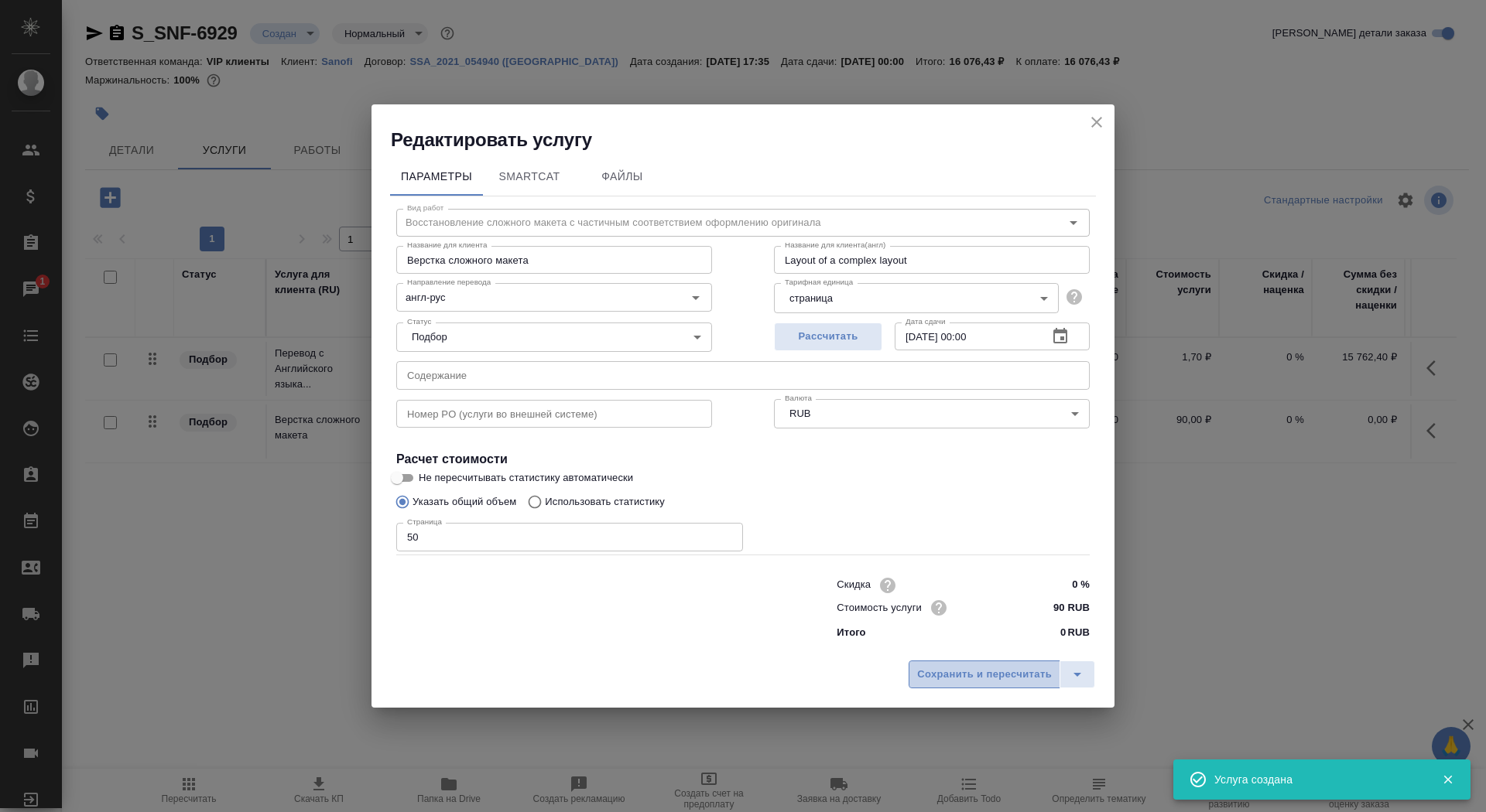
click at [947, 670] on span "Сохранить и пересчитать" at bounding box center [984, 674] width 135 height 18
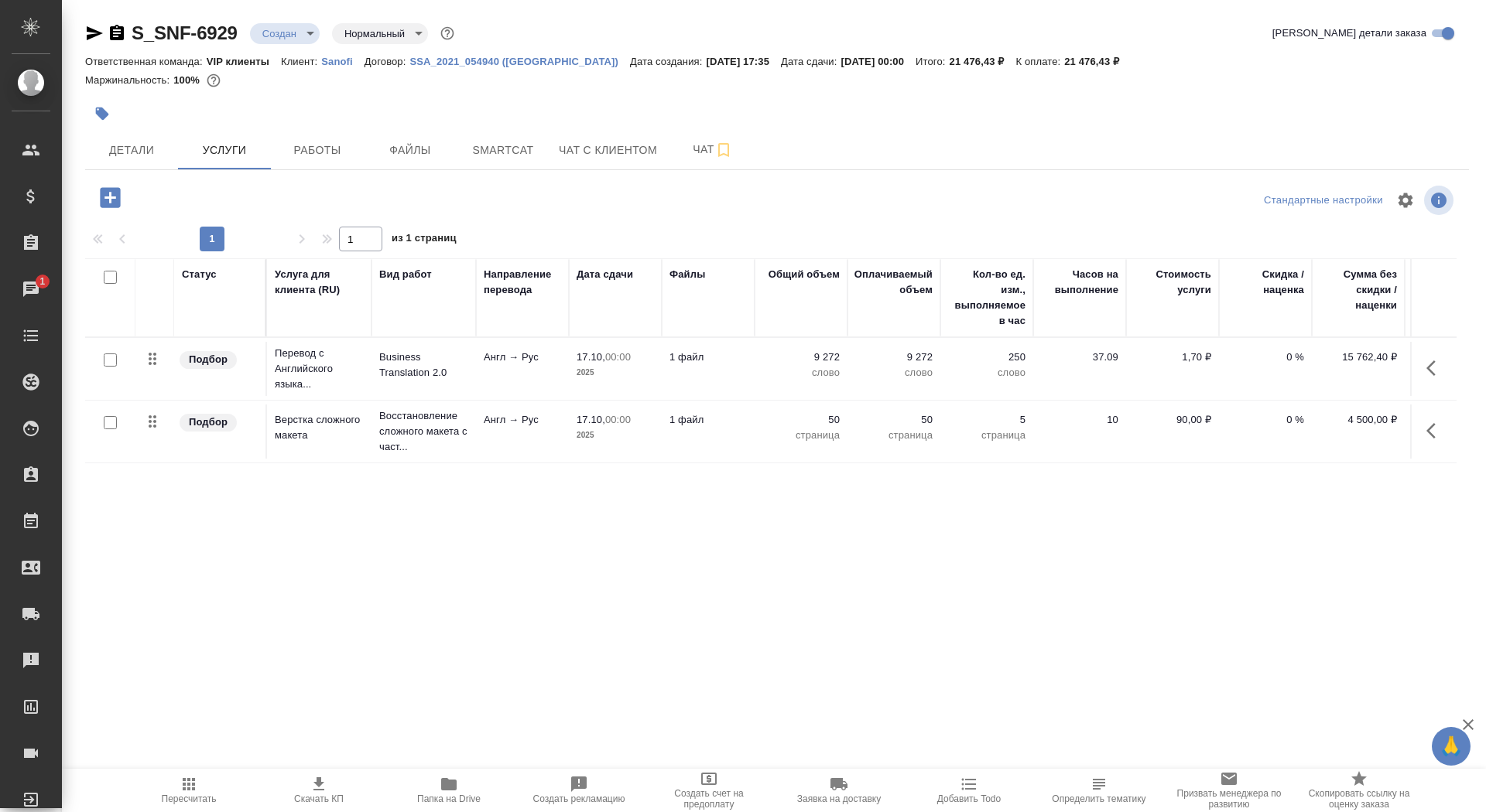
click at [729, 359] on p "1 файл" at bounding box center [708, 358] width 77 height 16
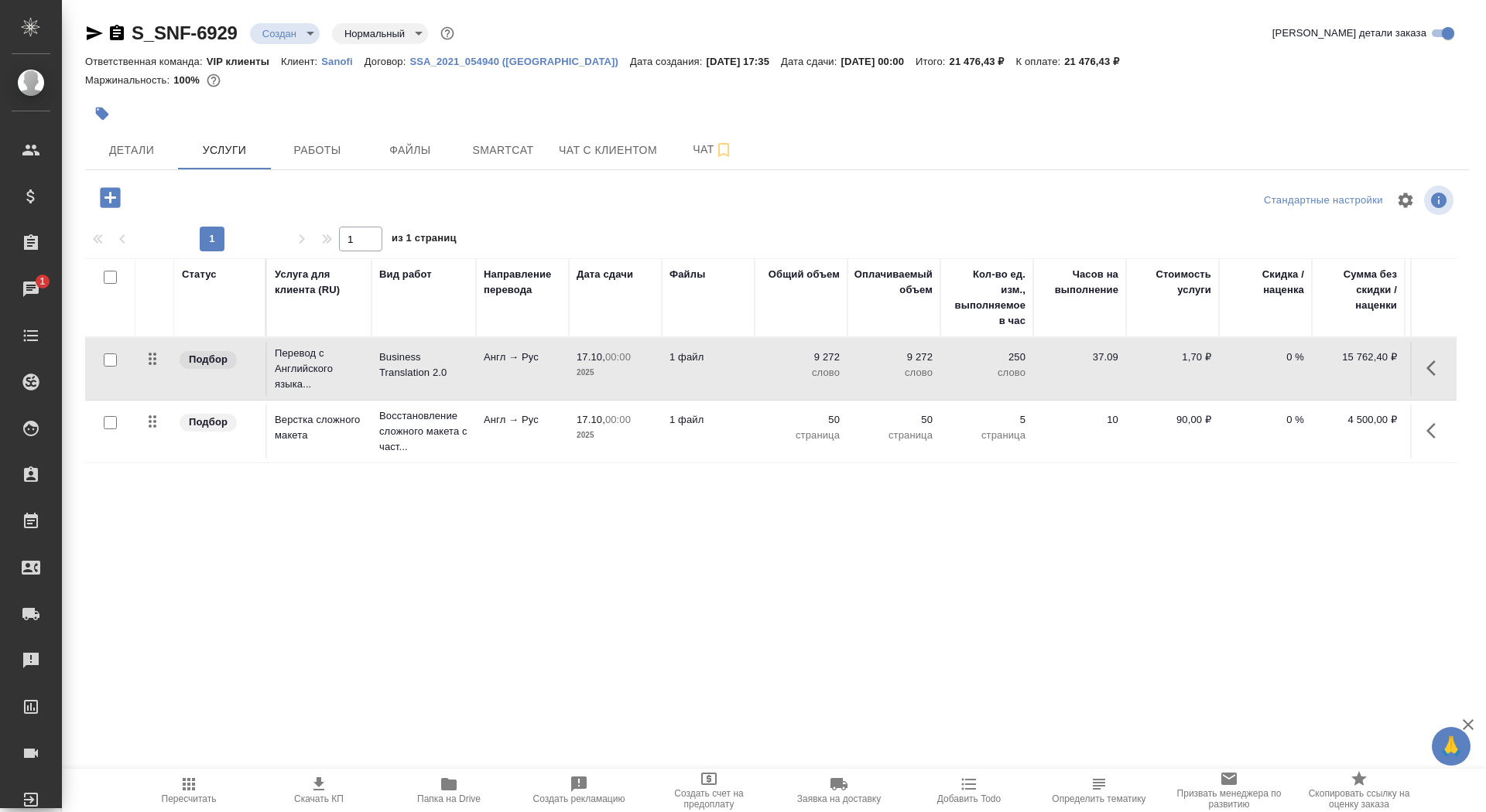
click at [729, 359] on p "1 файл" at bounding box center [708, 358] width 77 height 16
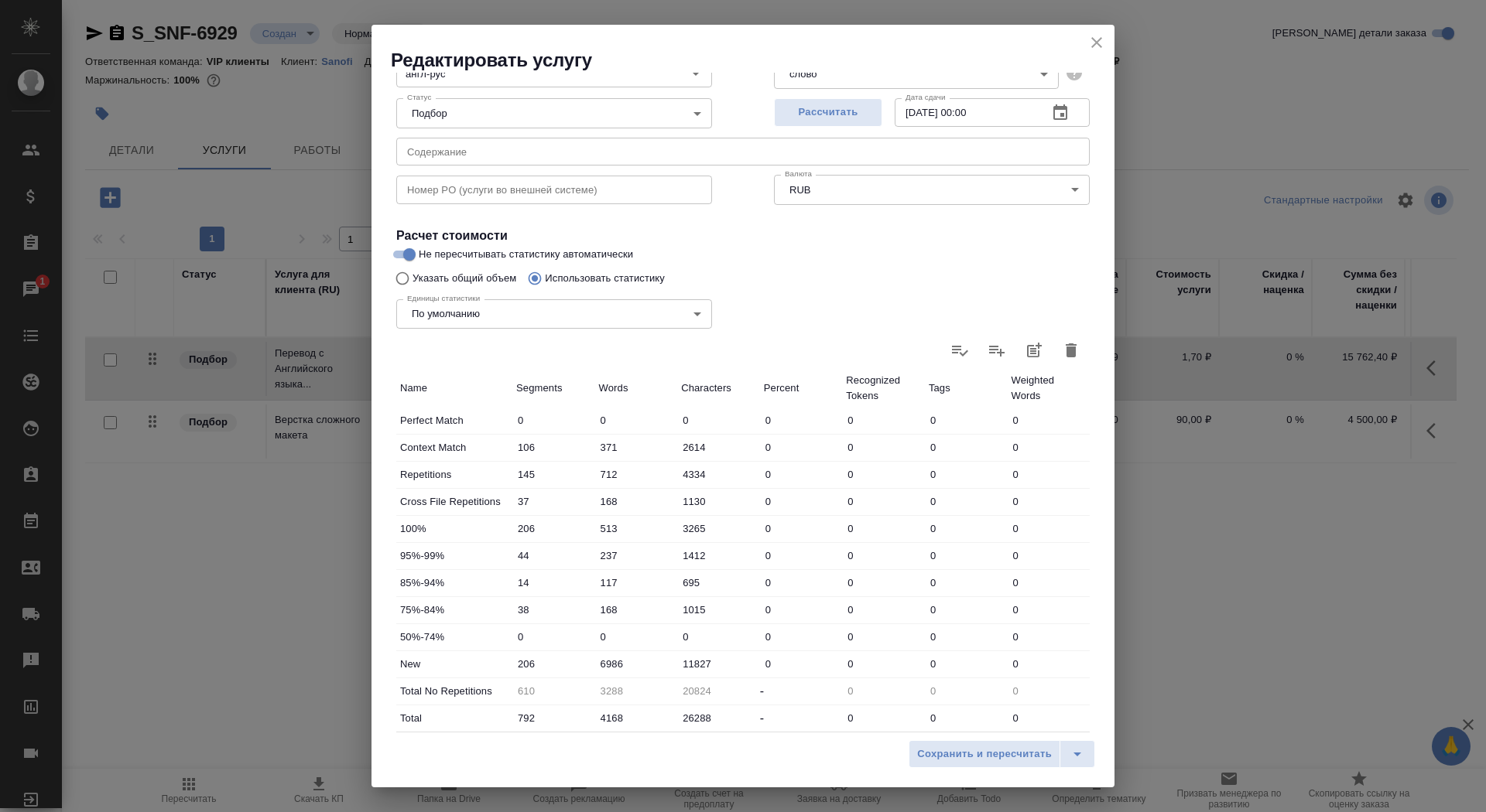
scroll to position [239, 0]
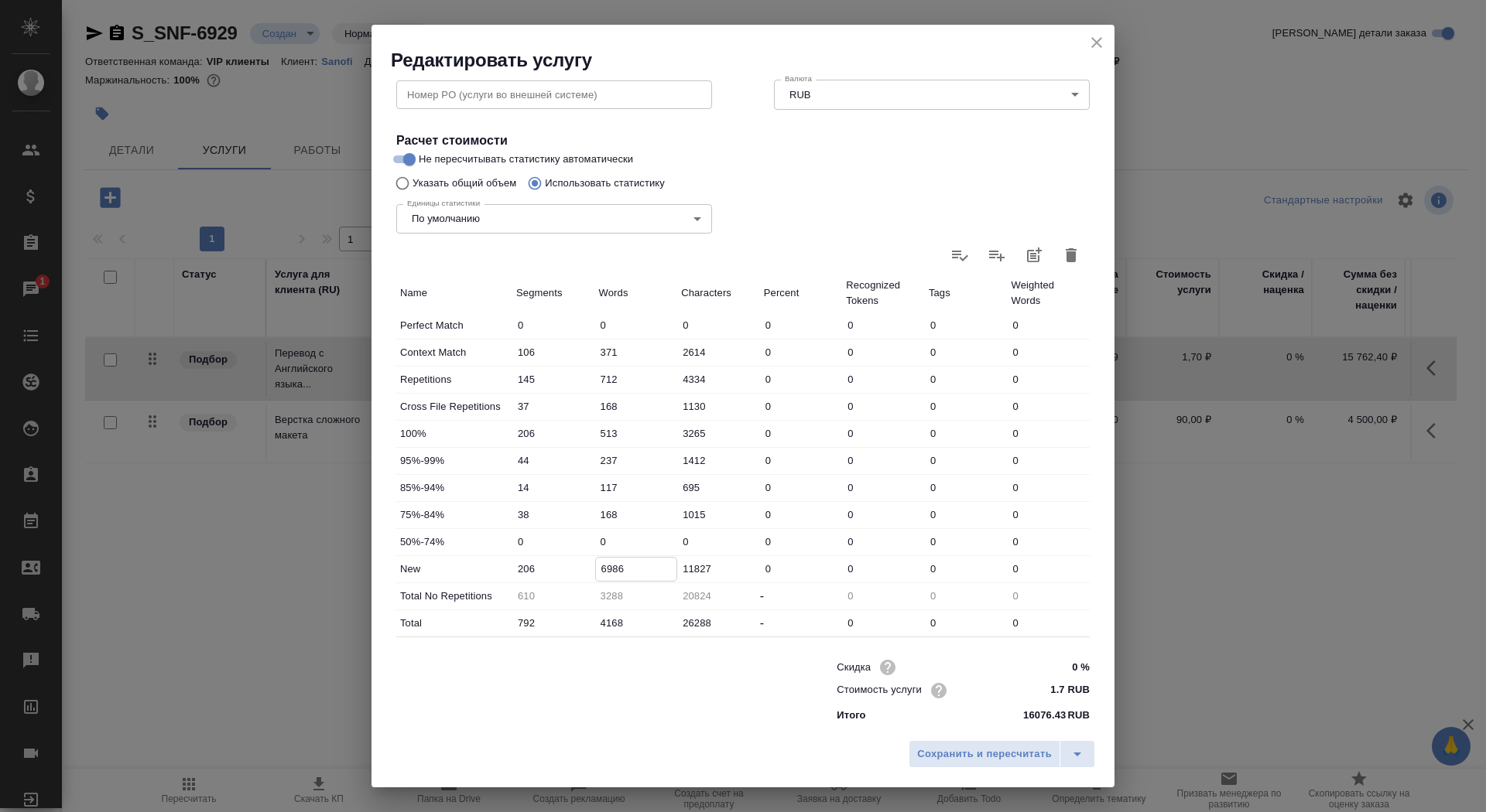
drag, startPoint x: 606, startPoint y: 571, endPoint x: 595, endPoint y: 571, distance: 11.0
click at [595, 571] on input "6986" at bounding box center [635, 569] width 81 height 22
type input "7986"
click at [985, 754] on span "Сохранить и пересчитать" at bounding box center [984, 754] width 135 height 18
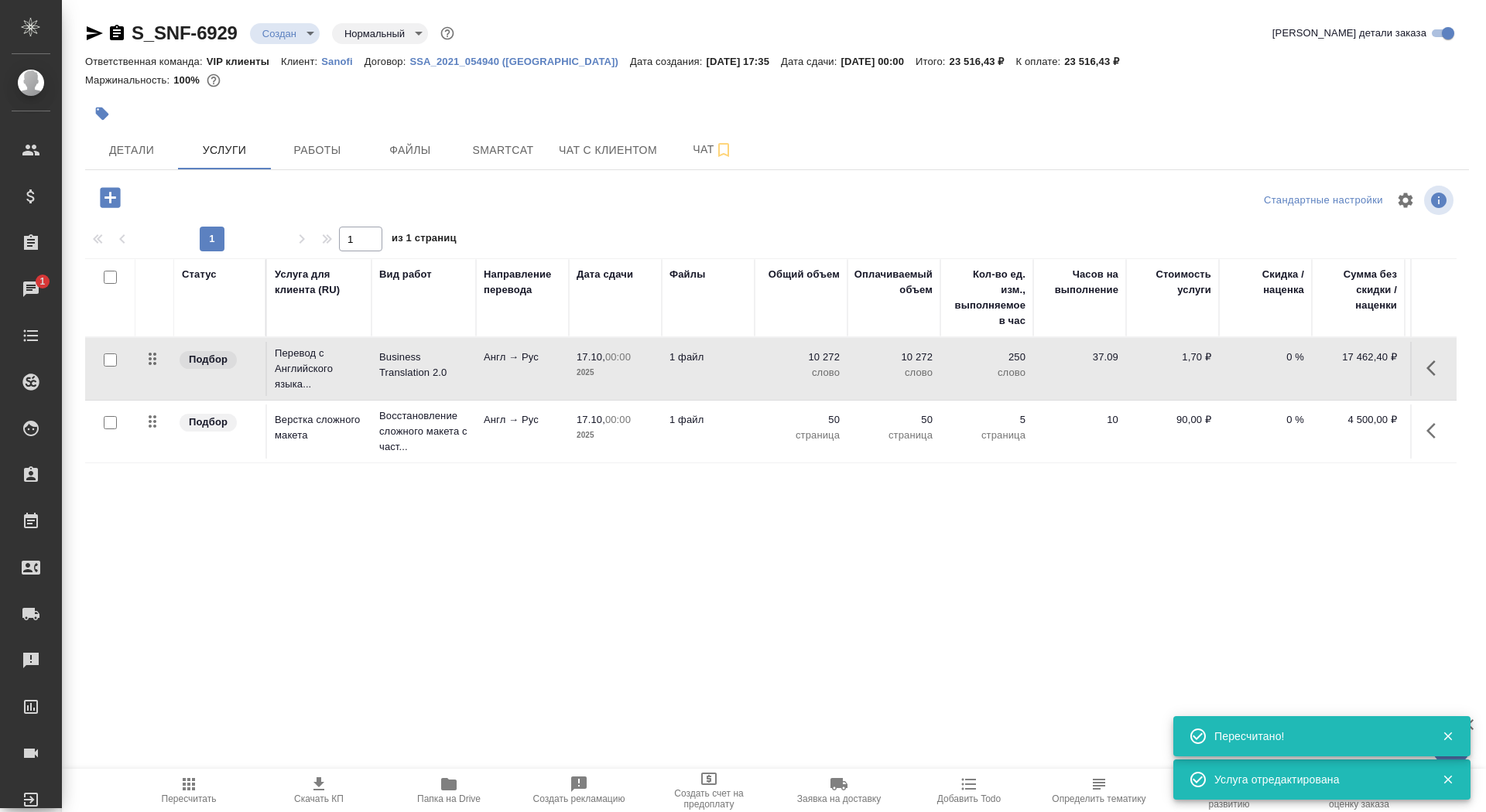
click at [316, 793] on span "Скачать КП" at bounding box center [319, 798] width 50 height 11
click at [135, 146] on span "Детали" at bounding box center [132, 150] width 74 height 20
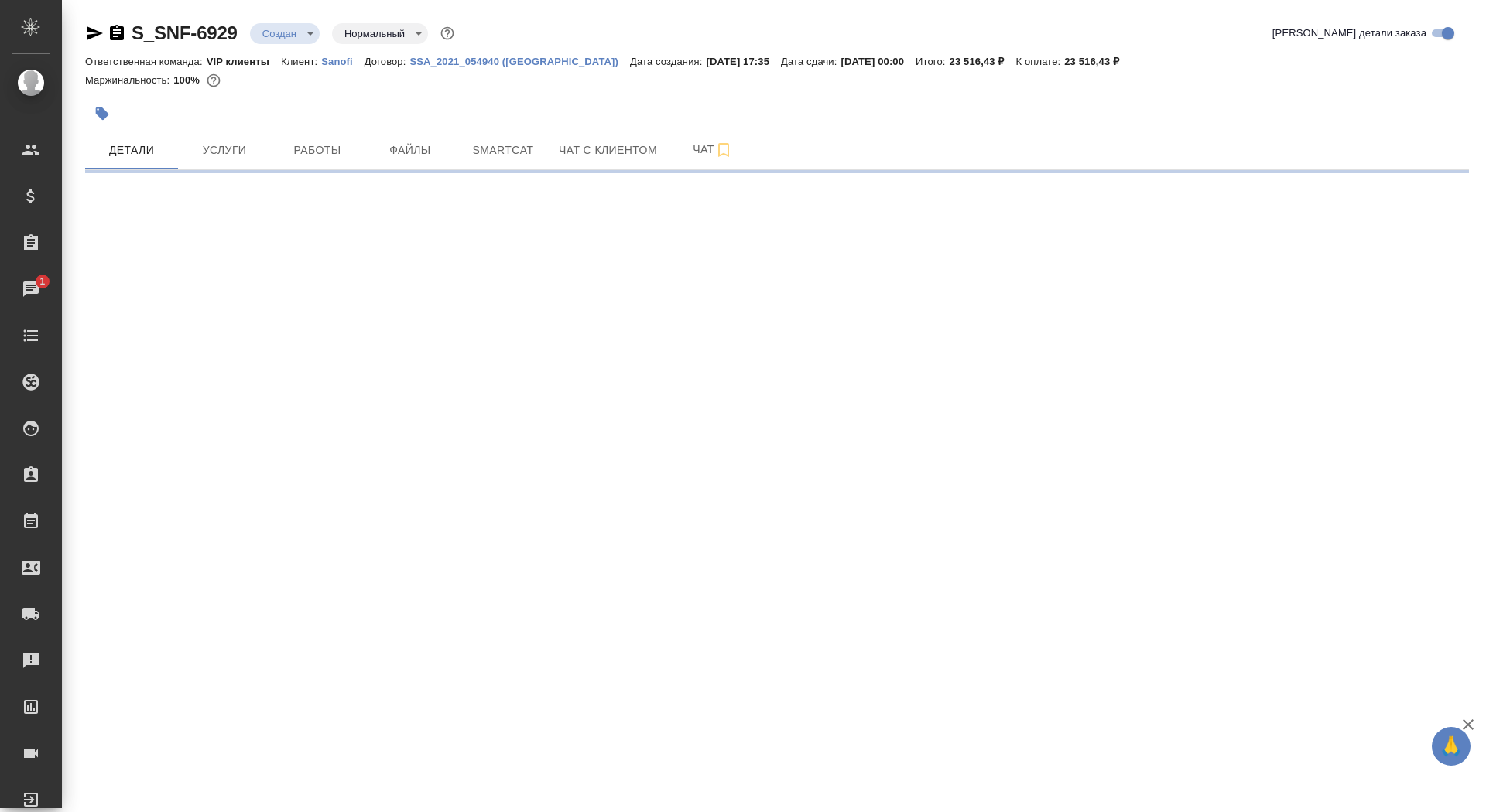
select select "RU"
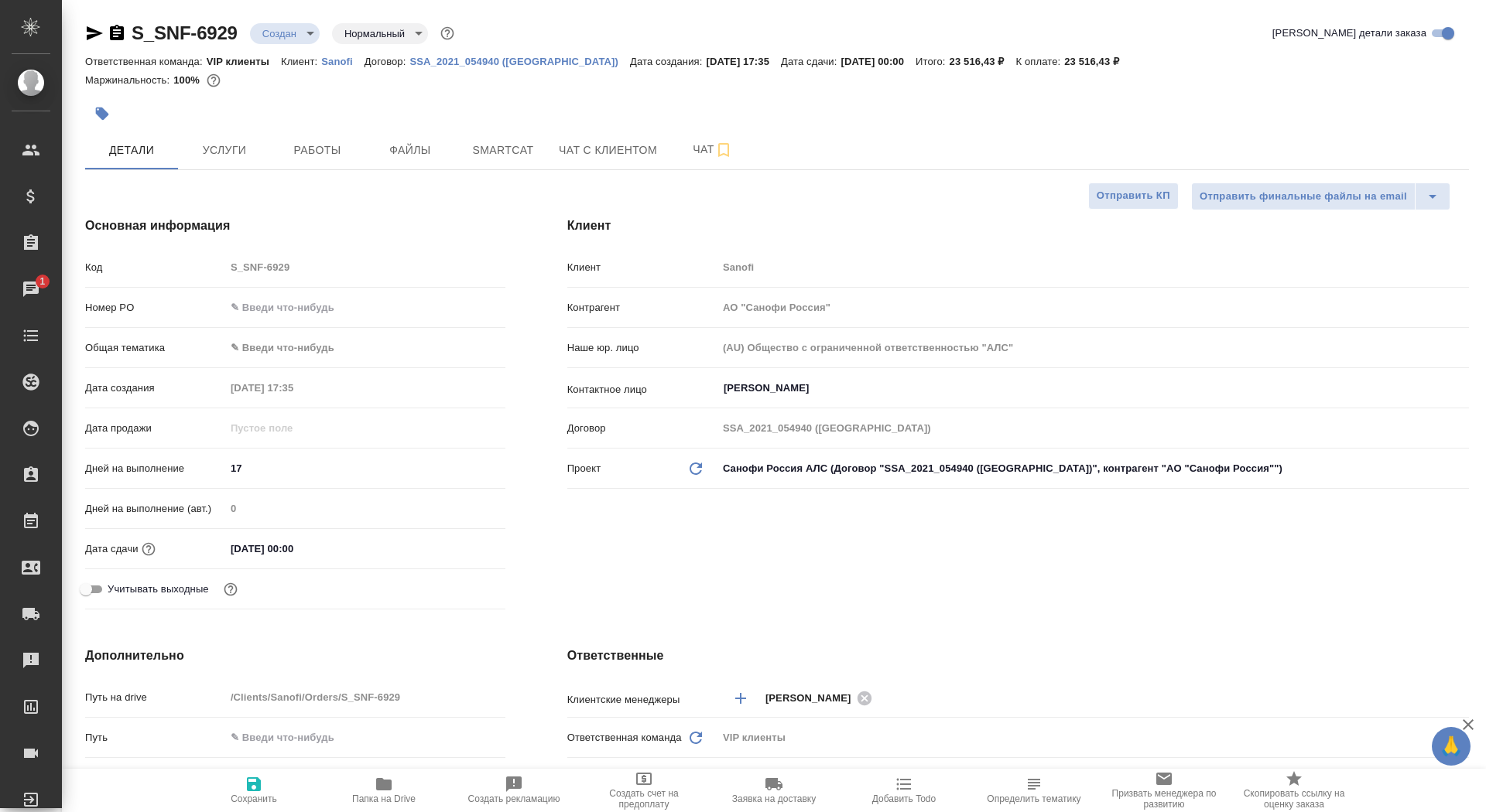
type textarea "x"
click at [261, 797] on span "Сохранить" at bounding box center [253, 798] width 46 height 11
type textarea "x"
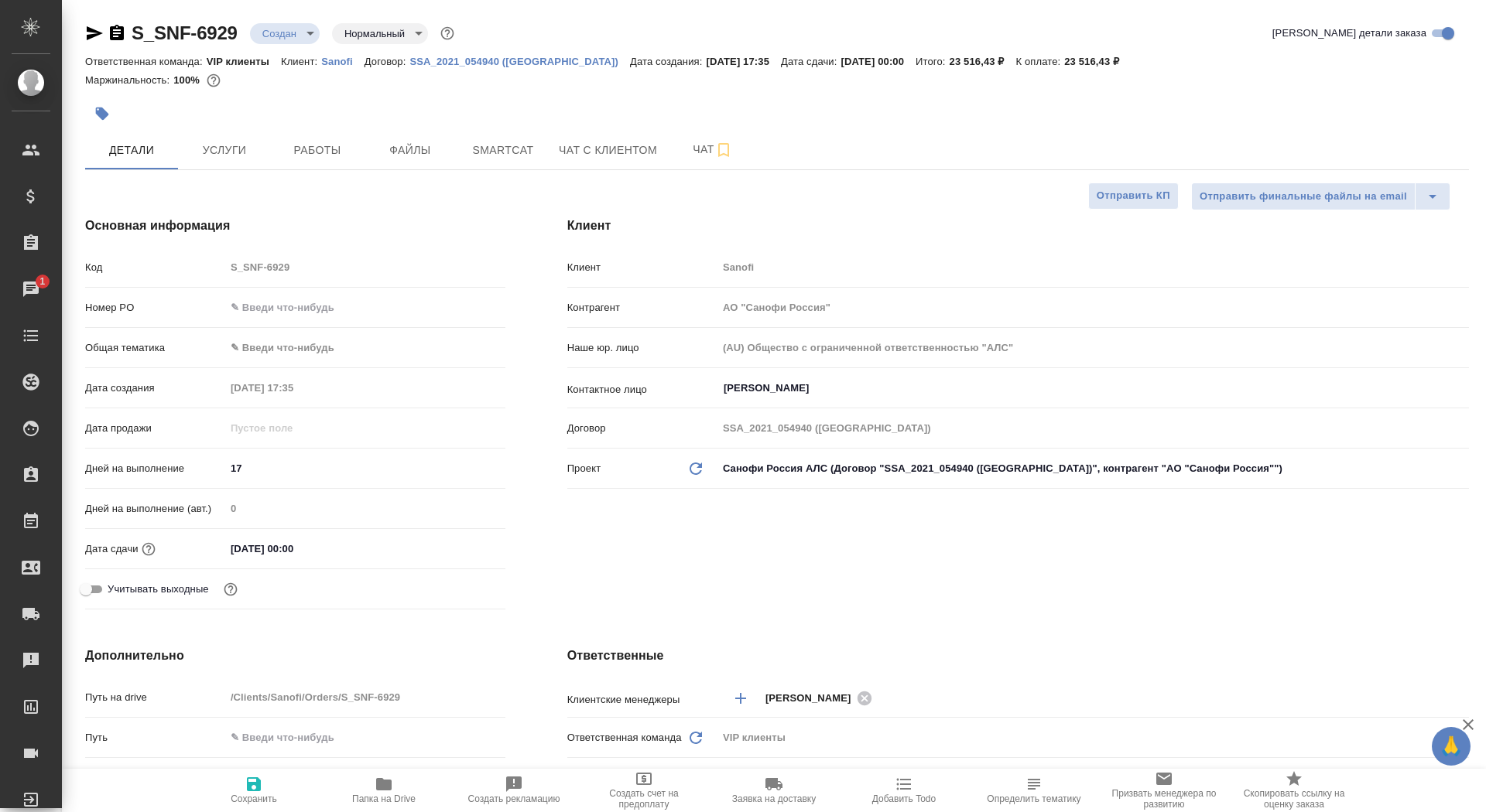
type textarea "x"
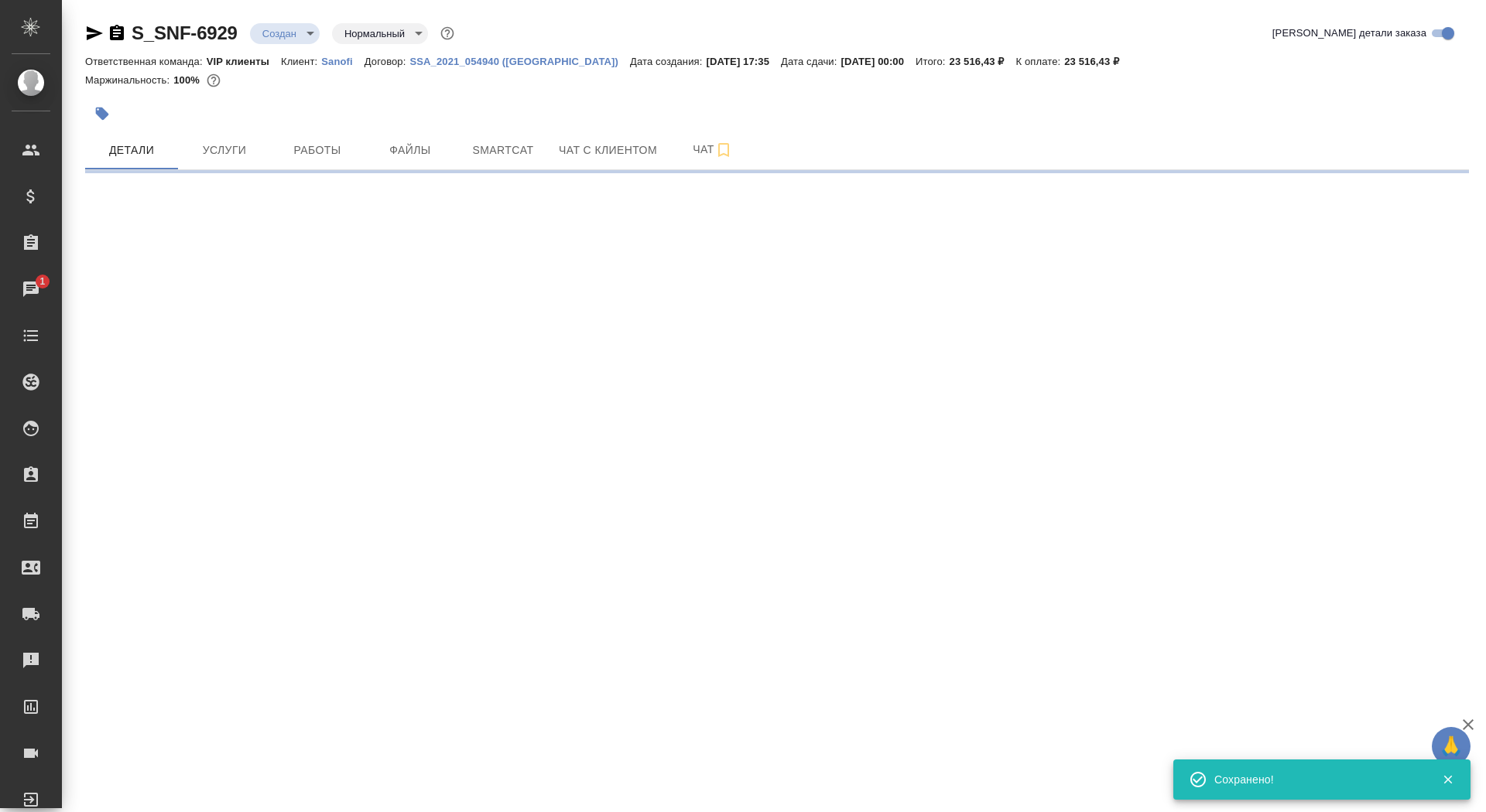
select select "RU"
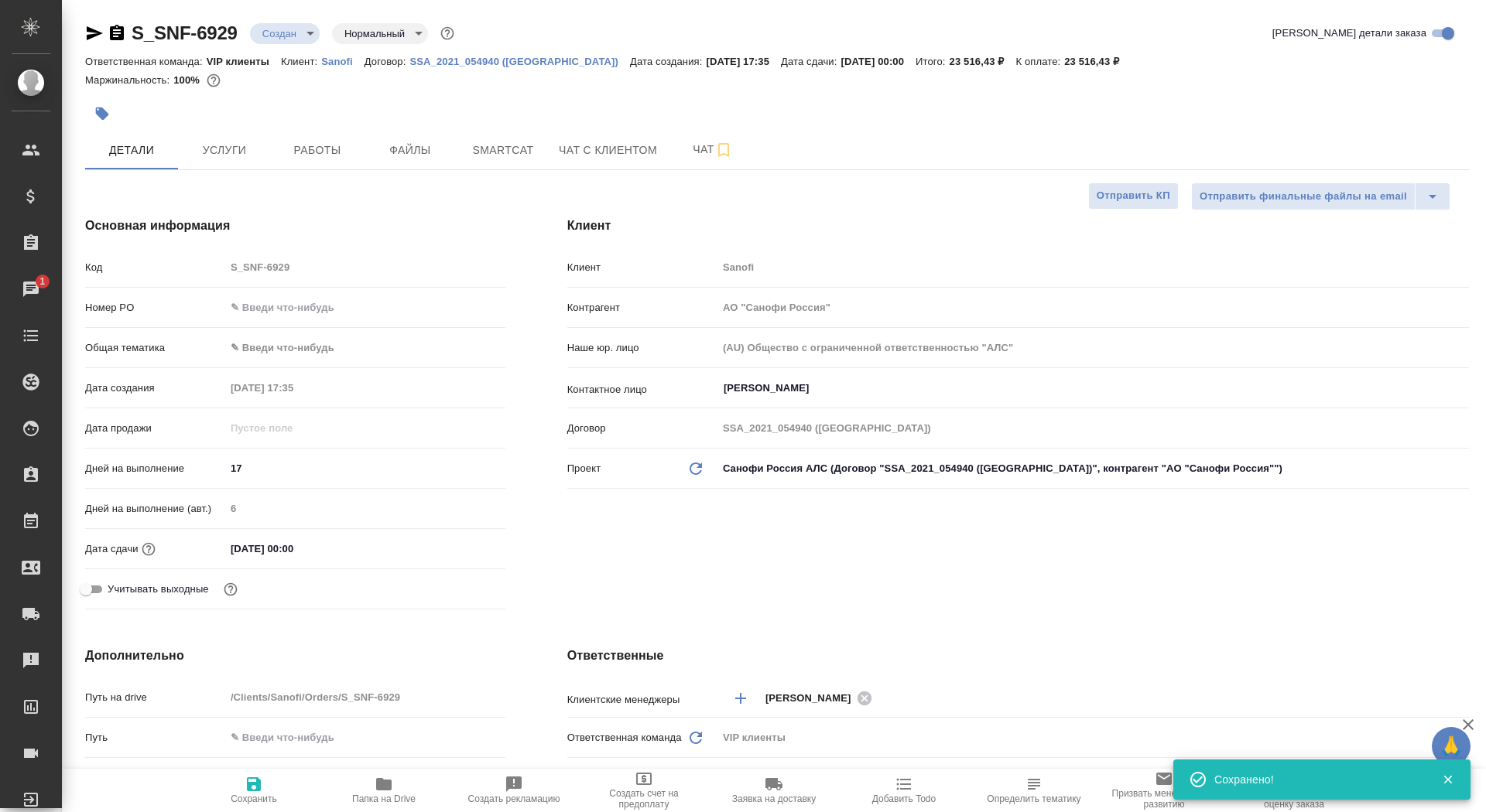
type textarea "x"
click at [262, 797] on span "Сохранить" at bounding box center [253, 798] width 46 height 11
type textarea "x"
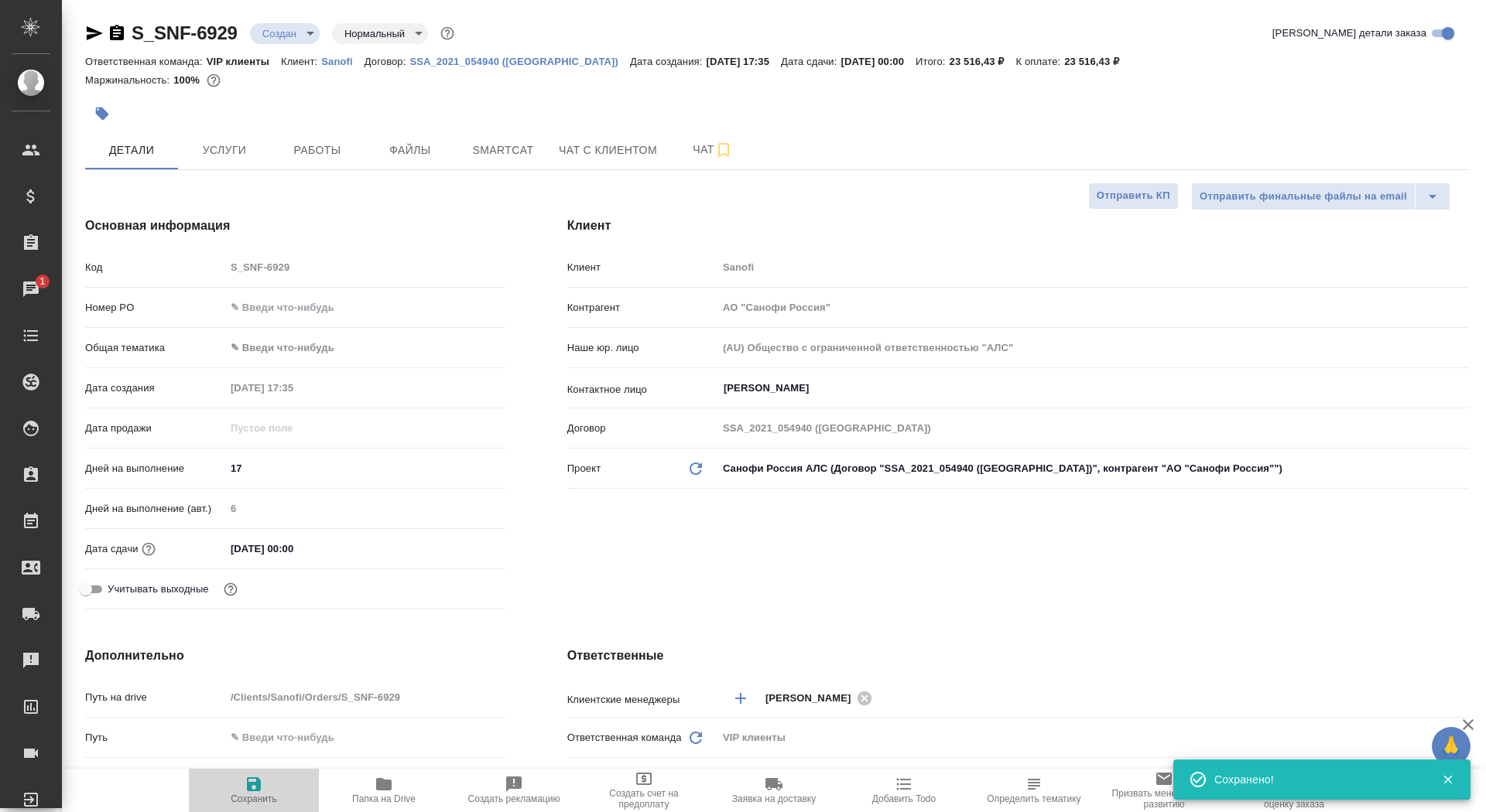
type textarea "x"
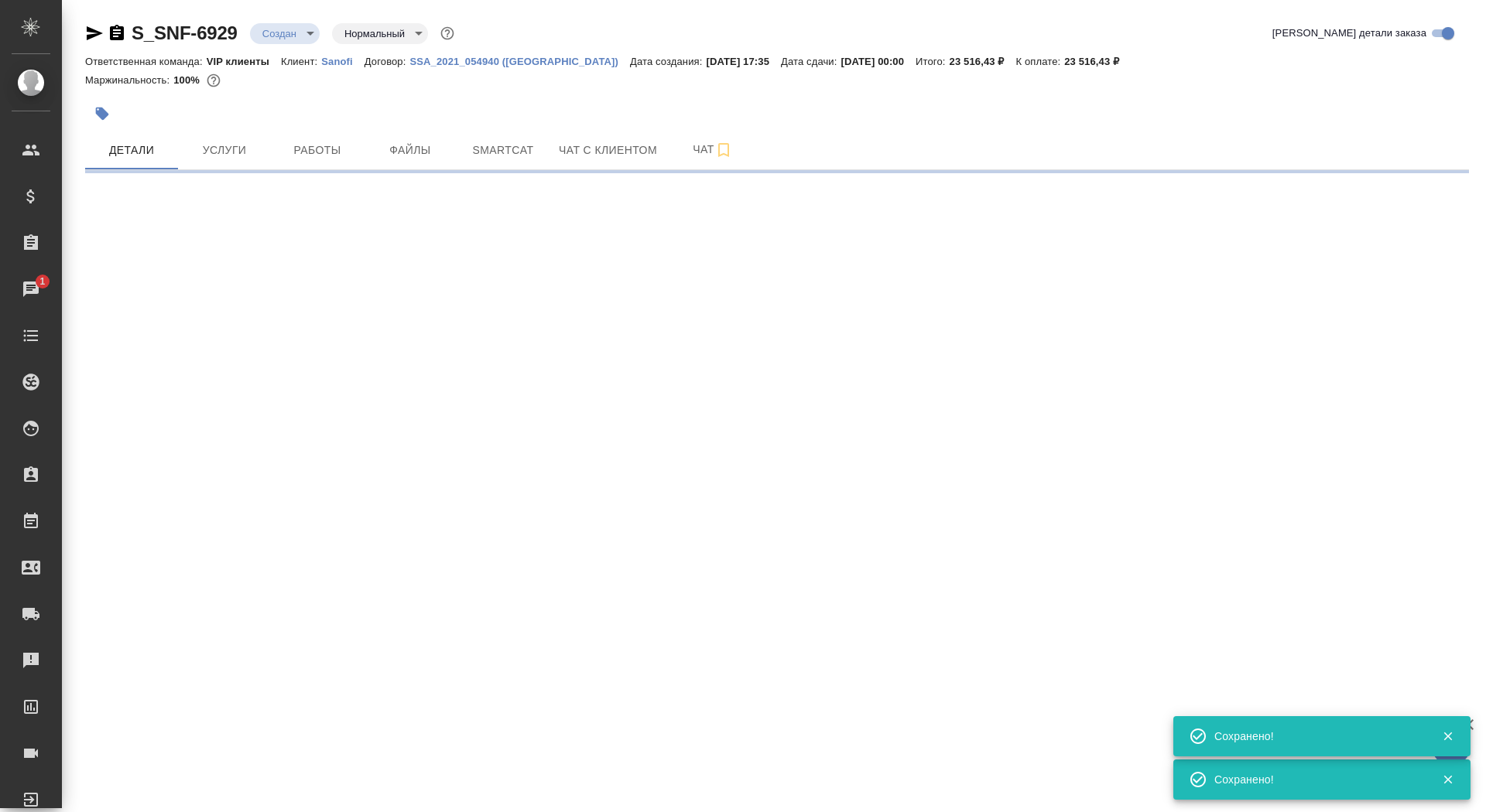
select select "RU"
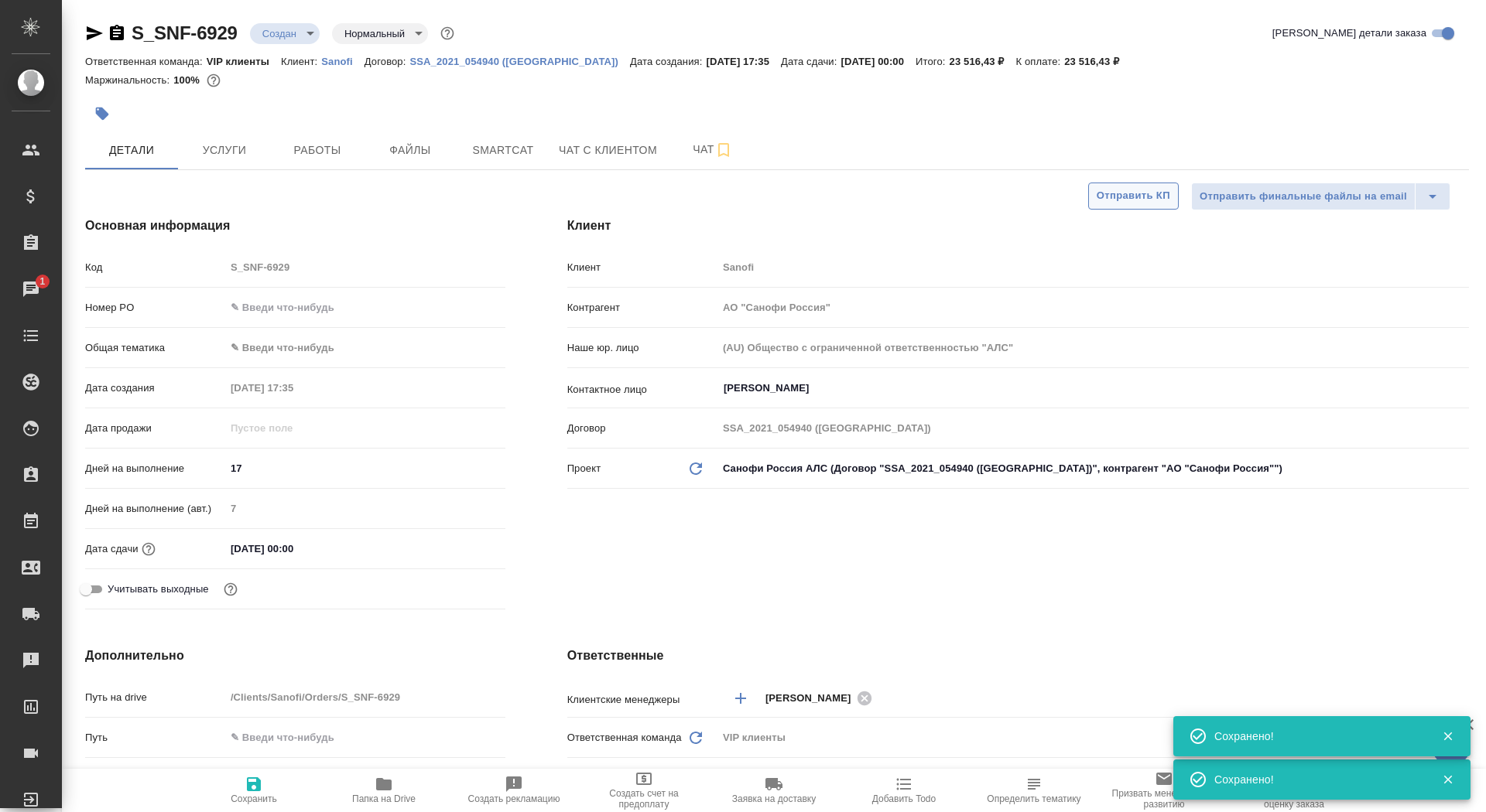
type textarea "x"
click at [1130, 194] on span "Отправить КП" at bounding box center [1133, 196] width 73 height 18
type textarea "x"
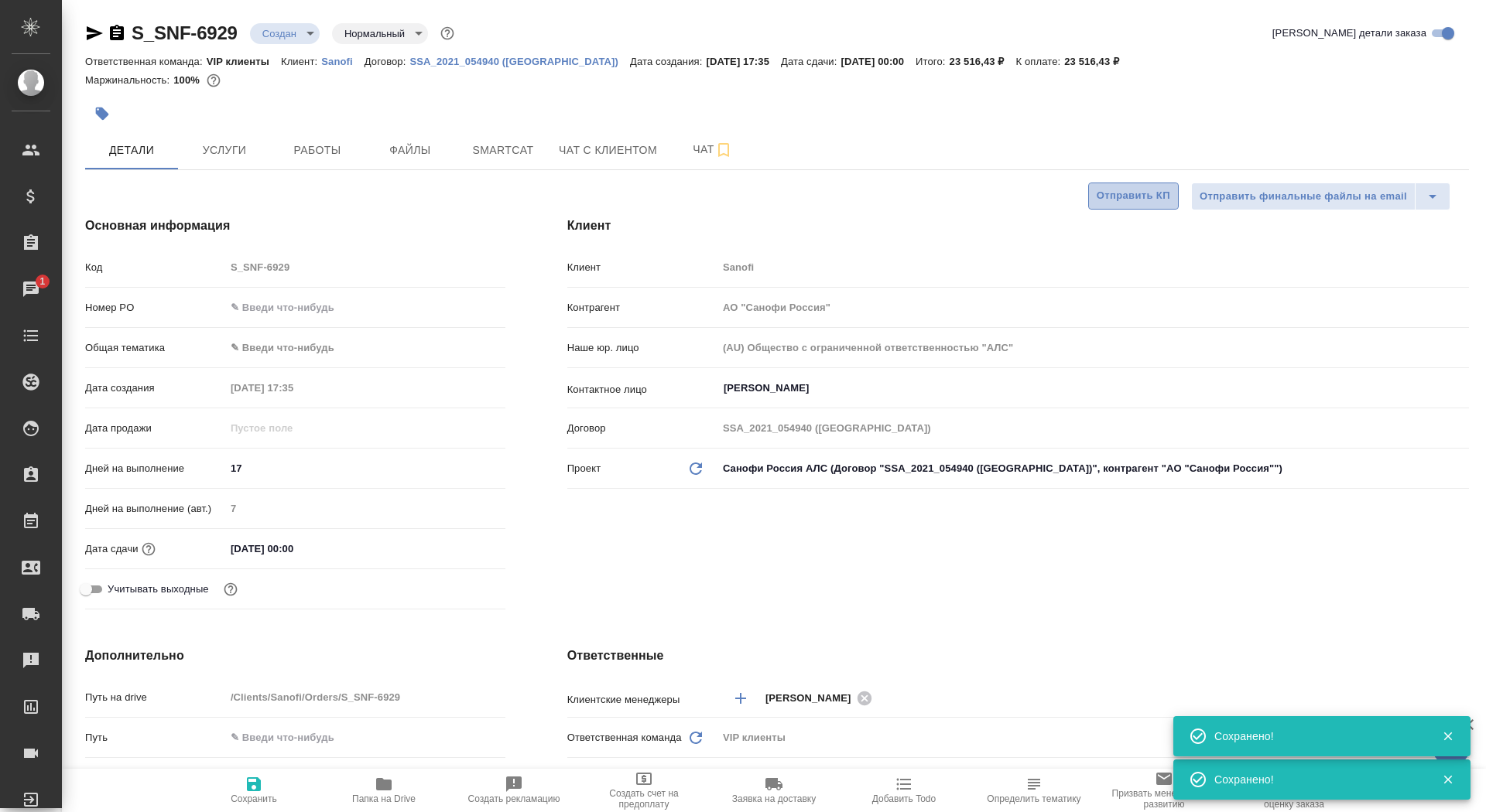
type textarea "x"
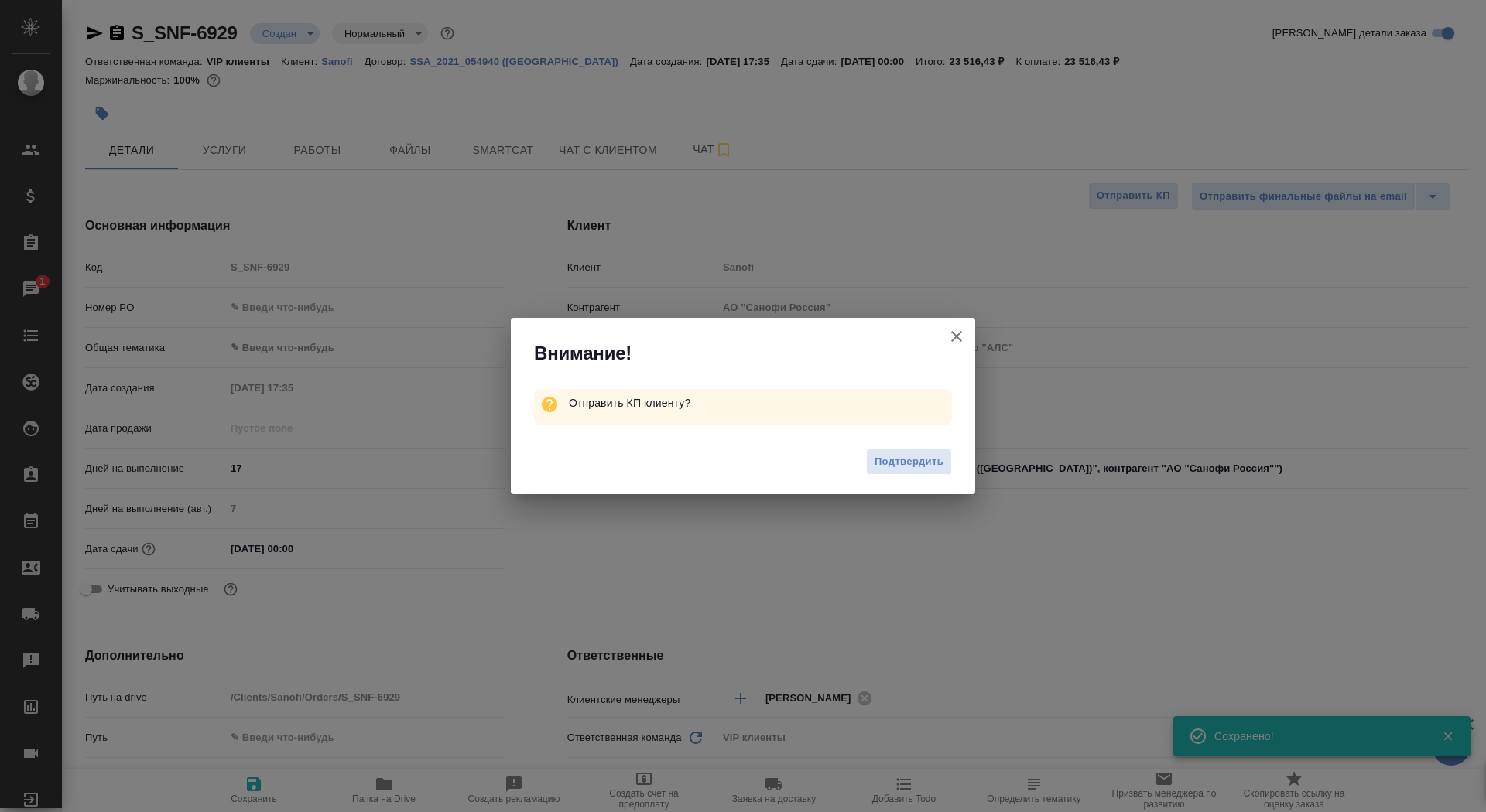
click at [909, 481] on div "Подтвердить" at bounding box center [742, 463] width 464 height 62
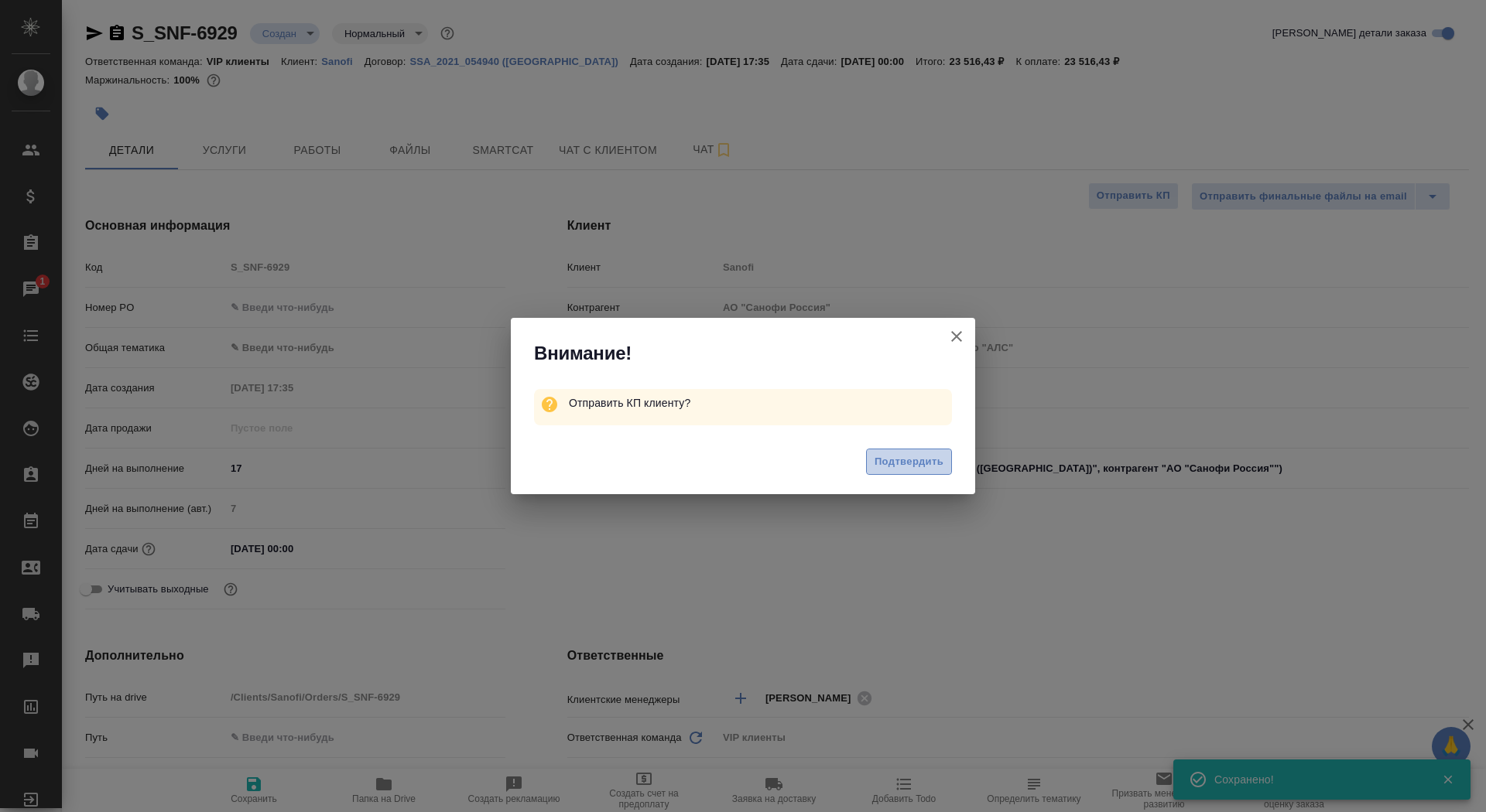
click at [909, 460] on span "Подтвердить" at bounding box center [908, 462] width 68 height 18
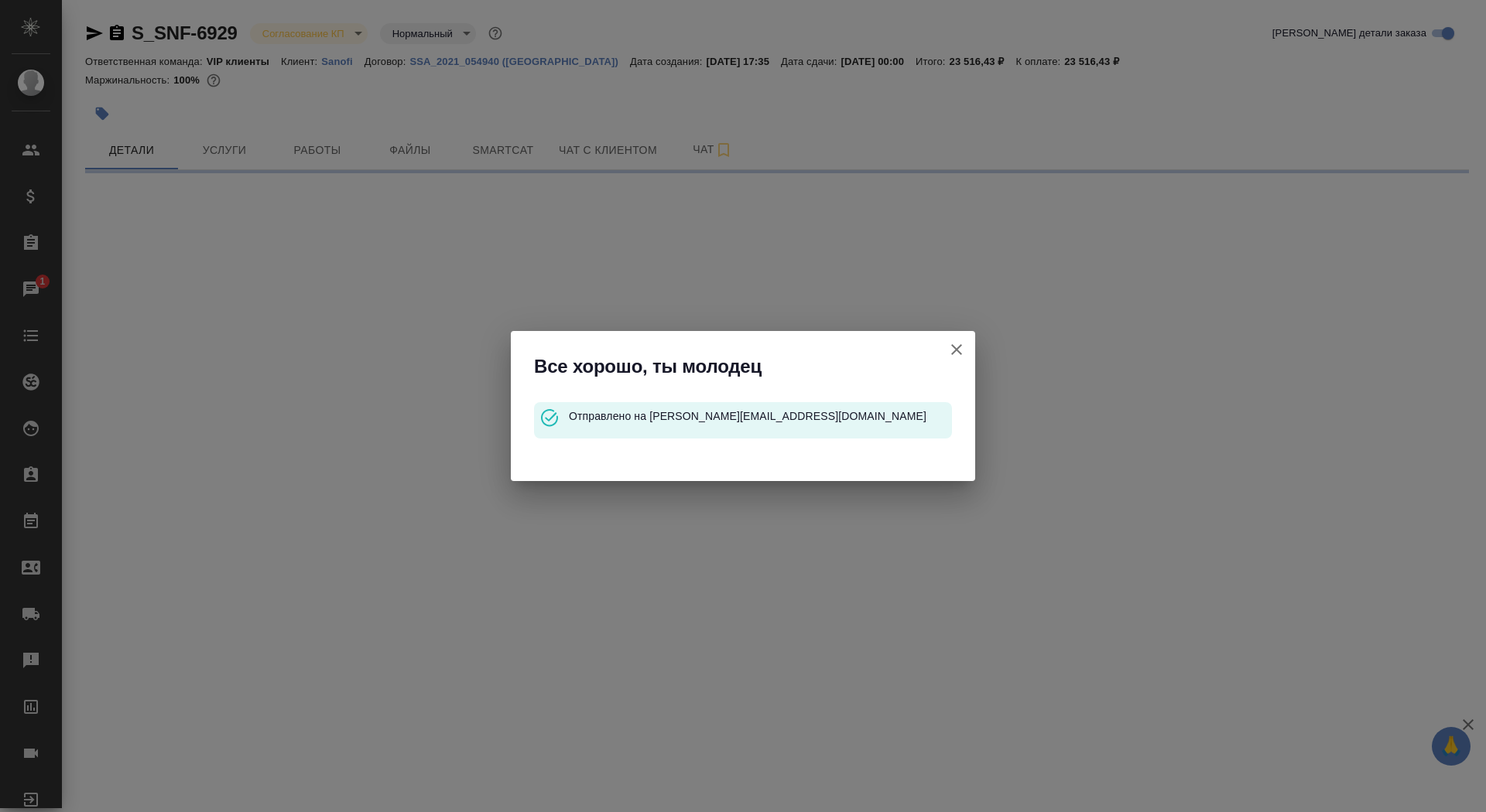
select select "RU"
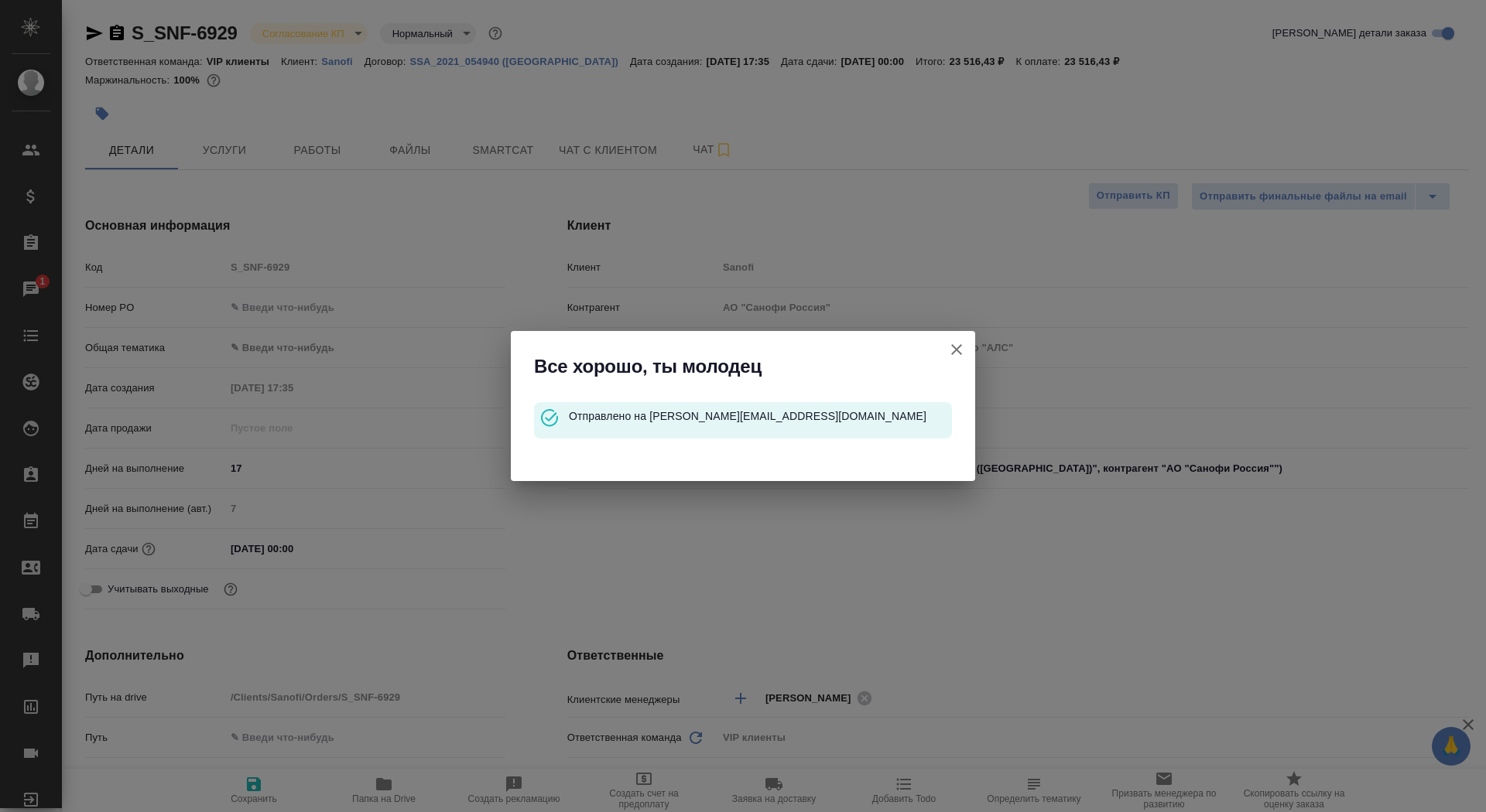
type textarea "x"
click at [956, 346] on icon "button" at bounding box center [956, 349] width 19 height 19
type textarea "x"
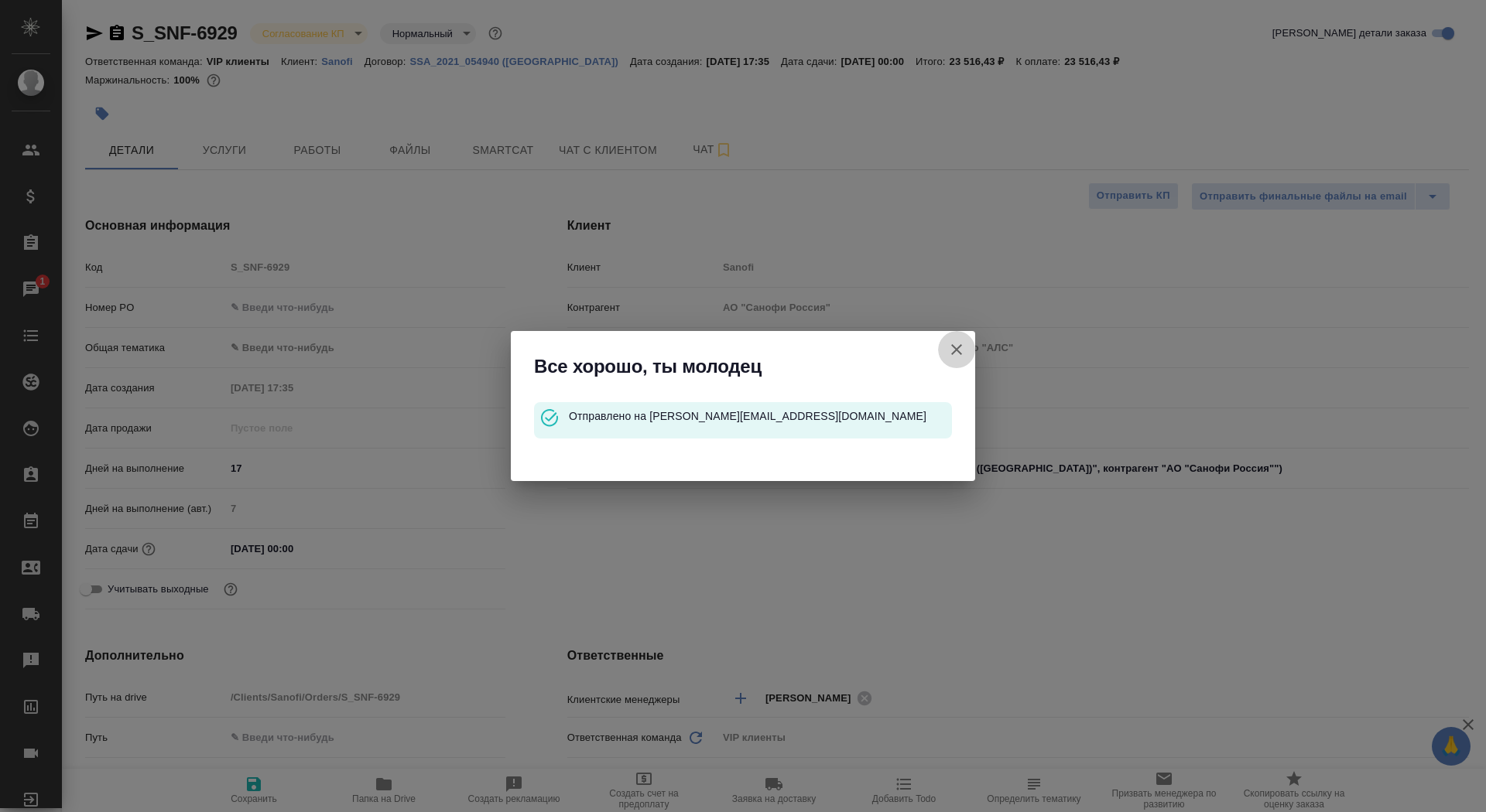
type textarea "x"
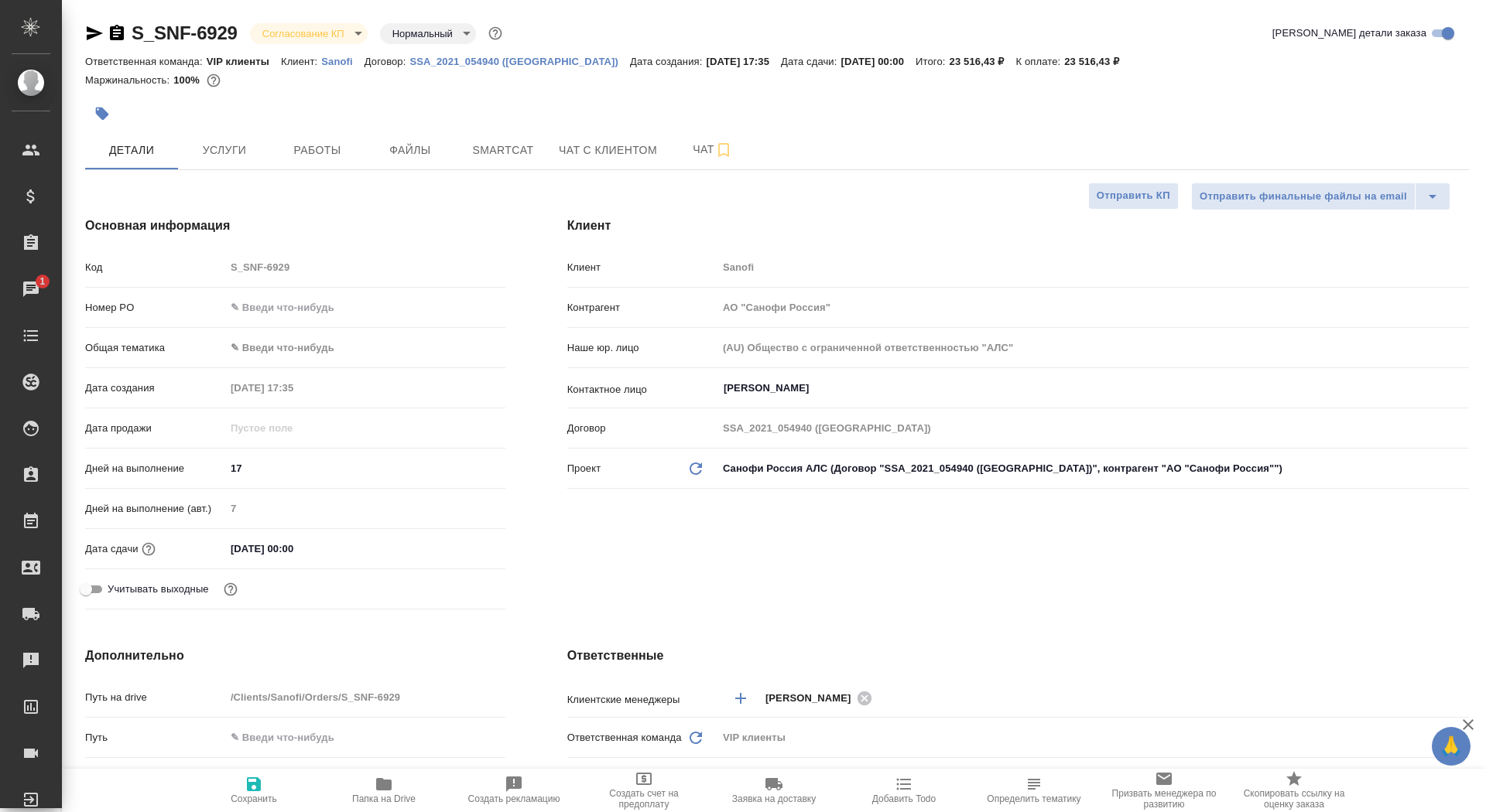
type textarea "x"
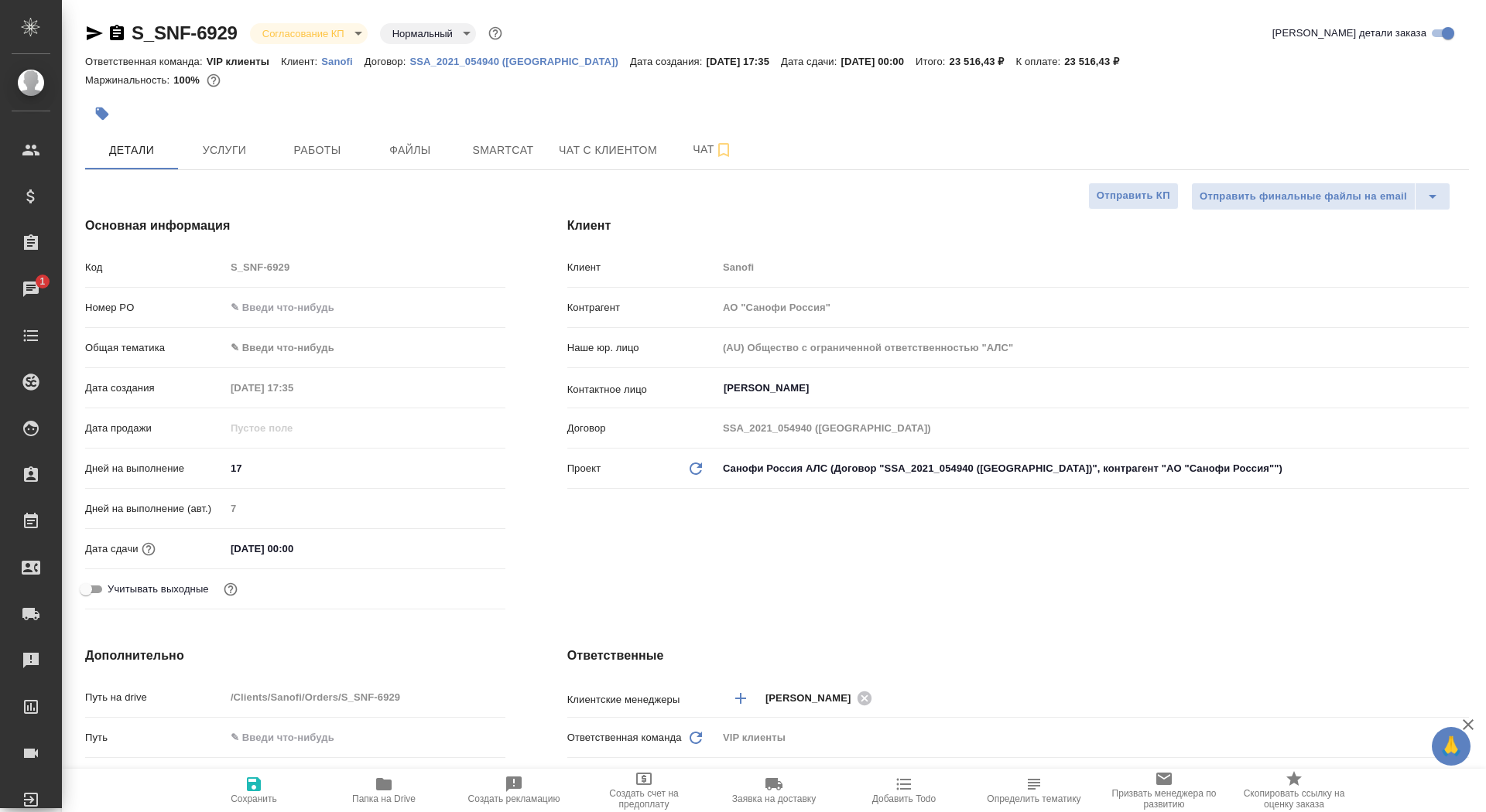
type textarea "x"
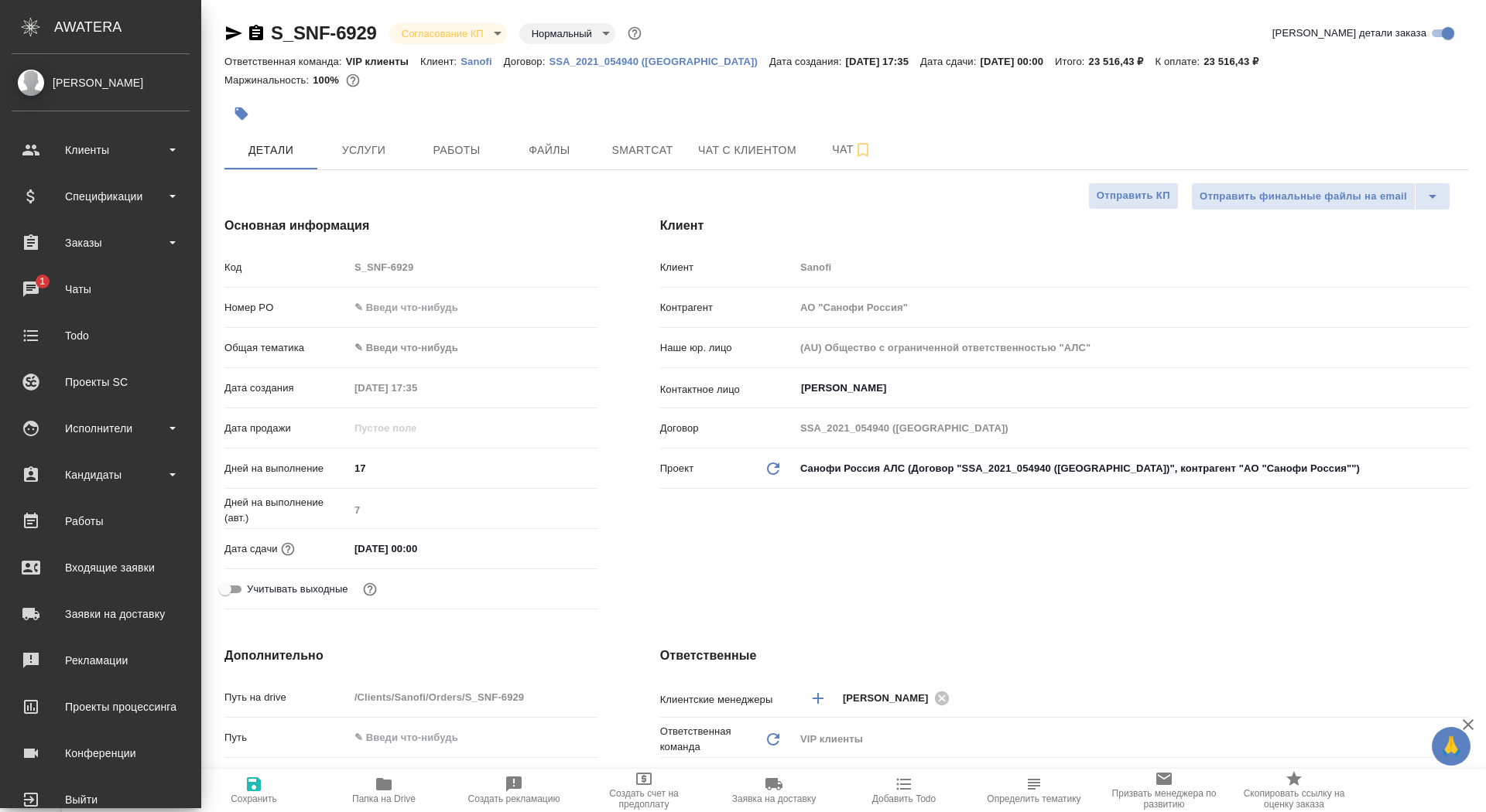
type textarea "x"
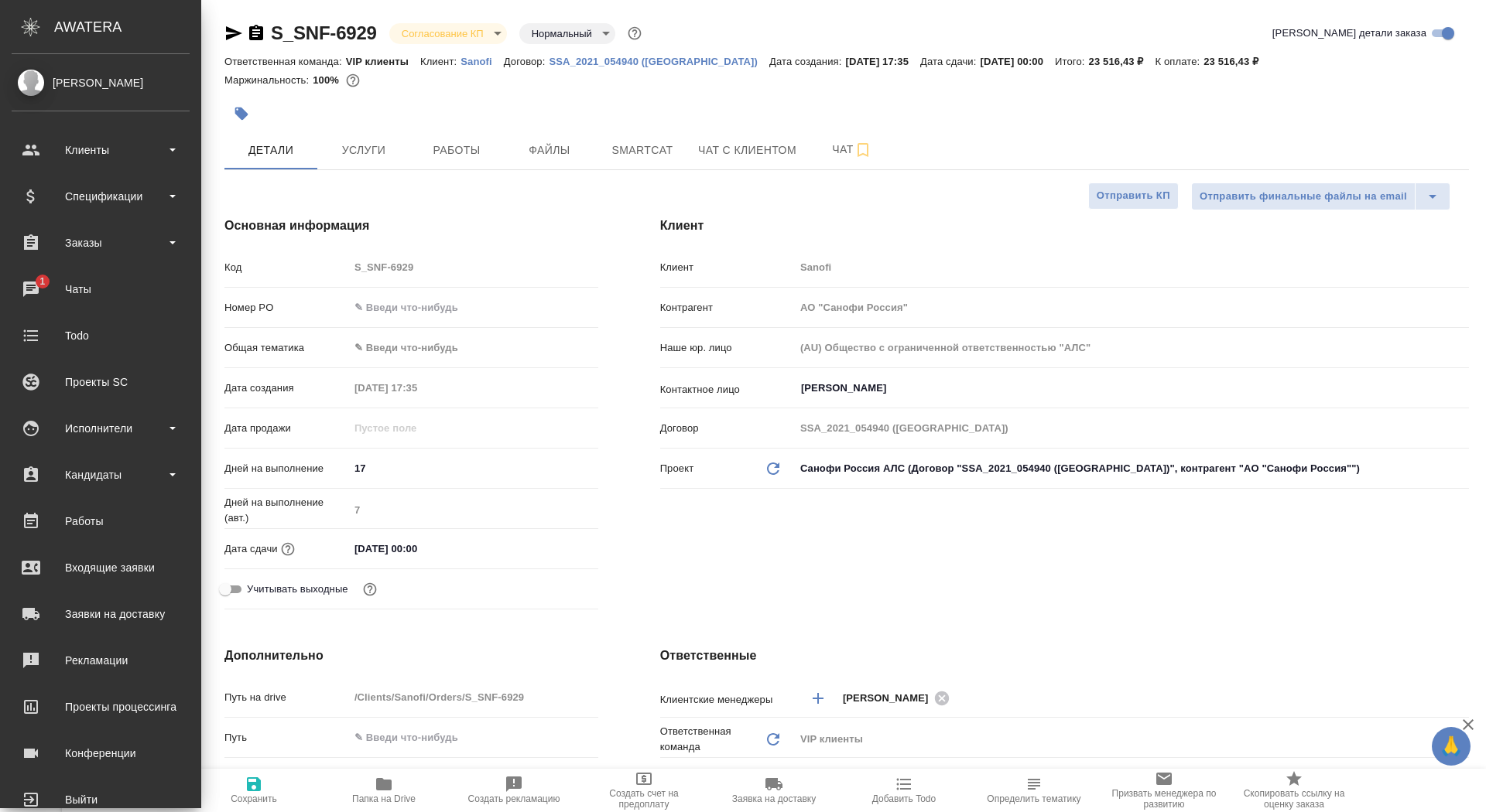
type textarea "x"
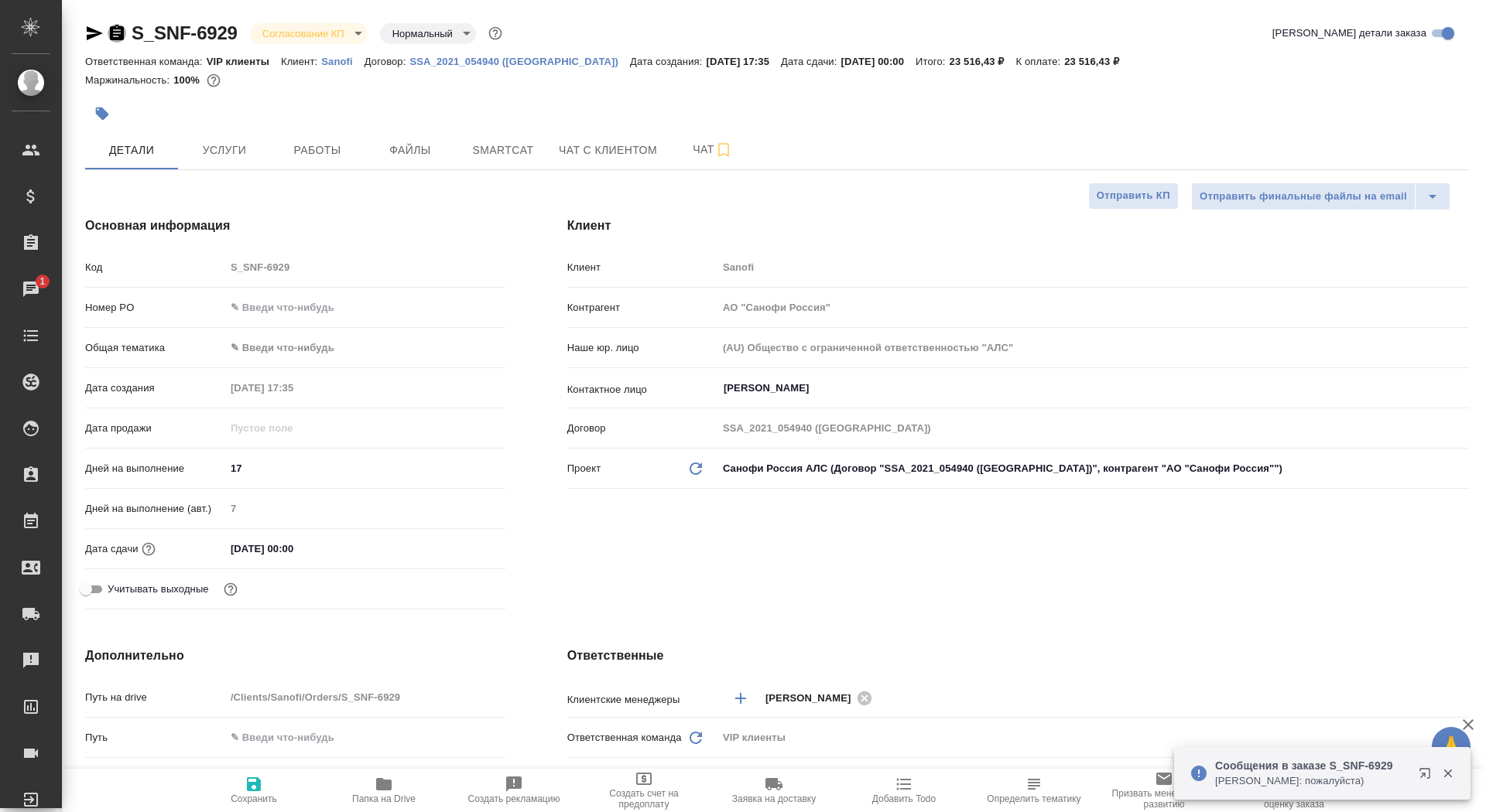
click at [112, 40] on icon "button" at bounding box center [116, 33] width 19 height 19
type textarea "x"
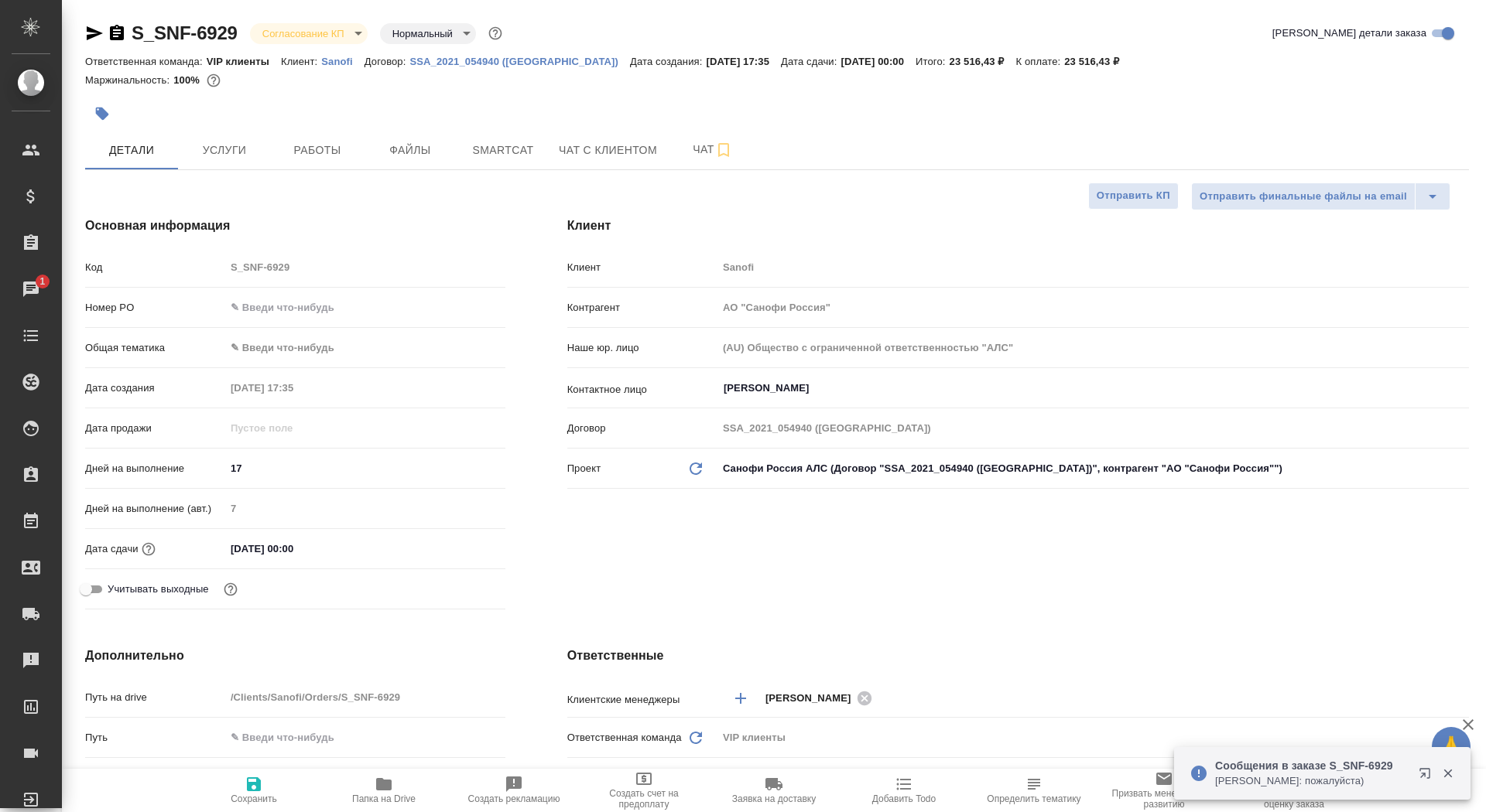
type textarea "x"
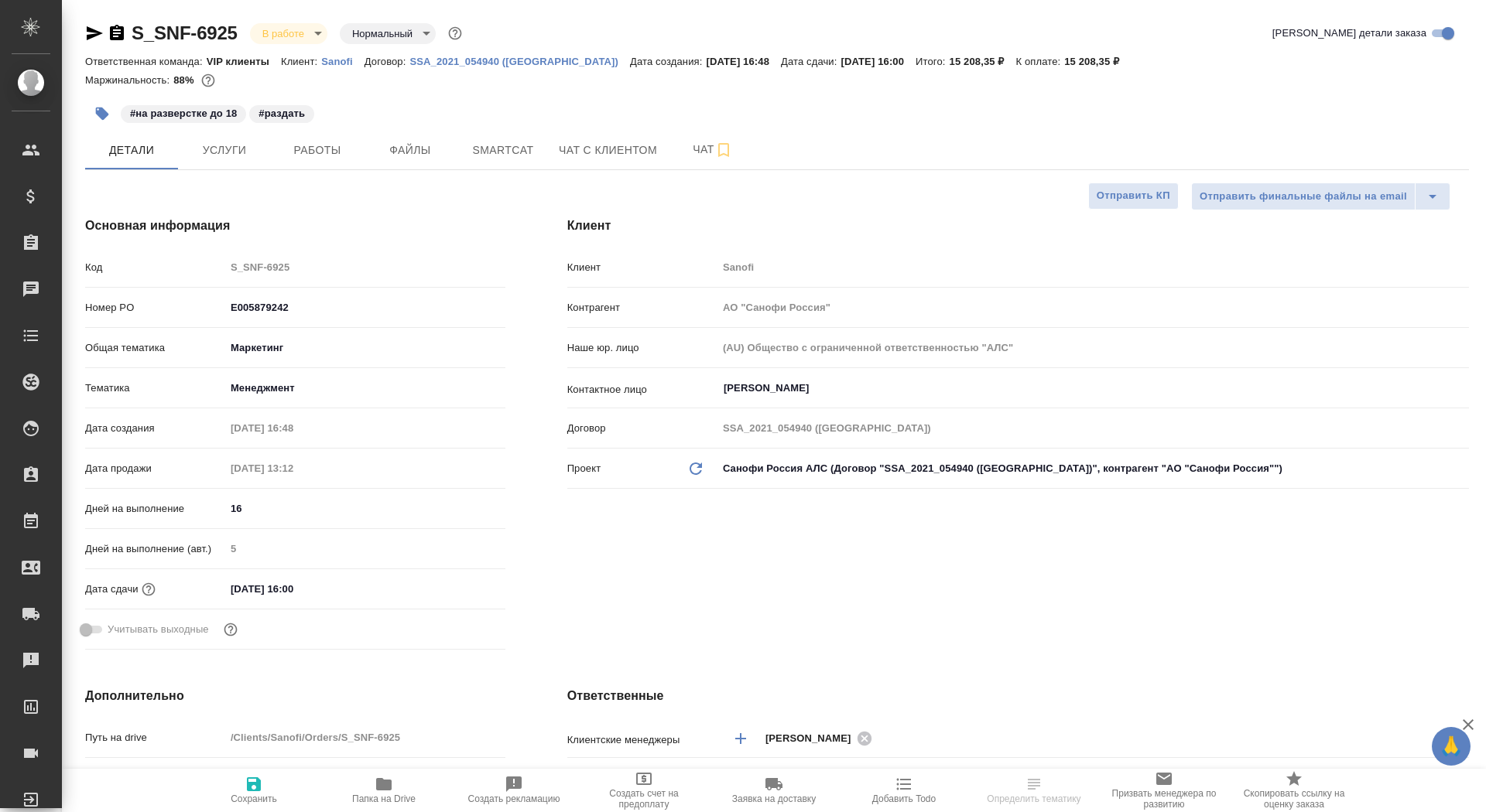
select select "RU"
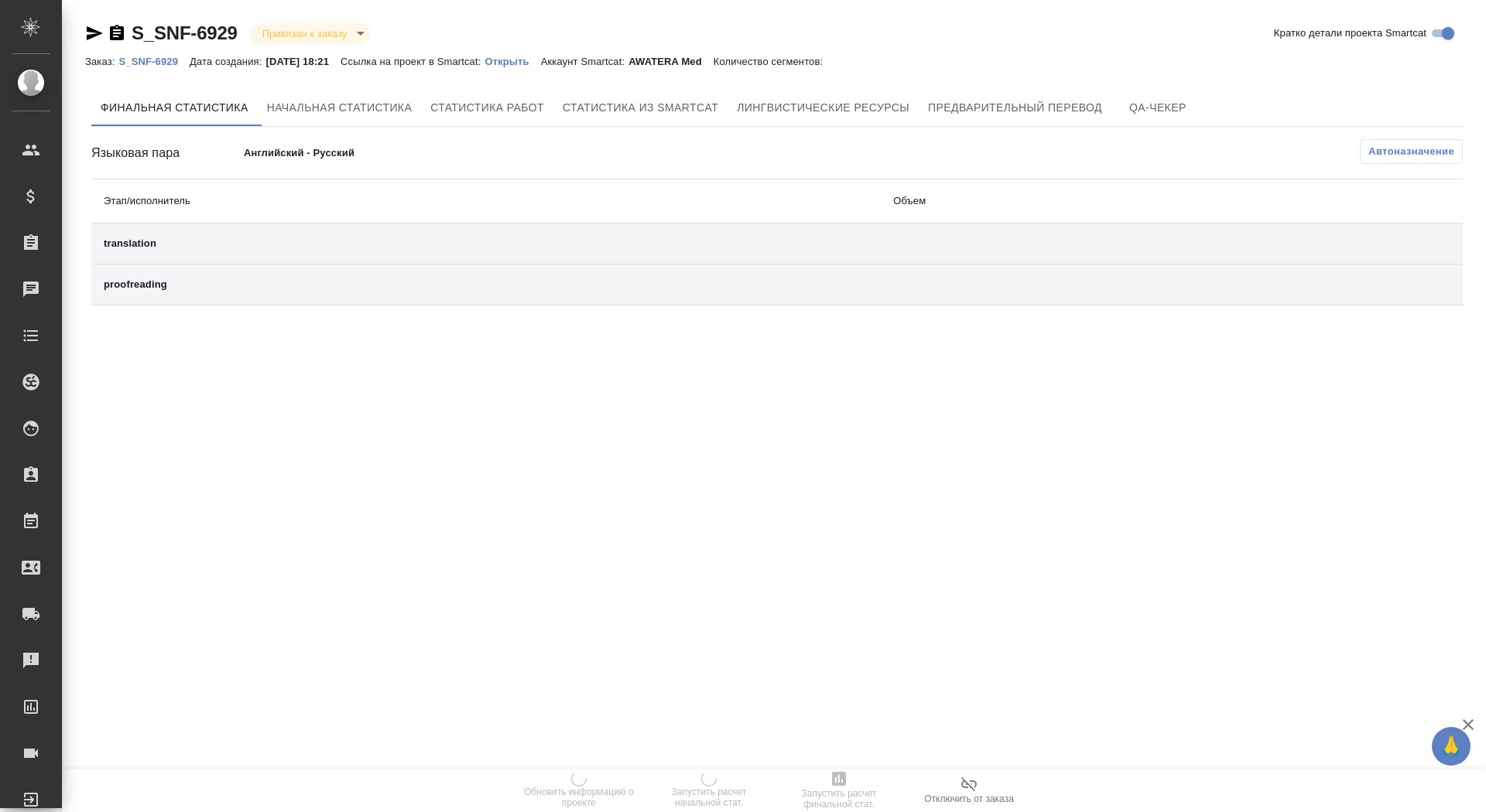
click at [540, 59] on p "Открыть" at bounding box center [511, 62] width 56 height 12
